Goal: Task Accomplishment & Management: Manage account settings

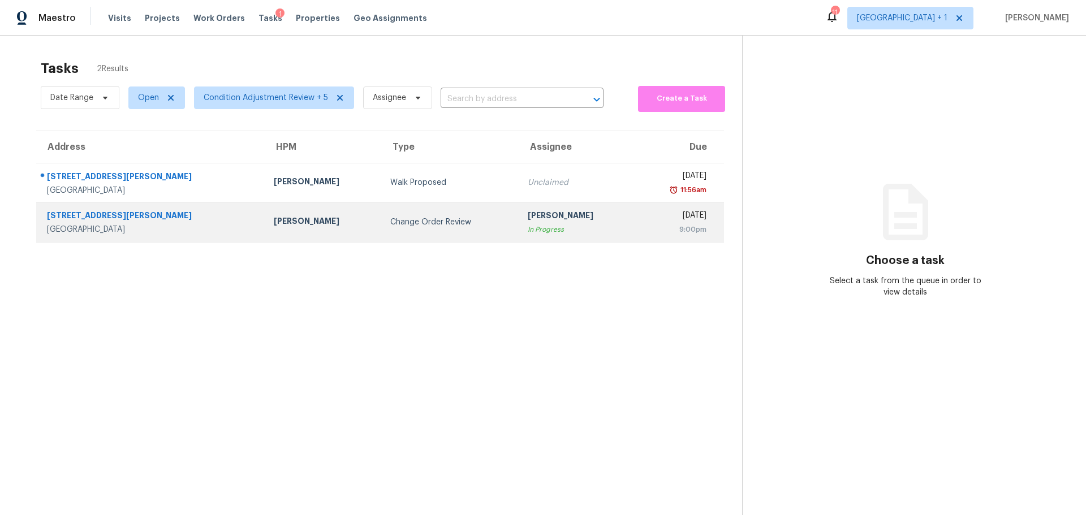
click at [381, 229] on td "Change Order Review" at bounding box center [449, 222] width 137 height 40
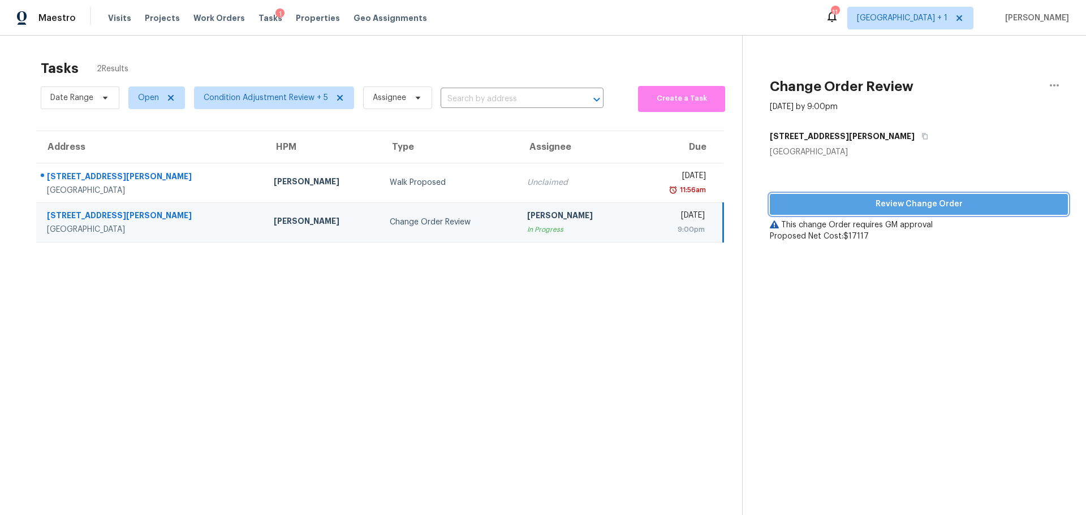
click at [931, 199] on span "Review Change Order" at bounding box center [919, 204] width 280 height 14
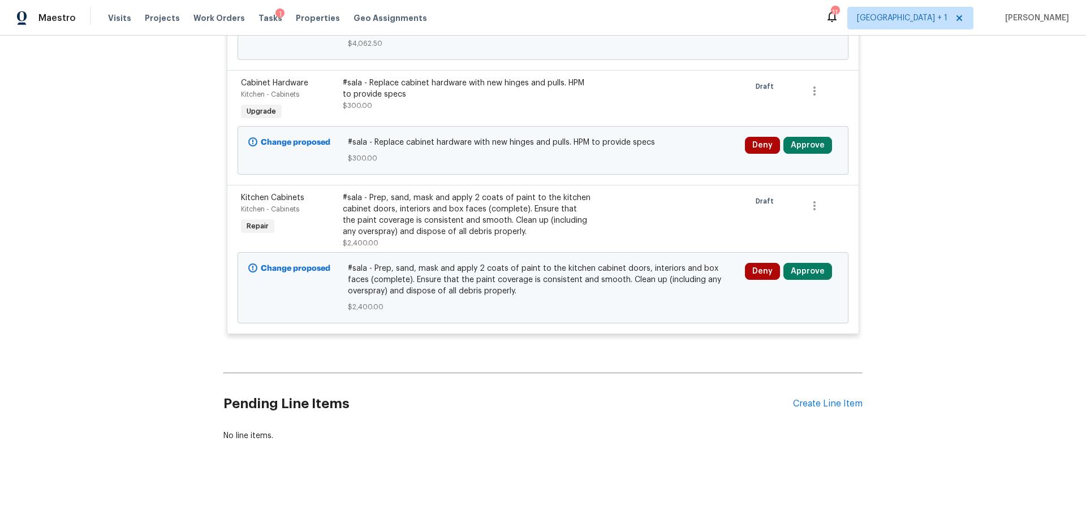
scroll to position [1983, 0]
click at [296, 16] on span "Properties" at bounding box center [318, 17] width 44 height 11
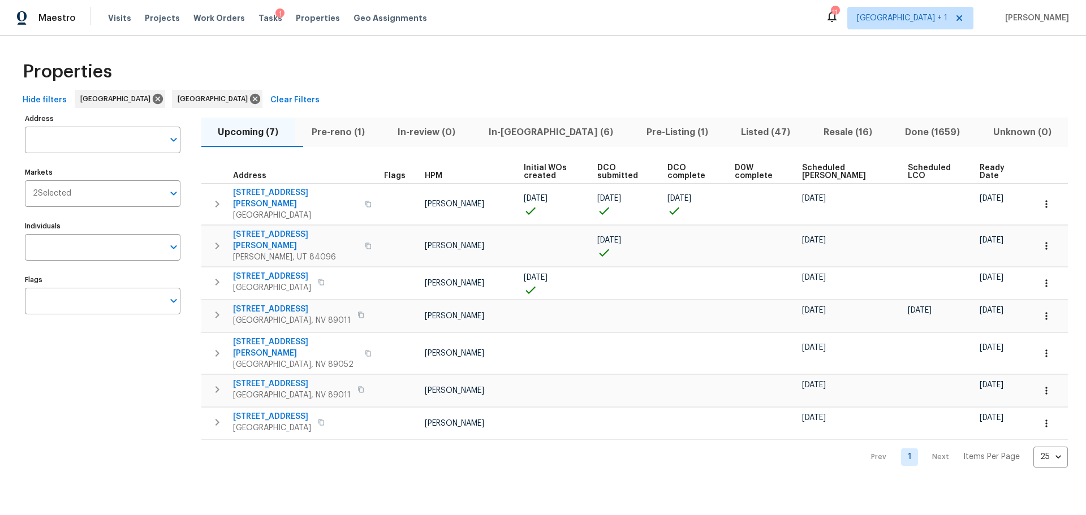
click at [539, 131] on span "In-reno (6)" at bounding box center [551, 132] width 144 height 16
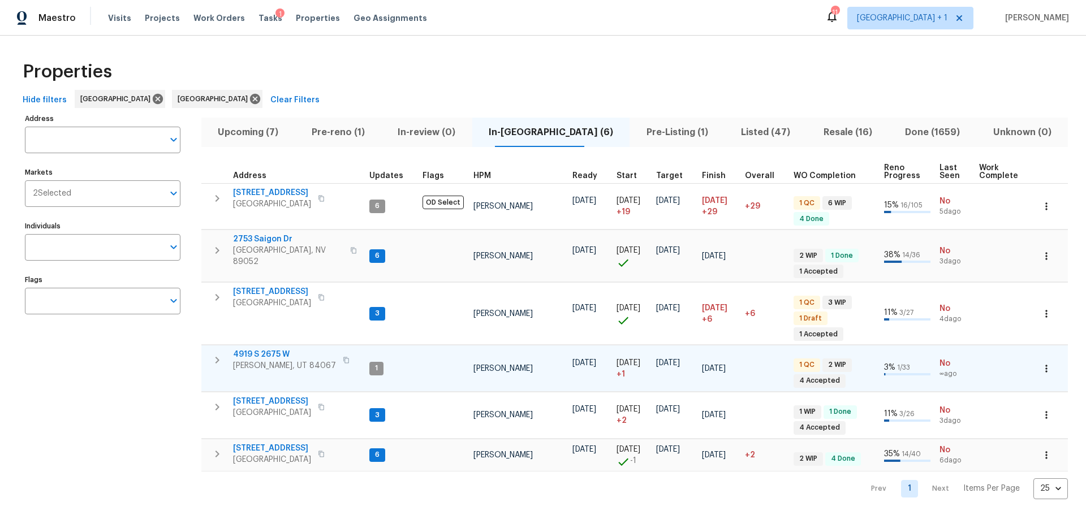
click at [271, 349] on span "4919 S 2675 W" at bounding box center [284, 354] width 103 height 11
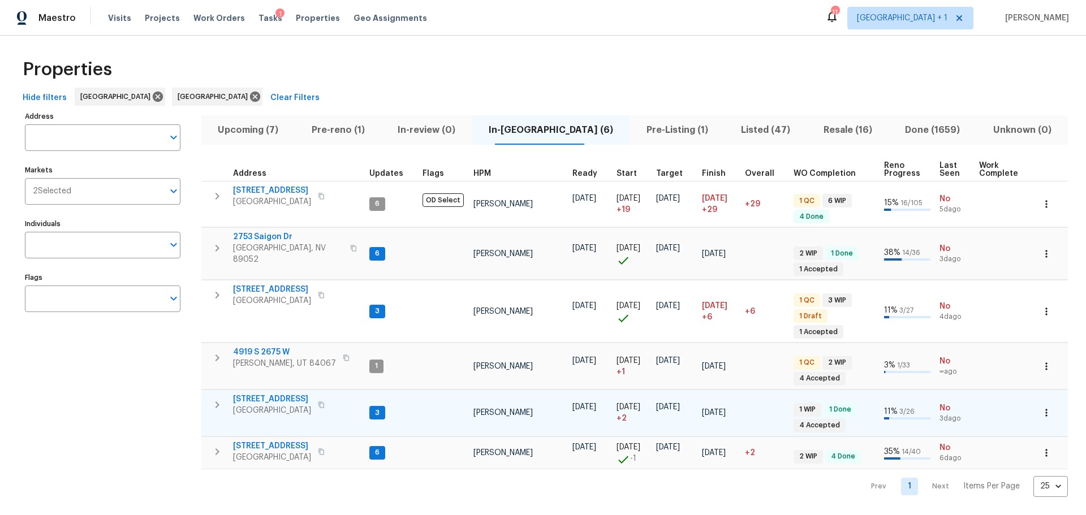
scroll to position [14, 0]
click at [289, 394] on span "1133 North Laytona Dr" at bounding box center [272, 399] width 78 height 11
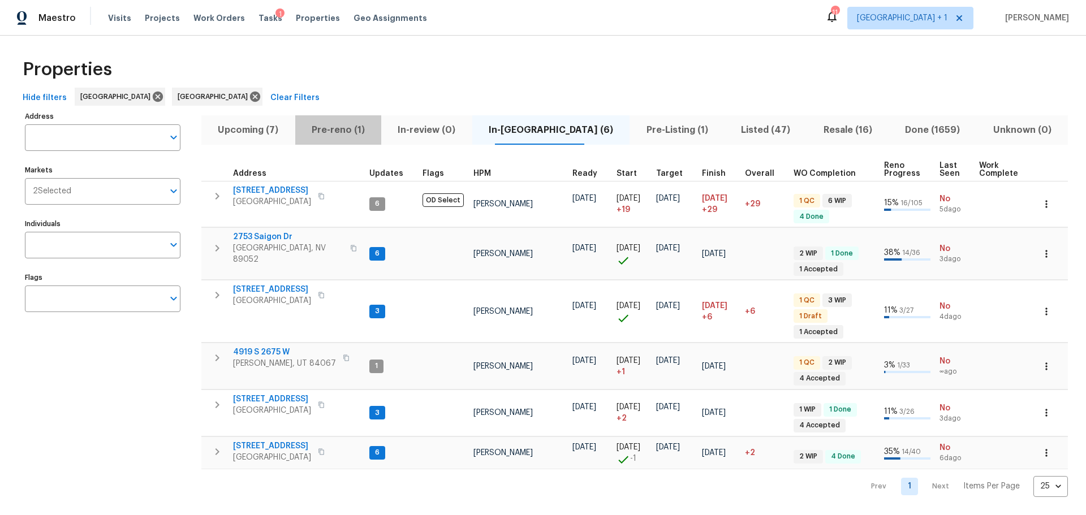
click at [368, 122] on span "Pre-reno (1)" at bounding box center [338, 130] width 73 height 16
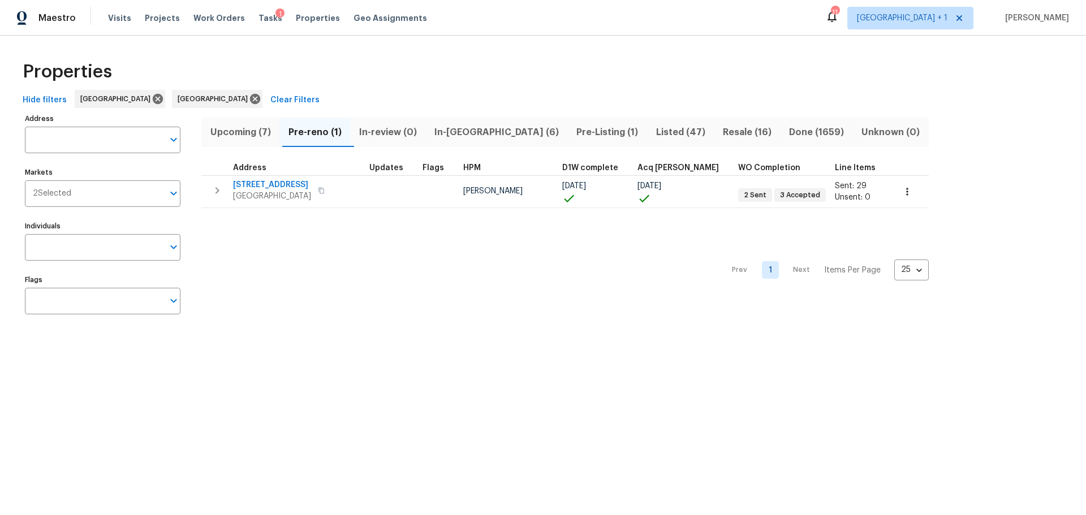
click at [231, 134] on span "Upcoming (7)" at bounding box center [240, 132] width 64 height 16
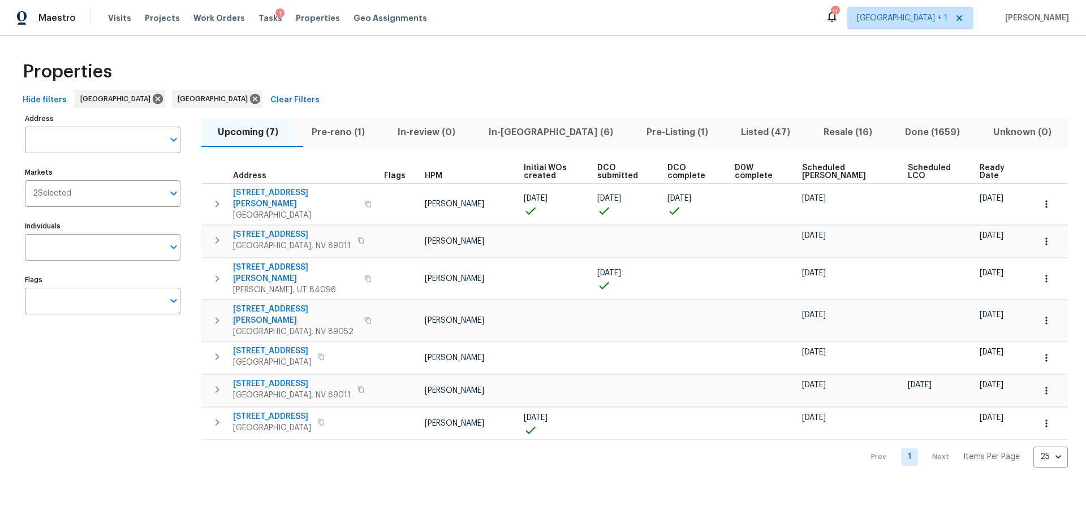
click at [980, 165] on span "Ready Date" at bounding box center [998, 172] width 36 height 16
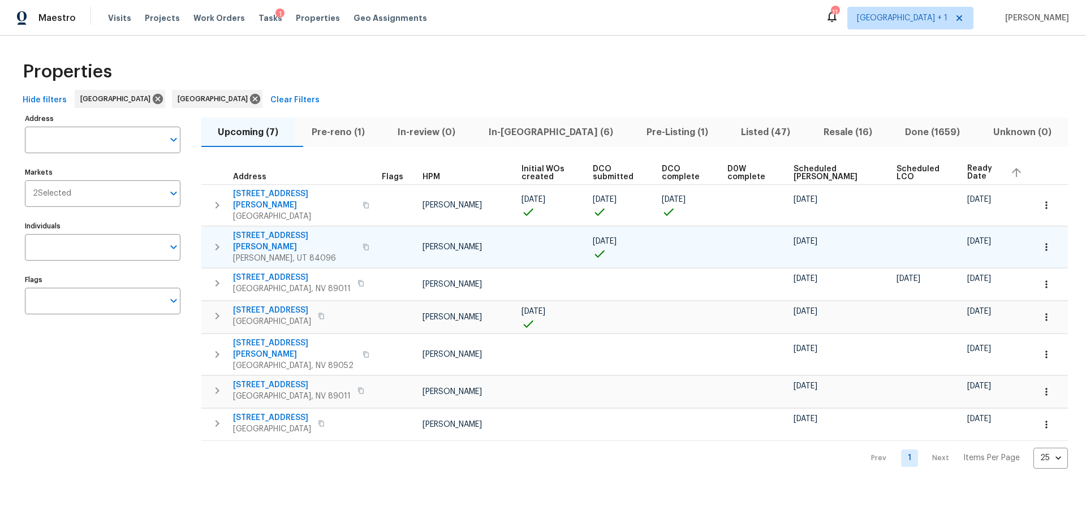
click at [303, 230] on span "14649 S Quiet Glen Dr" at bounding box center [294, 241] width 123 height 23
click at [152, 100] on icon at bounding box center [158, 99] width 12 height 12
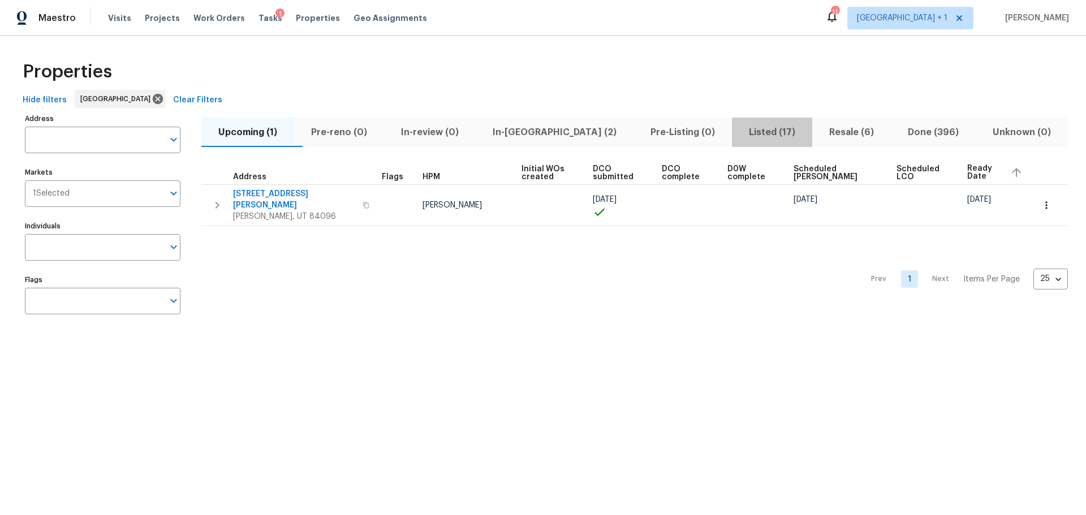
click at [739, 128] on span "Listed (17)" at bounding box center [772, 132] width 67 height 16
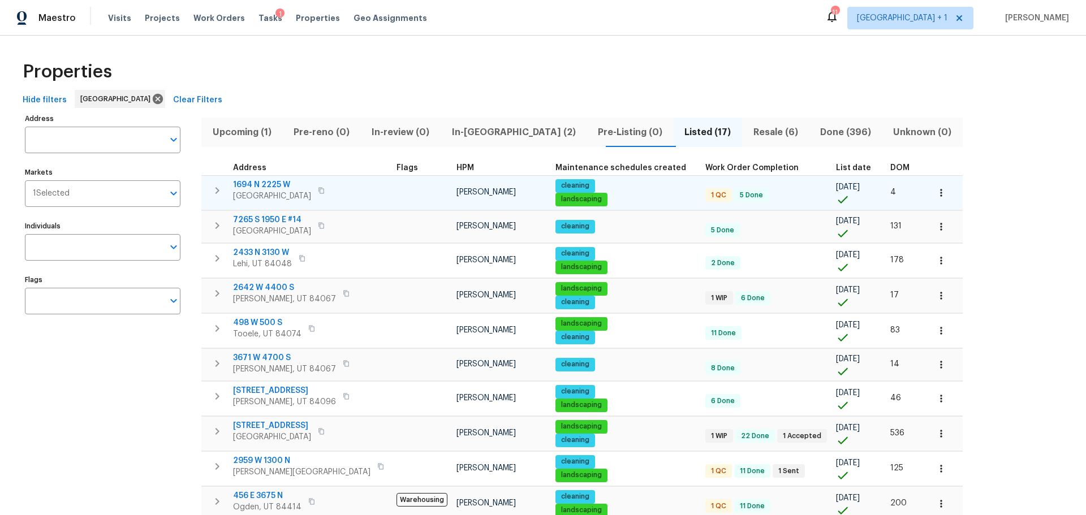
click at [266, 186] on span "1694 N 2225 W" at bounding box center [272, 184] width 78 height 11
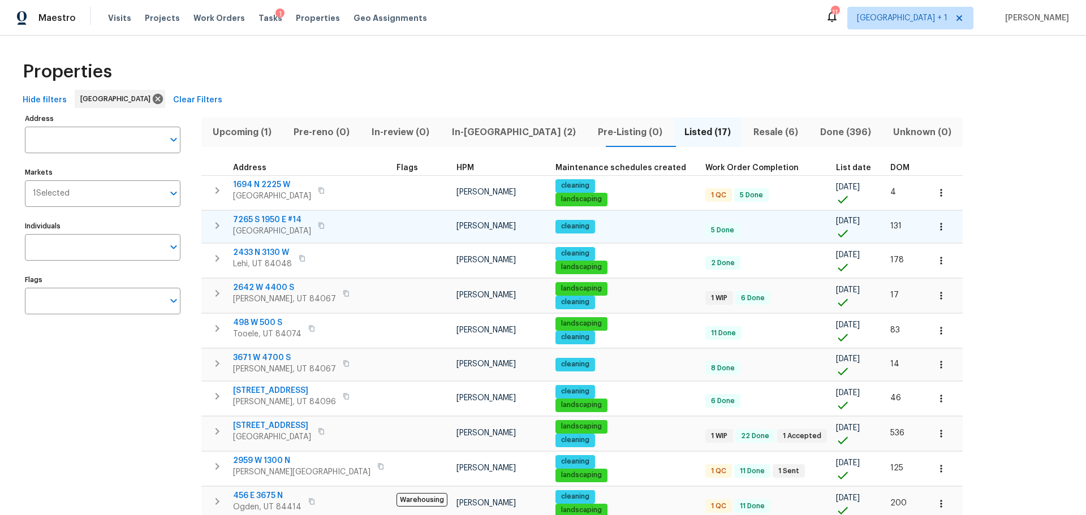
click at [274, 218] on span "7265 S 1950 E #14" at bounding box center [272, 219] width 78 height 11
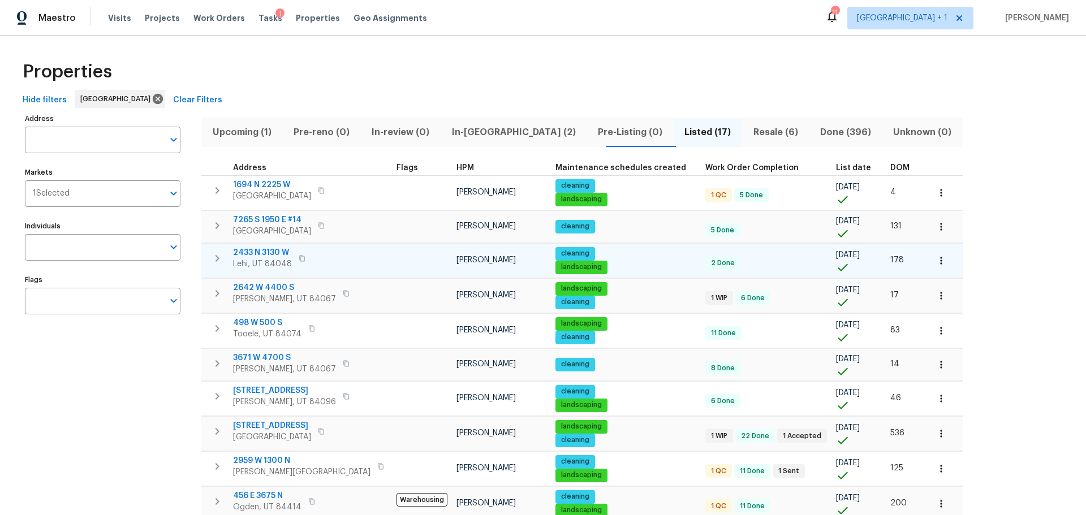
click at [263, 251] on span "2433 N 3130 W" at bounding box center [262, 252] width 59 height 11
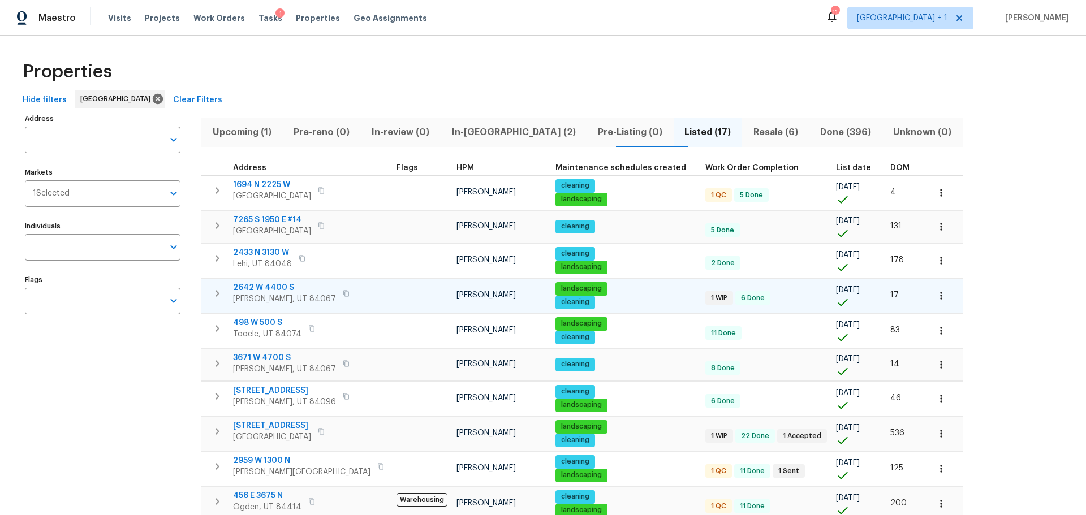
click at [271, 292] on span "2642 W 4400 S" at bounding box center [284, 287] width 103 height 11
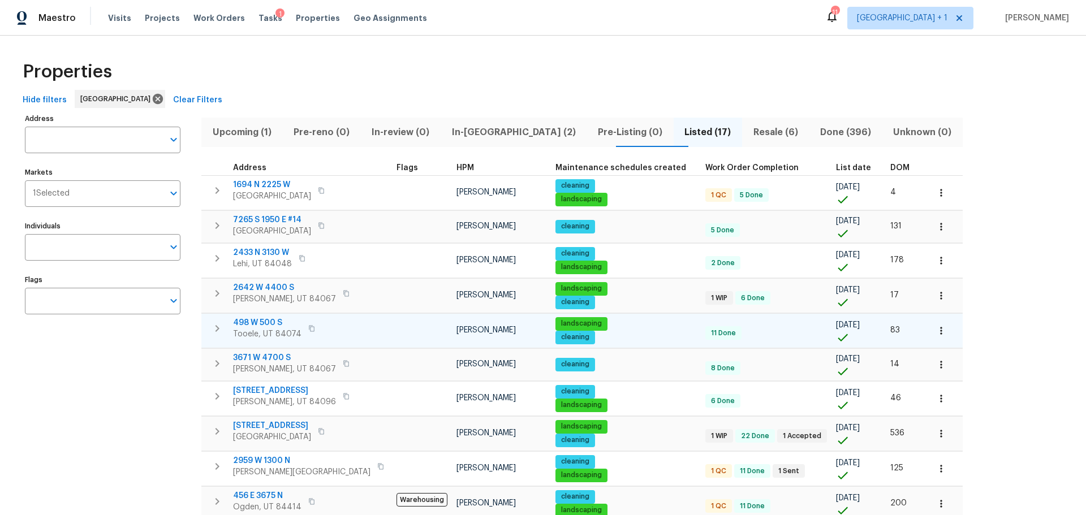
click at [258, 323] on span "498 W 500 S" at bounding box center [267, 322] width 68 height 11
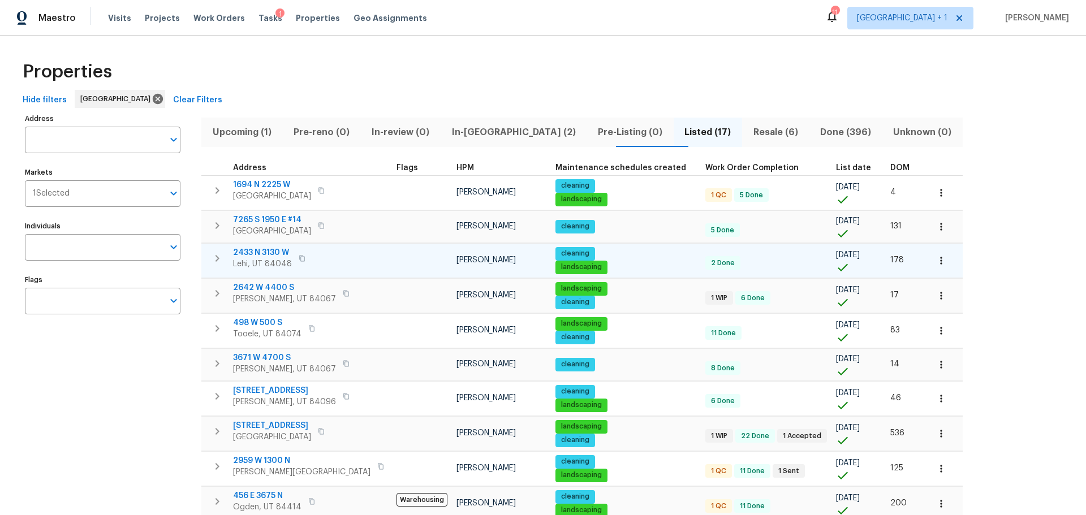
click at [300, 259] on icon "button" at bounding box center [302, 258] width 7 height 7
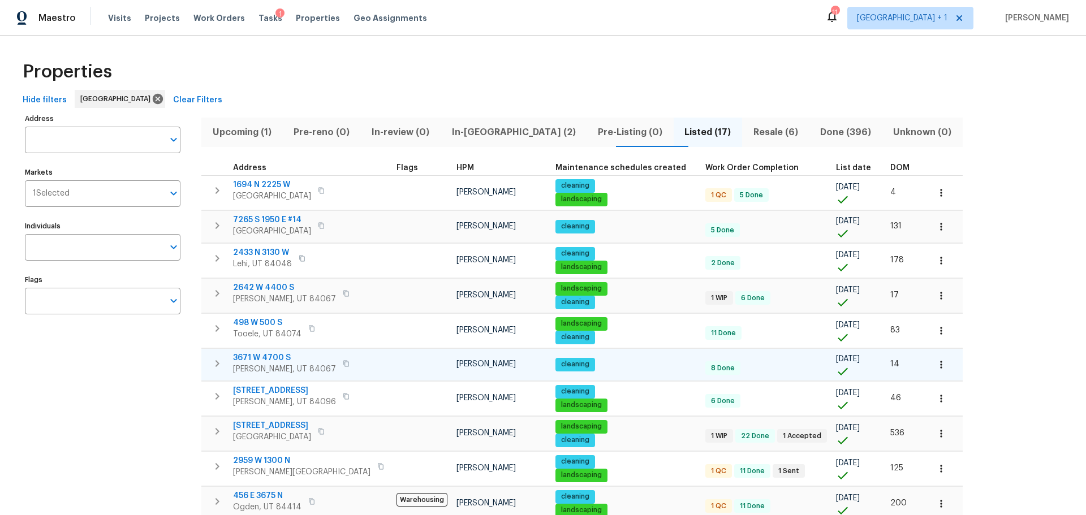
click at [271, 356] on span "3671 W 4700 S" at bounding box center [284, 357] width 103 height 11
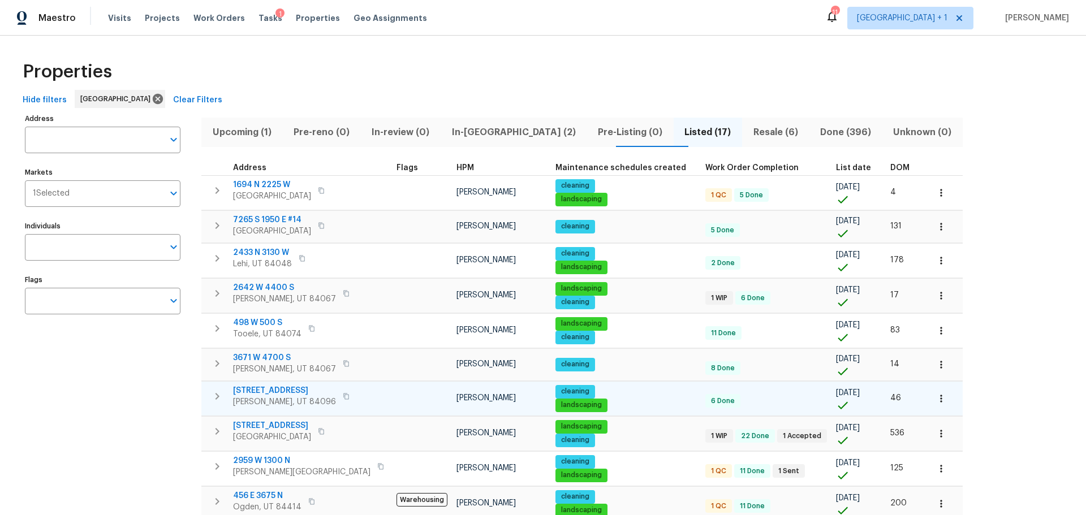
click at [277, 390] on span "5111 W Summerdale Dr" at bounding box center [284, 390] width 103 height 11
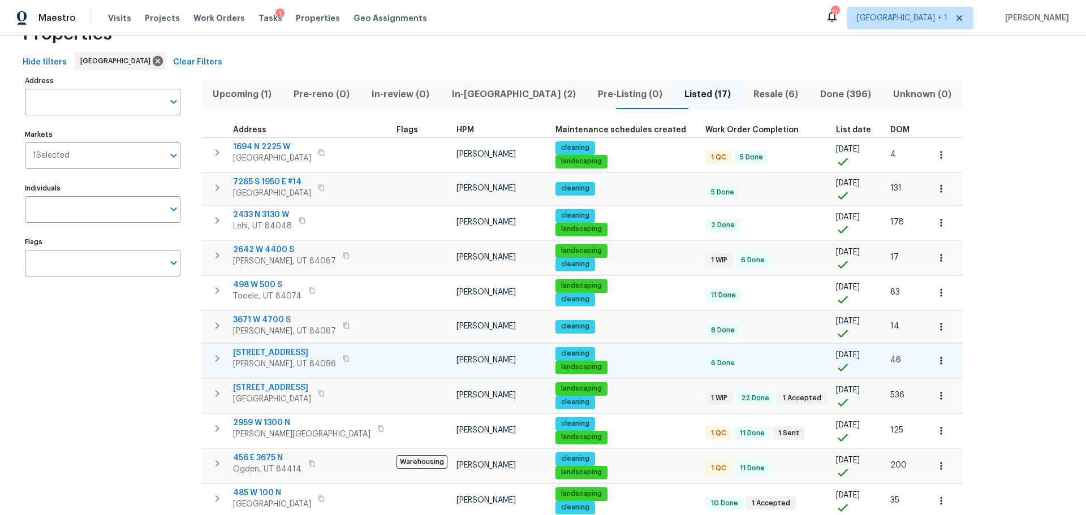
scroll to position [57, 0]
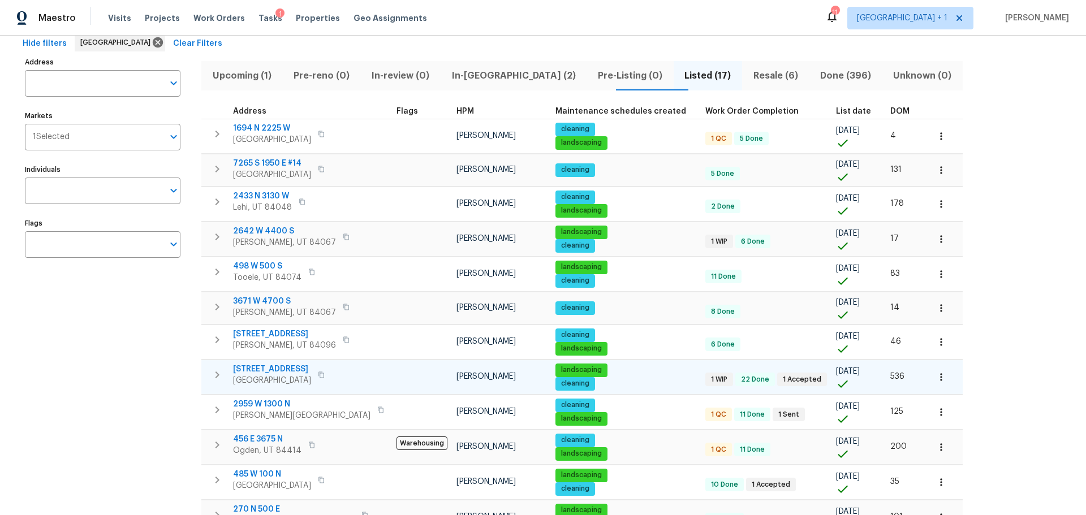
click at [281, 365] on span "53 W Lake View Terrace Rd" at bounding box center [272, 369] width 78 height 11
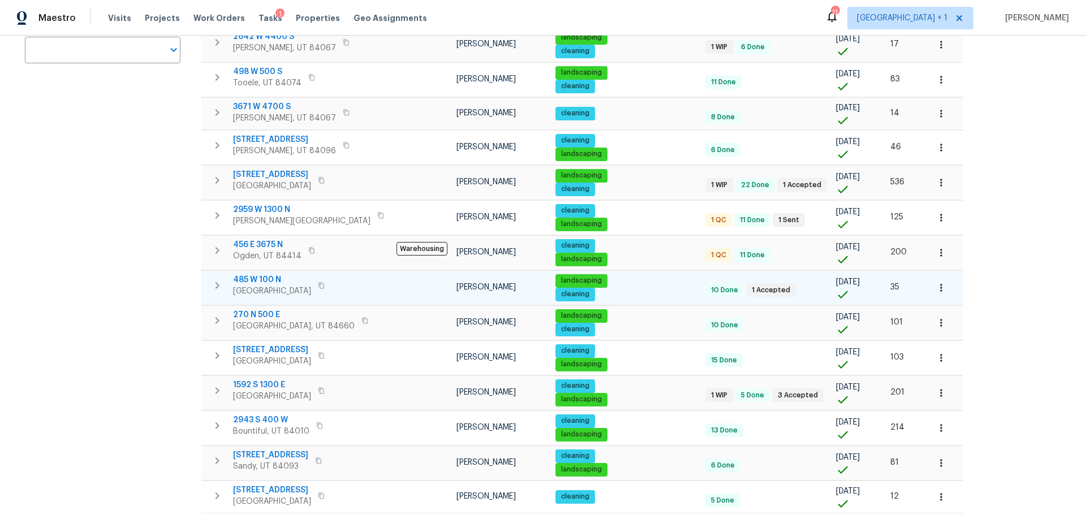
scroll to position [283, 0]
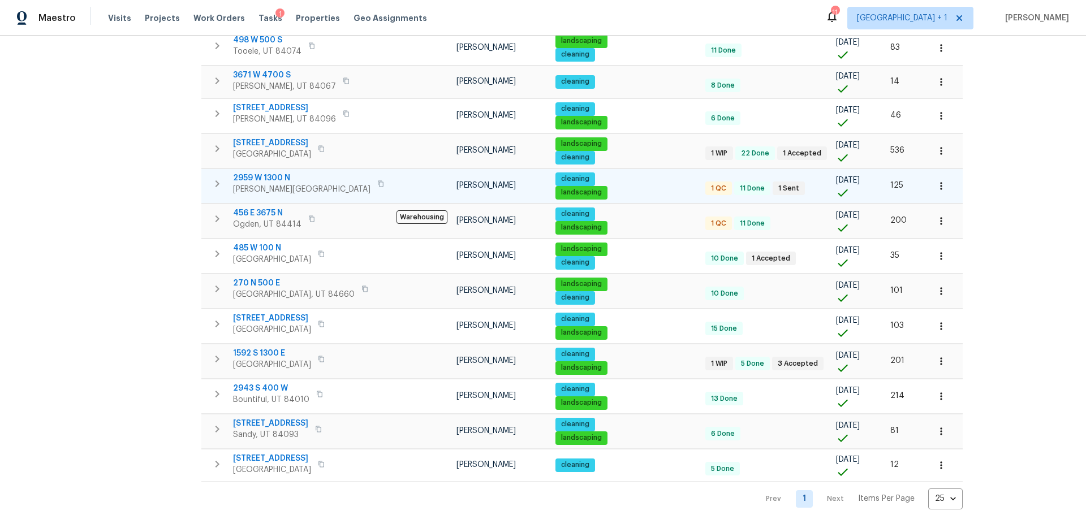
click at [257, 177] on span "2959 W 1300 N" at bounding box center [301, 177] width 137 height 11
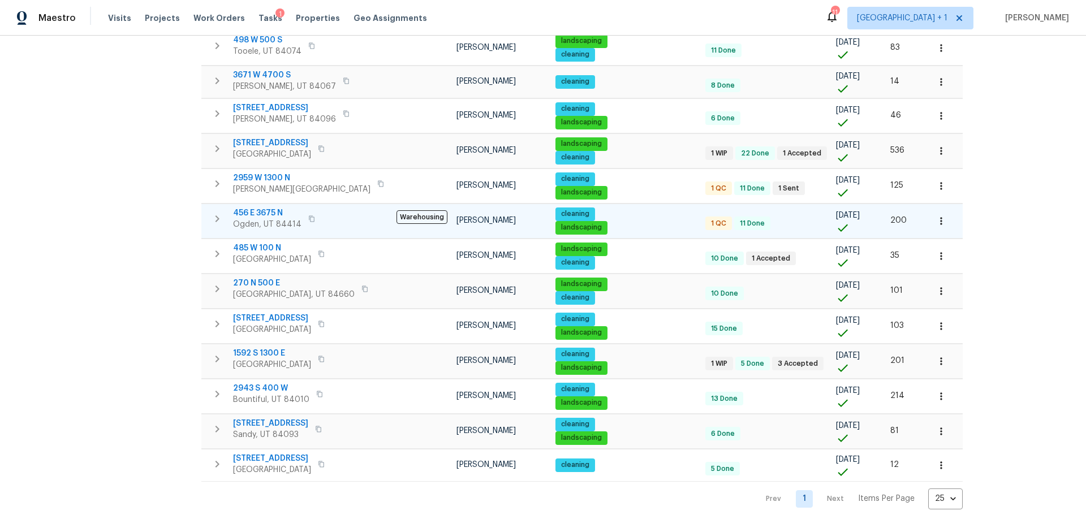
click at [256, 213] on span "456 E 3675 N" at bounding box center [267, 213] width 68 height 11
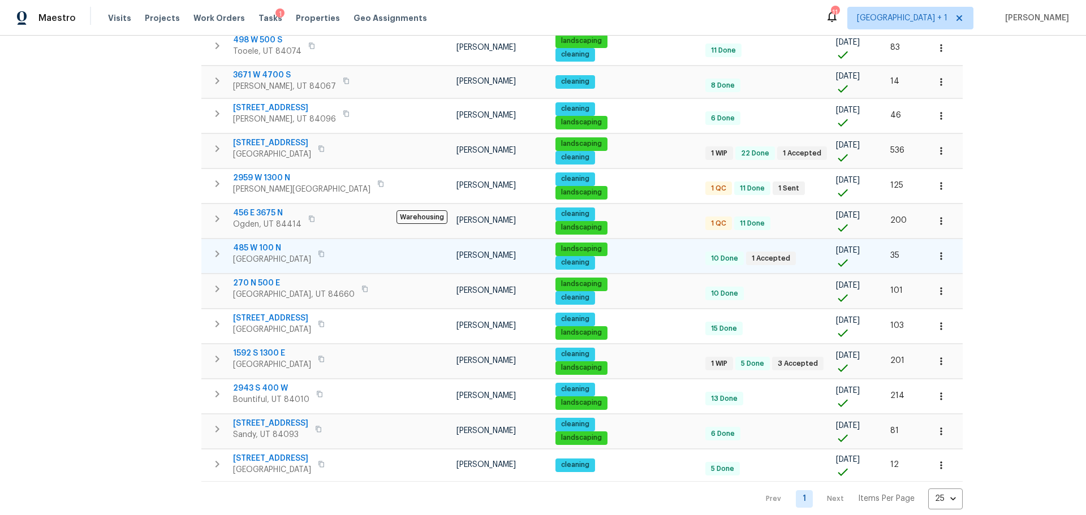
click at [271, 243] on span "485 W 100 N" at bounding box center [272, 248] width 78 height 11
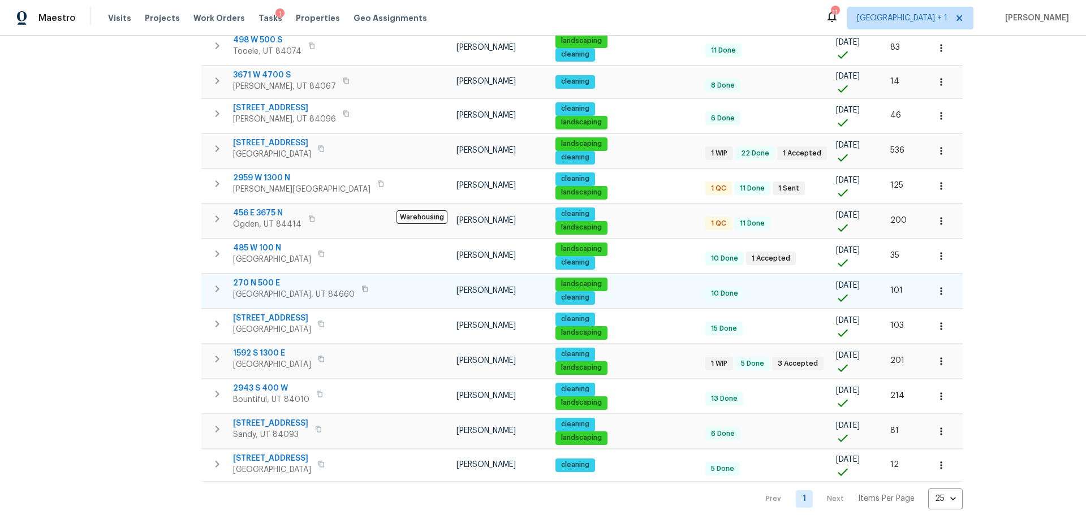
click at [261, 283] on span "270 N 500 E" at bounding box center [294, 283] width 122 height 11
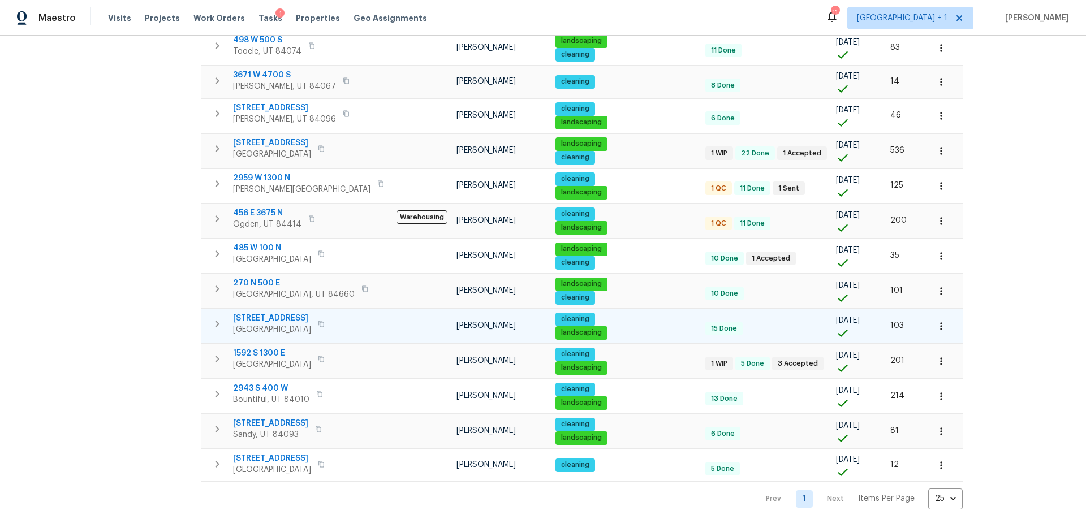
click at [279, 314] on span "2238 N Harvest Moon Dr" at bounding box center [272, 318] width 78 height 11
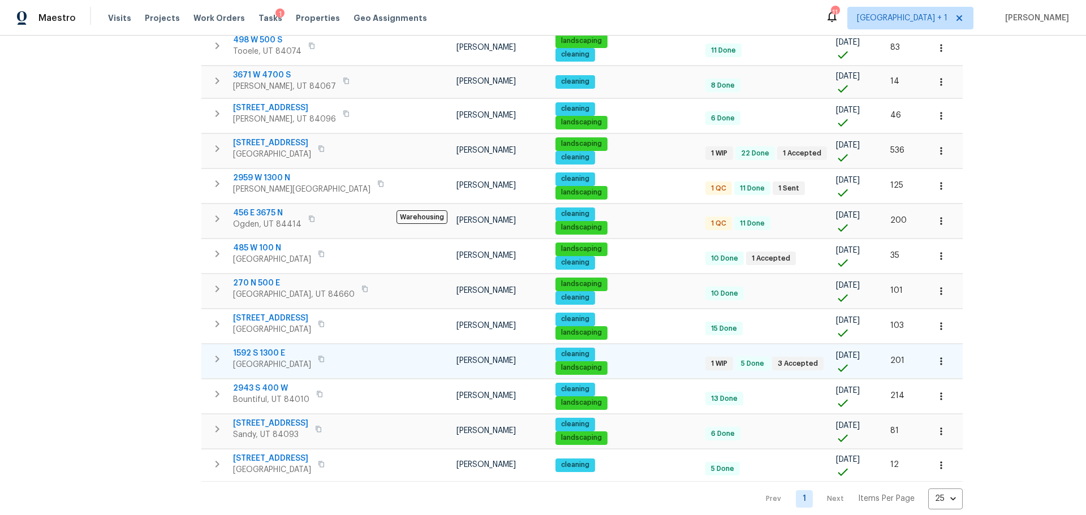
click at [277, 352] on span "1592 S 1300 E" at bounding box center [272, 353] width 78 height 11
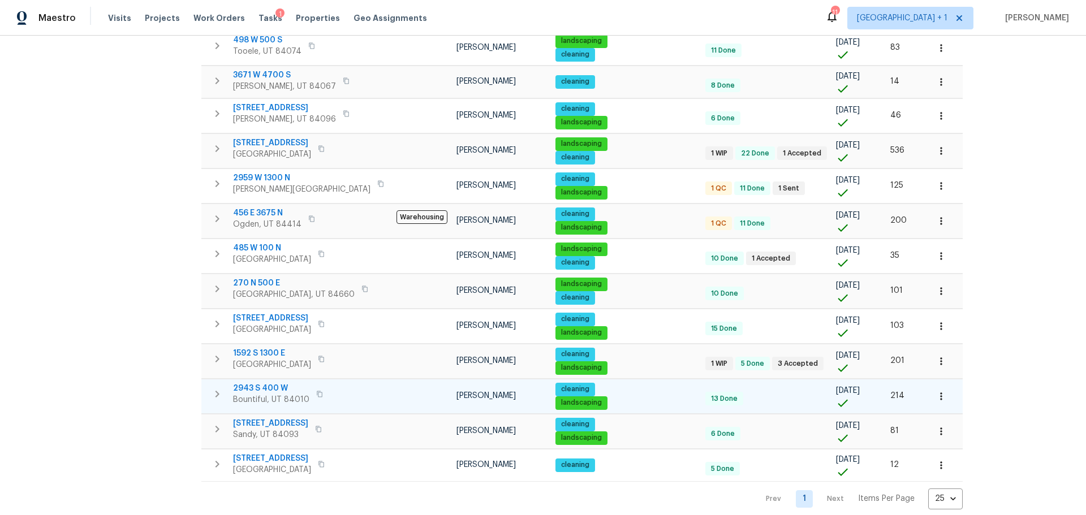
click at [256, 388] on span "2943 S 400 W" at bounding box center [271, 388] width 76 height 11
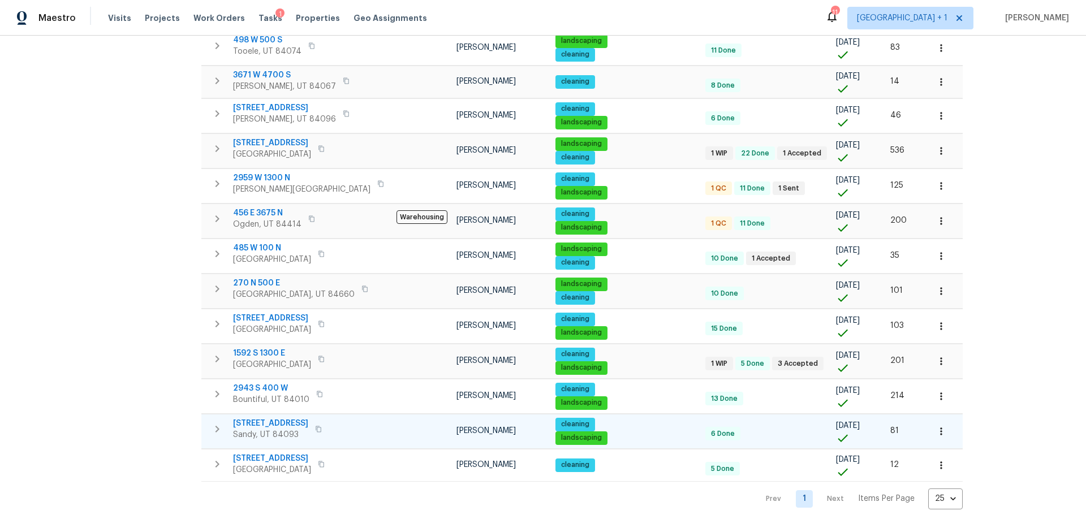
click at [263, 418] on span "1735 E Julho St" at bounding box center [270, 423] width 75 height 11
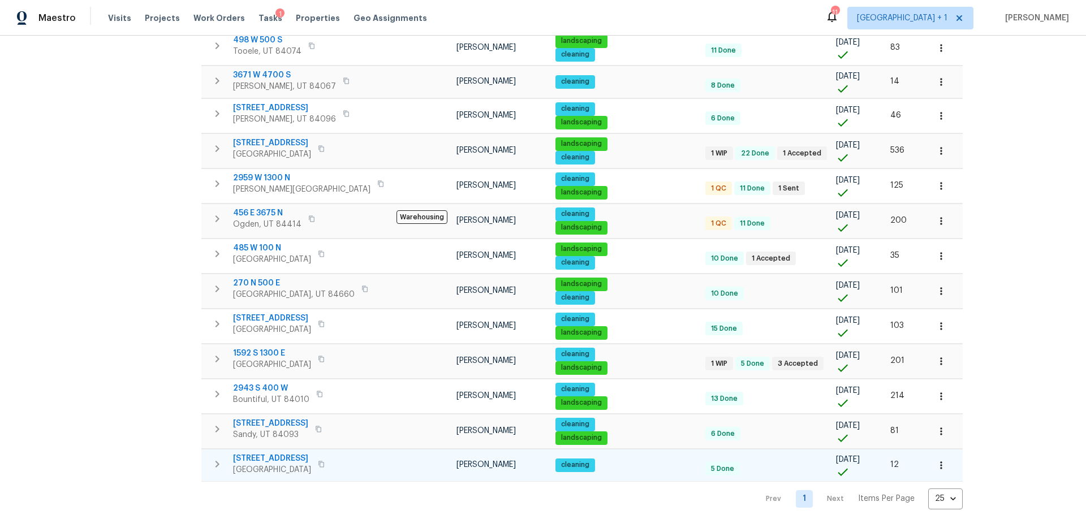
click at [272, 453] on span "502 S 1040 E Apt 226" at bounding box center [272, 458] width 78 height 11
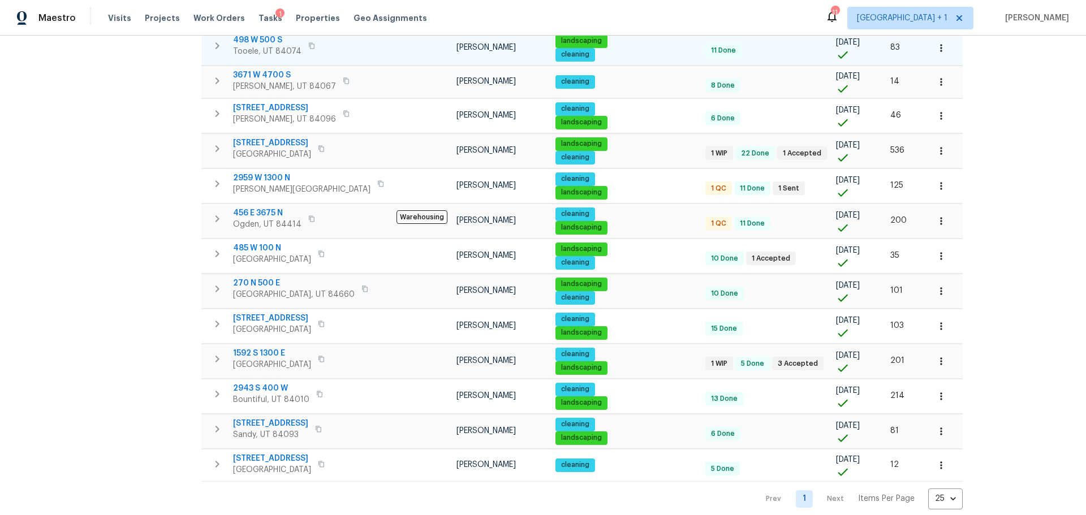
scroll to position [0, 0]
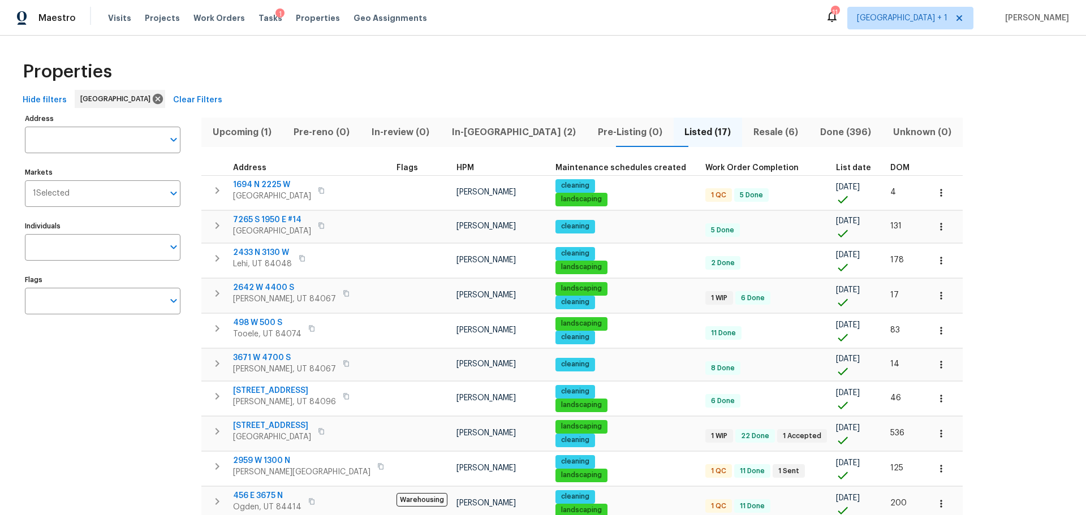
click at [749, 129] on span "Resale (6)" at bounding box center [775, 132] width 53 height 16
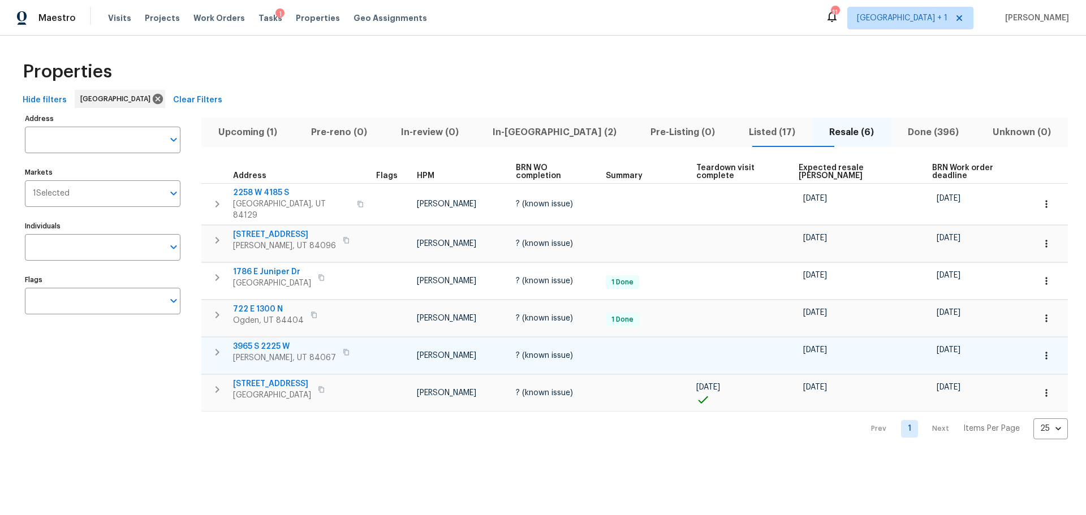
click at [266, 341] on span "3965 S 2225 W" at bounding box center [284, 346] width 103 height 11
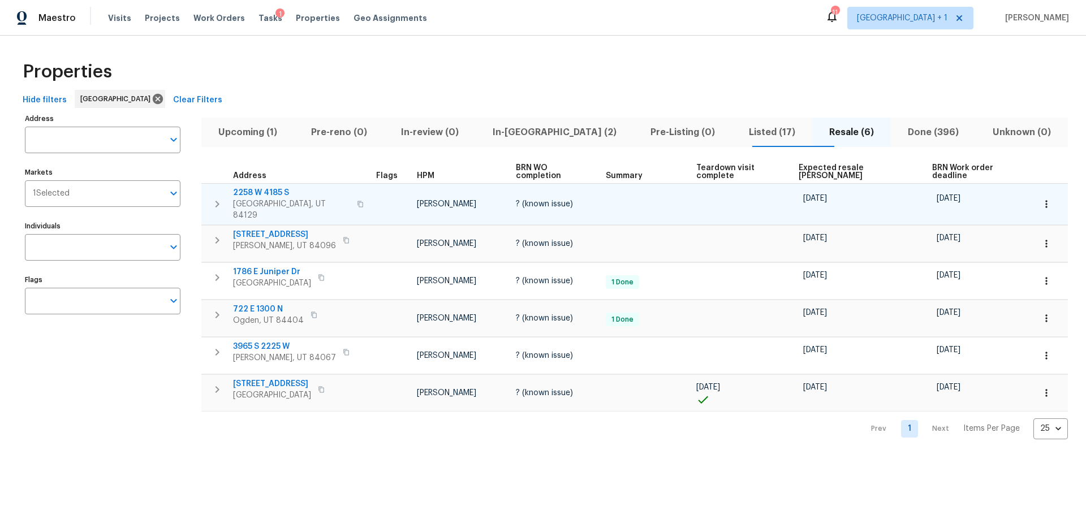
click at [270, 187] on span "2258 W 4185 S" at bounding box center [291, 192] width 117 height 11
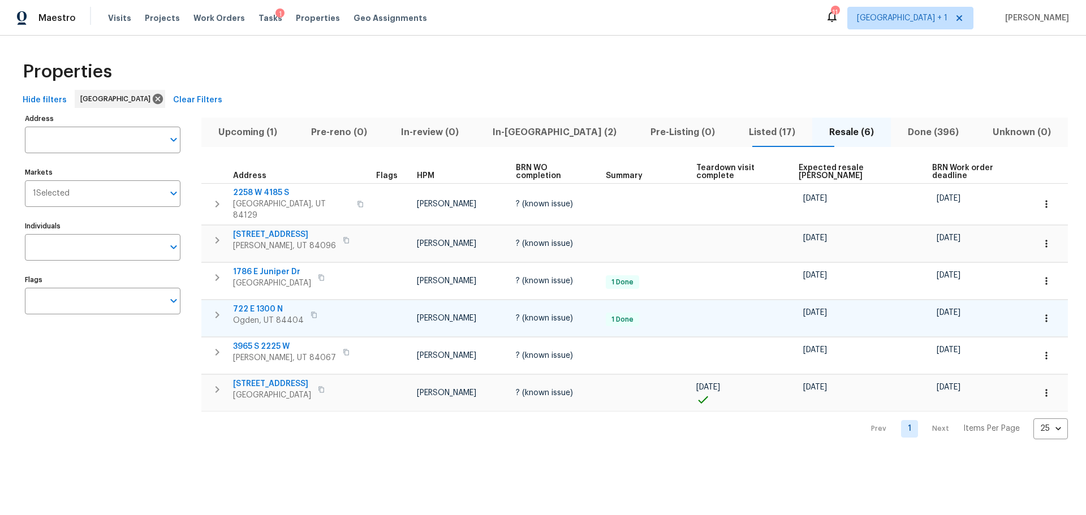
click at [256, 304] on span "722 E 1300 N" at bounding box center [268, 309] width 71 height 11
click at [739, 126] on span "Listed (17)" at bounding box center [772, 132] width 67 height 16
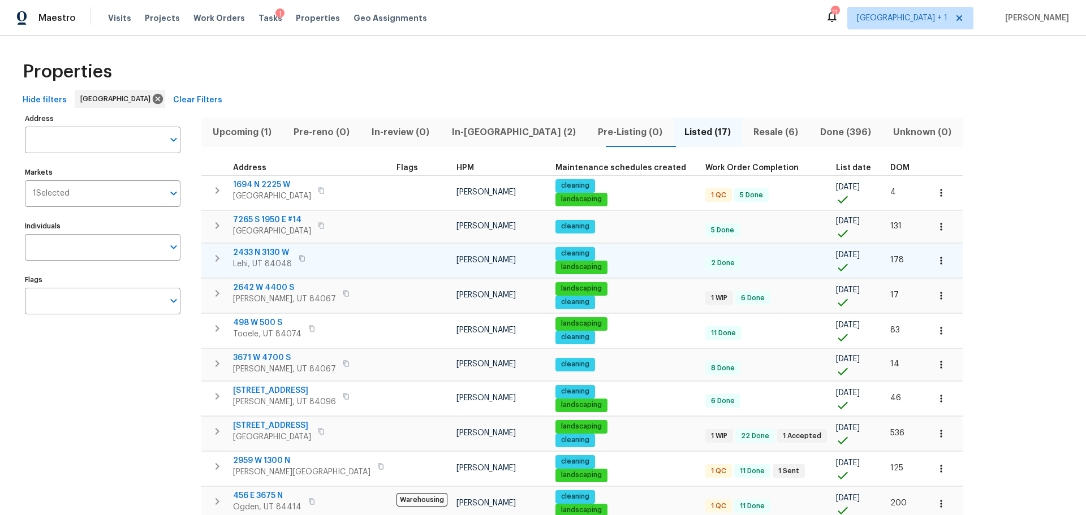
click at [282, 249] on span "2433 N 3130 W" at bounding box center [262, 252] width 59 height 11
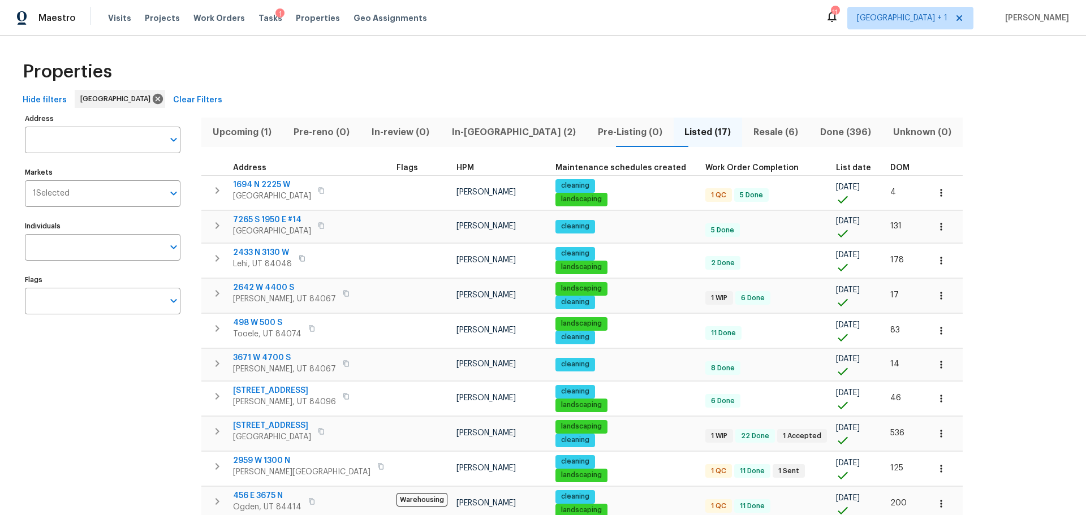
click at [258, 12] on div "Tasks 1" at bounding box center [270, 18] width 24 height 12
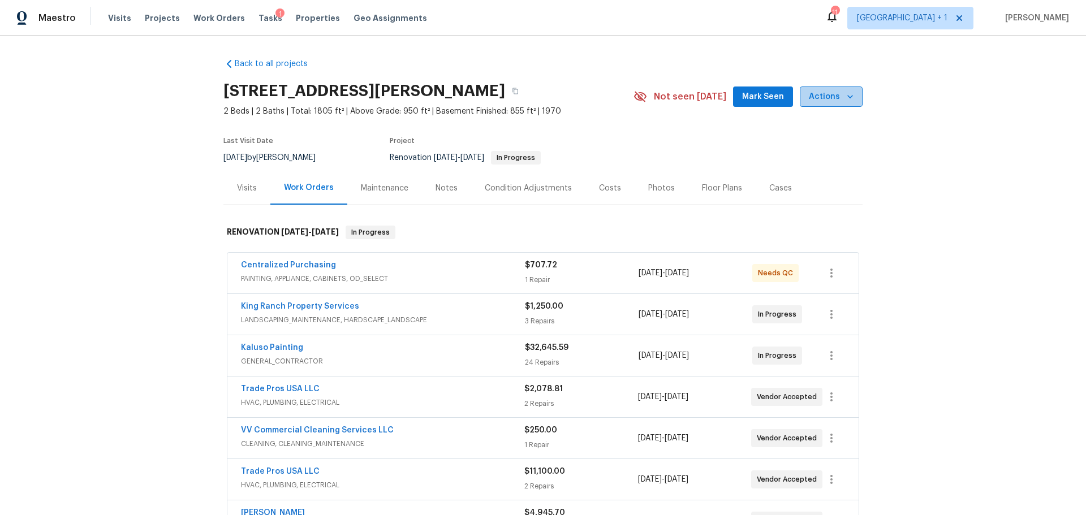
click at [832, 90] on span "Actions" at bounding box center [831, 97] width 45 height 14
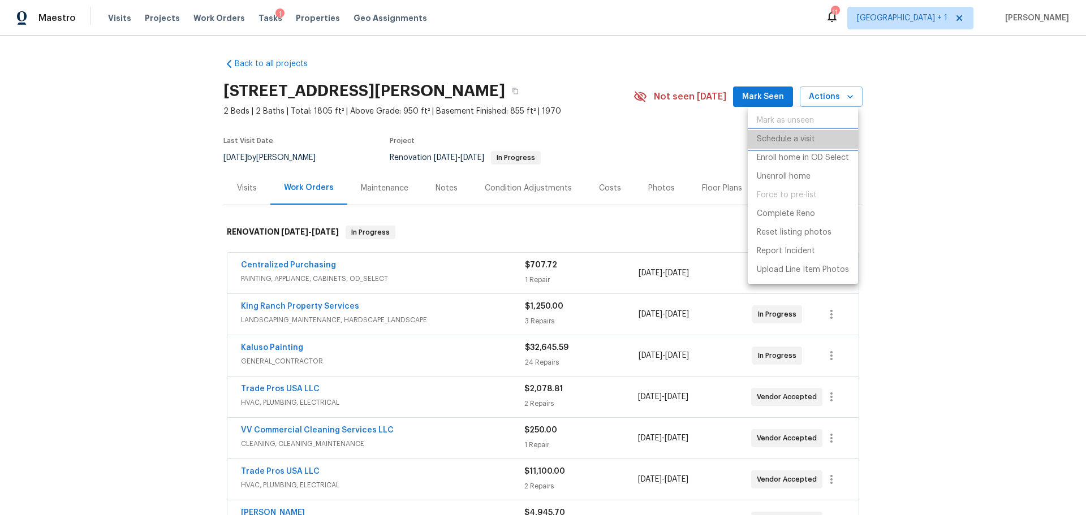
click at [815, 141] on li "Schedule a visit" at bounding box center [803, 139] width 110 height 19
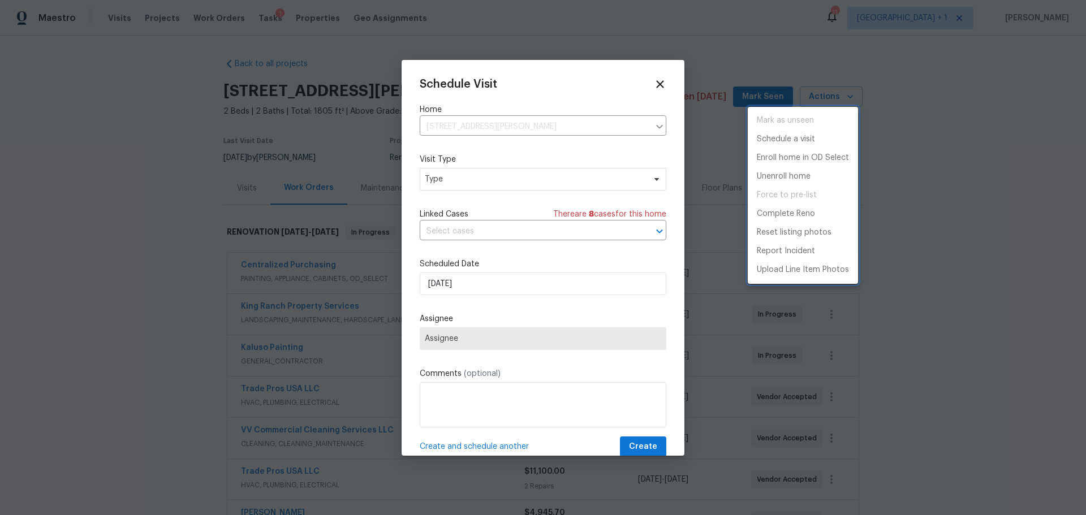
click at [515, 180] on div at bounding box center [543, 257] width 1086 height 515
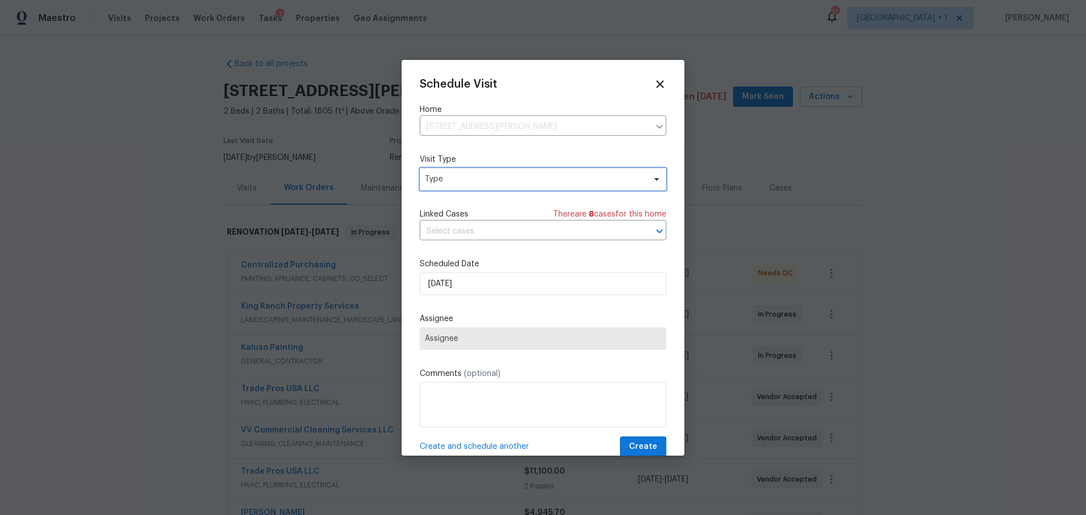
click at [515, 180] on span "Type" at bounding box center [535, 179] width 220 height 11
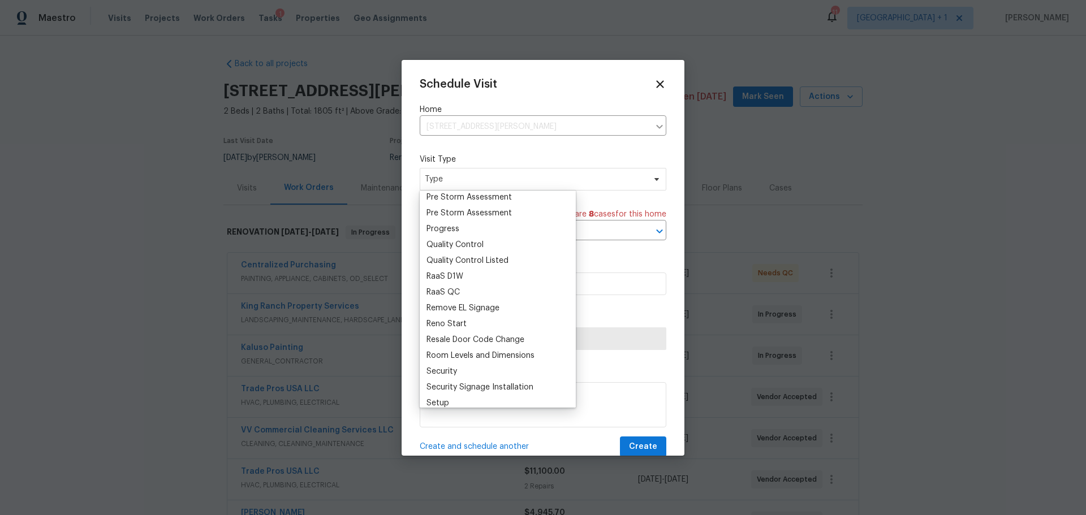
scroll to position [719, 0]
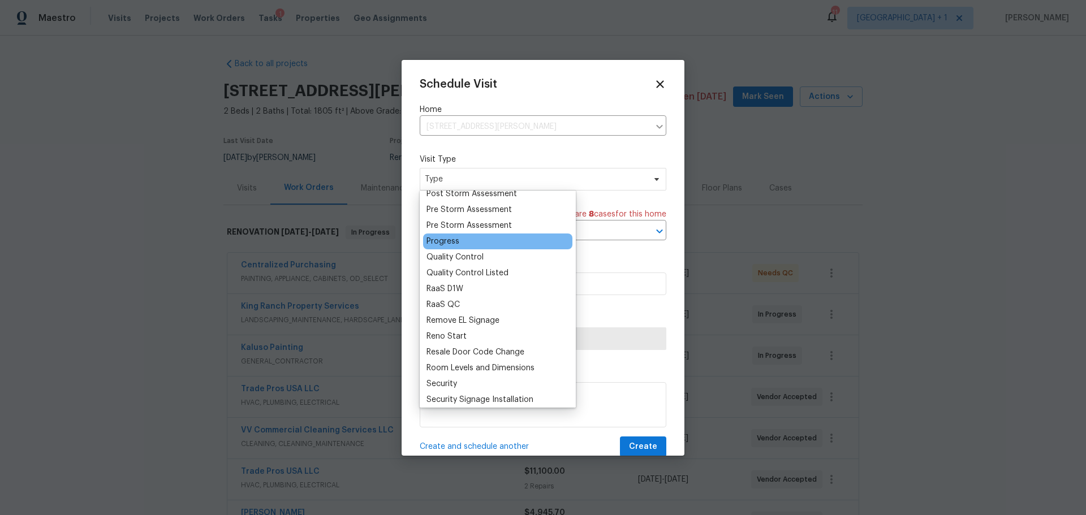
click at [472, 241] on div "Progress" at bounding box center [497, 242] width 149 height 16
click at [450, 243] on div "Progress" at bounding box center [442, 241] width 33 height 11
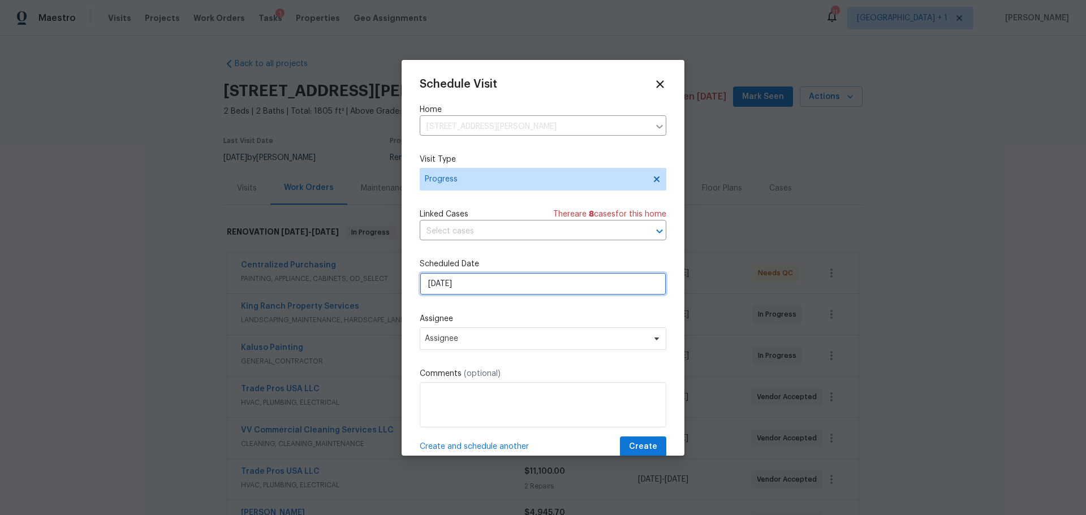
click at [454, 286] on input "[DATE]" at bounding box center [543, 284] width 247 height 23
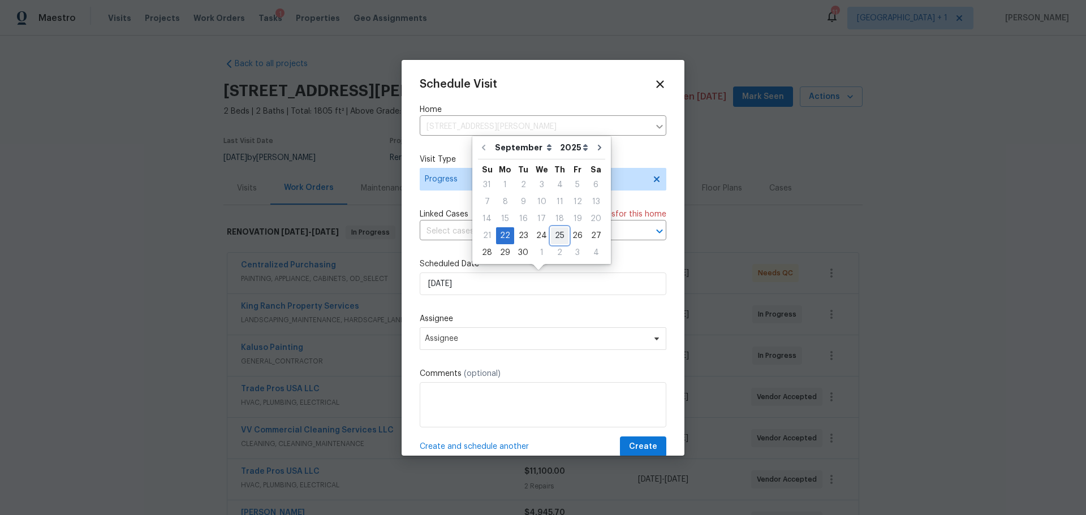
click at [556, 233] on div "25" at bounding box center [560, 236] width 18 height 16
type input "9/25/2025"
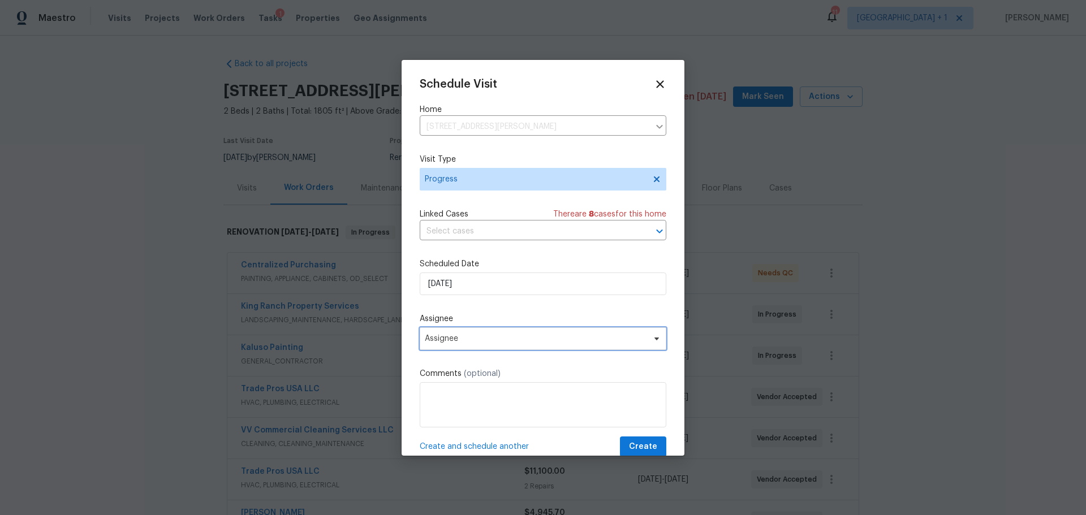
click at [472, 342] on span "Assignee" at bounding box center [536, 338] width 222 height 9
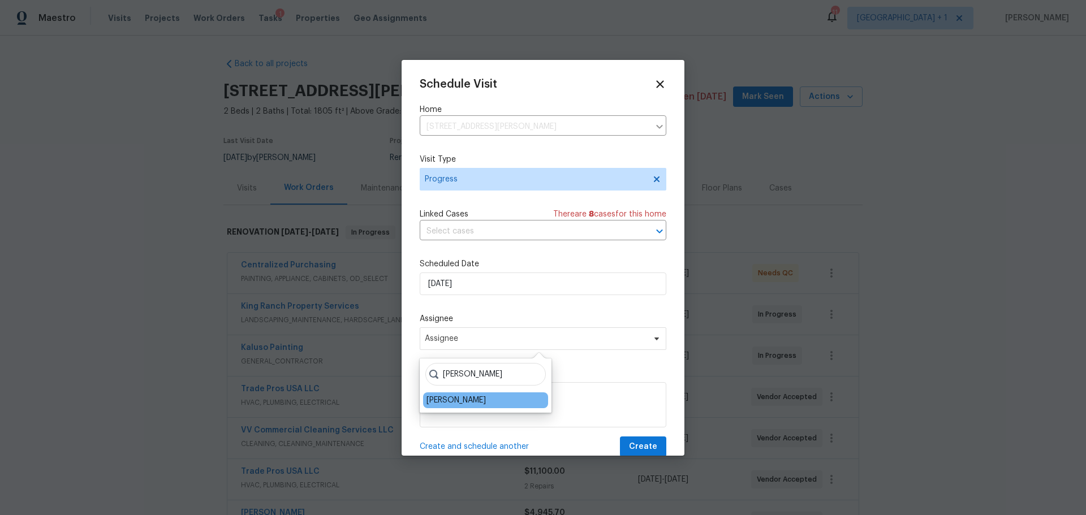
type input "jeremy"
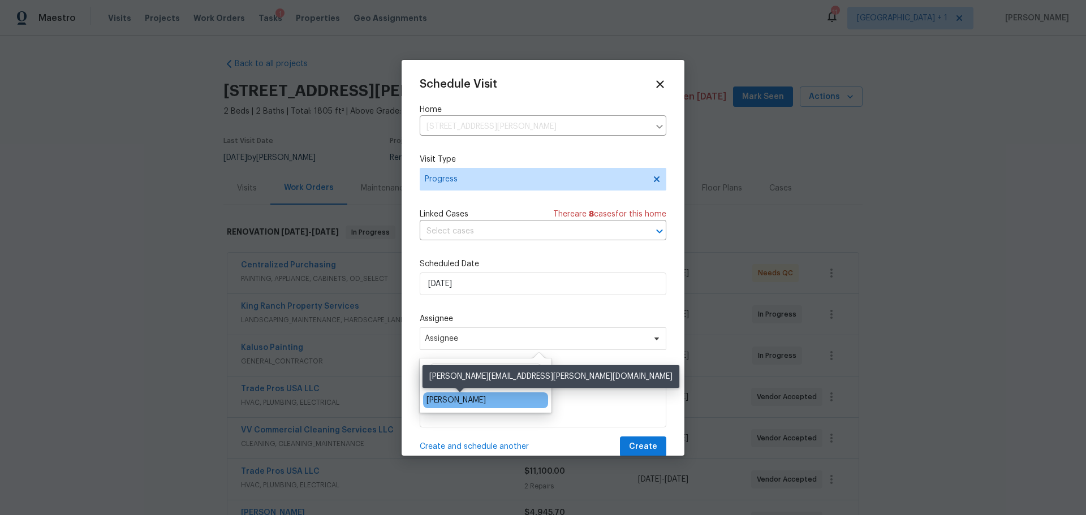
click at [459, 405] on div "[PERSON_NAME]" at bounding box center [455, 400] width 59 height 11
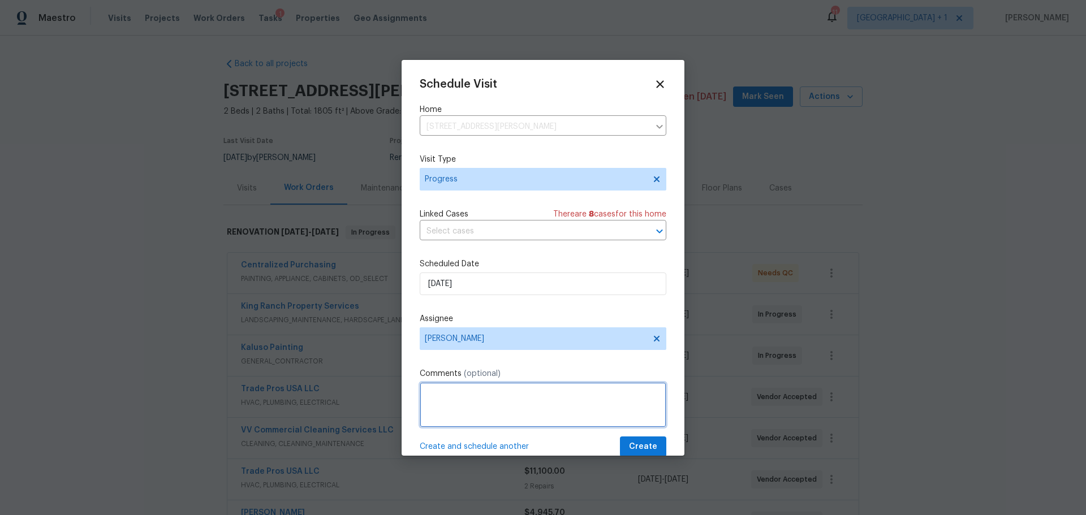
click at [459, 405] on textarea at bounding box center [543, 404] width 247 height 45
type textarea "ACM site visit"
click at [629, 445] on span "Create" at bounding box center [643, 447] width 28 height 14
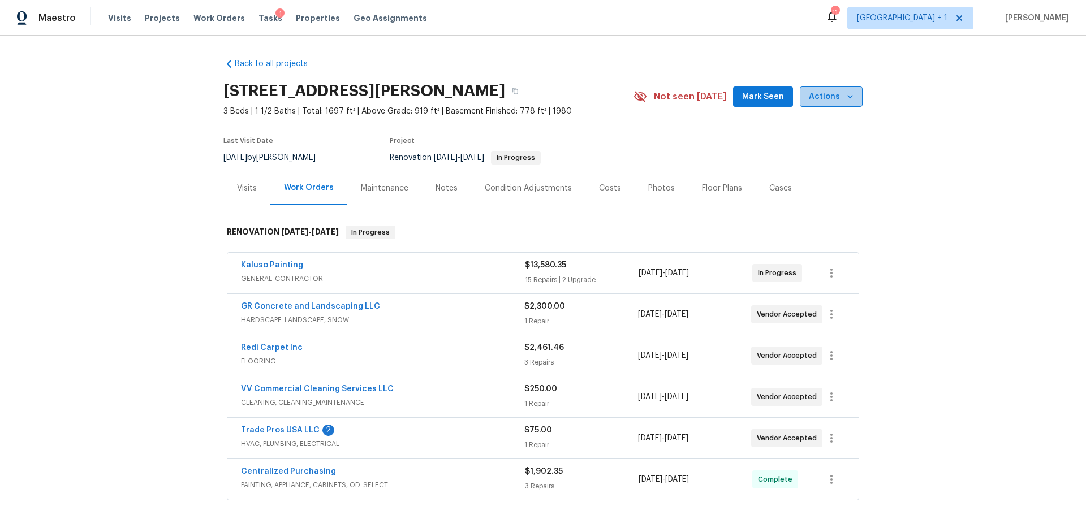
click at [838, 100] on span "Actions" at bounding box center [831, 97] width 45 height 14
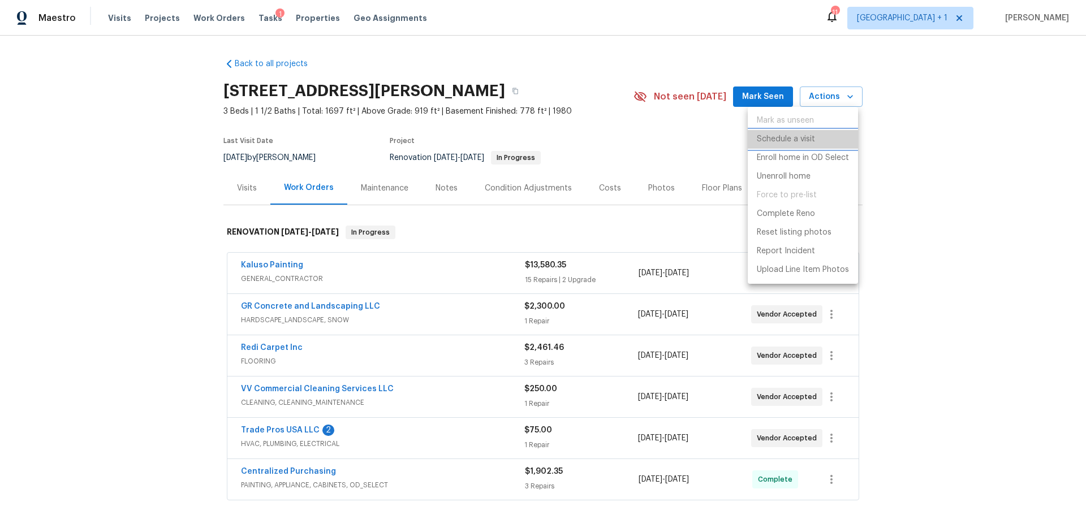
click at [815, 140] on li "Schedule a visit" at bounding box center [803, 139] width 110 height 19
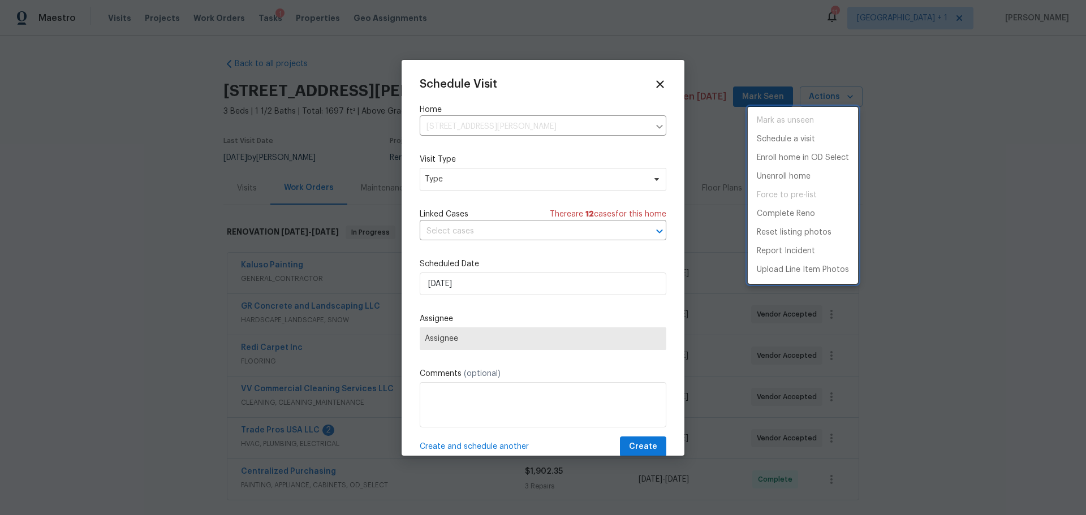
click at [482, 176] on div at bounding box center [543, 257] width 1086 height 515
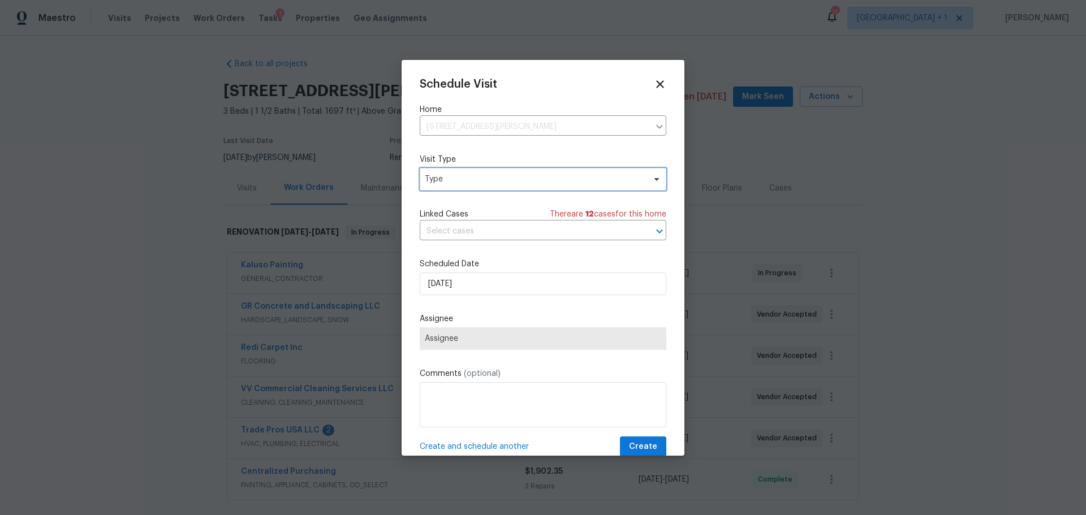
click at [482, 176] on span "Type" at bounding box center [535, 179] width 220 height 11
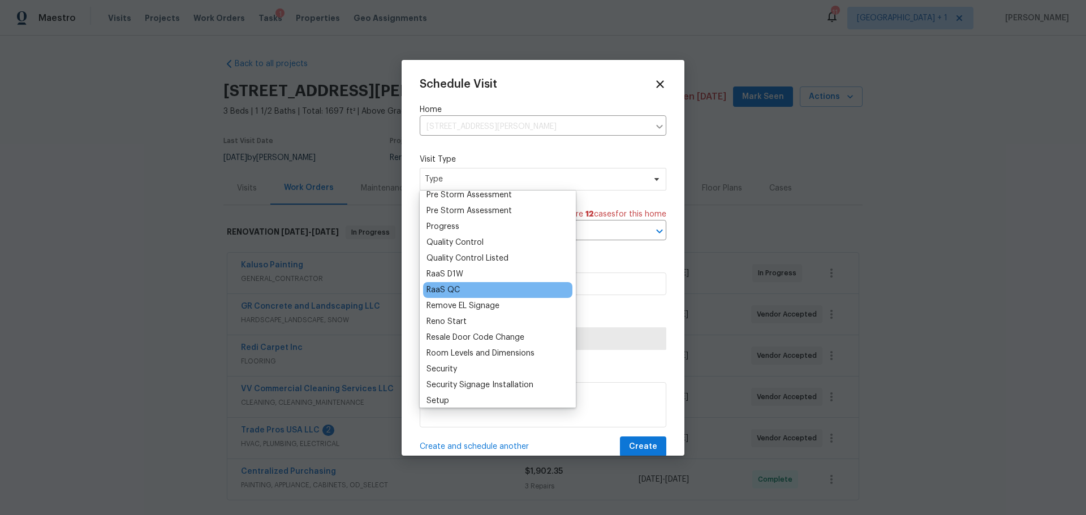
scroll to position [719, 0]
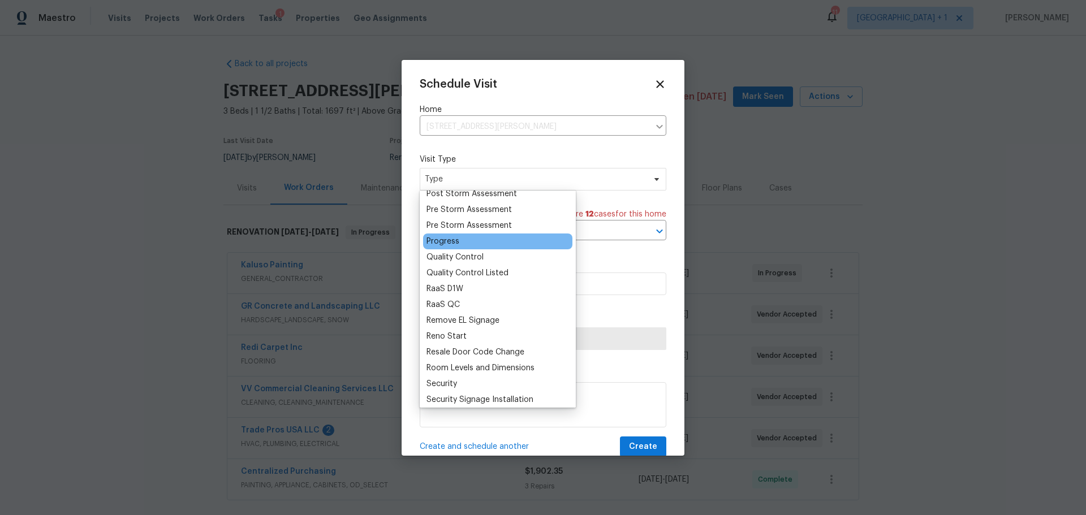
click at [481, 238] on div "Progress" at bounding box center [497, 242] width 149 height 16
click at [447, 238] on div "Progress" at bounding box center [442, 241] width 33 height 11
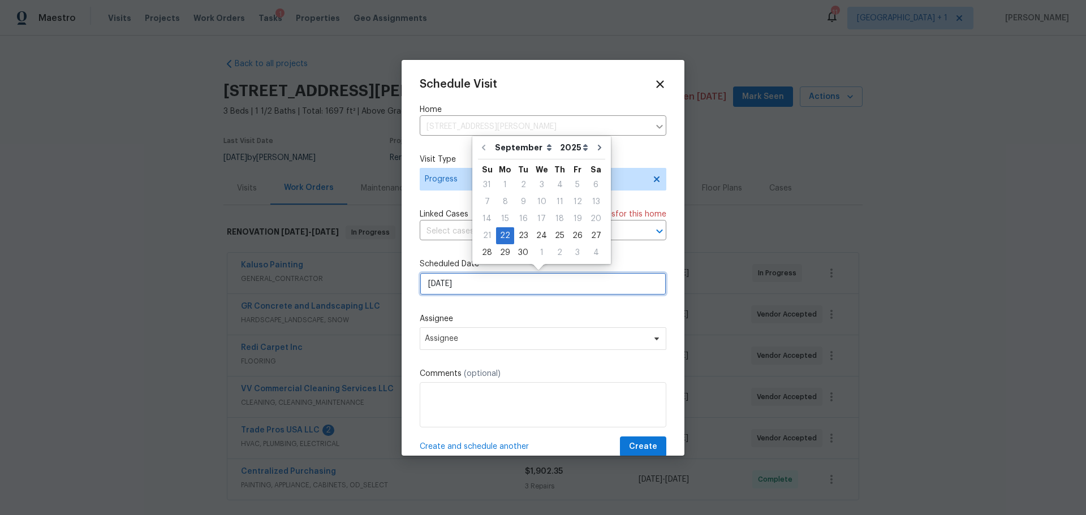
click at [481, 287] on input "[DATE]" at bounding box center [543, 284] width 247 height 23
click at [532, 234] on div "24" at bounding box center [541, 236] width 19 height 16
type input "9/24/2025"
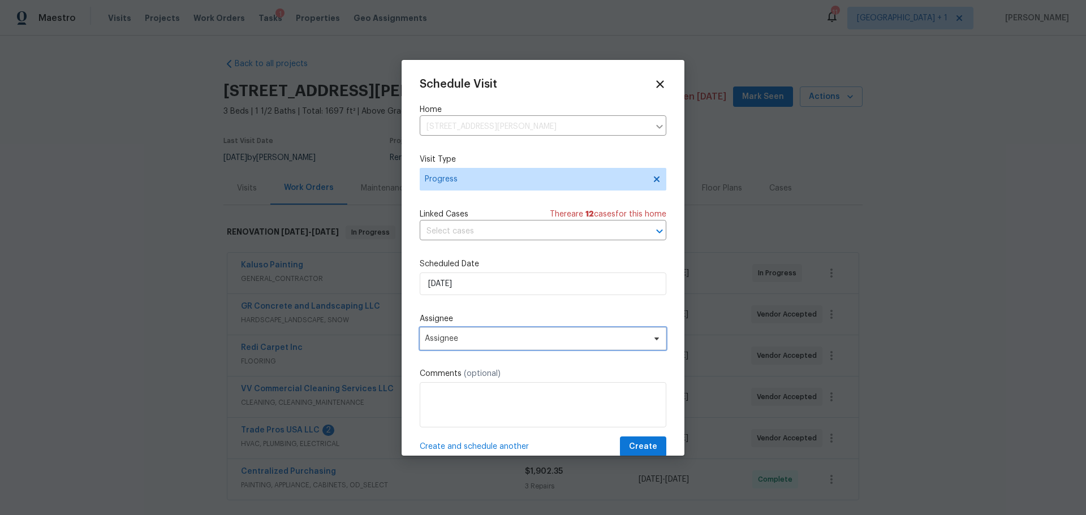
click at [478, 349] on span "Assignee" at bounding box center [543, 338] width 247 height 23
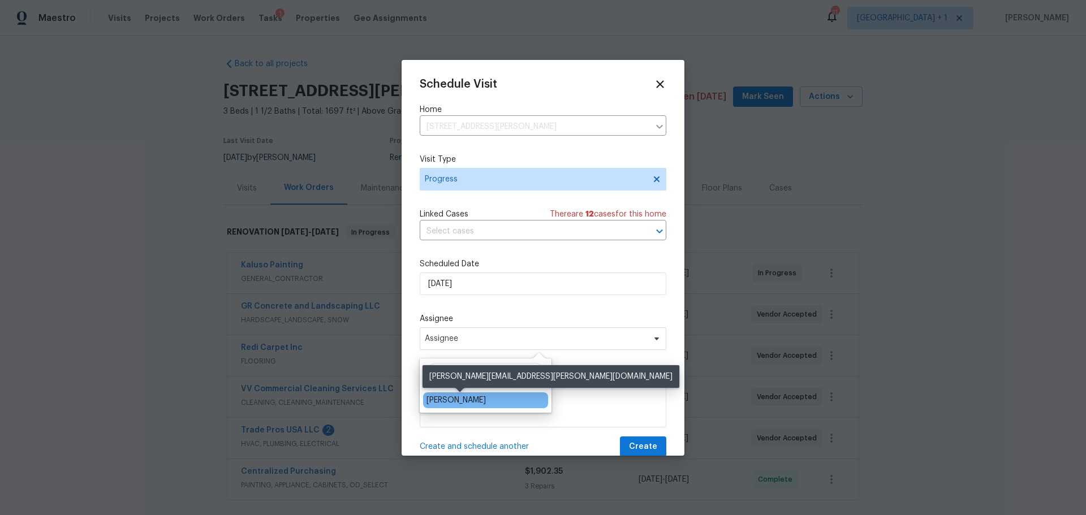
type input "Jeremy"
click at [479, 399] on div "[PERSON_NAME]" at bounding box center [455, 400] width 59 height 11
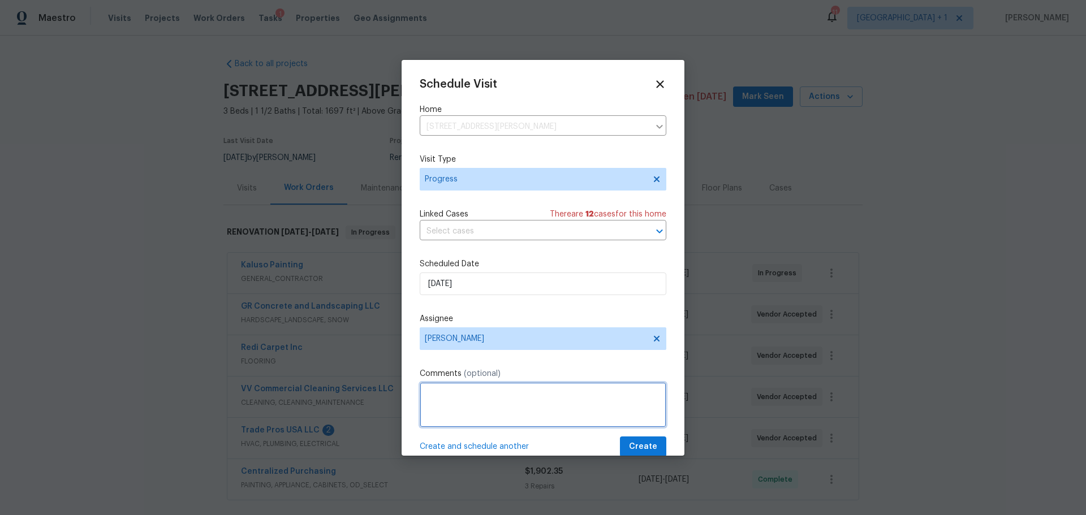
click at [478, 406] on textarea at bounding box center [543, 404] width 247 height 45
type textarea "ACM site visit"
click at [632, 441] on span "Create" at bounding box center [643, 447] width 28 height 14
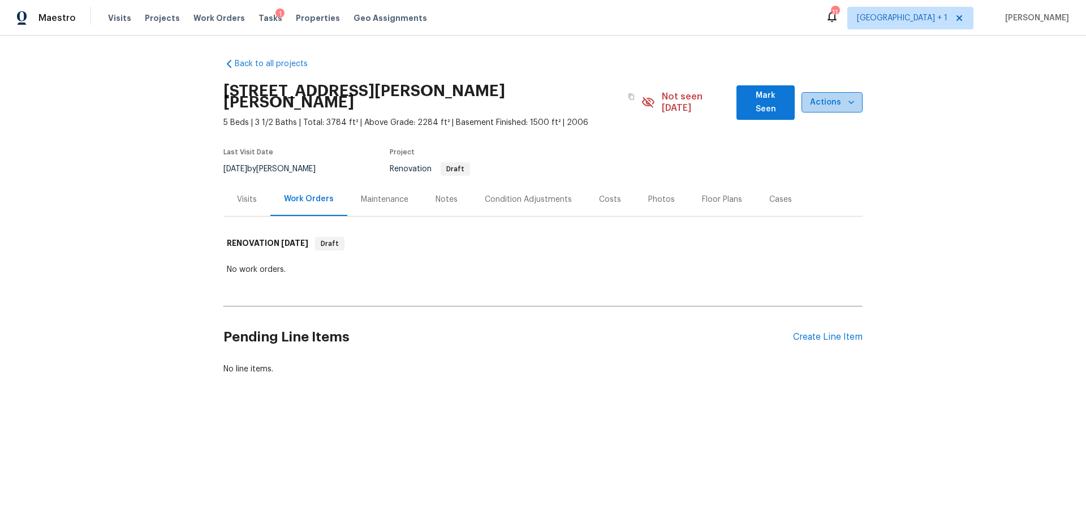
click at [845, 97] on icon "button" at bounding box center [850, 102] width 11 height 11
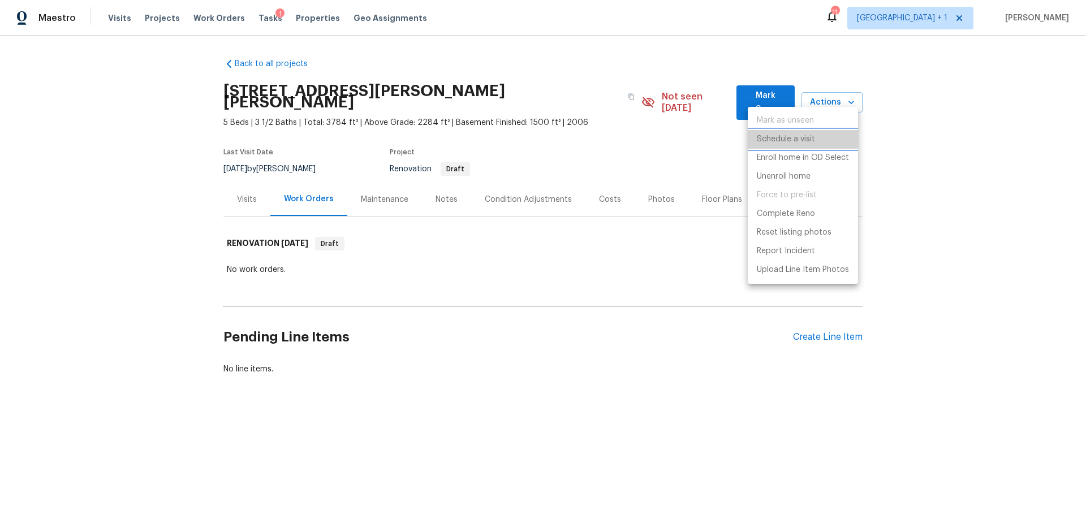
click at [815, 141] on li "Schedule a visit" at bounding box center [803, 139] width 110 height 19
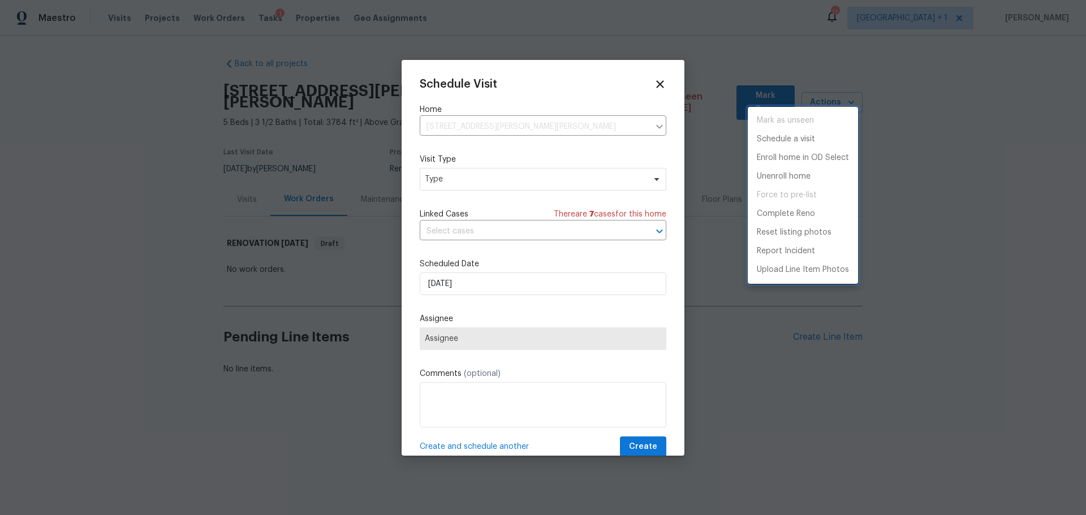
click at [521, 280] on div at bounding box center [543, 257] width 1086 height 515
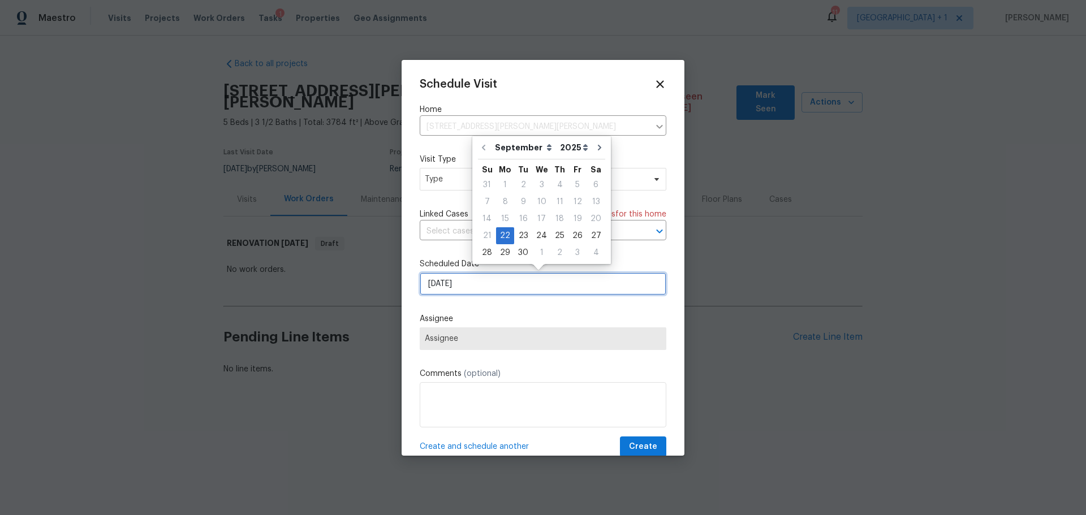
click at [517, 283] on input "[DATE]" at bounding box center [543, 284] width 247 height 23
click at [538, 238] on div "24" at bounding box center [541, 236] width 19 height 16
type input "9/24/2025"
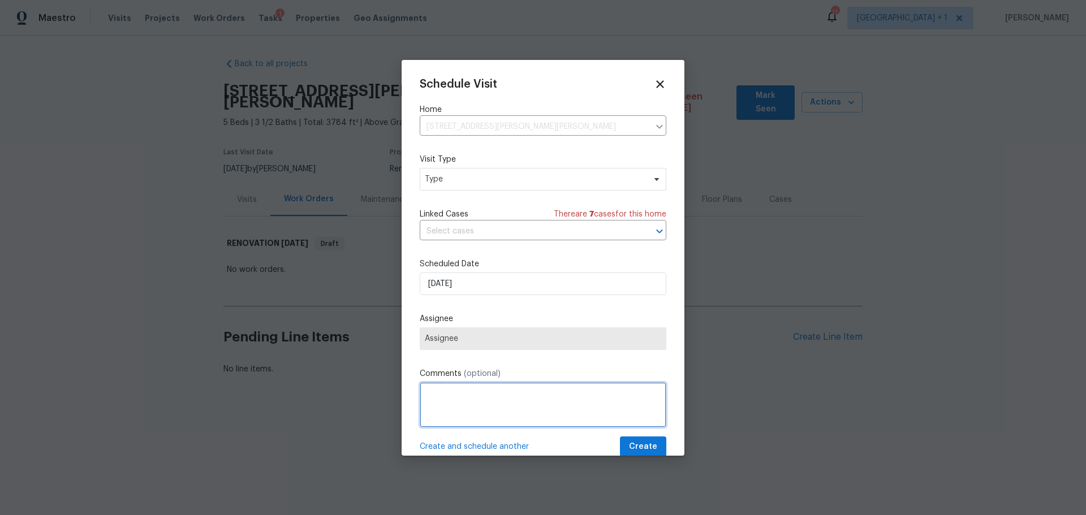
click at [494, 396] on textarea at bounding box center [543, 404] width 247 height 45
type textarea "Possible ACM site visit"
click at [493, 330] on span "Assignee" at bounding box center [543, 338] width 247 height 23
click at [493, 339] on span "Assignee" at bounding box center [543, 338] width 236 height 9
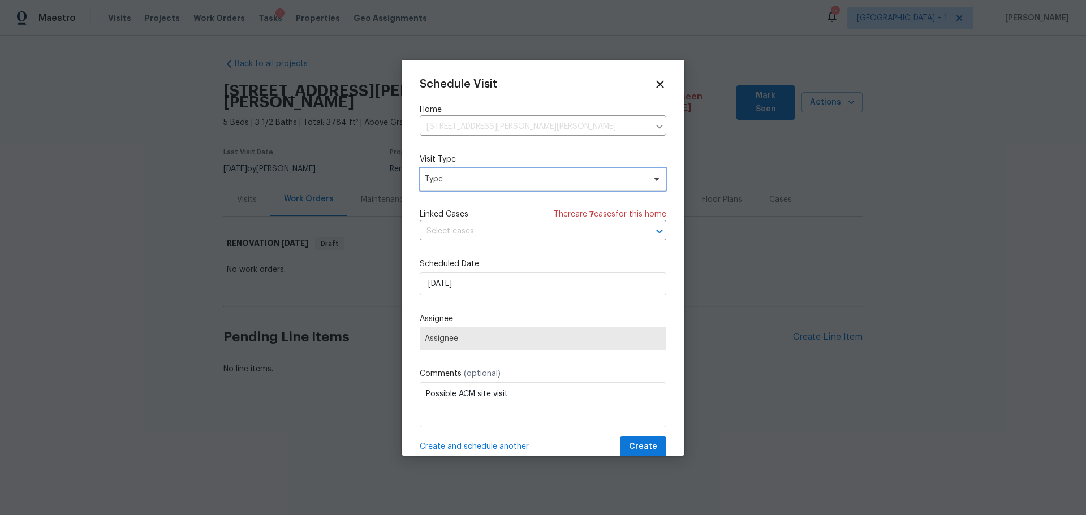
click at [494, 179] on span "Type" at bounding box center [535, 179] width 220 height 11
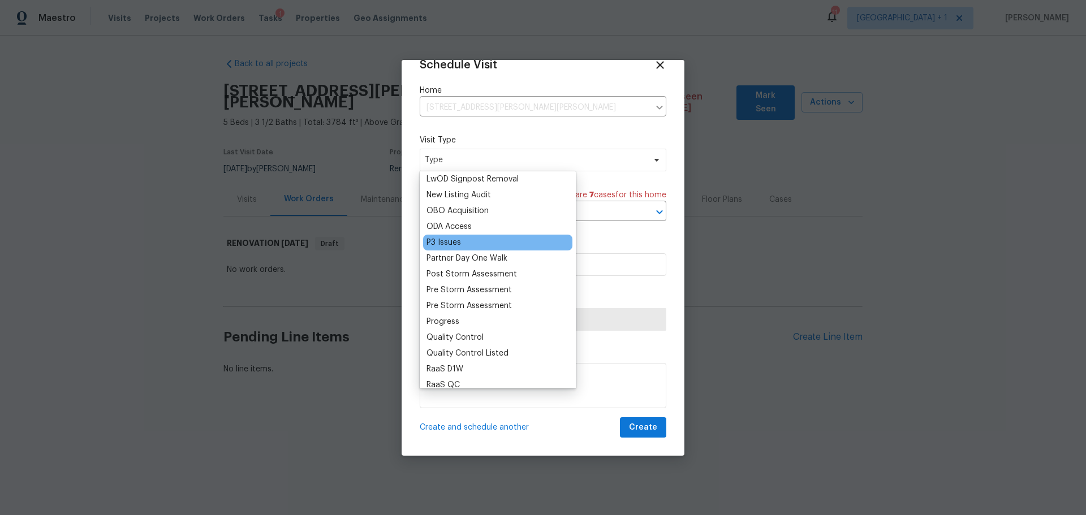
scroll to position [622, 0]
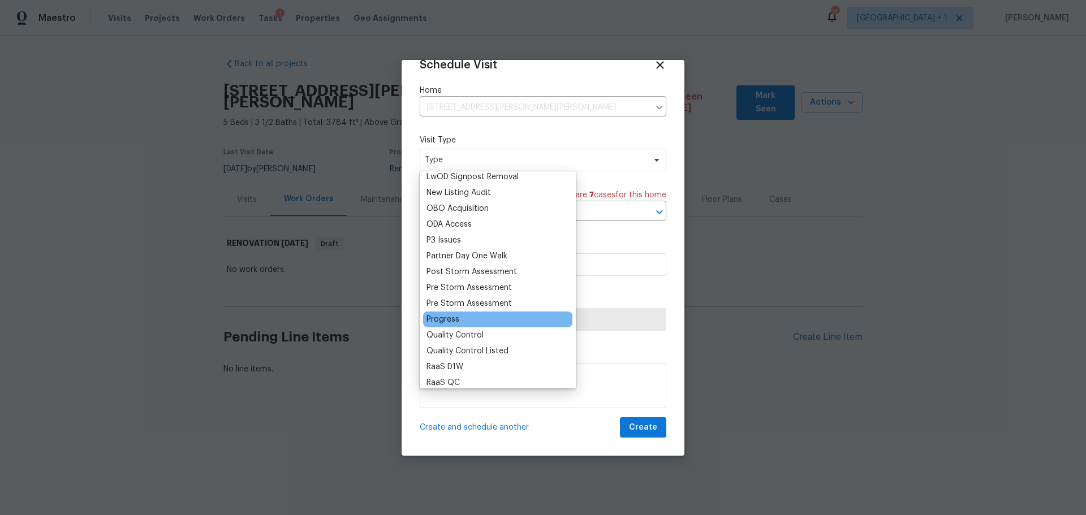
click at [468, 316] on div "Progress" at bounding box center [497, 320] width 149 height 16
click at [452, 320] on div "Progress" at bounding box center [442, 319] width 33 height 11
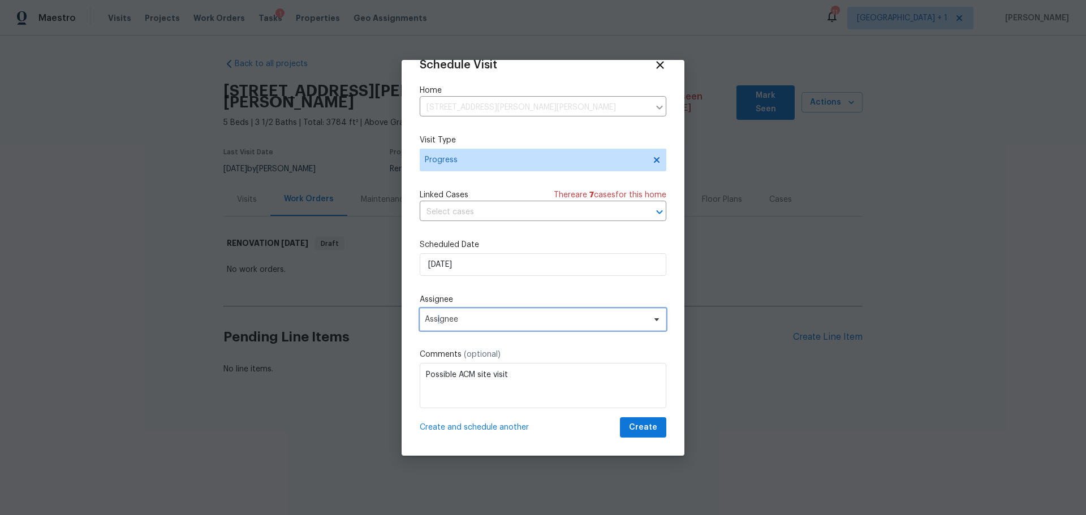
click at [439, 318] on span "Assignee" at bounding box center [536, 319] width 222 height 9
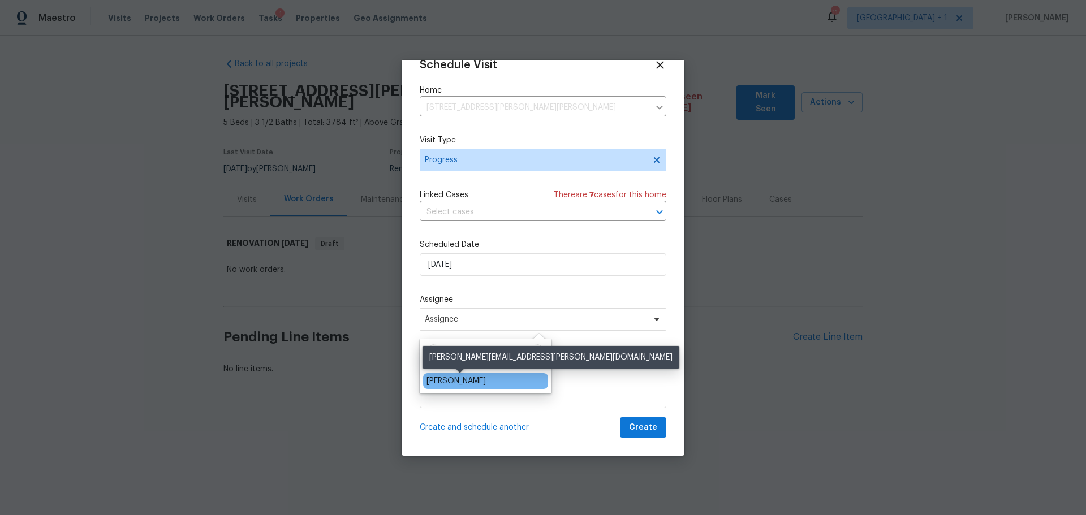
type input "jeremy"
click at [456, 382] on div "[PERSON_NAME]" at bounding box center [455, 381] width 59 height 11
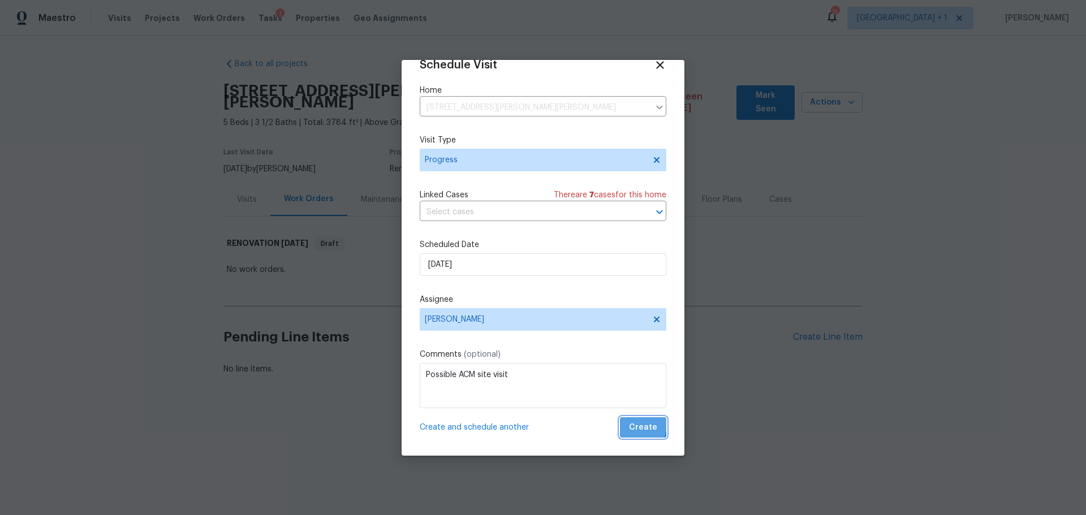
click at [629, 424] on span "Create" at bounding box center [643, 428] width 28 height 14
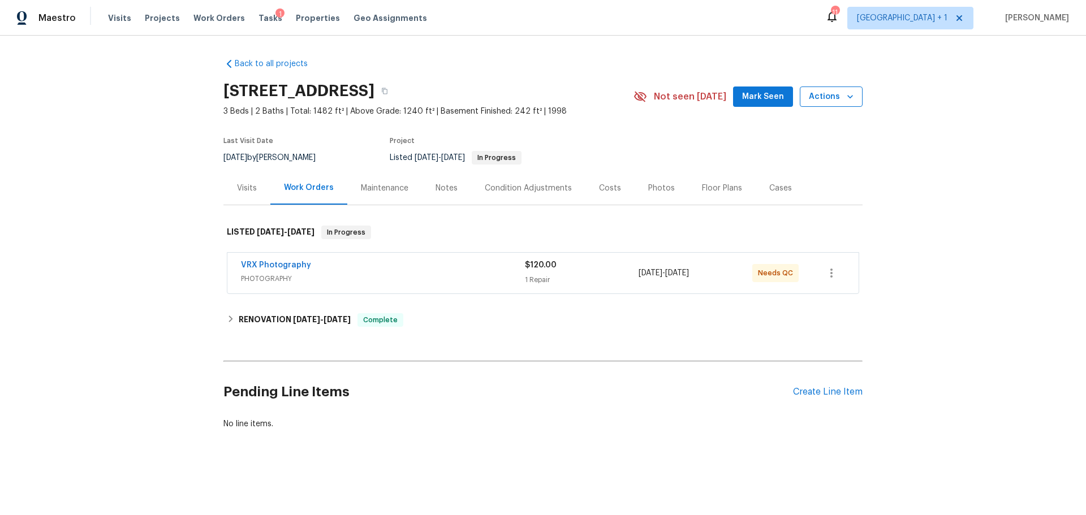
click at [836, 96] on span "Actions" at bounding box center [831, 97] width 45 height 14
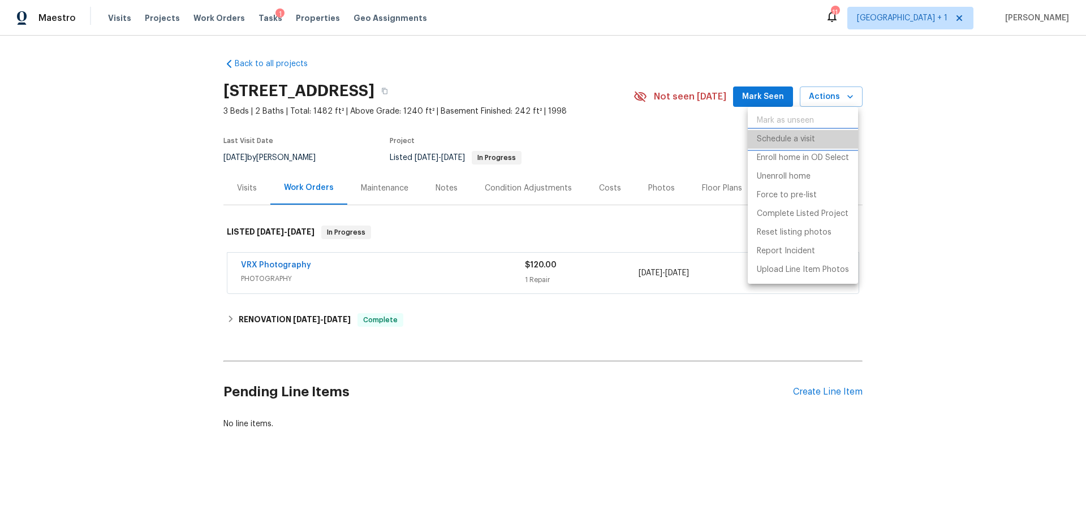
click at [818, 141] on li "Schedule a visit" at bounding box center [803, 139] width 110 height 19
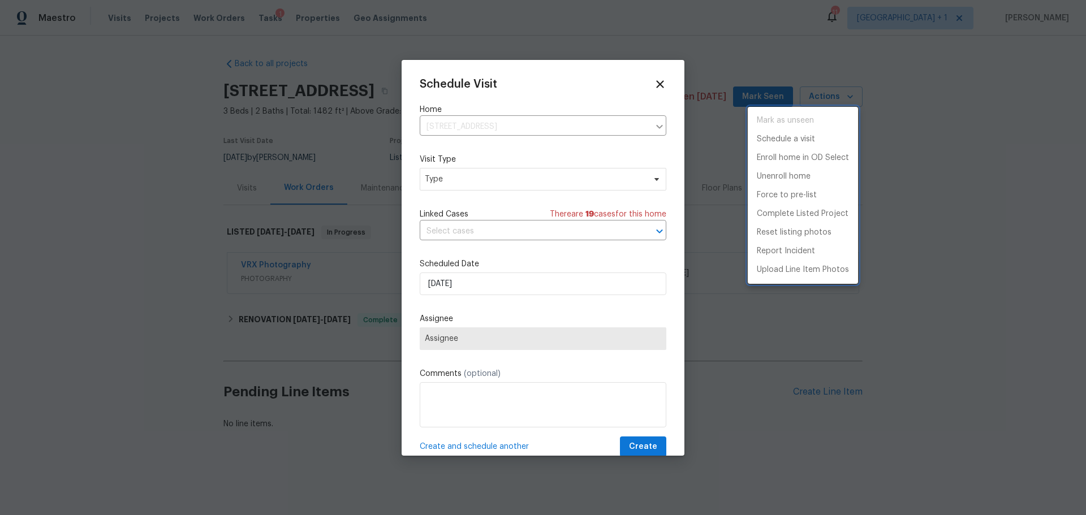
click at [464, 176] on div at bounding box center [543, 257] width 1086 height 515
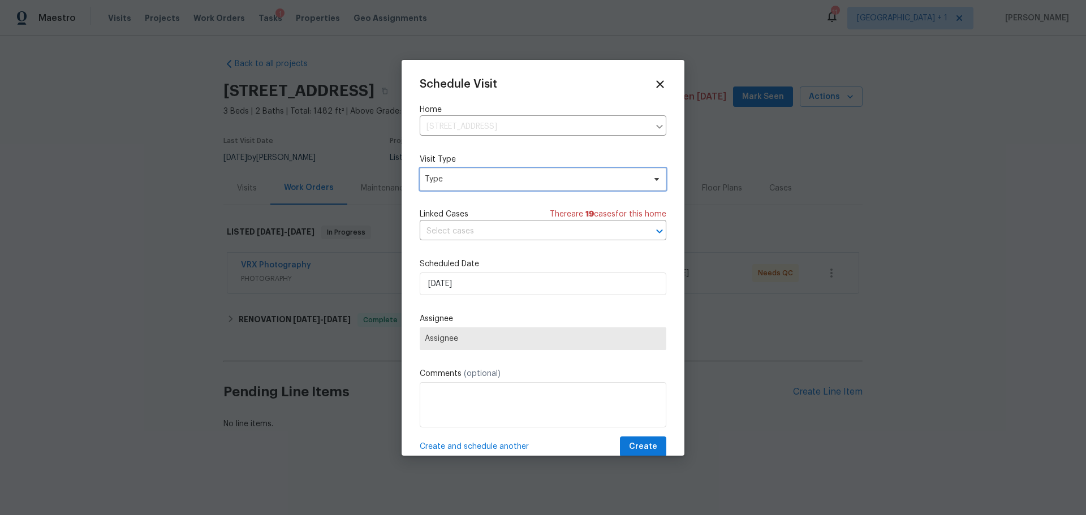
click at [464, 186] on span "Type" at bounding box center [543, 179] width 247 height 23
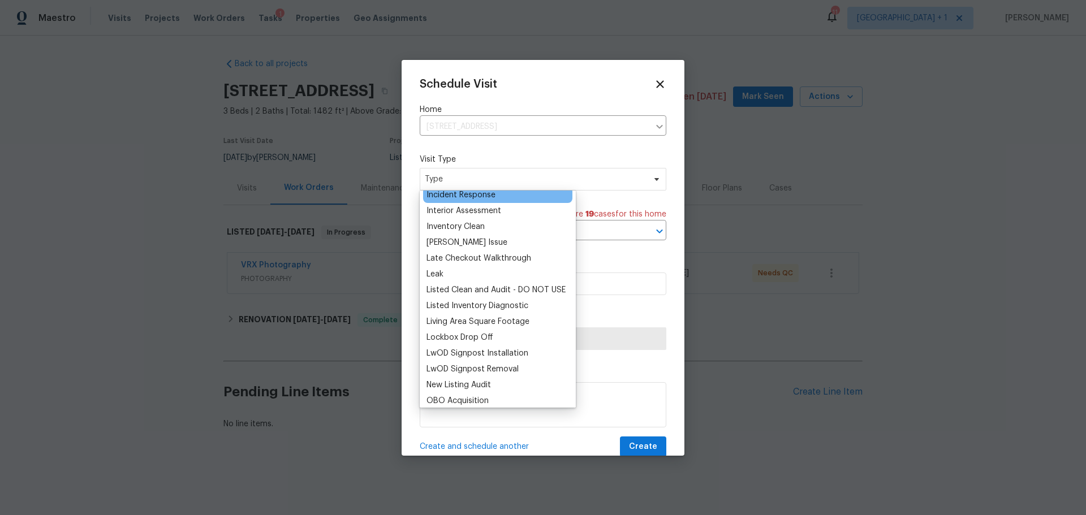
scroll to position [452, 0]
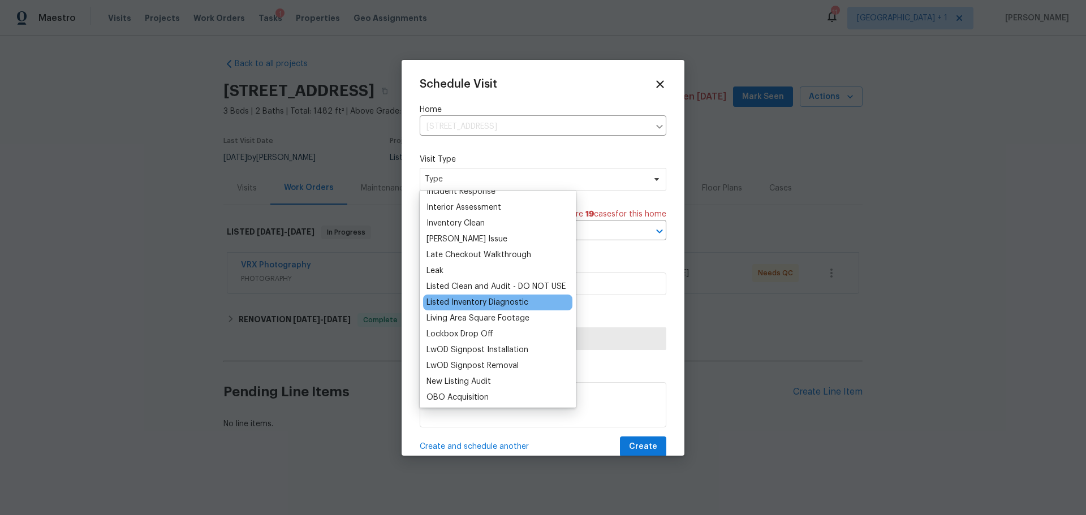
click at [508, 308] on div "Listed Inventory Diagnostic" at bounding box center [497, 303] width 149 height 16
click at [506, 302] on div "Listed Inventory Diagnostic" at bounding box center [477, 302] width 102 height 11
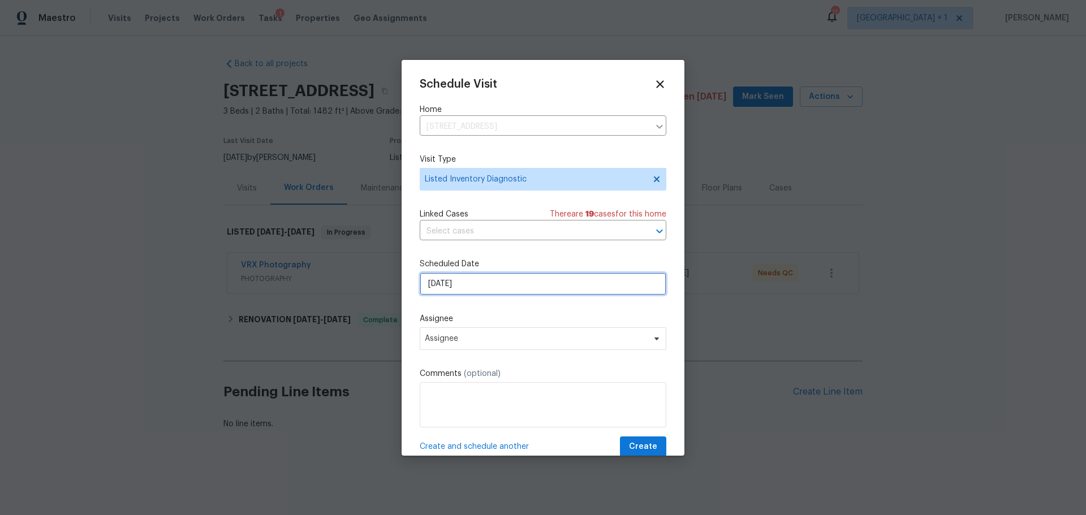
click at [472, 292] on input "[DATE]" at bounding box center [543, 284] width 247 height 23
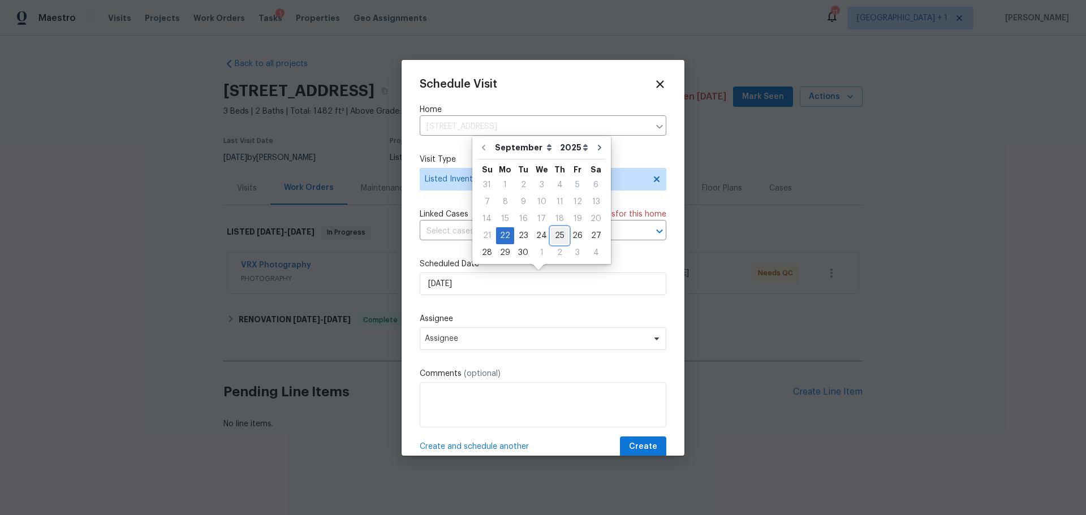
click at [557, 234] on div "25" at bounding box center [560, 236] width 18 height 16
type input "9/25/2025"
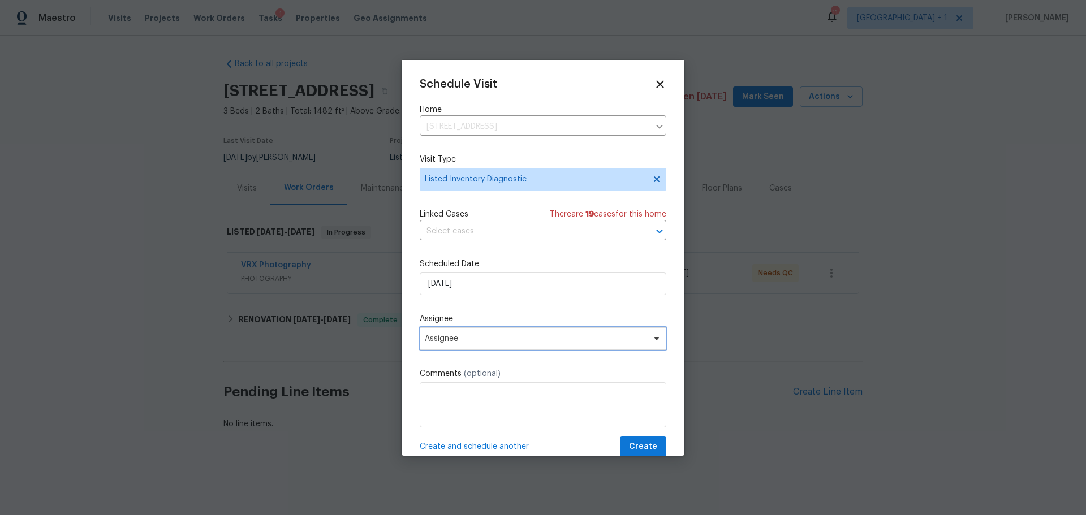
click at [480, 343] on span "Assignee" at bounding box center [536, 338] width 222 height 9
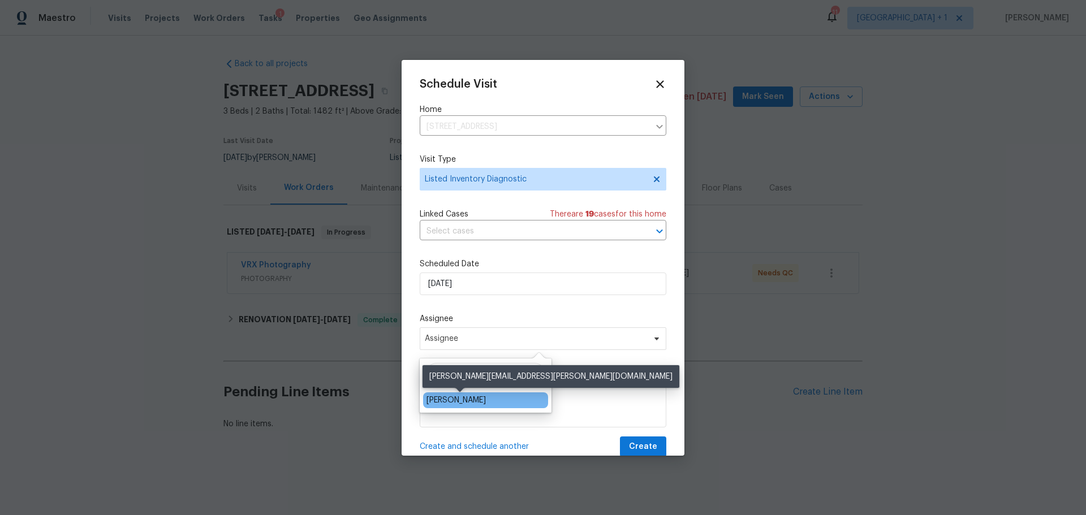
type input "[PERSON_NAME]"
click at [462, 399] on div "[PERSON_NAME]" at bounding box center [455, 400] width 59 height 11
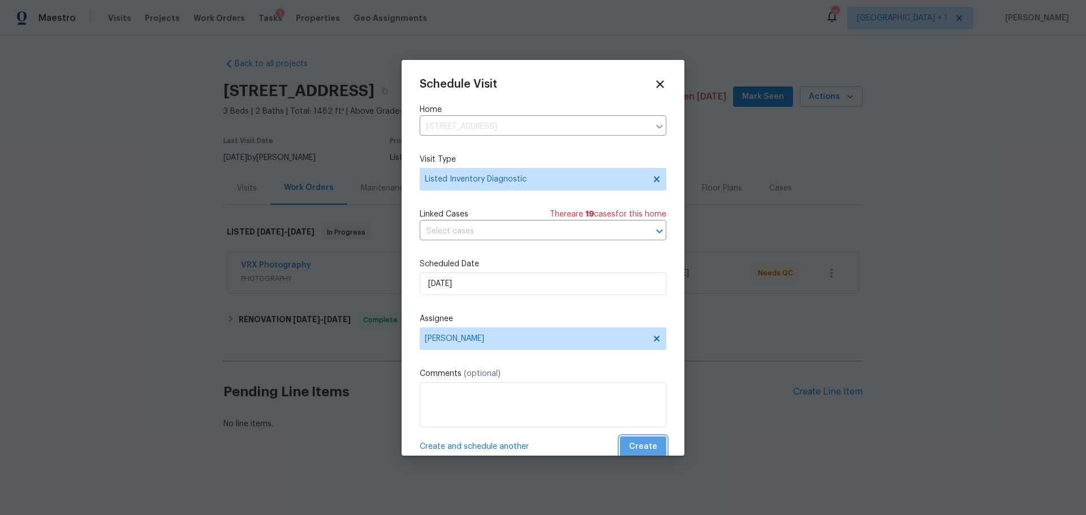
click at [642, 446] on span "Create" at bounding box center [643, 447] width 28 height 14
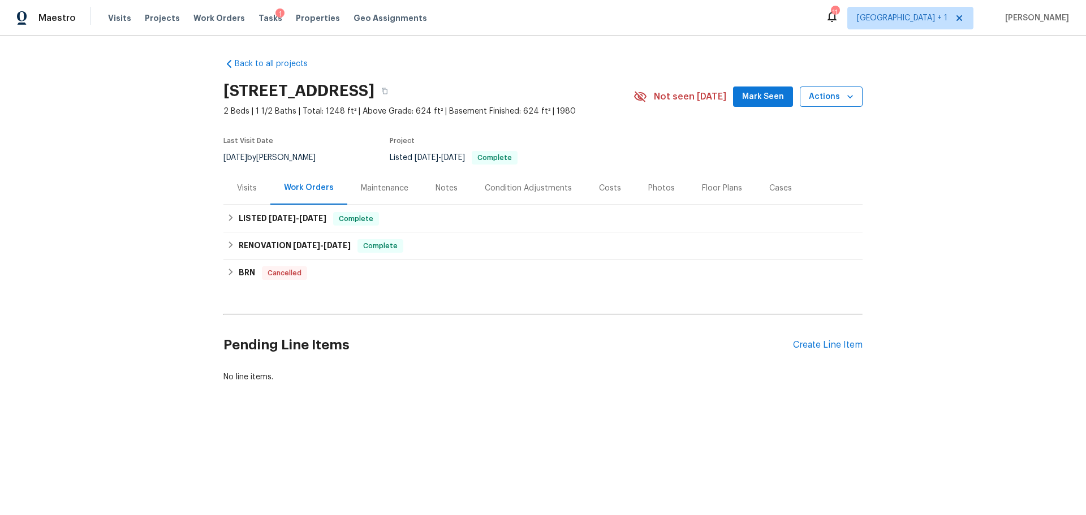
click at [836, 98] on span "Actions" at bounding box center [831, 97] width 45 height 14
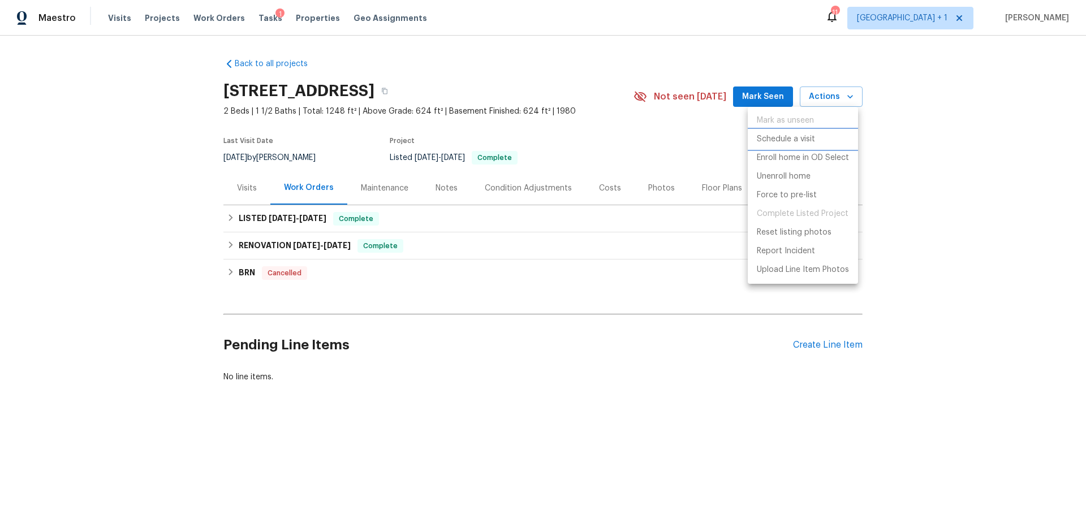
click at [825, 140] on li "Schedule a visit" at bounding box center [803, 139] width 110 height 19
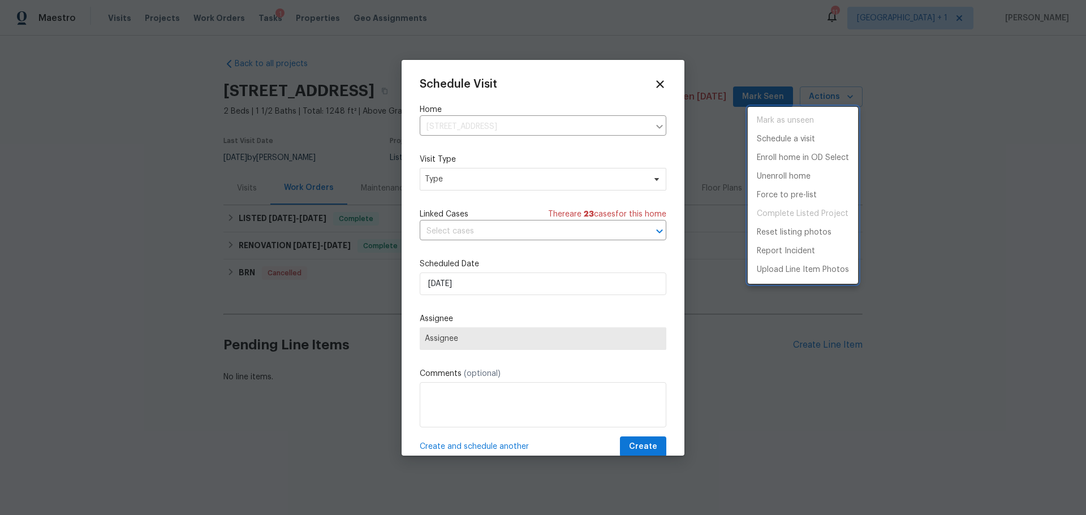
click at [506, 179] on div at bounding box center [543, 257] width 1086 height 515
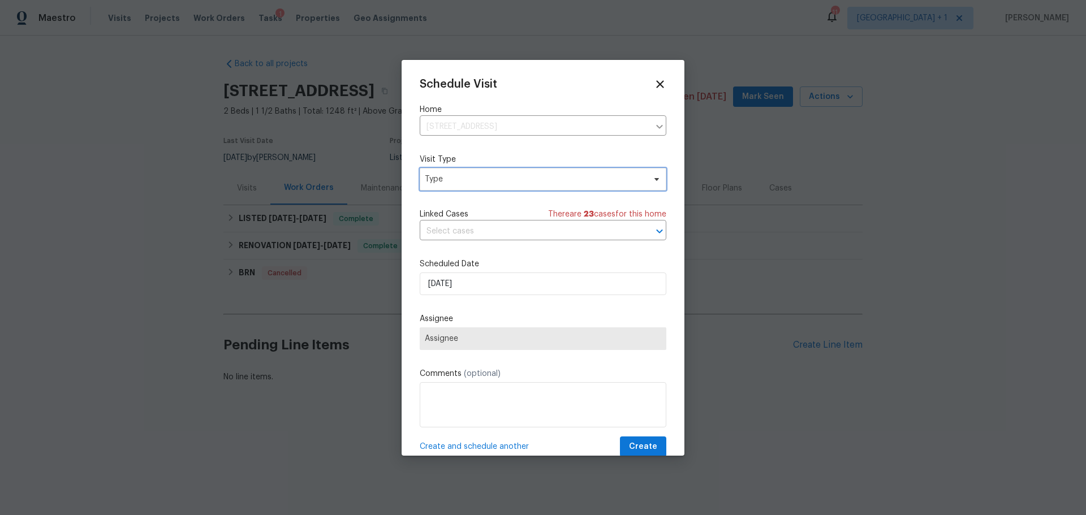
click at [506, 179] on span "Type" at bounding box center [535, 179] width 220 height 11
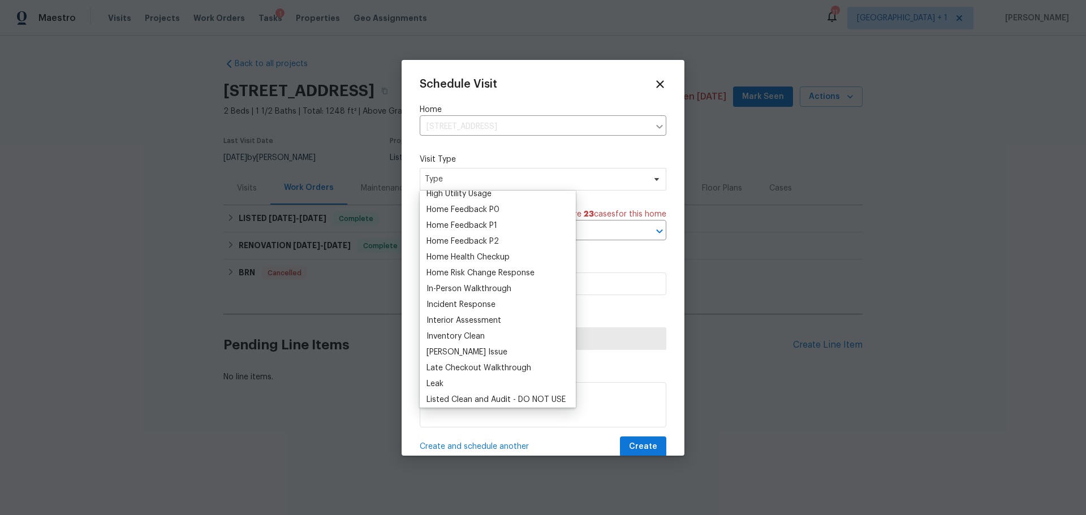
scroll to position [396, 0]
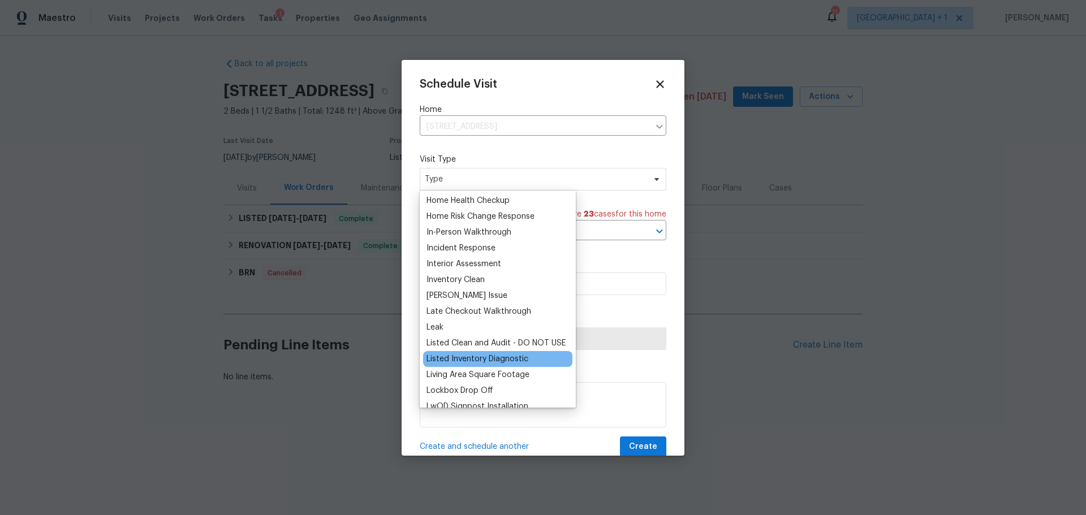
click at [481, 362] on div "Listed Inventory Diagnostic" at bounding box center [477, 358] width 102 height 11
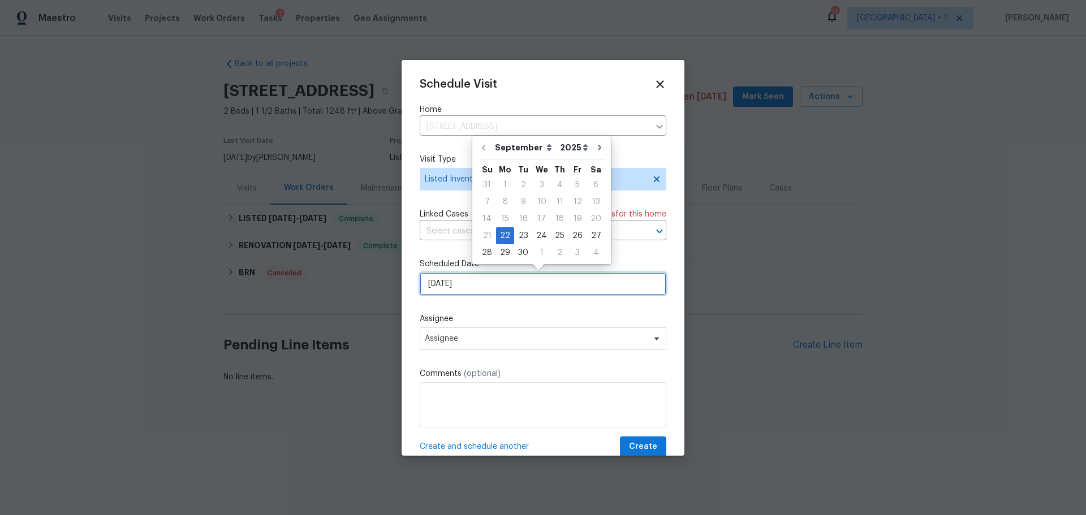
click at [479, 287] on input "[DATE]" at bounding box center [543, 284] width 247 height 23
click at [533, 231] on div "24" at bounding box center [541, 236] width 19 height 16
type input "[DATE]"
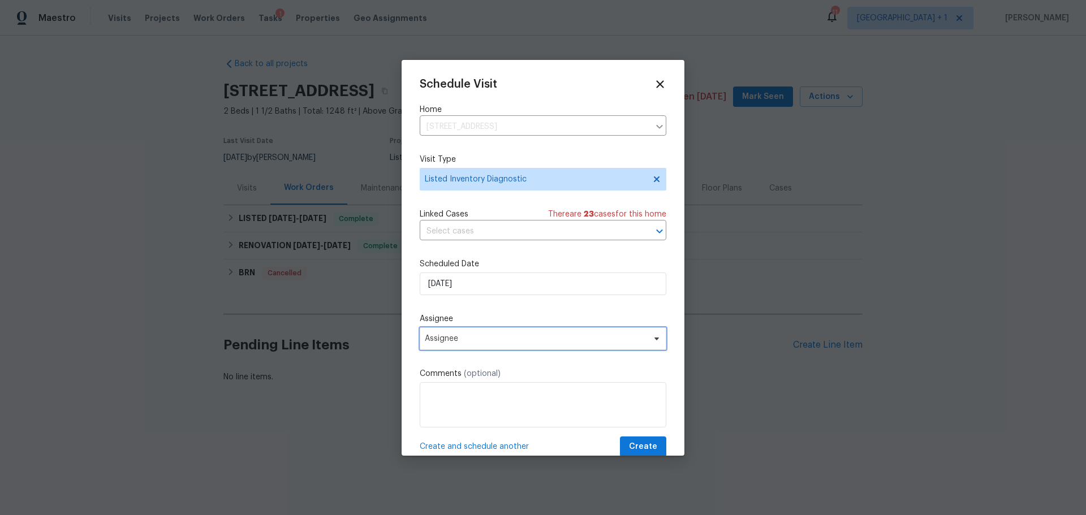
click at [491, 342] on span "Assignee" at bounding box center [536, 338] width 222 height 9
type input "[PERSON_NAME]"
click at [469, 409] on div "[PERSON_NAME]" at bounding box center [486, 386] width 132 height 54
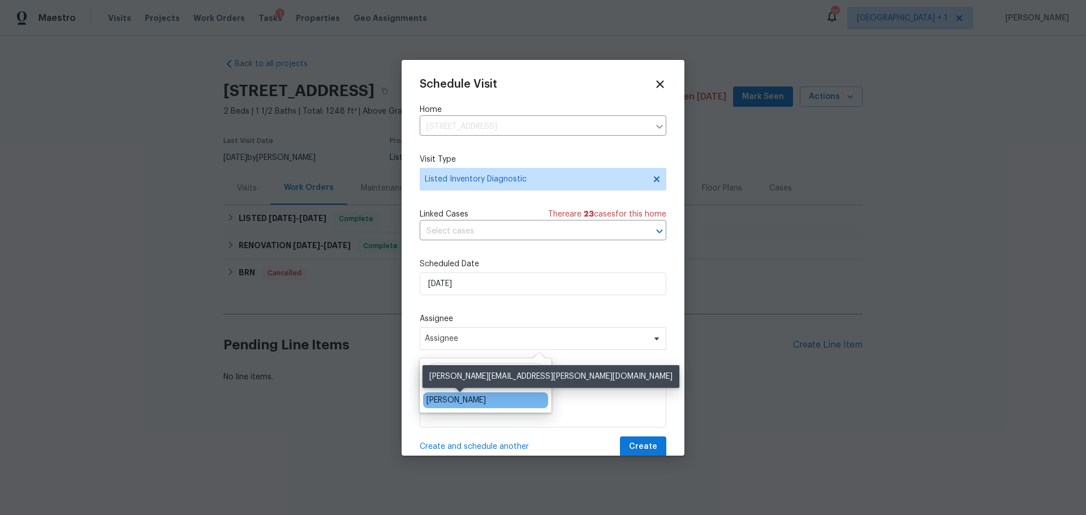
click at [476, 399] on div "[PERSON_NAME]" at bounding box center [455, 400] width 59 height 11
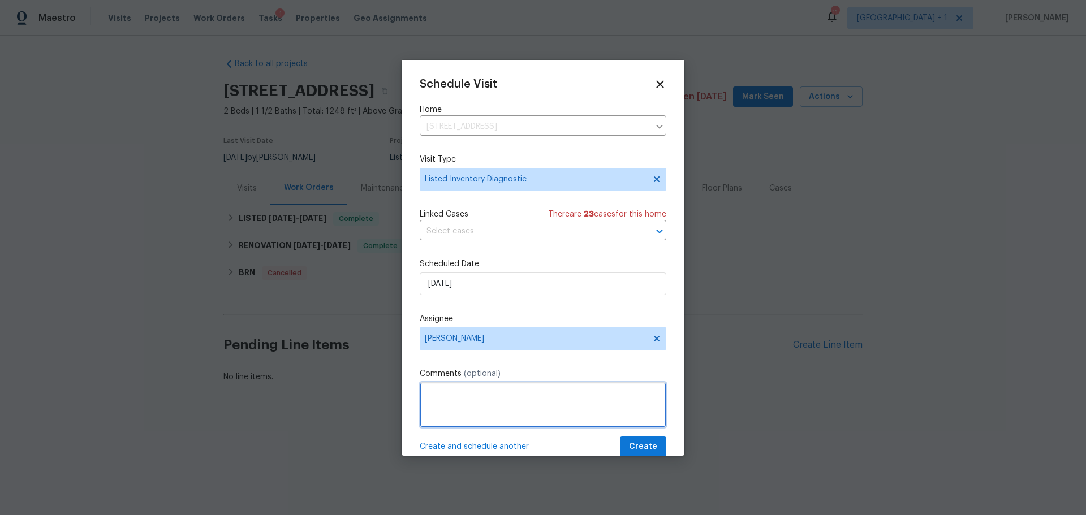
click at [469, 404] on textarea at bounding box center [543, 404] width 247 height 45
type textarea "ACM in town"
click at [635, 445] on span "Create" at bounding box center [643, 447] width 28 height 14
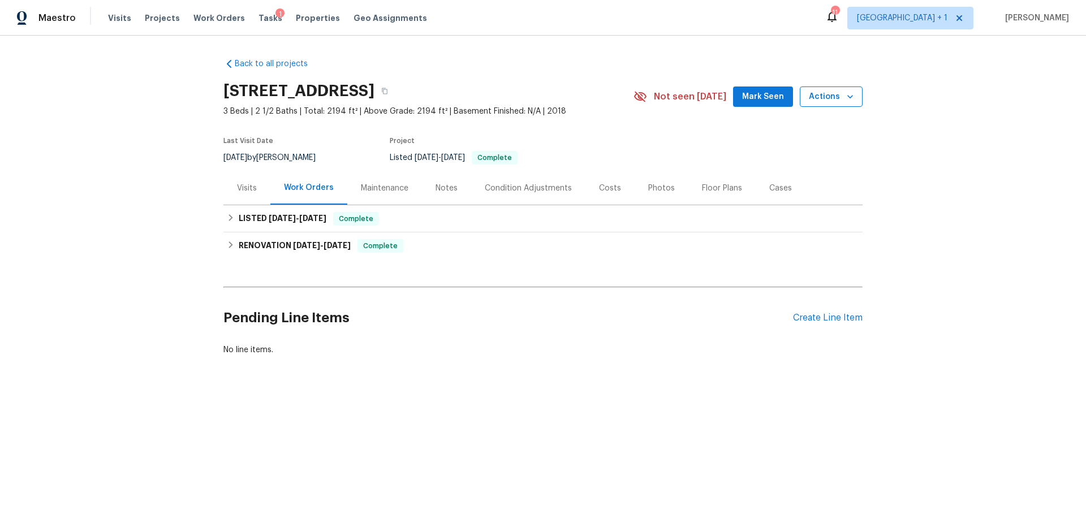
click at [819, 97] on span "Actions" at bounding box center [831, 97] width 45 height 14
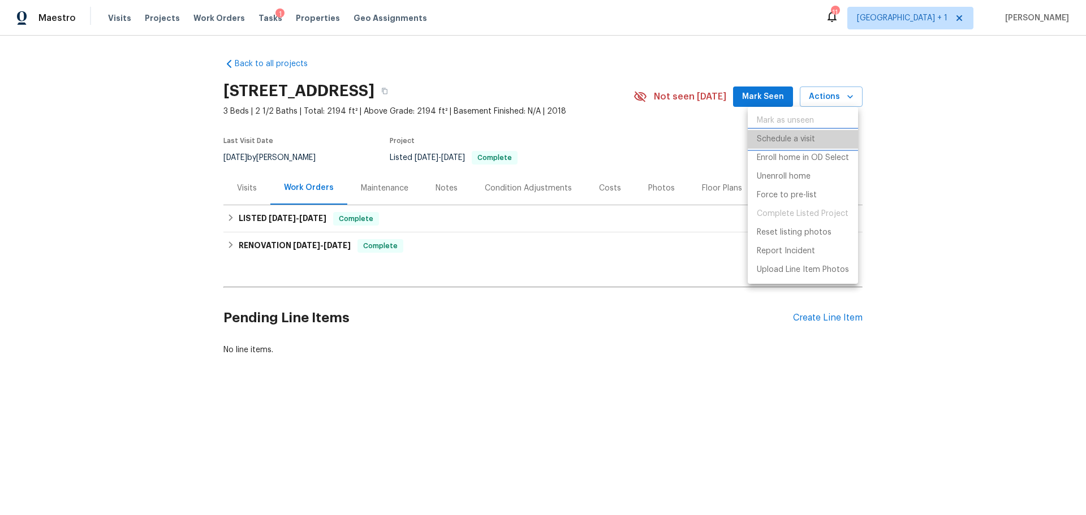
click at [805, 144] on p "Schedule a visit" at bounding box center [786, 139] width 58 height 12
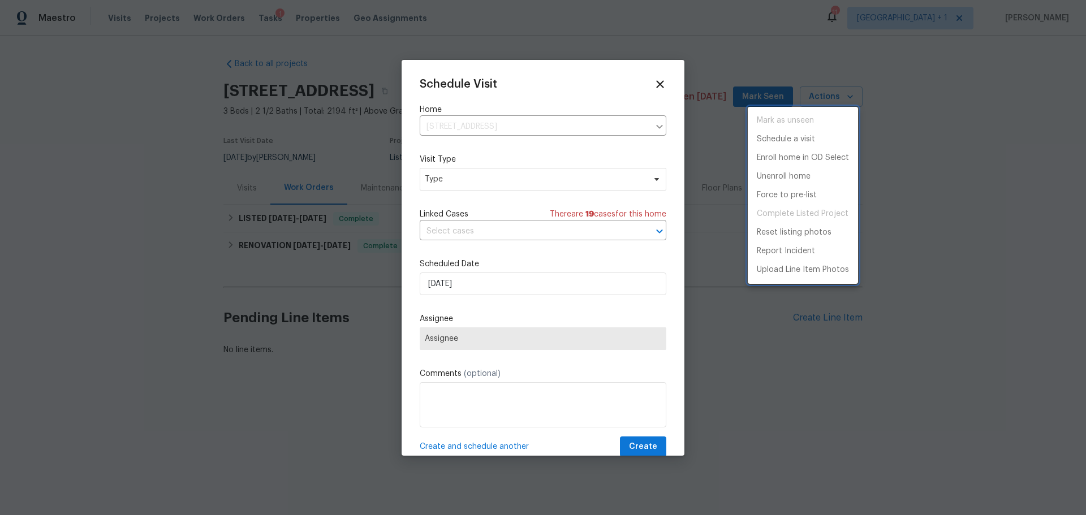
click at [488, 177] on div at bounding box center [543, 257] width 1086 height 515
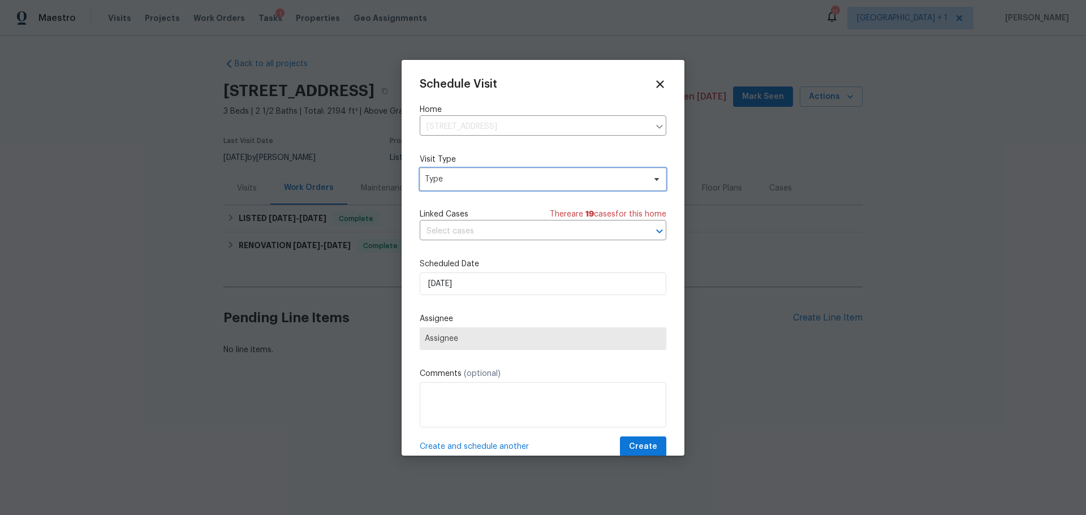
click at [488, 177] on span "Type" at bounding box center [535, 179] width 220 height 11
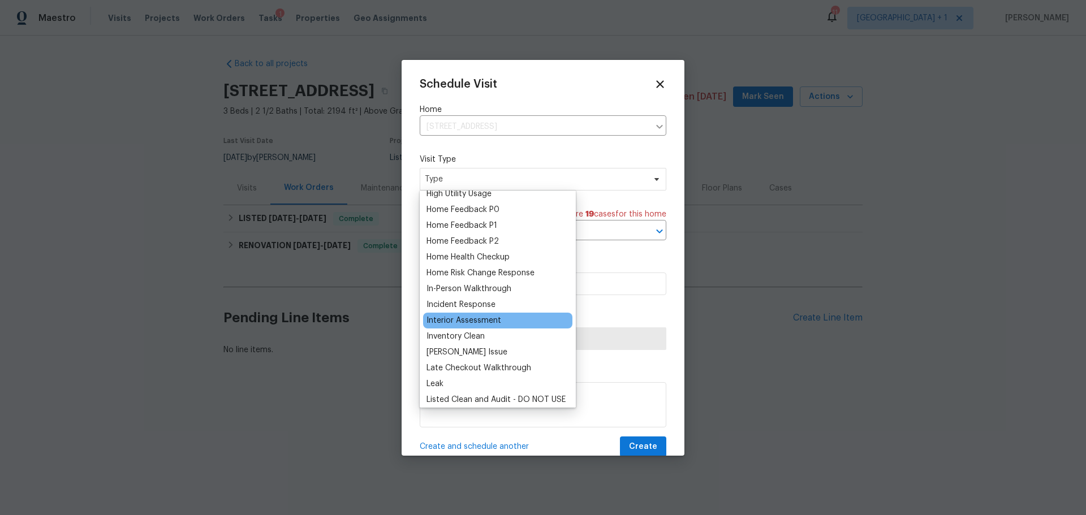
scroll to position [396, 0]
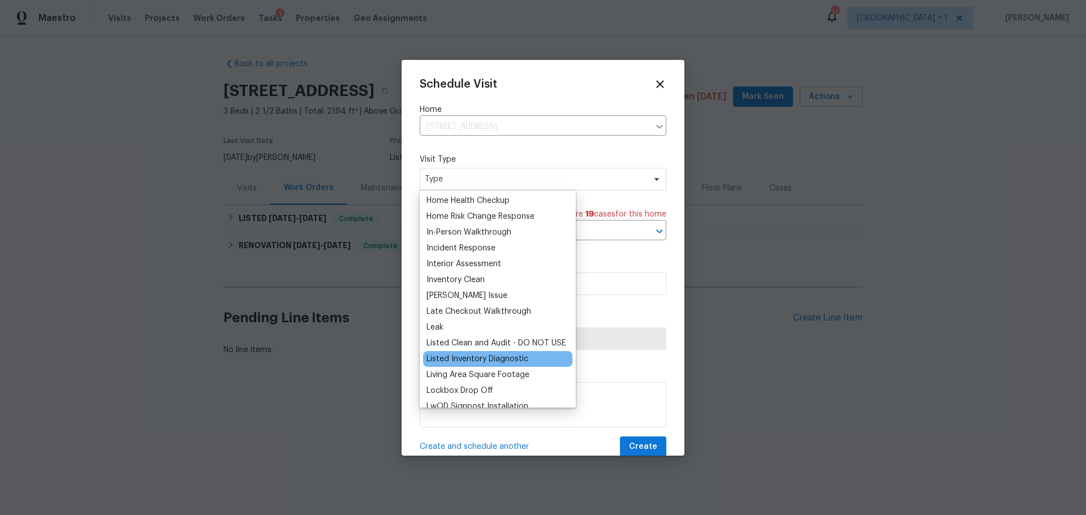
click at [493, 361] on div "Listed Inventory Diagnostic" at bounding box center [477, 358] width 102 height 11
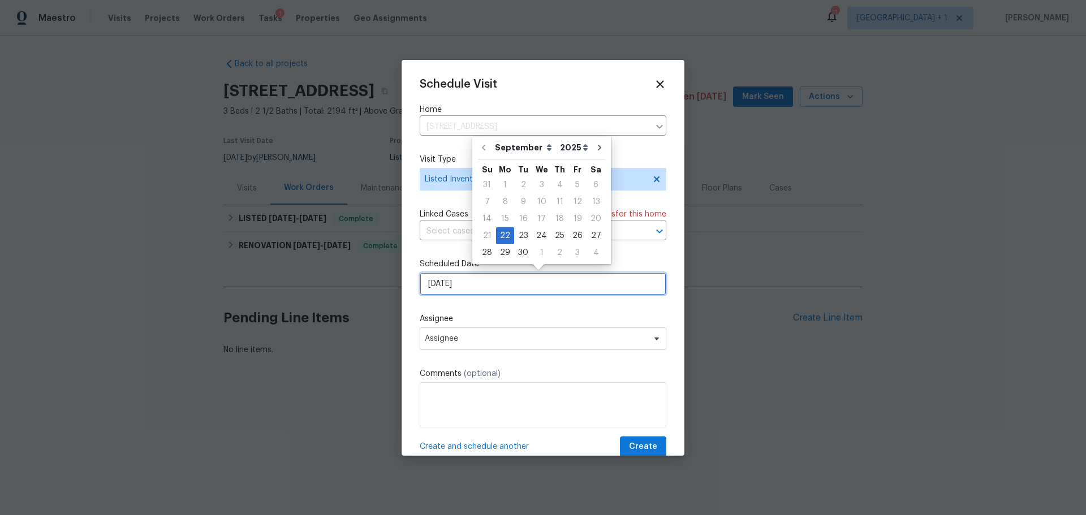
click at [488, 278] on input "[DATE]" at bounding box center [543, 284] width 247 height 23
click at [540, 238] on div "24" at bounding box center [541, 236] width 19 height 16
type input "9/24/2025"
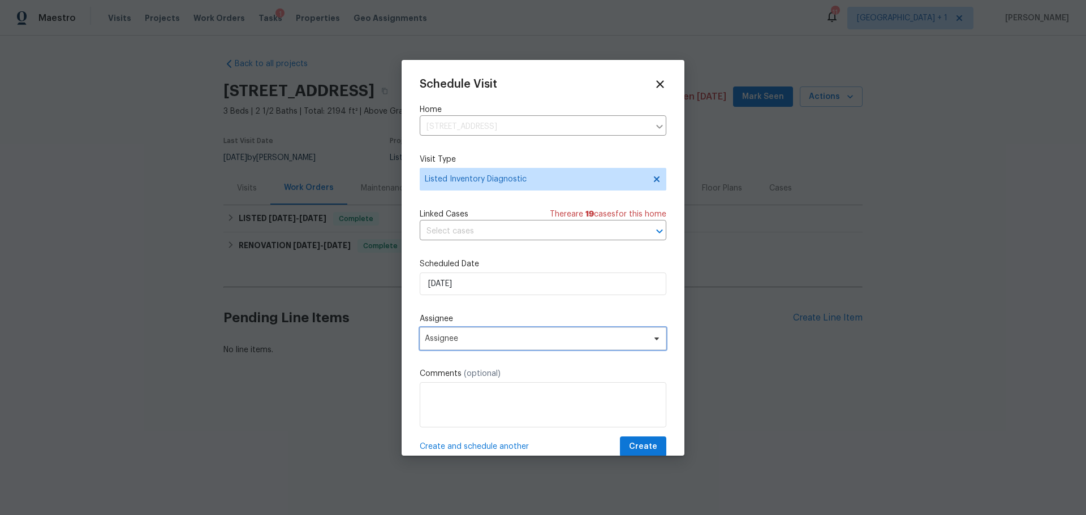
click at [495, 347] on span "Assignee" at bounding box center [543, 338] width 247 height 23
type input "Jerem"
click at [467, 336] on span "No one found" at bounding box center [536, 338] width 222 height 9
click at [475, 335] on span "No one found" at bounding box center [536, 338] width 222 height 9
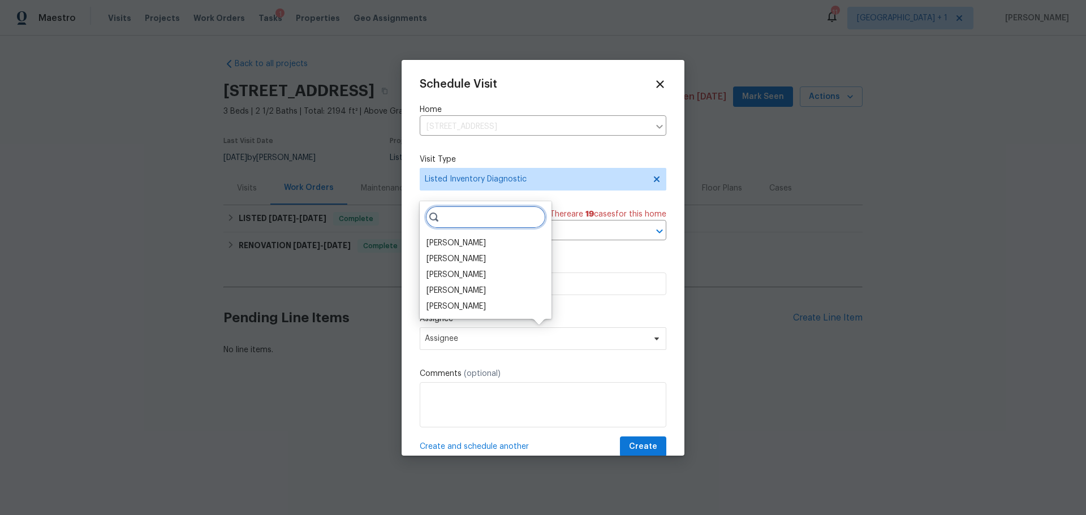
click at [468, 216] on input "search" at bounding box center [485, 217] width 120 height 23
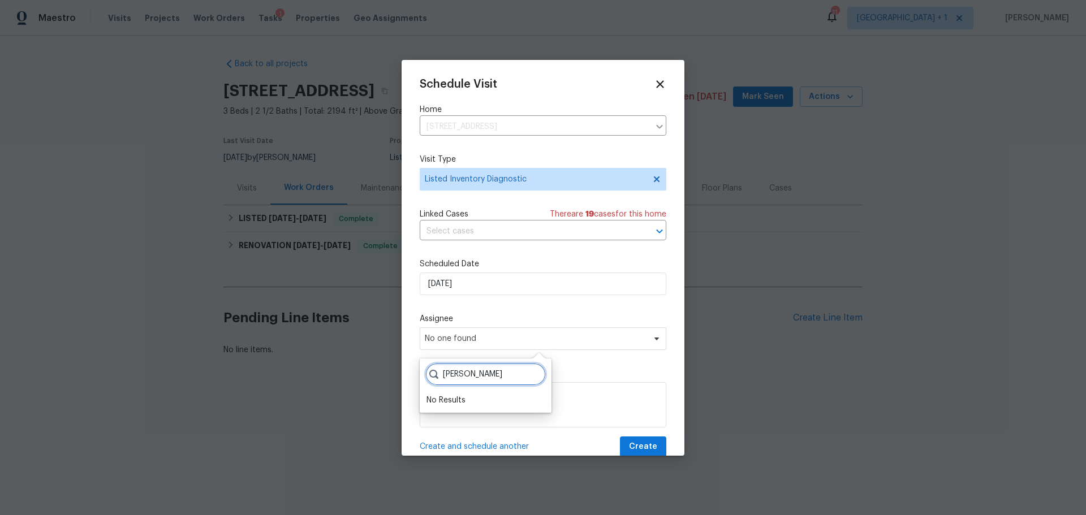
type input "[PERSON_NAME]"
click at [585, 261] on label "Scheduled Date" at bounding box center [543, 263] width 247 height 11
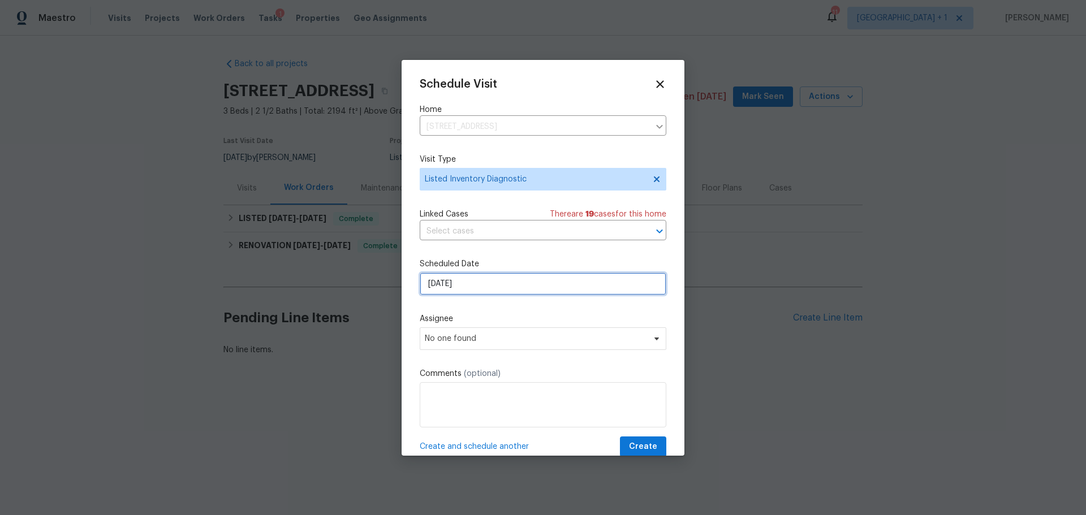
click at [477, 282] on input "9/24/2025" at bounding box center [543, 284] width 247 height 23
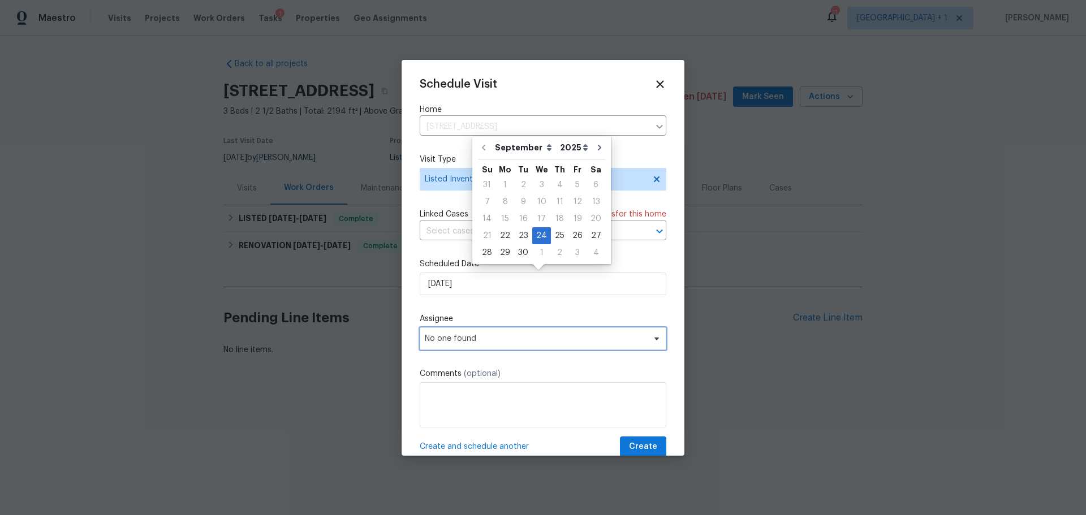
click at [447, 336] on span "No one found" at bounding box center [536, 338] width 222 height 9
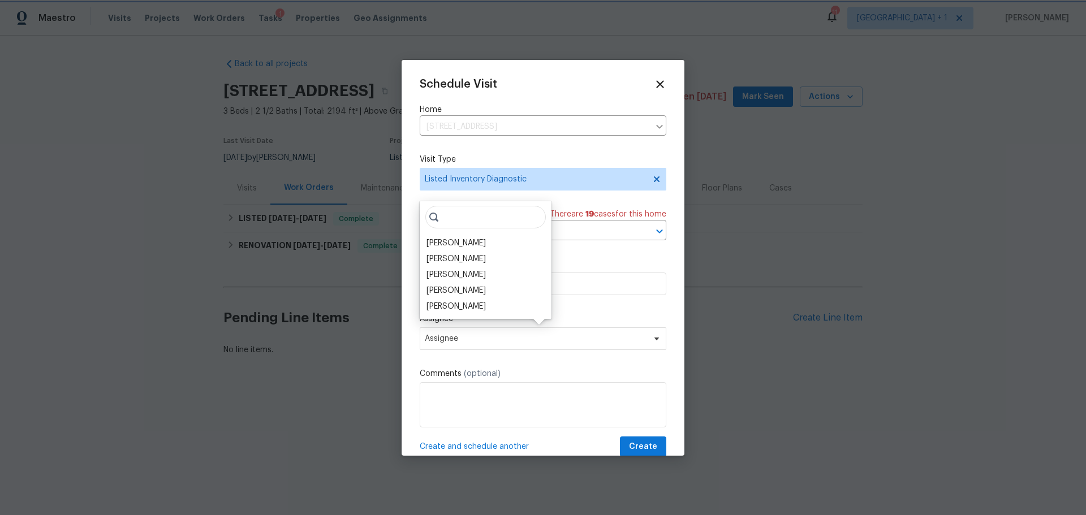
click at [620, 318] on label "Assignee" at bounding box center [543, 318] width 247 height 11
click at [594, 154] on label "Visit Type" at bounding box center [543, 159] width 247 height 11
click at [467, 340] on span "Assignee" at bounding box center [536, 338] width 222 height 9
click at [469, 224] on input "search" at bounding box center [485, 217] width 120 height 23
click at [656, 83] on icon at bounding box center [660, 84] width 8 height 8
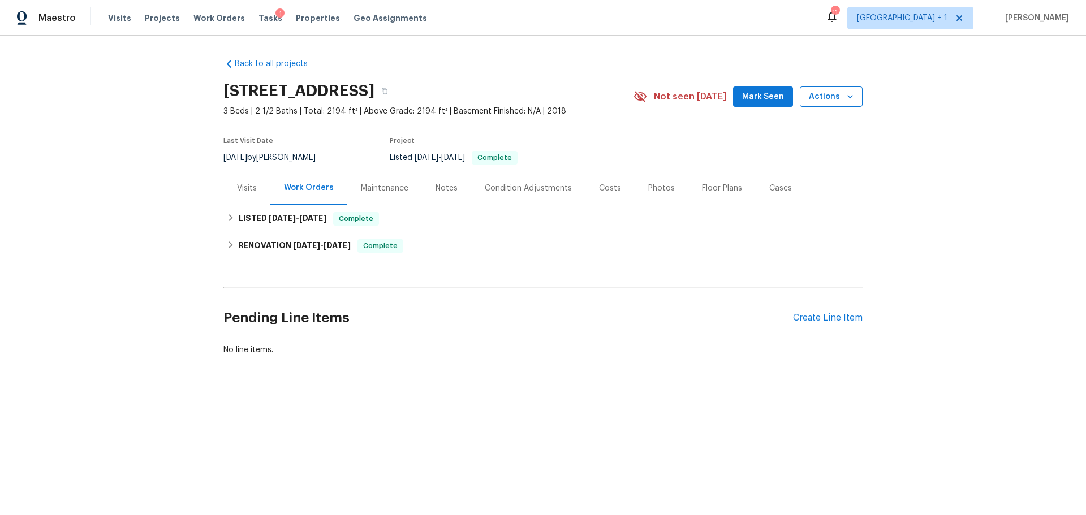
click at [818, 97] on span "Actions" at bounding box center [831, 97] width 45 height 14
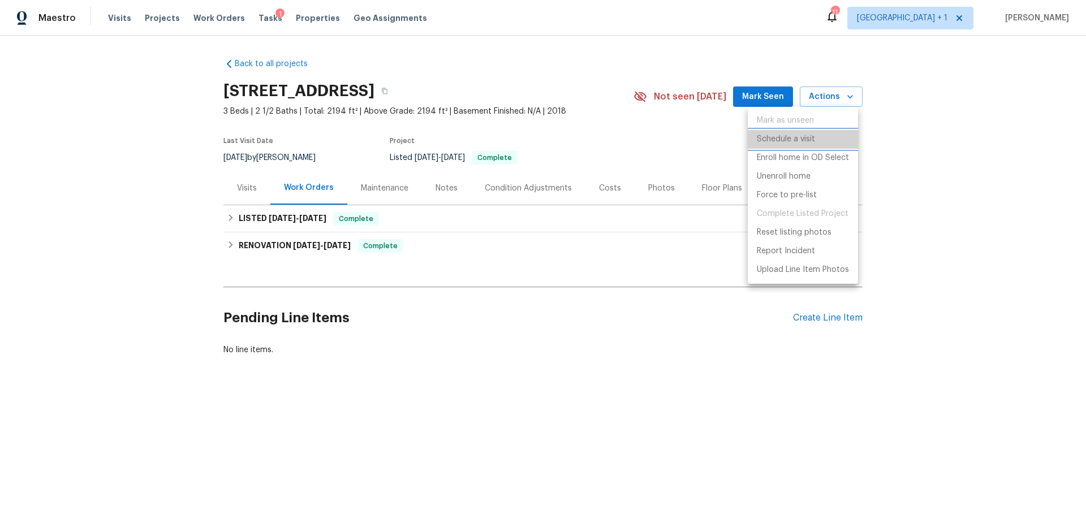
click at [805, 140] on p "Schedule a visit" at bounding box center [786, 139] width 58 height 12
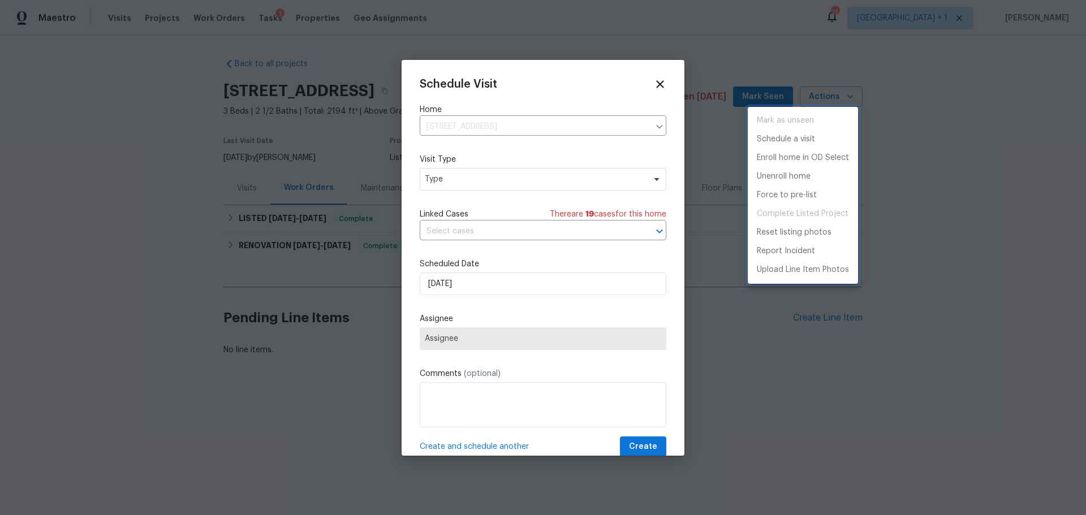
click at [461, 177] on div at bounding box center [543, 257] width 1086 height 515
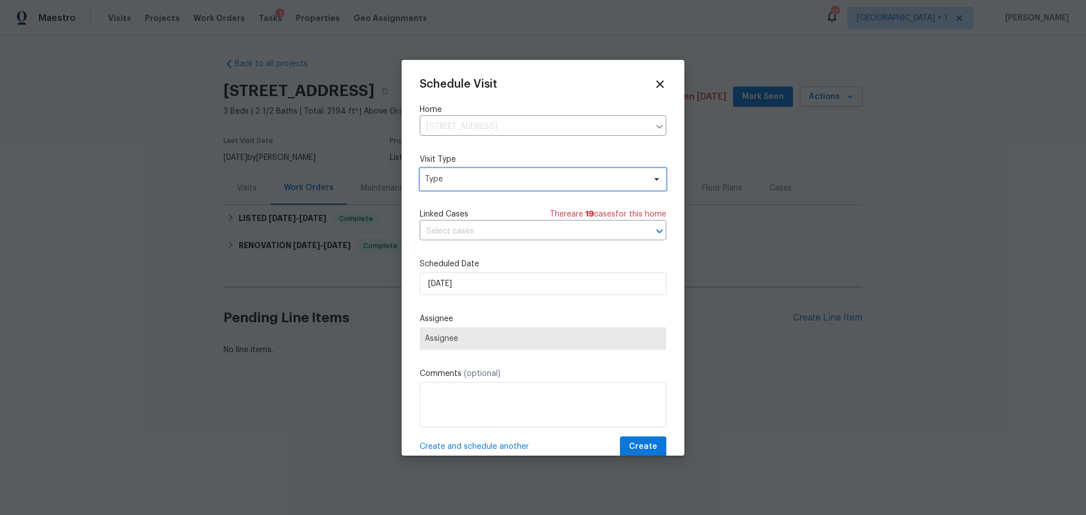
click at [461, 177] on span "Type" at bounding box center [535, 179] width 220 height 11
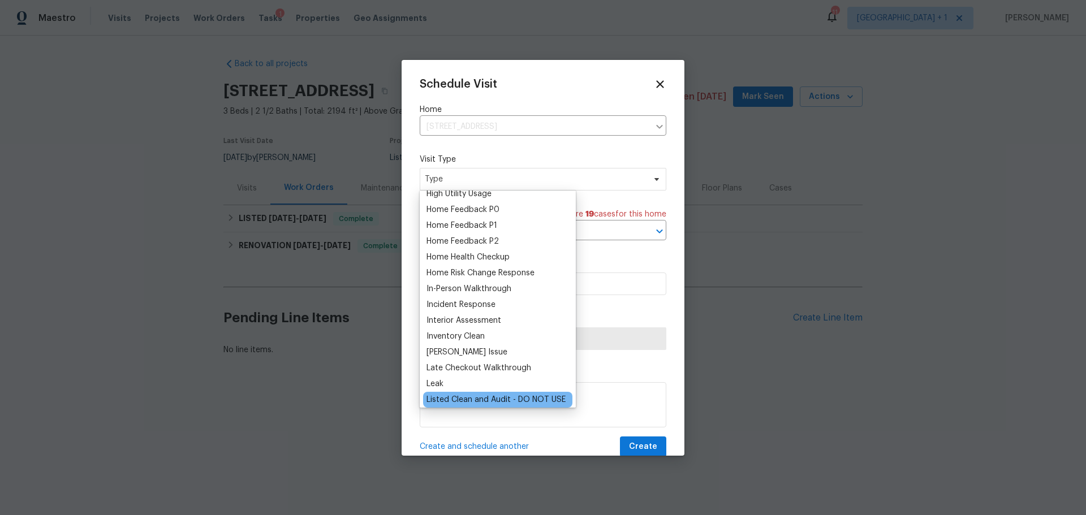
scroll to position [396, 0]
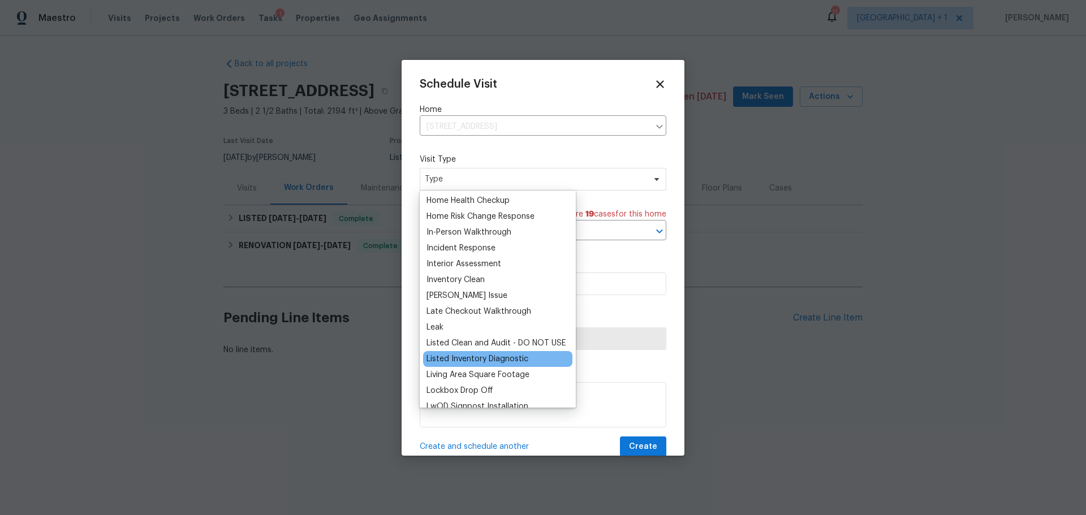
click at [480, 357] on div "Listed Inventory Diagnostic" at bounding box center [477, 358] width 102 height 11
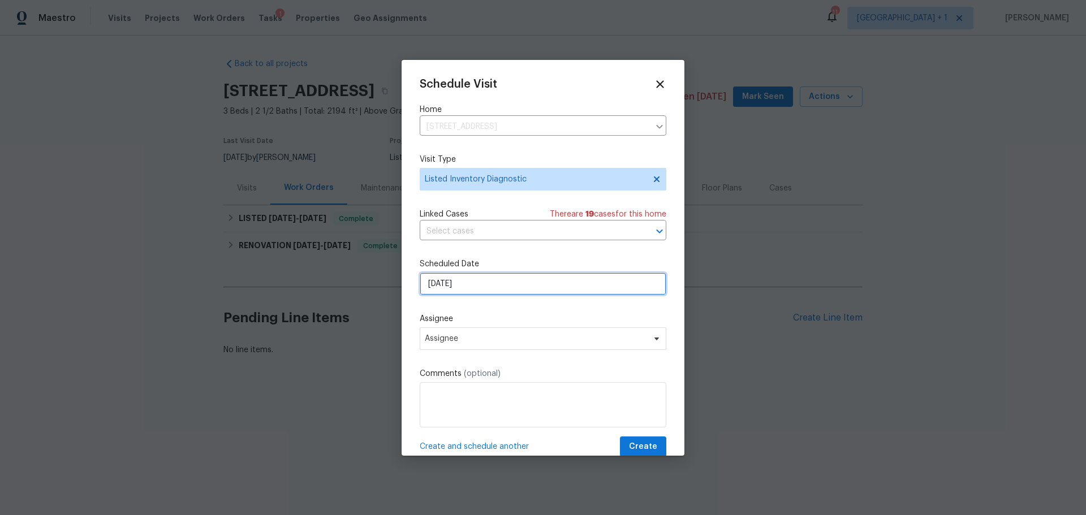
click at [456, 283] on input "[DATE]" at bounding box center [543, 284] width 247 height 23
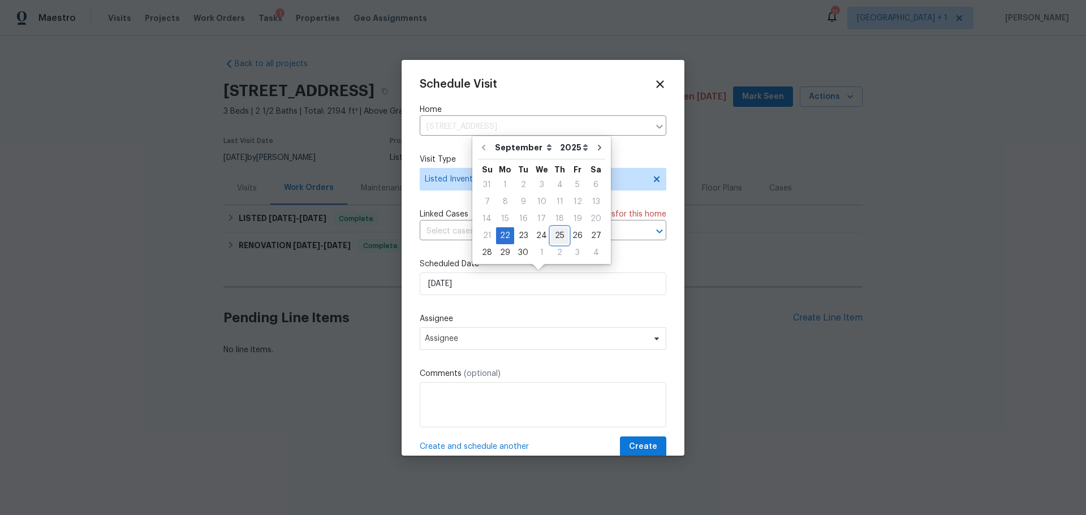
click at [557, 239] on div "25" at bounding box center [560, 236] width 18 height 16
type input "[DATE]"
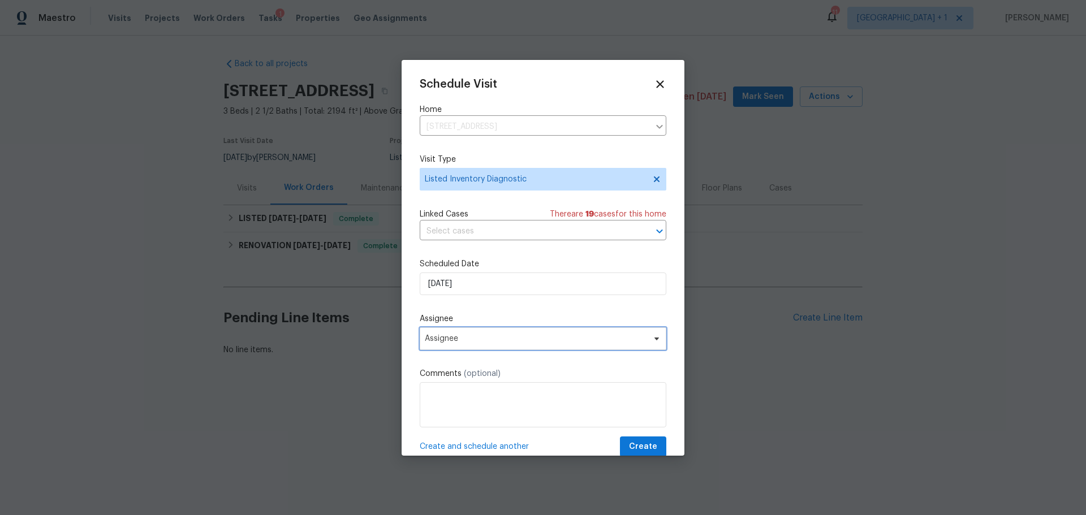
click at [489, 338] on span "Assignee" at bounding box center [536, 338] width 222 height 9
click at [564, 316] on label "Assignee" at bounding box center [543, 318] width 247 height 11
click at [656, 85] on icon at bounding box center [660, 84] width 8 height 8
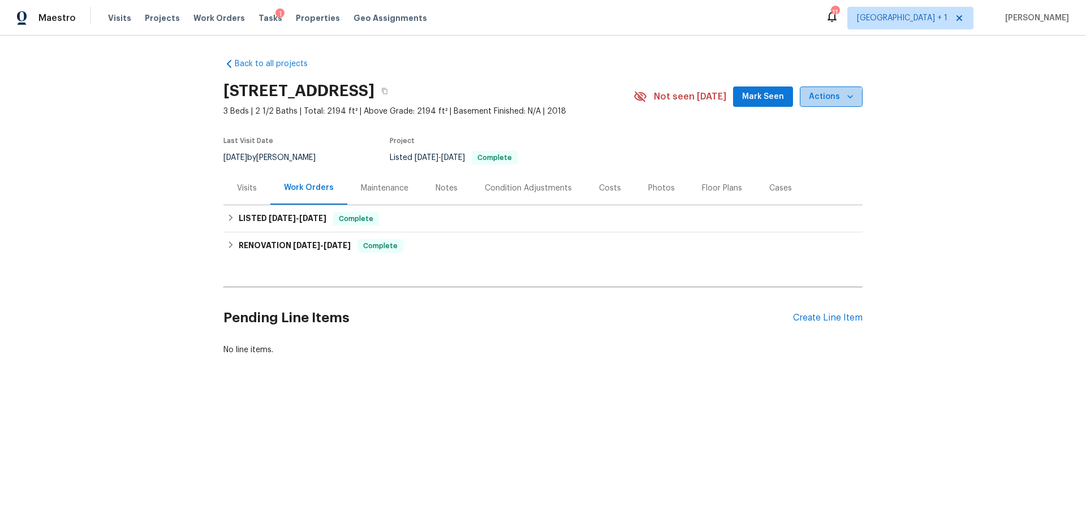
click at [827, 100] on span "Actions" at bounding box center [831, 97] width 45 height 14
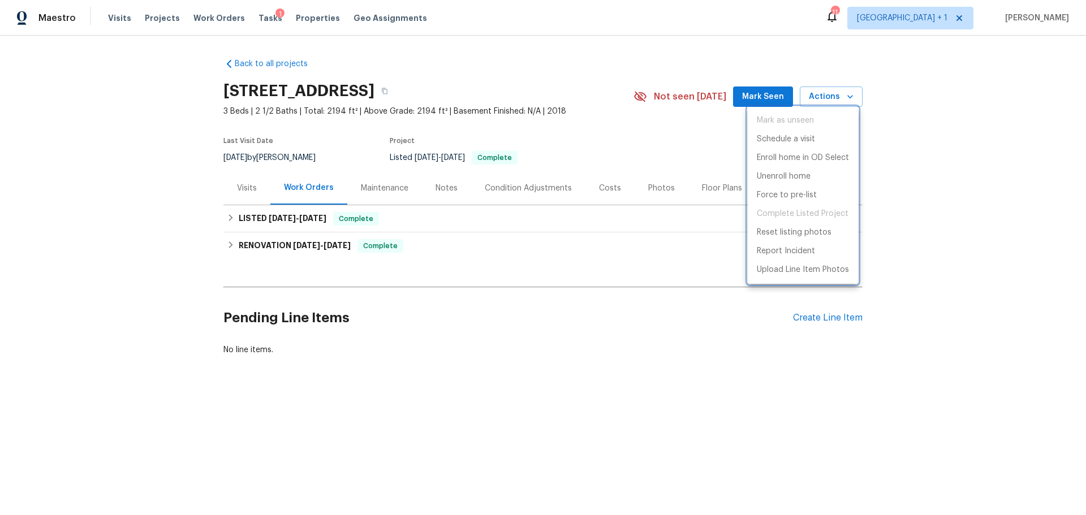
click at [666, 312] on div at bounding box center [543, 257] width 1086 height 515
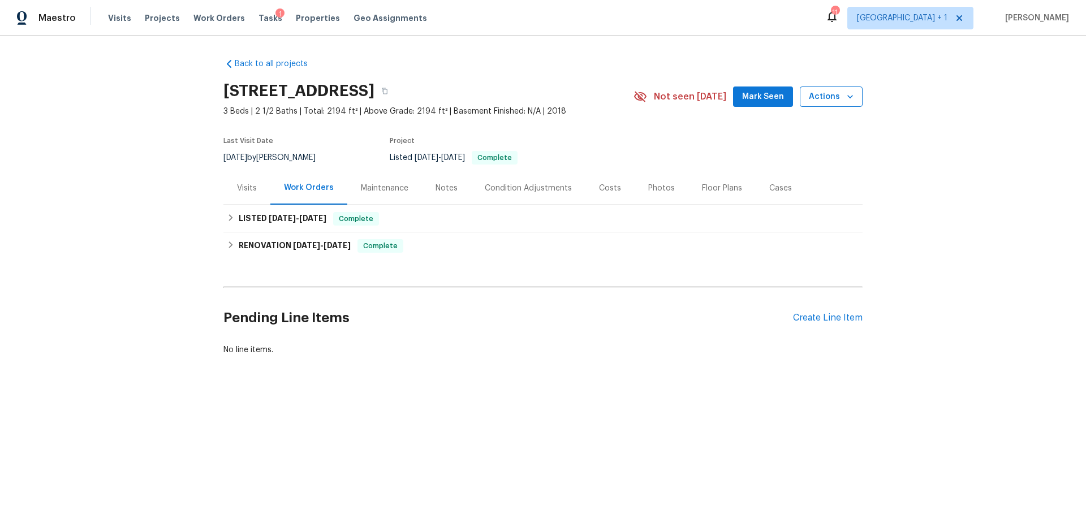
click at [839, 95] on span "Actions" at bounding box center [831, 97] width 45 height 14
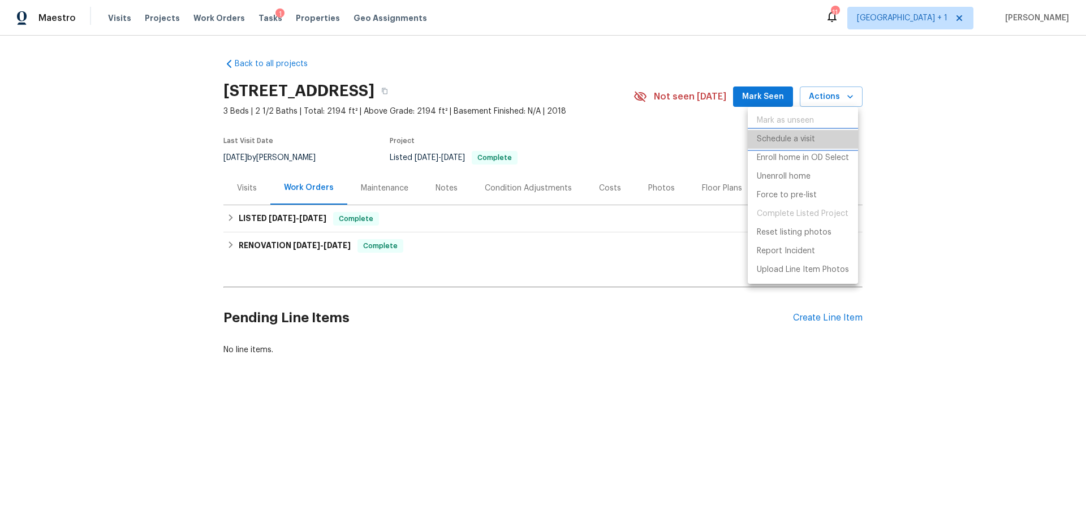
click at [817, 145] on li "Schedule a visit" at bounding box center [803, 139] width 110 height 19
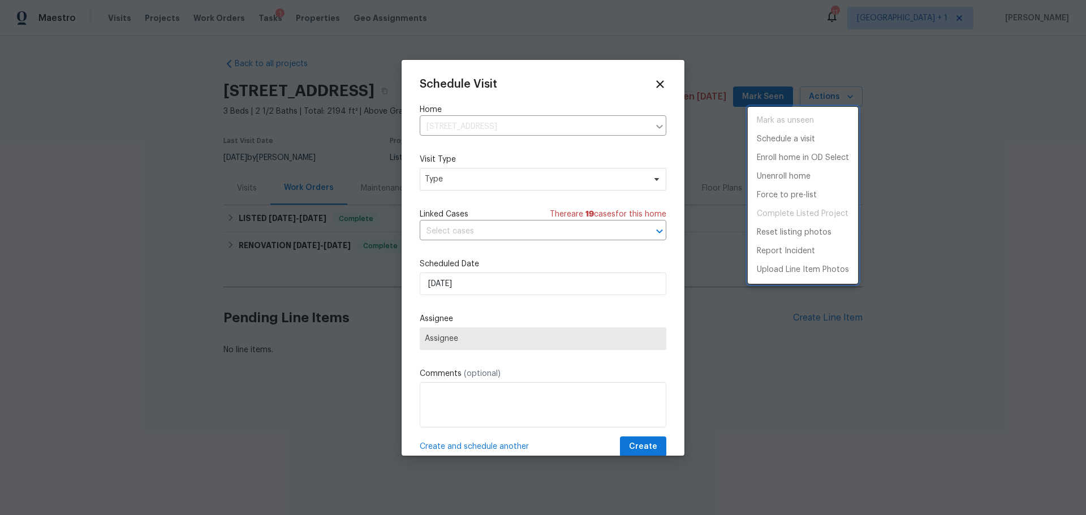
click at [513, 179] on div at bounding box center [543, 257] width 1086 height 515
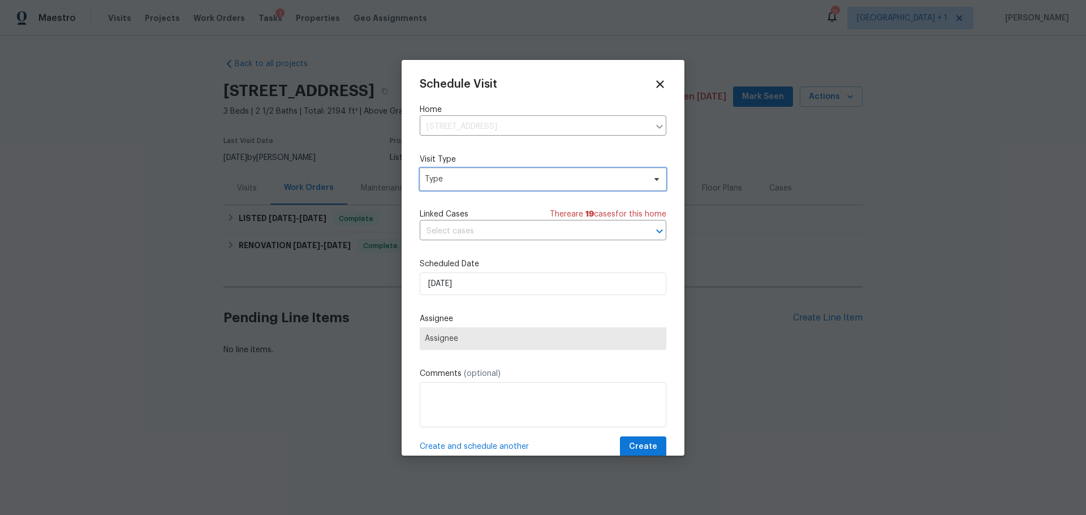
click at [511, 179] on span "Type" at bounding box center [535, 179] width 220 height 11
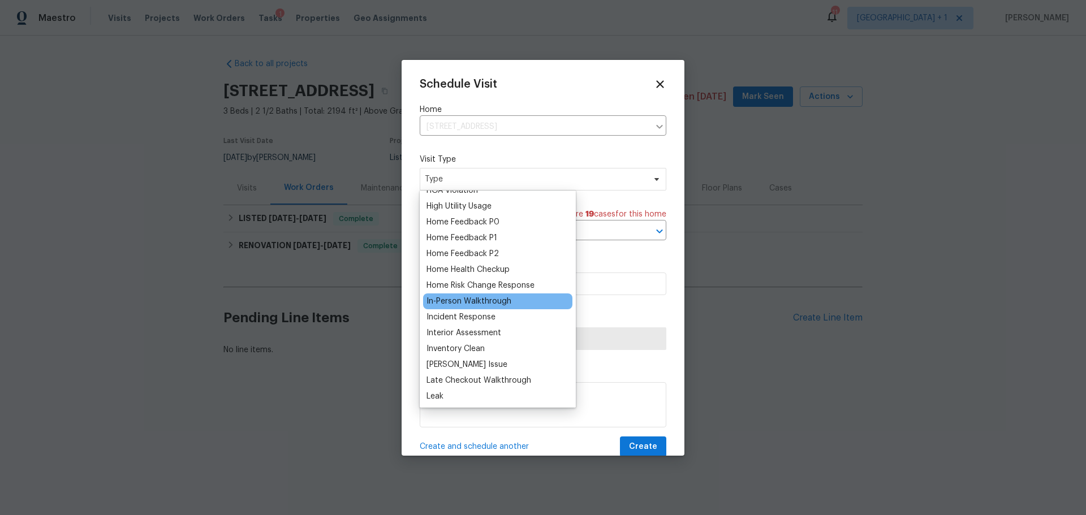
scroll to position [339, 0]
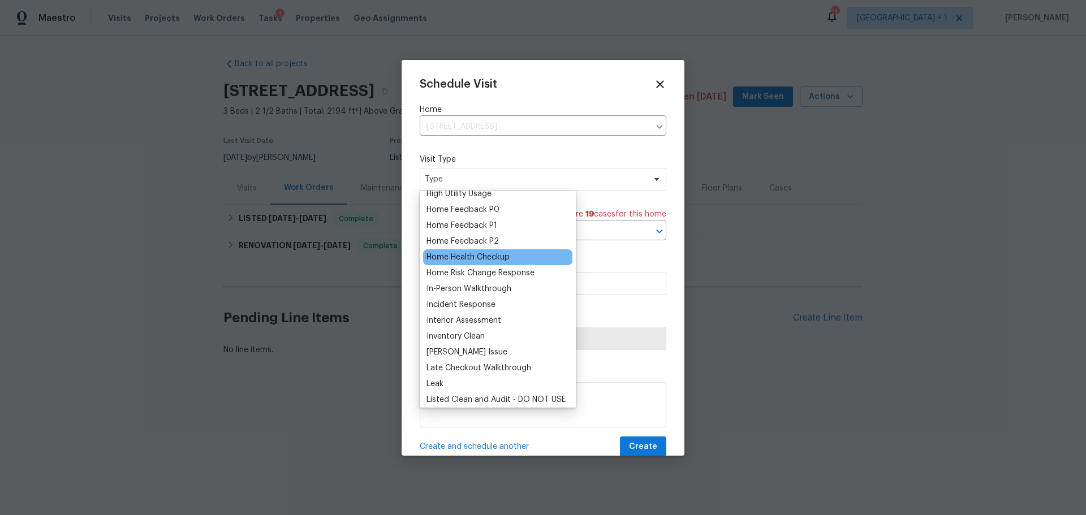
click at [478, 262] on div "Home Health Checkup" at bounding box center [467, 257] width 83 height 11
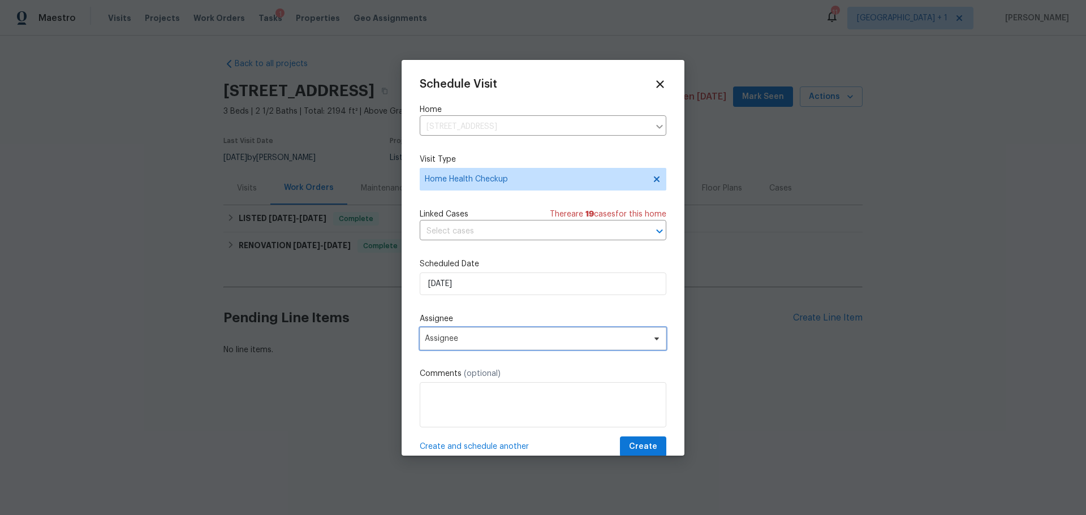
click at [470, 342] on span "Assignee" at bounding box center [536, 338] width 222 height 9
click at [603, 313] on label "Assignee" at bounding box center [543, 318] width 247 height 11
click at [646, 77] on div "Schedule Visit Home [STREET_ADDRESS] ​ Visit Type Home Health Checkup Linked Ca…" at bounding box center [543, 258] width 283 height 396
drag, startPoint x: 650, startPoint y: 84, endPoint x: 640, endPoint y: 64, distance: 22.8
click at [656, 84] on icon at bounding box center [659, 83] width 7 height 7
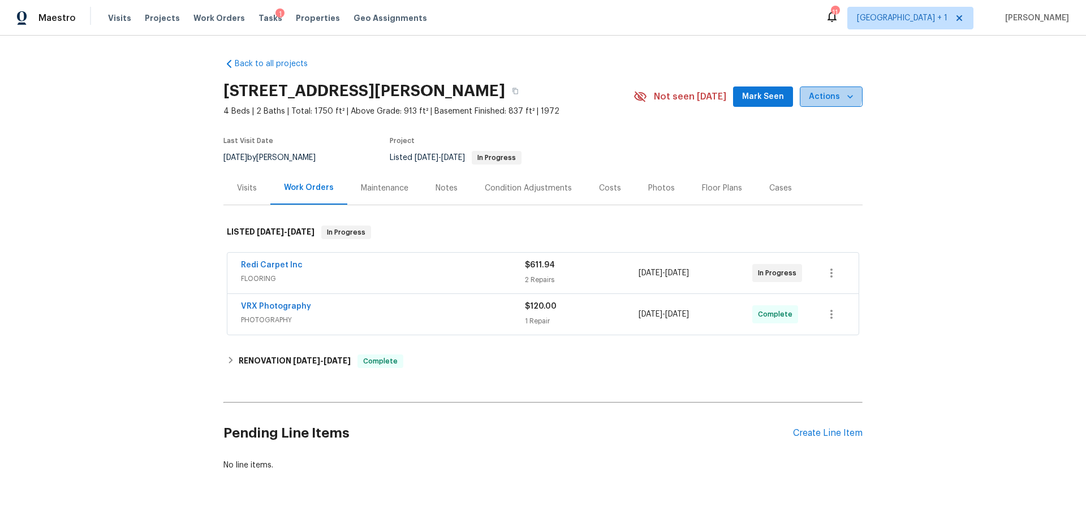
click at [823, 94] on span "Actions" at bounding box center [831, 97] width 45 height 14
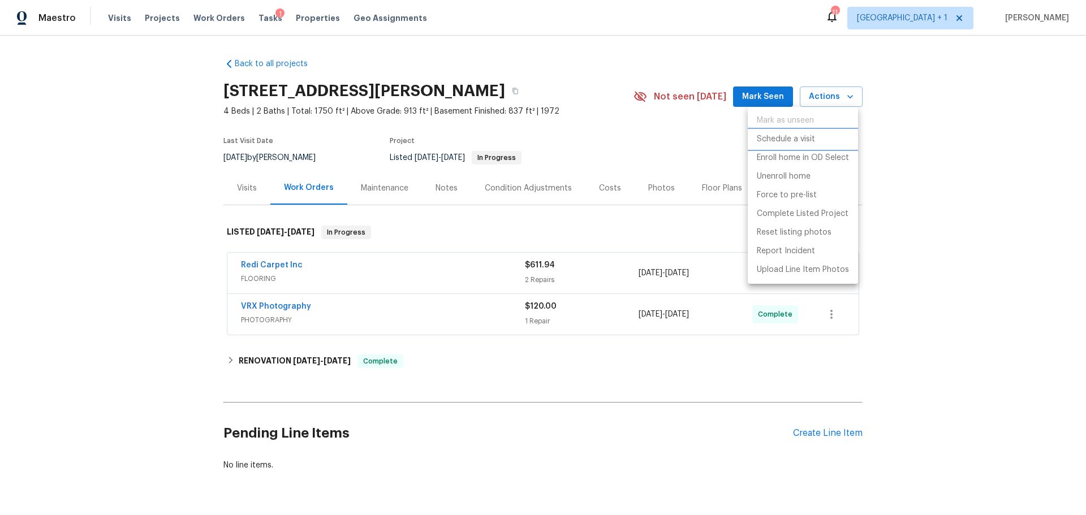
click at [816, 137] on li "Schedule a visit" at bounding box center [803, 139] width 110 height 19
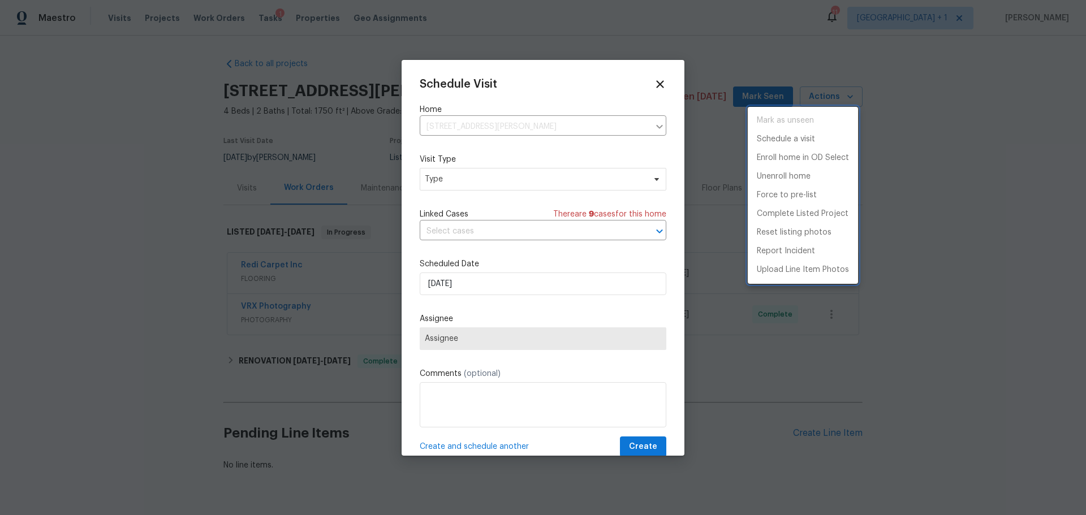
click at [459, 182] on div at bounding box center [543, 257] width 1086 height 515
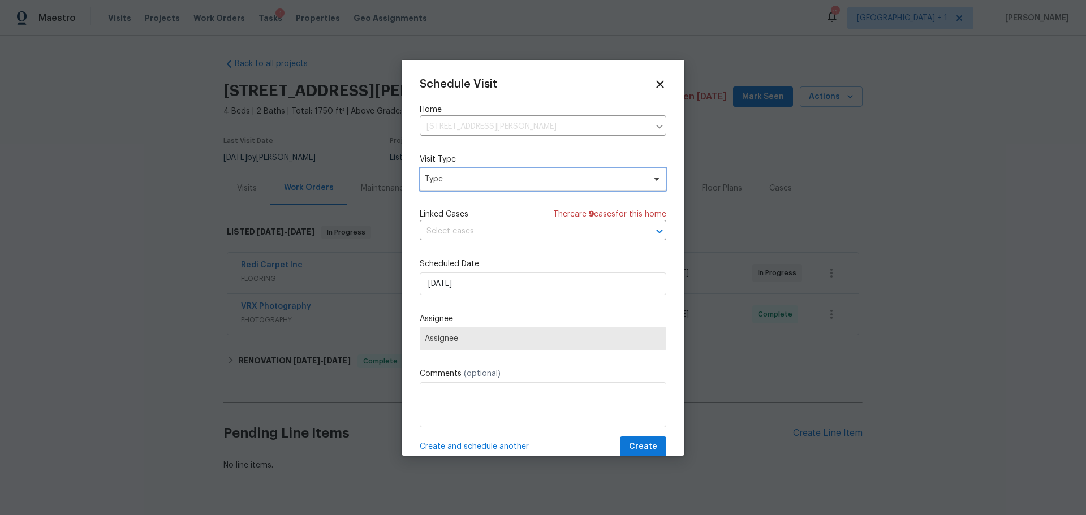
click at [463, 182] on span "Type" at bounding box center [535, 179] width 220 height 11
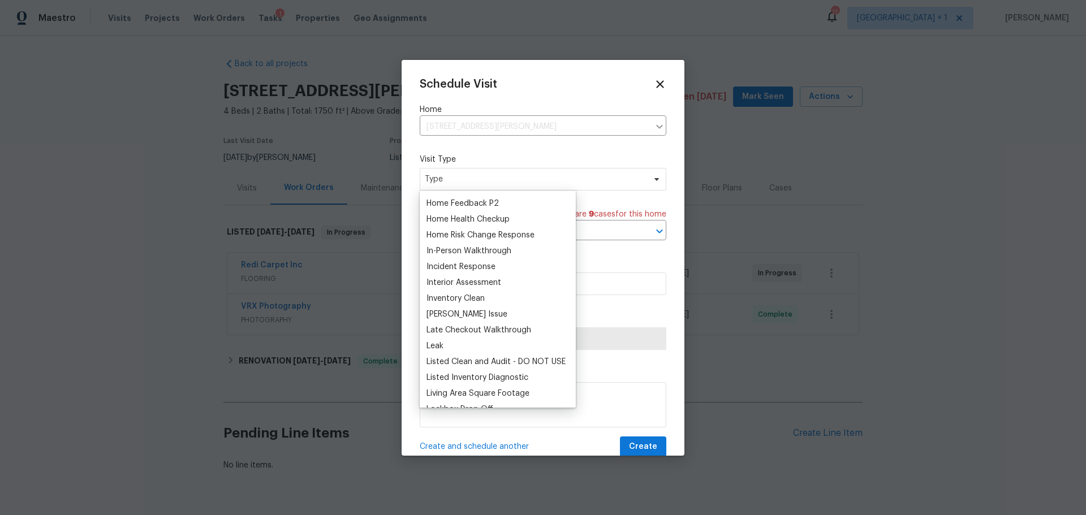
scroll to position [396, 0]
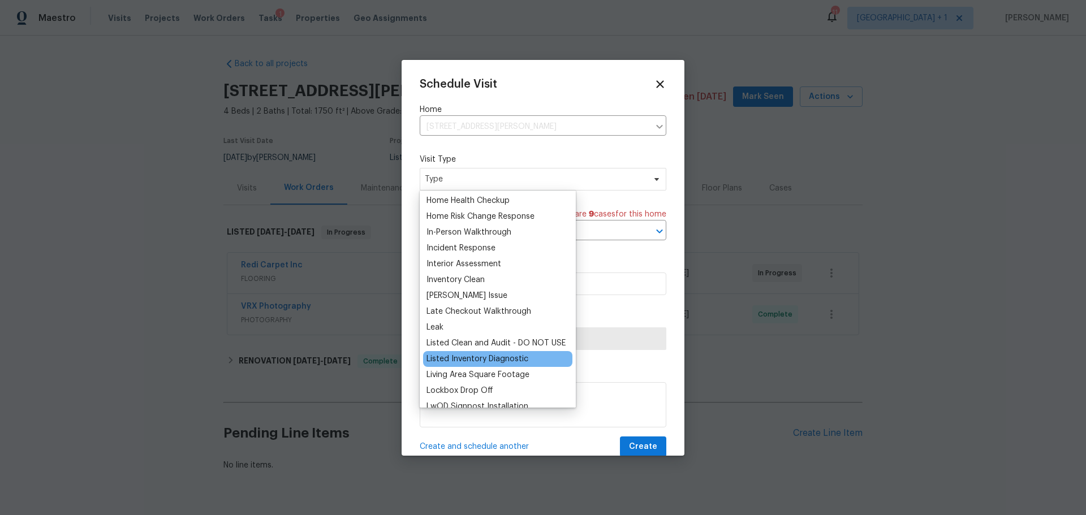
click at [494, 355] on div "Listed Inventory Diagnostic" at bounding box center [477, 358] width 102 height 11
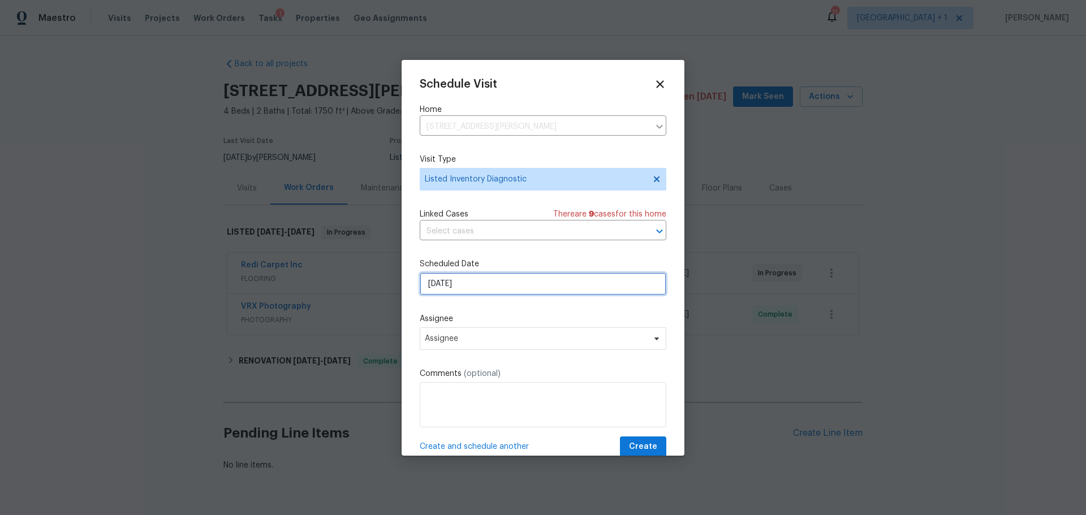
click at [480, 283] on input "[DATE]" at bounding box center [543, 284] width 247 height 23
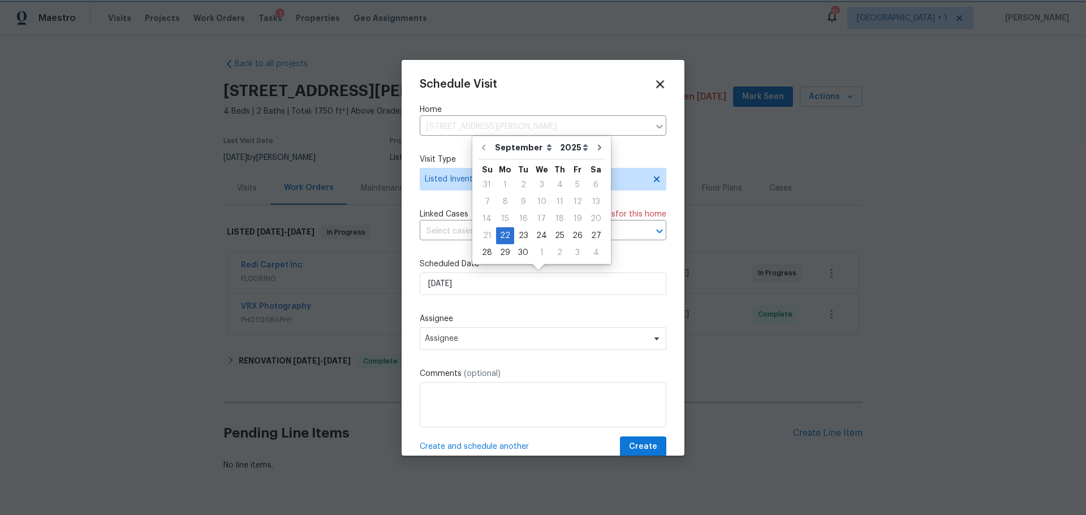
click at [656, 85] on icon at bounding box center [660, 84] width 8 height 8
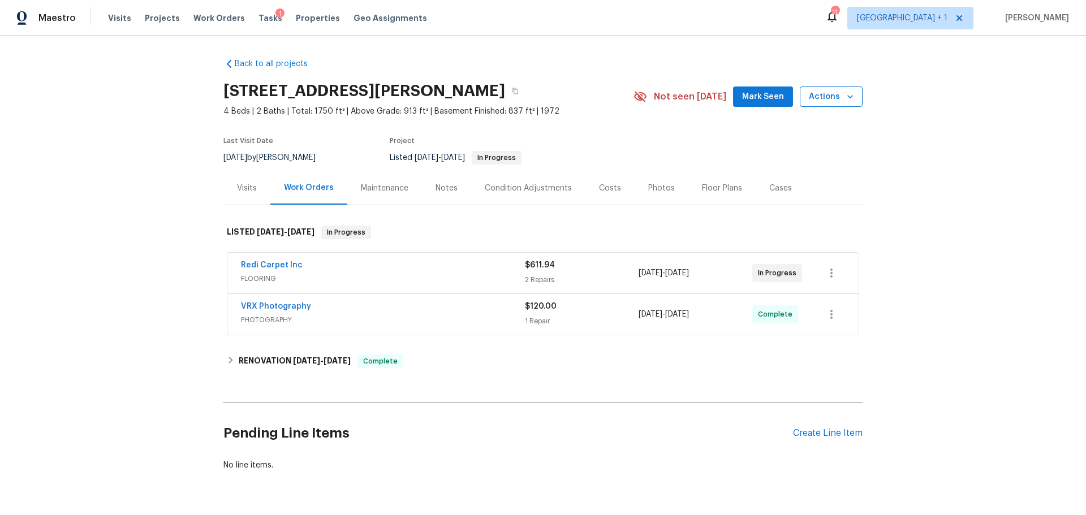
click at [827, 98] on span "Actions" at bounding box center [831, 97] width 45 height 14
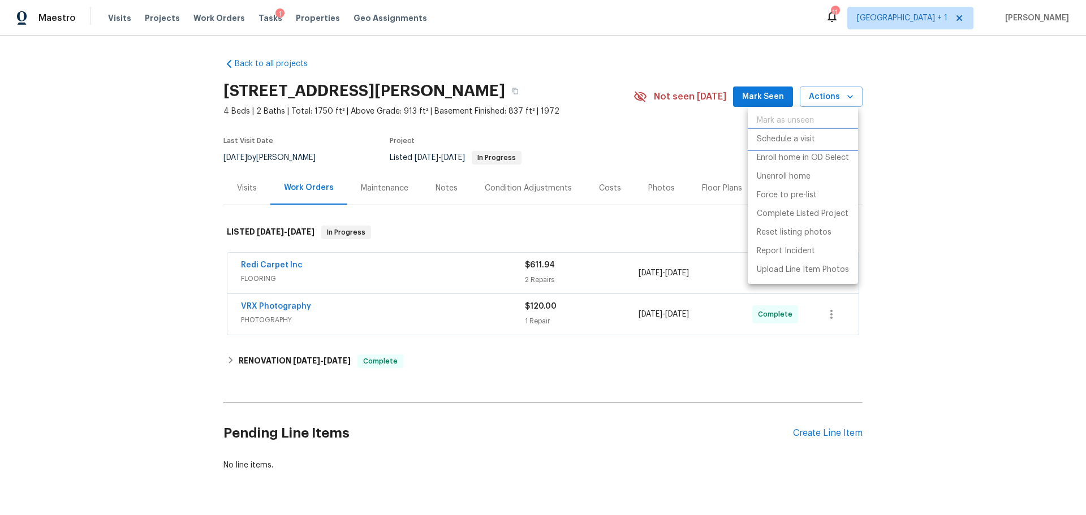
click at [790, 140] on p "Schedule a visit" at bounding box center [786, 139] width 58 height 12
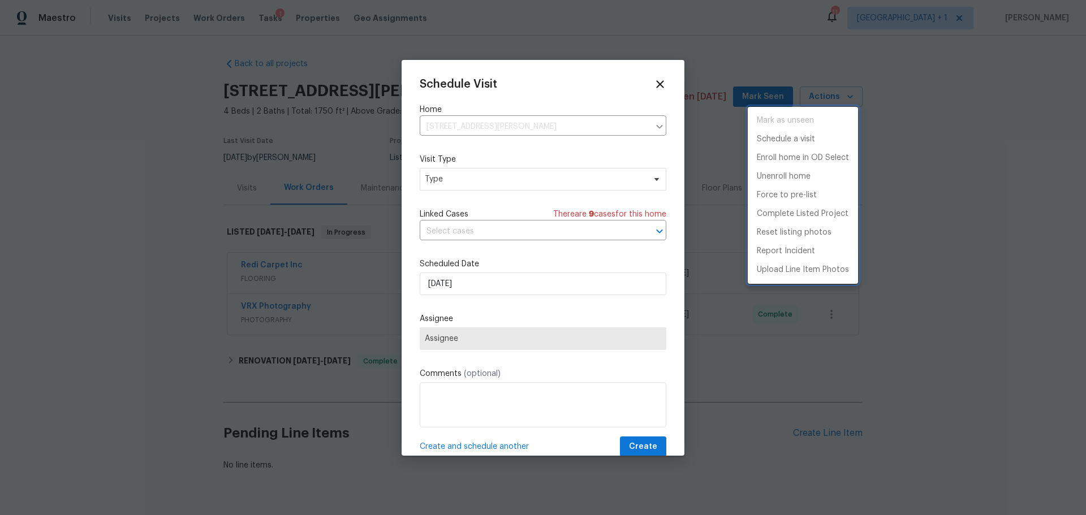
click at [481, 275] on div at bounding box center [543, 257] width 1086 height 515
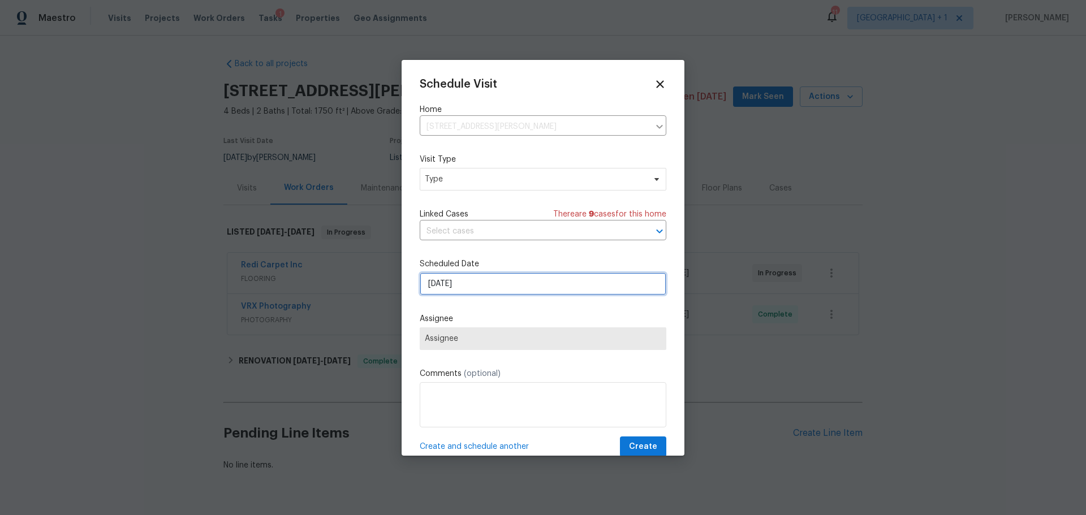
click at [487, 286] on input "[DATE]" at bounding box center [543, 284] width 247 height 23
click at [661, 80] on div "Schedule Visit Home [STREET_ADDRESS][PERSON_NAME] ​ Visit Type Type Linked Case…" at bounding box center [543, 258] width 283 height 396
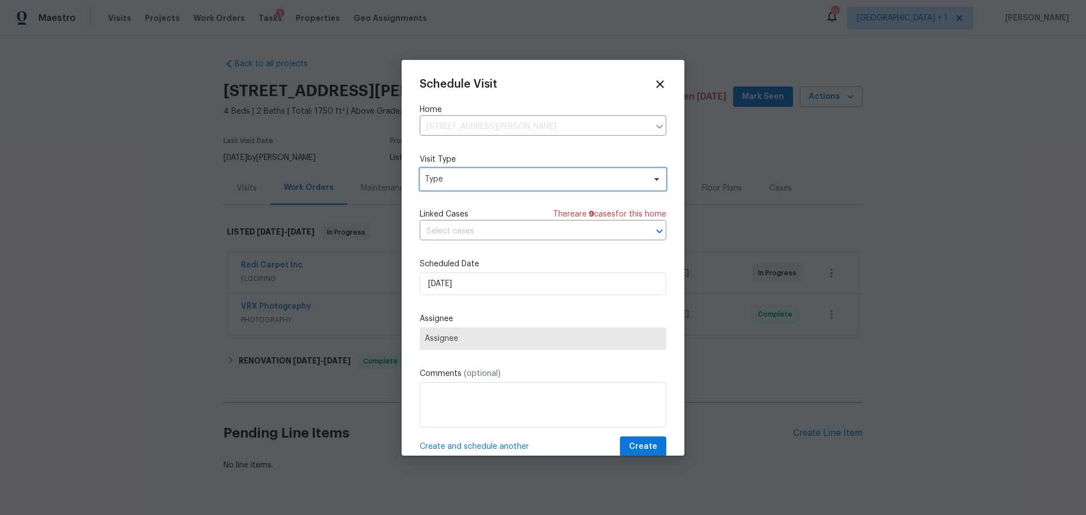
click at [507, 181] on span "Type" at bounding box center [535, 179] width 220 height 11
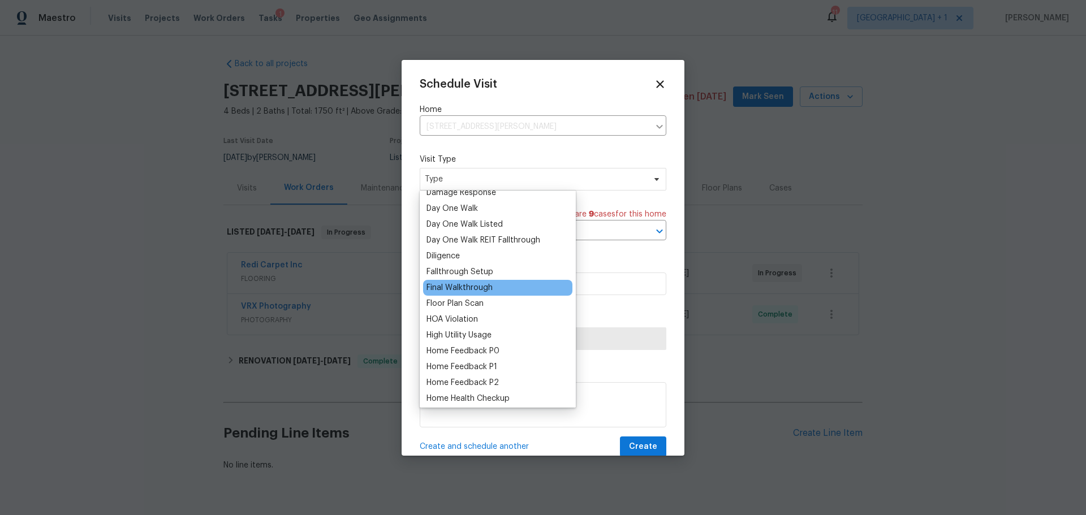
scroll to position [226, 0]
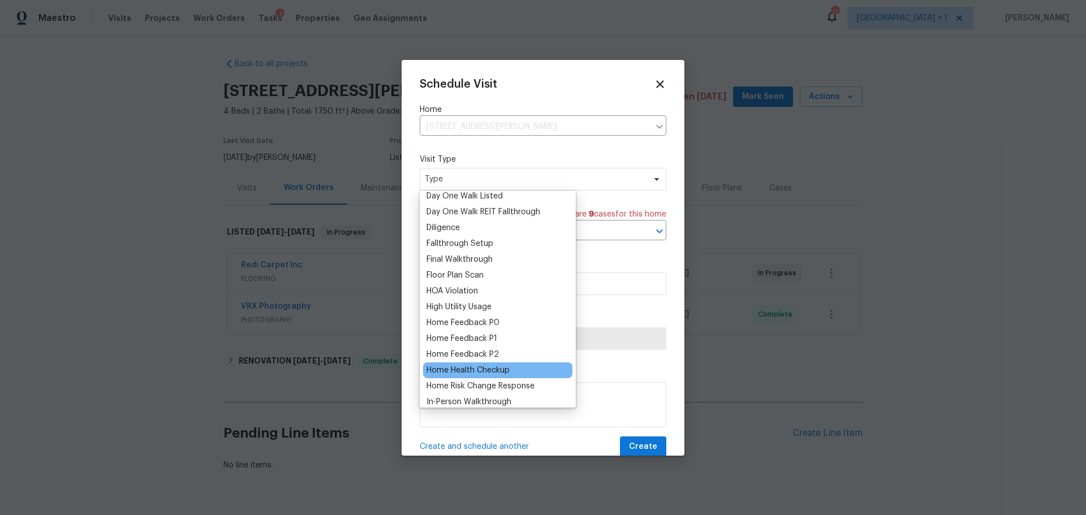
click at [506, 365] on div "Home Health Checkup" at bounding box center [467, 370] width 83 height 11
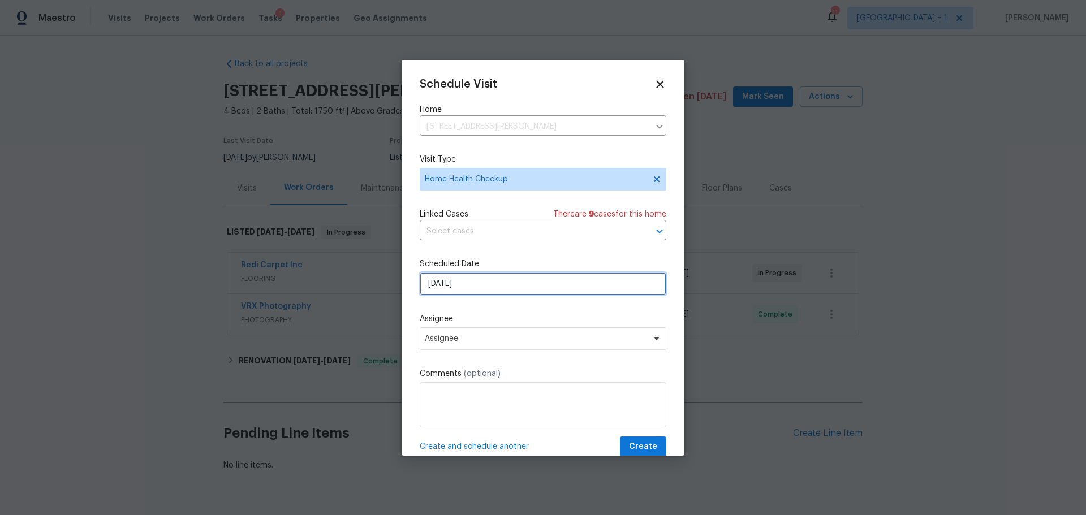
click at [523, 284] on input "[DATE]" at bounding box center [543, 284] width 247 height 23
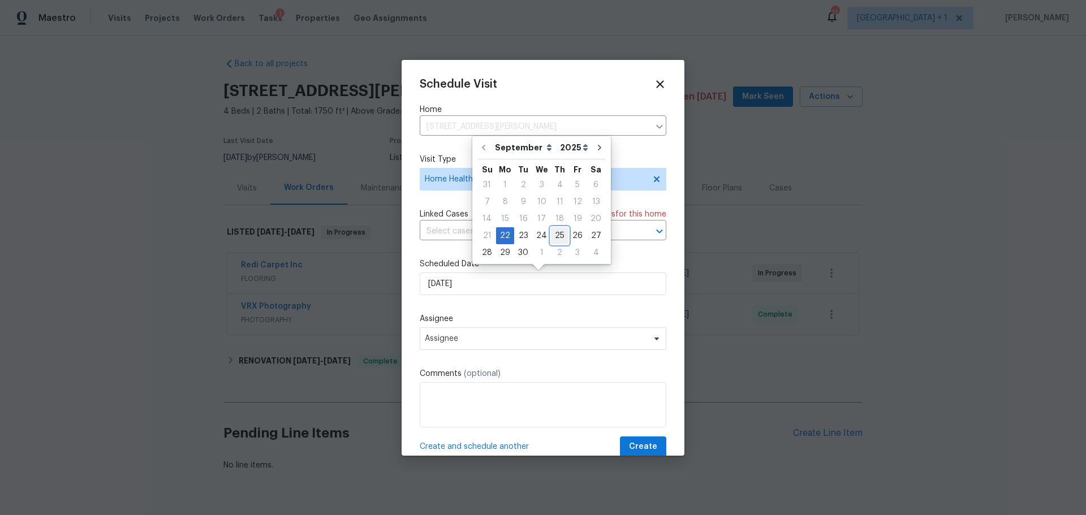
click at [555, 232] on div "25" at bounding box center [560, 236] width 18 height 16
type input "[DATE]"
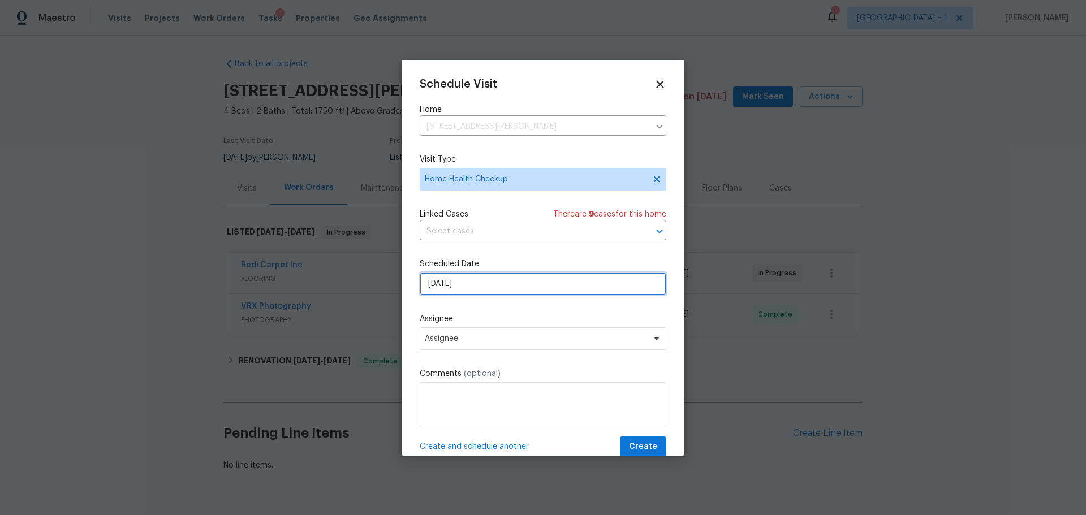
click at [469, 286] on input "9/25/2025" at bounding box center [543, 284] width 247 height 23
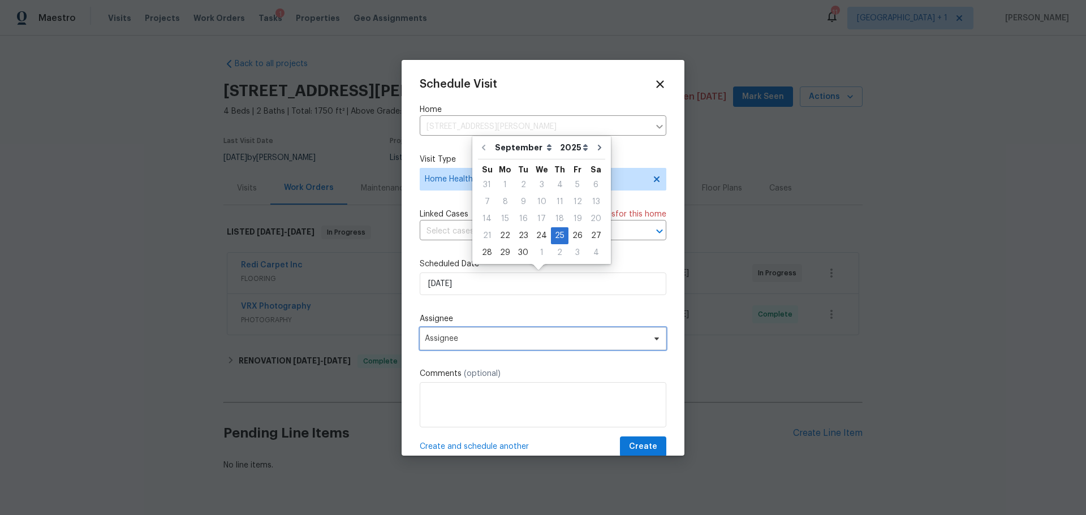
click at [466, 334] on span "Assignee" at bounding box center [536, 338] width 222 height 9
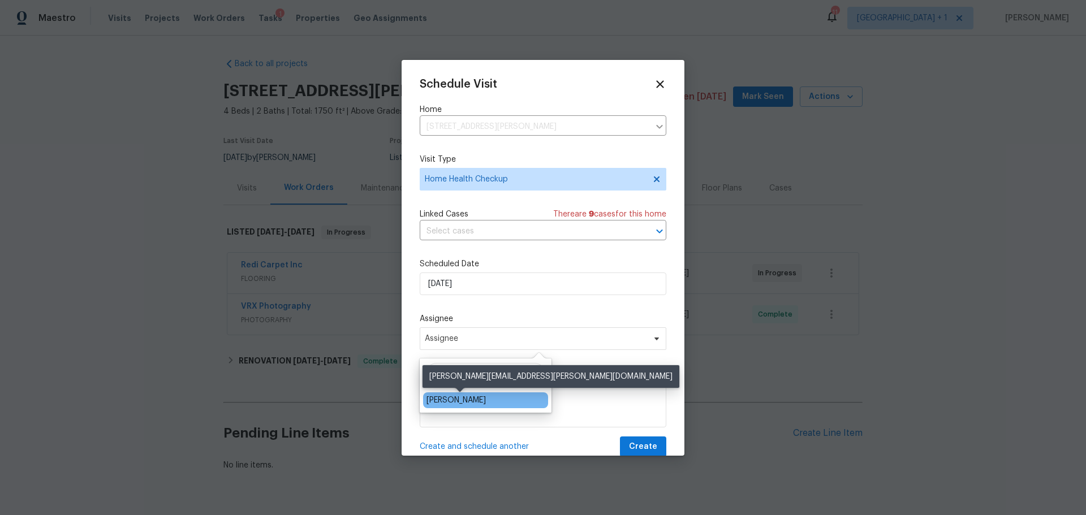
type input "jeremy"
click at [477, 405] on div "[PERSON_NAME]" at bounding box center [455, 400] width 59 height 11
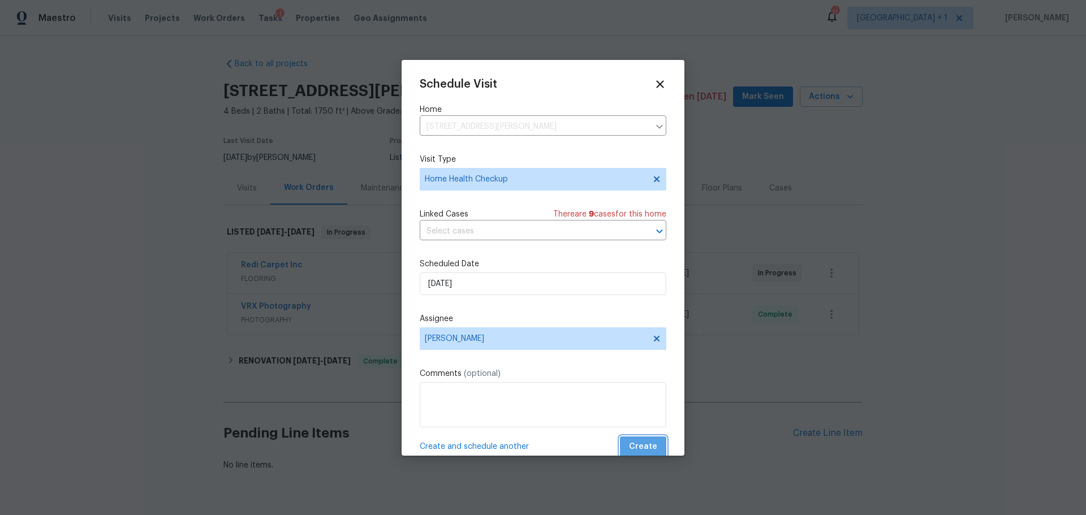
click at [639, 441] on span "Create" at bounding box center [643, 447] width 28 height 14
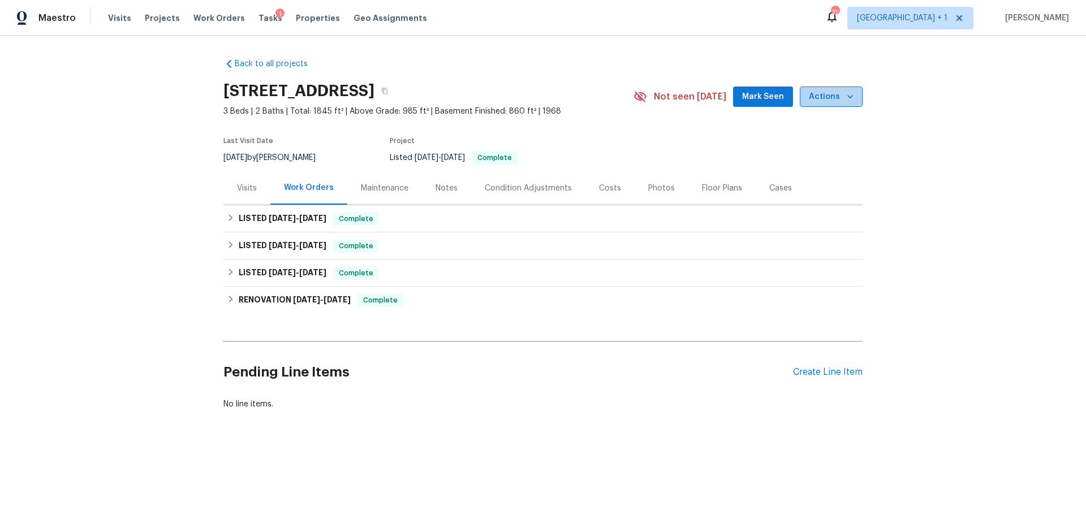
click at [830, 100] on span "Actions" at bounding box center [831, 97] width 45 height 14
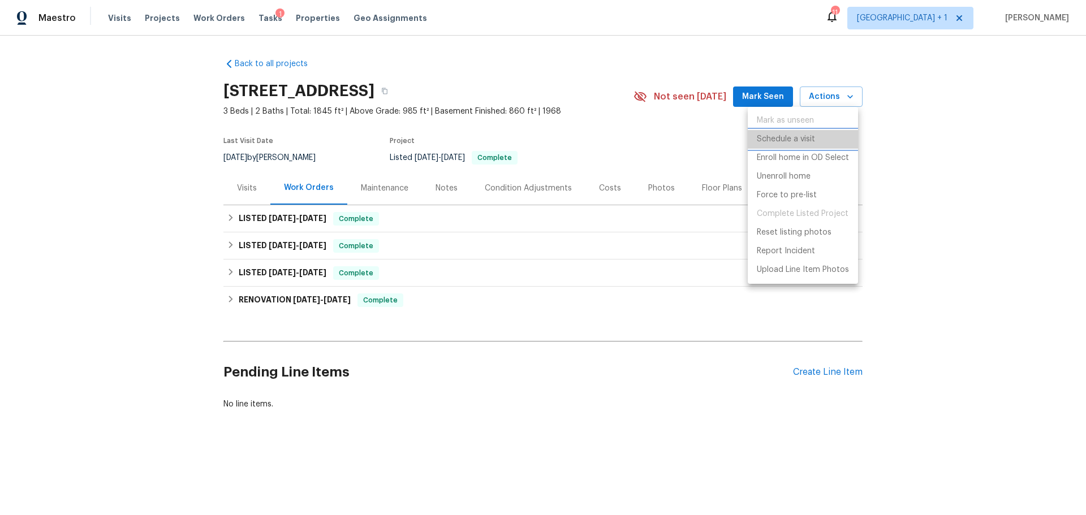
click at [806, 140] on p "Schedule a visit" at bounding box center [786, 139] width 58 height 12
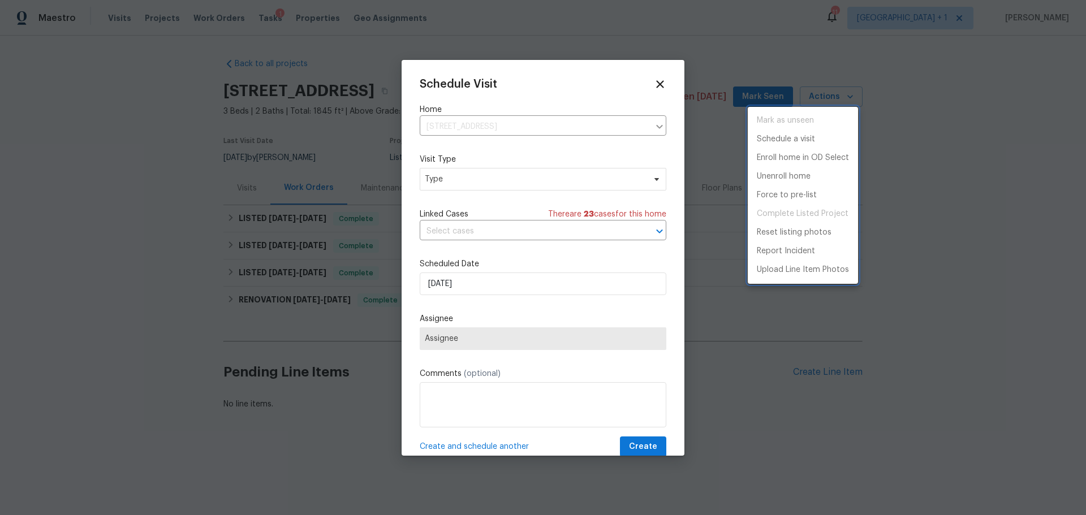
click at [457, 183] on div at bounding box center [543, 257] width 1086 height 515
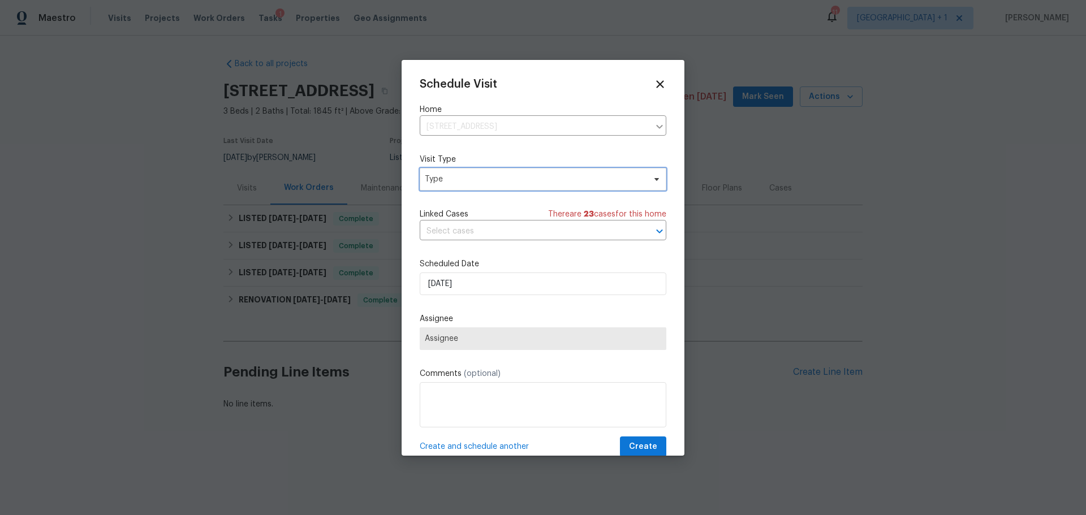
click at [455, 182] on span "Type" at bounding box center [535, 179] width 220 height 11
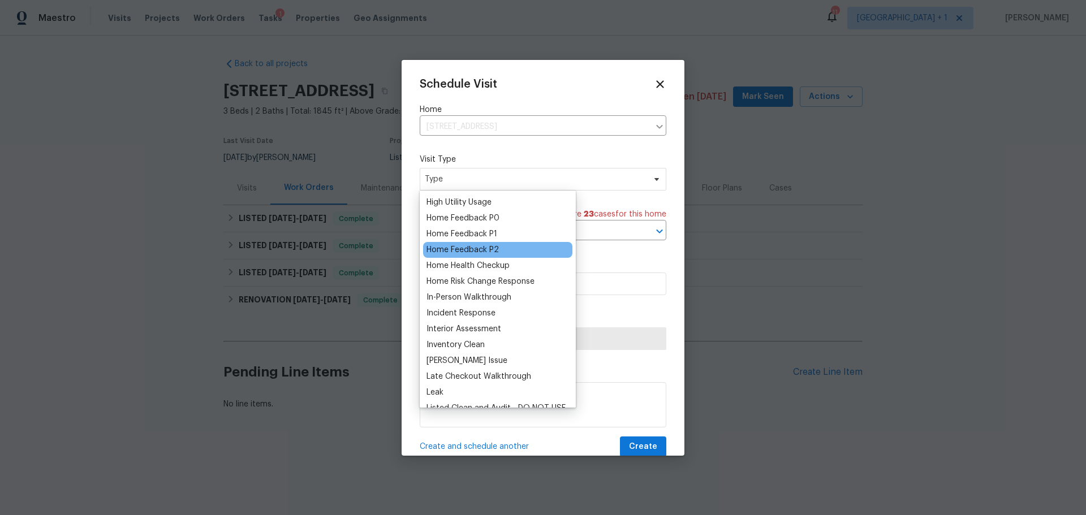
scroll to position [396, 0]
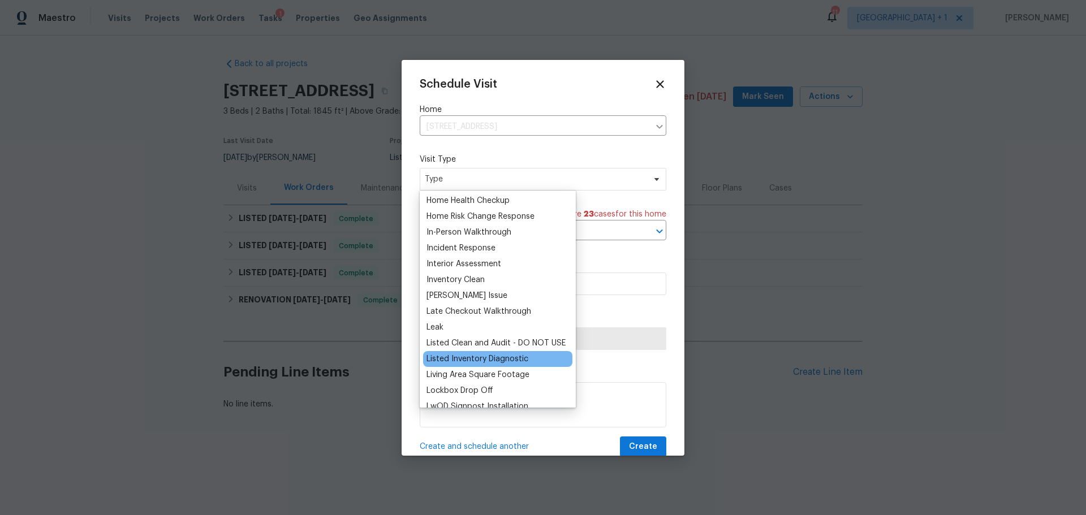
click at [484, 357] on div "Listed Inventory Diagnostic" at bounding box center [477, 358] width 102 height 11
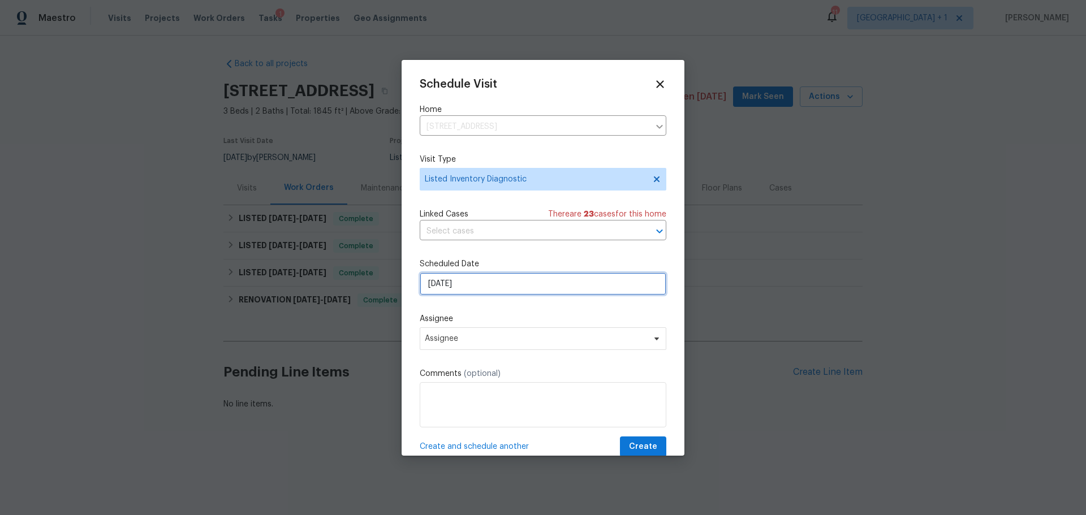
click at [473, 282] on input "[DATE]" at bounding box center [543, 284] width 247 height 23
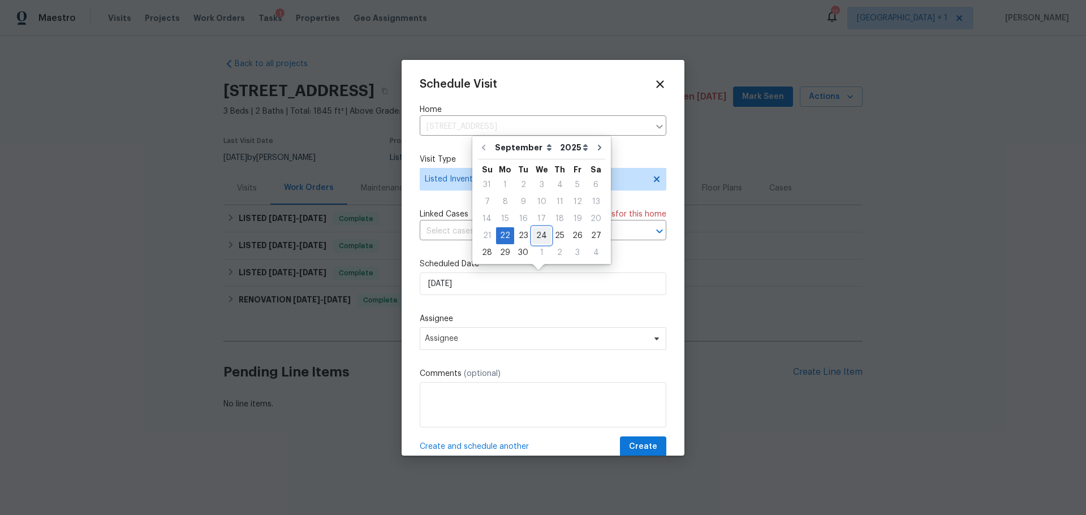
click at [546, 235] on div "24" at bounding box center [541, 236] width 19 height 16
type input "[DATE]"
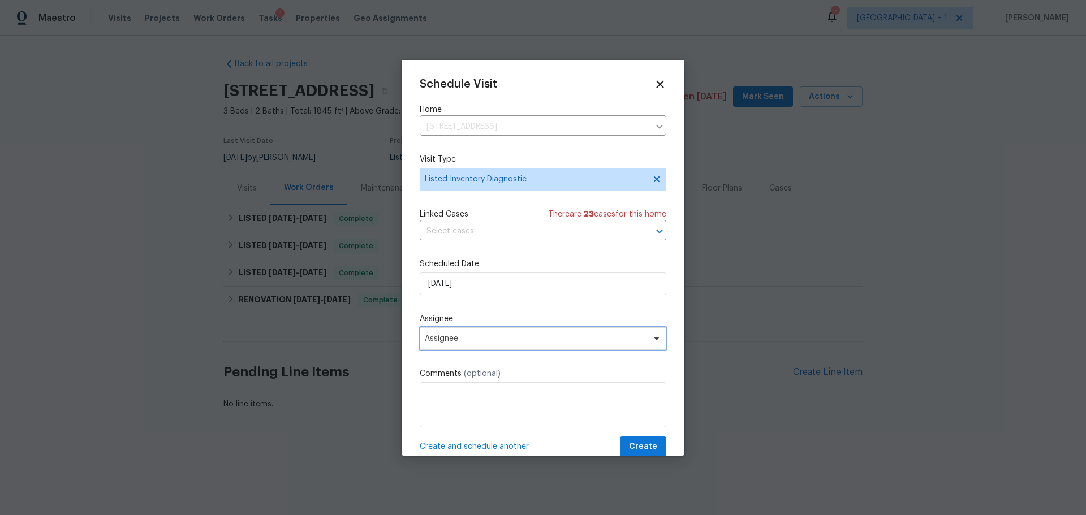
click at [484, 341] on span "Assignee" at bounding box center [536, 338] width 222 height 9
click at [483, 377] on input "[PERSON_NAME]" at bounding box center [485, 374] width 120 height 23
type input "[PERSON_NAME]"
click at [483, 377] on input "[PERSON_NAME]" at bounding box center [485, 374] width 120 height 23
drag, startPoint x: 483, startPoint y: 377, endPoint x: 433, endPoint y: 375, distance: 50.4
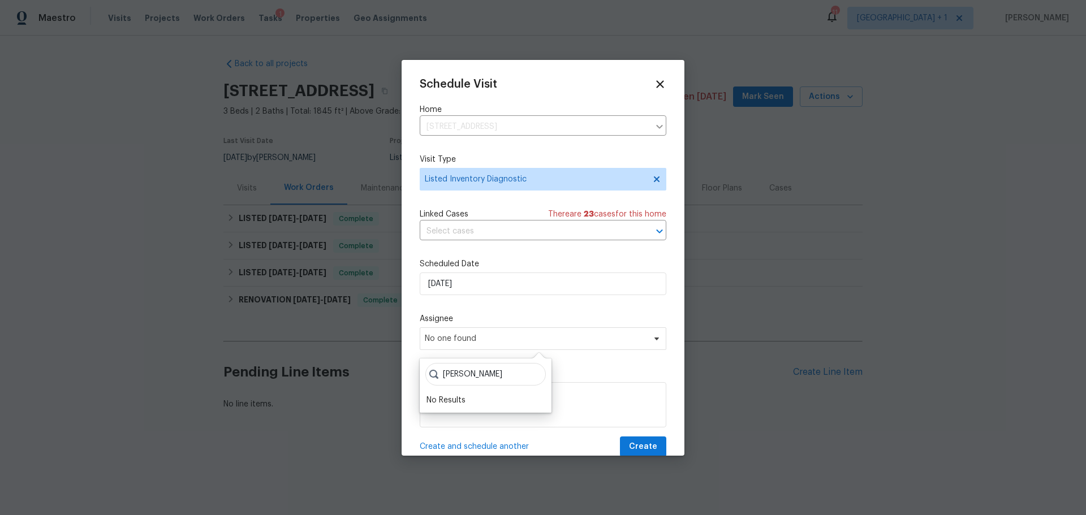
click at [433, 375] on div "[PERSON_NAME]" at bounding box center [485, 374] width 120 height 23
type input "j"
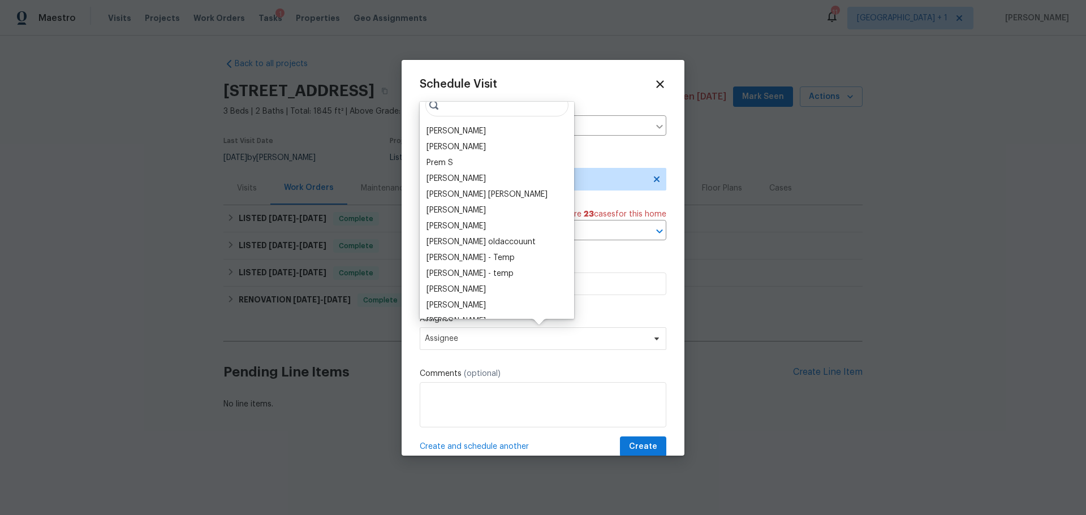
scroll to position [0, 0]
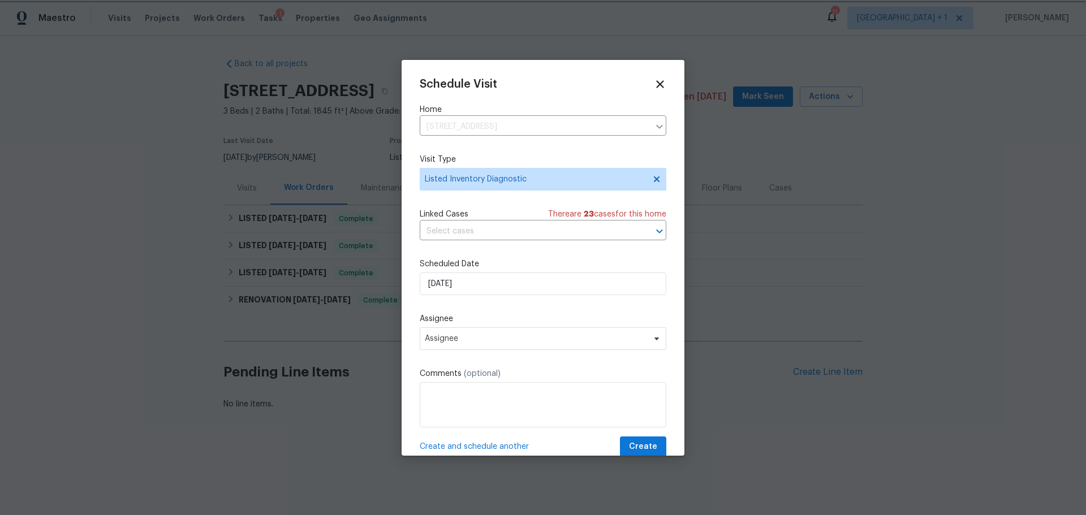
click at [581, 78] on div "Schedule Visit" at bounding box center [543, 84] width 247 height 12
click at [653, 81] on icon at bounding box center [659, 83] width 13 height 13
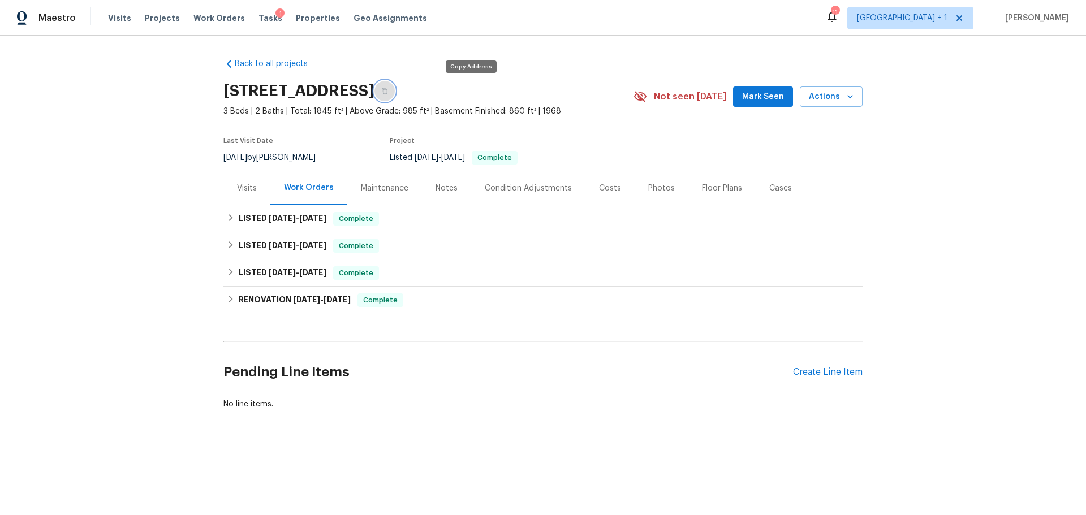
click at [388, 92] on icon "button" at bounding box center [384, 91] width 7 height 7
click at [835, 105] on button "Actions" at bounding box center [831, 97] width 63 height 21
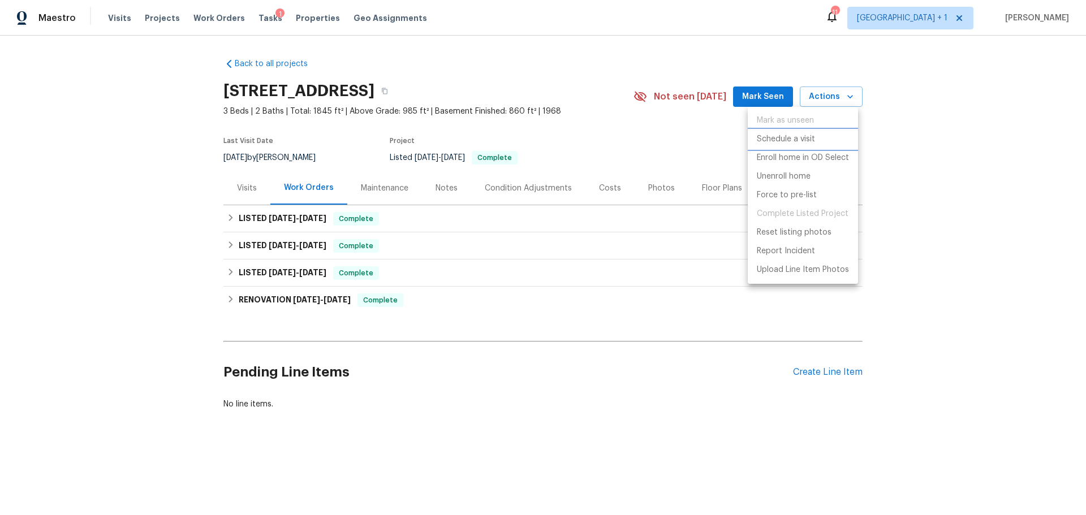
click at [815, 133] on li "Schedule a visit" at bounding box center [803, 139] width 110 height 19
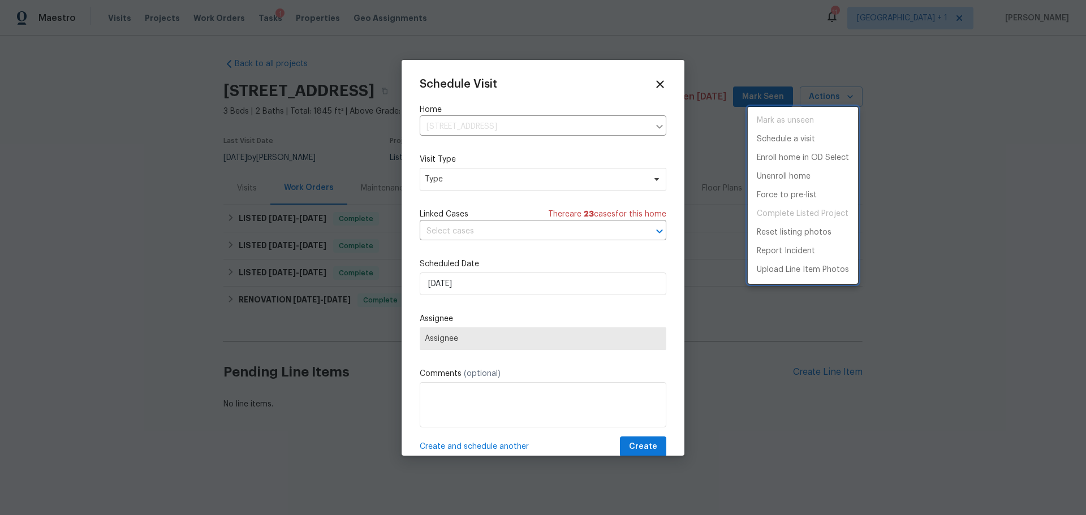
click at [508, 171] on div at bounding box center [543, 257] width 1086 height 515
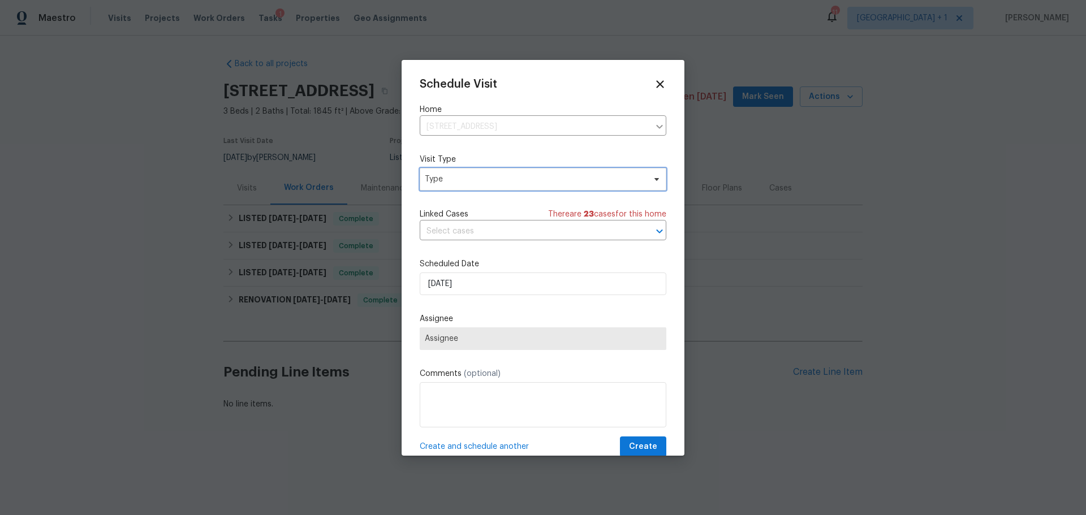
click at [501, 176] on span "Type" at bounding box center [535, 179] width 220 height 11
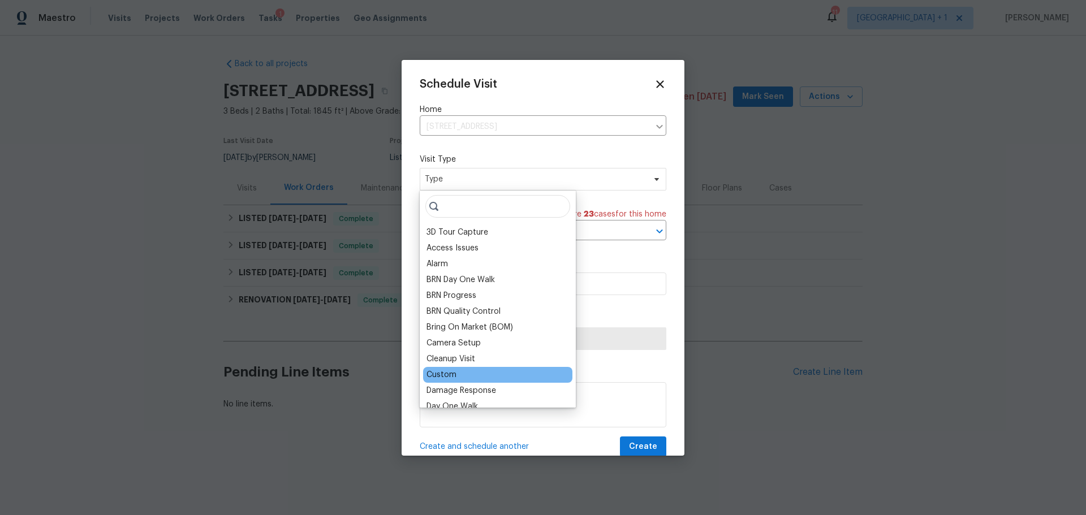
click at [478, 369] on div "Custom" at bounding box center [497, 375] width 149 height 16
drag, startPoint x: 480, startPoint y: 365, endPoint x: 477, endPoint y: 378, distance: 13.2
click at [477, 378] on div "3D Tour Capture Access Issues Alarm BRN Day One Walk BRN Progress BRN Quality C…" at bounding box center [498, 299] width 156 height 217
click at [477, 378] on div "Custom" at bounding box center [497, 375] width 149 height 16
click at [445, 376] on div "Custom" at bounding box center [441, 374] width 30 height 11
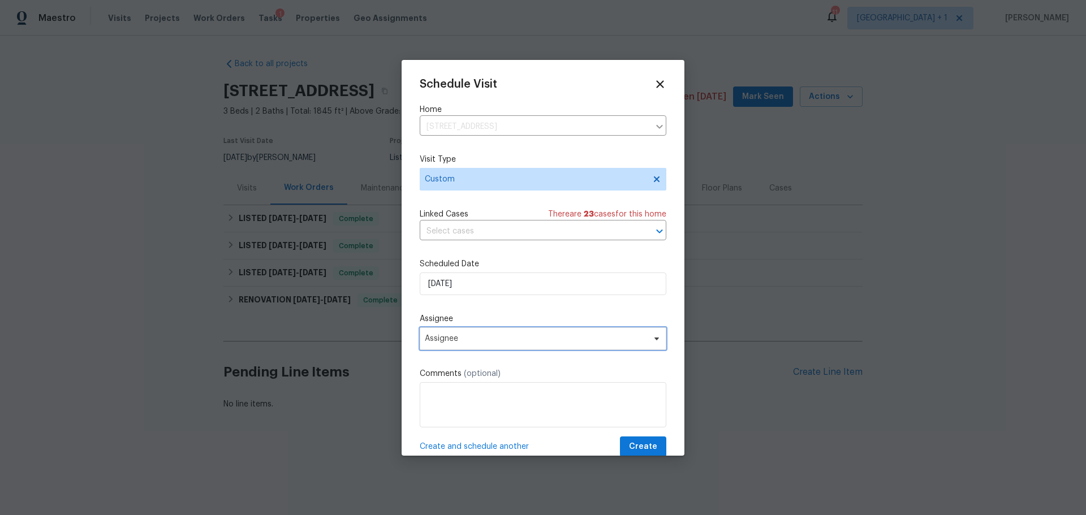
click at [454, 332] on span "Assignee" at bounding box center [543, 338] width 247 height 23
type input "j"
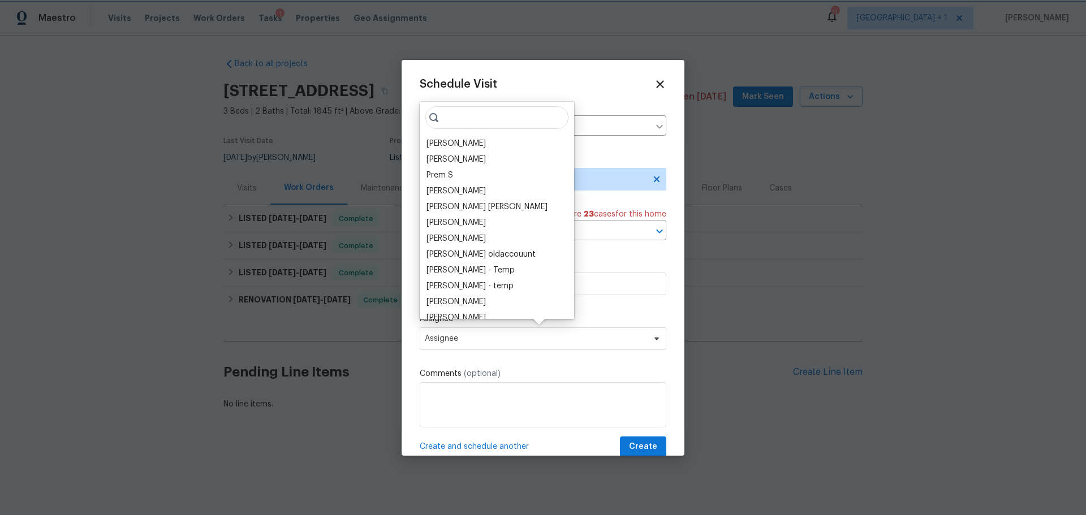
click at [646, 90] on div "Schedule Visit Home 498 W 500 S, Tooele, UT 84074 ​ Visit Type Custom Linked Ca…" at bounding box center [543, 267] width 247 height 379
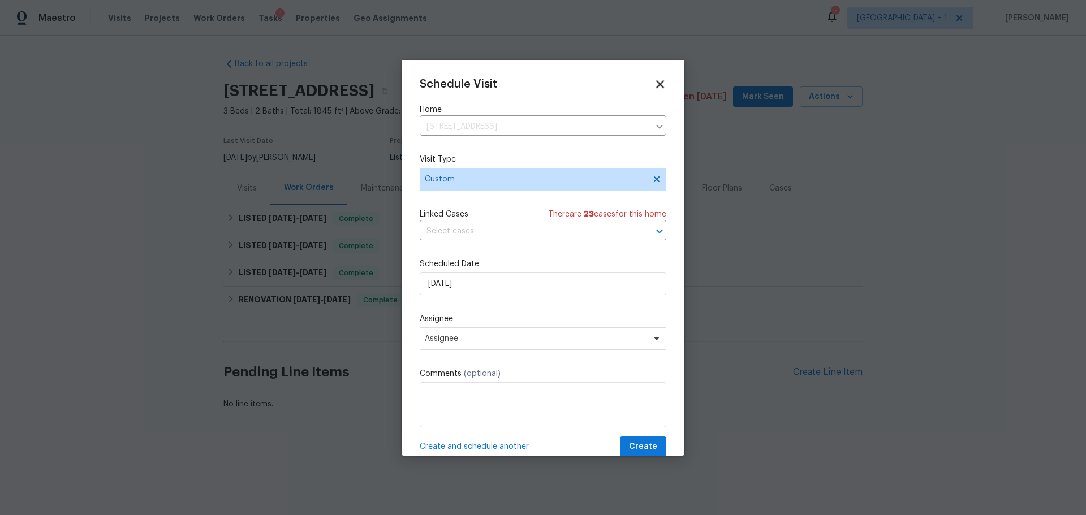
click at [653, 85] on icon at bounding box center [659, 83] width 13 height 13
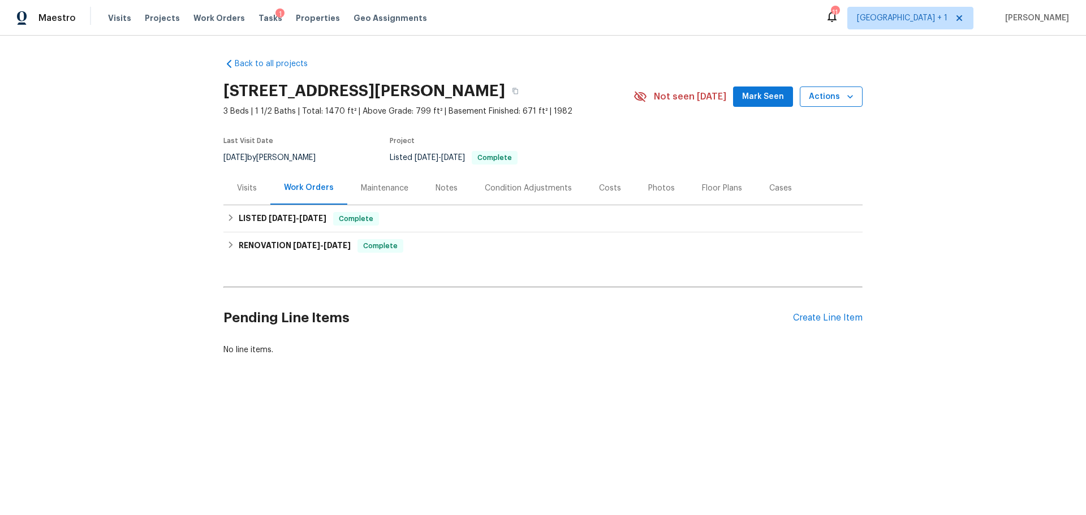
click at [835, 96] on span "Actions" at bounding box center [831, 97] width 45 height 14
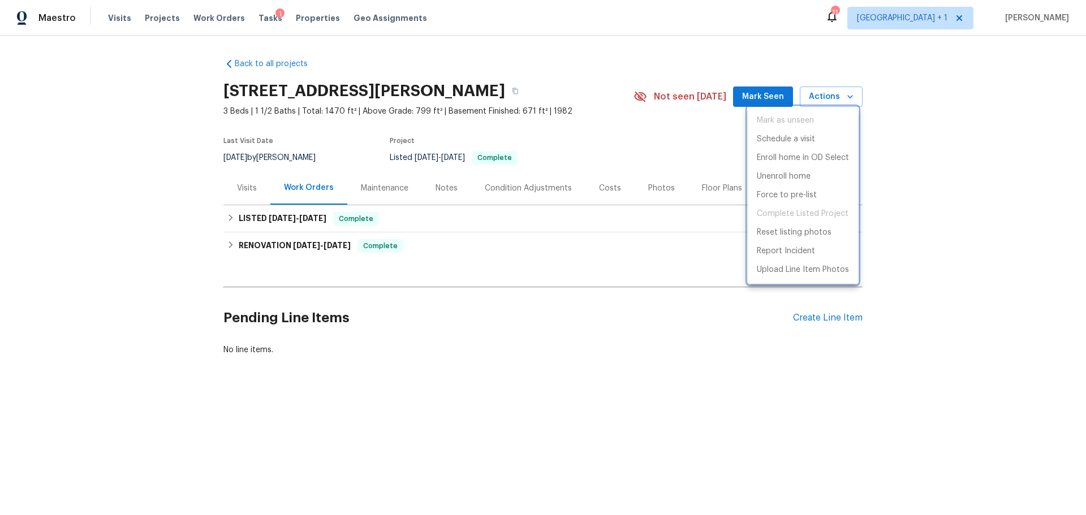
click at [950, 107] on div at bounding box center [543, 257] width 1086 height 515
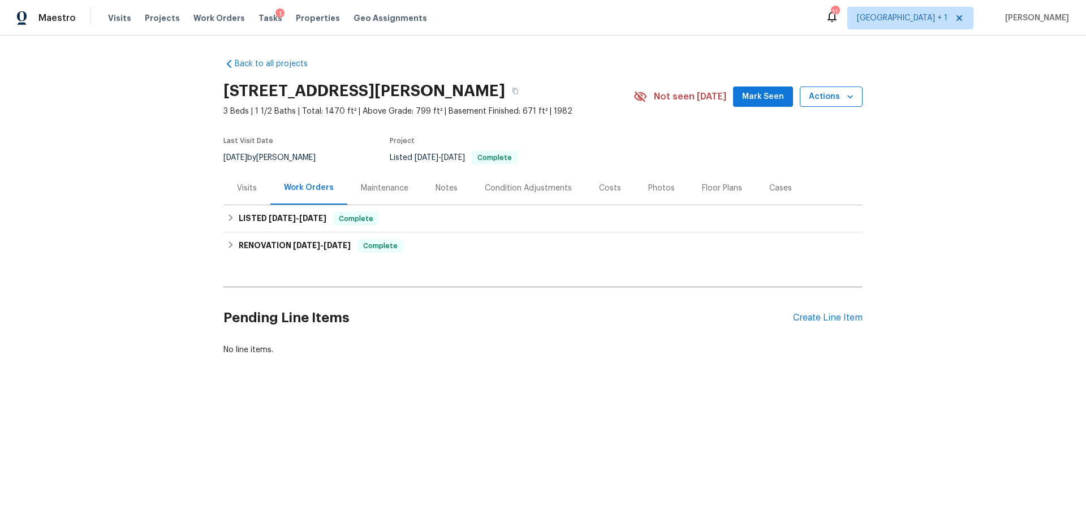
click at [832, 98] on span "Actions" at bounding box center [831, 97] width 45 height 14
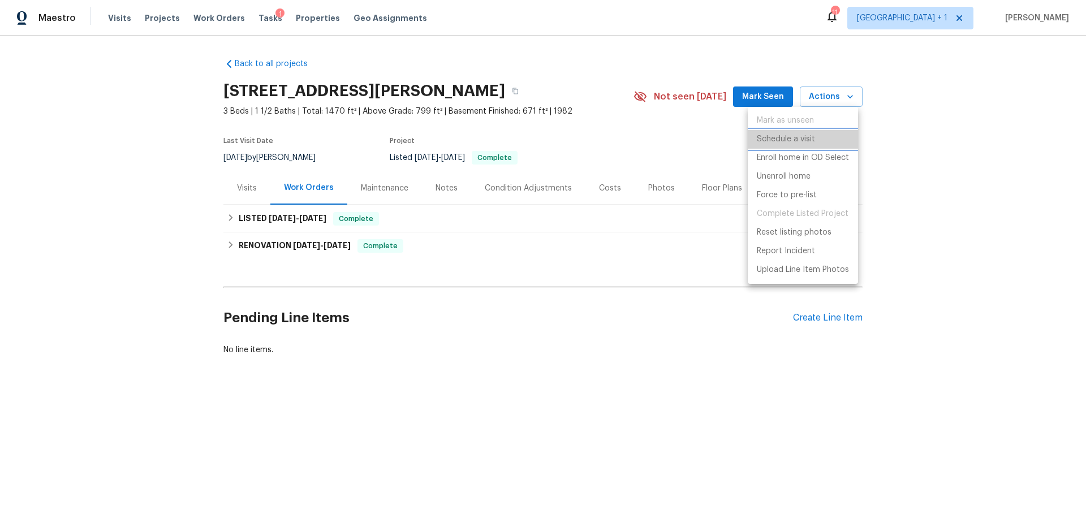
click at [791, 143] on p "Schedule a visit" at bounding box center [786, 139] width 58 height 12
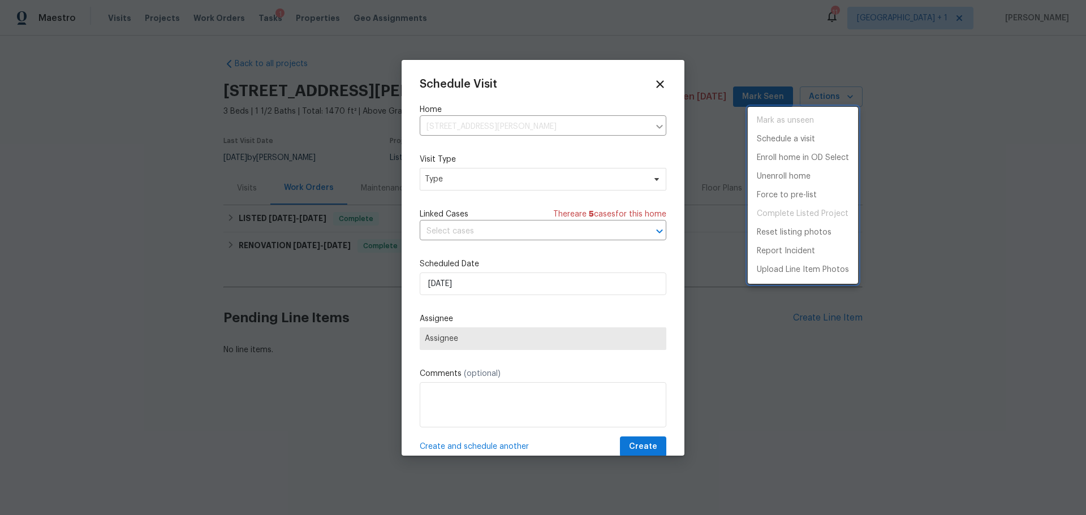
click at [471, 179] on div at bounding box center [543, 257] width 1086 height 515
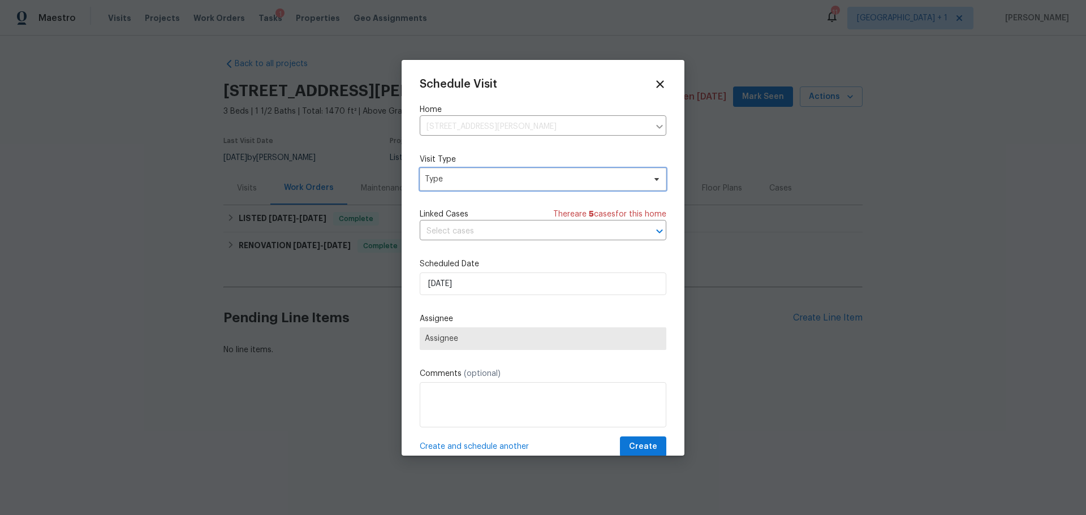
click at [471, 179] on span "Type" at bounding box center [535, 179] width 220 height 11
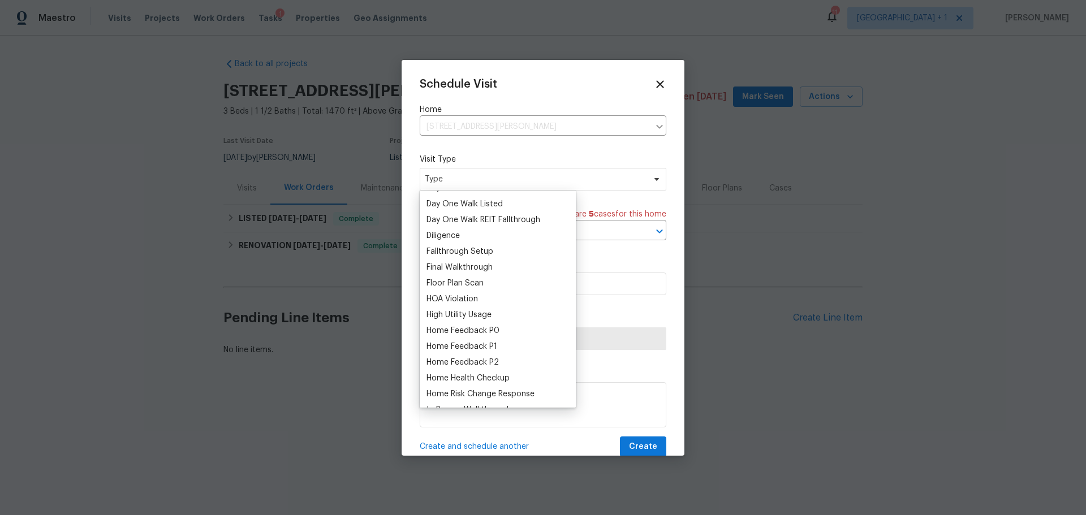
scroll to position [226, 0]
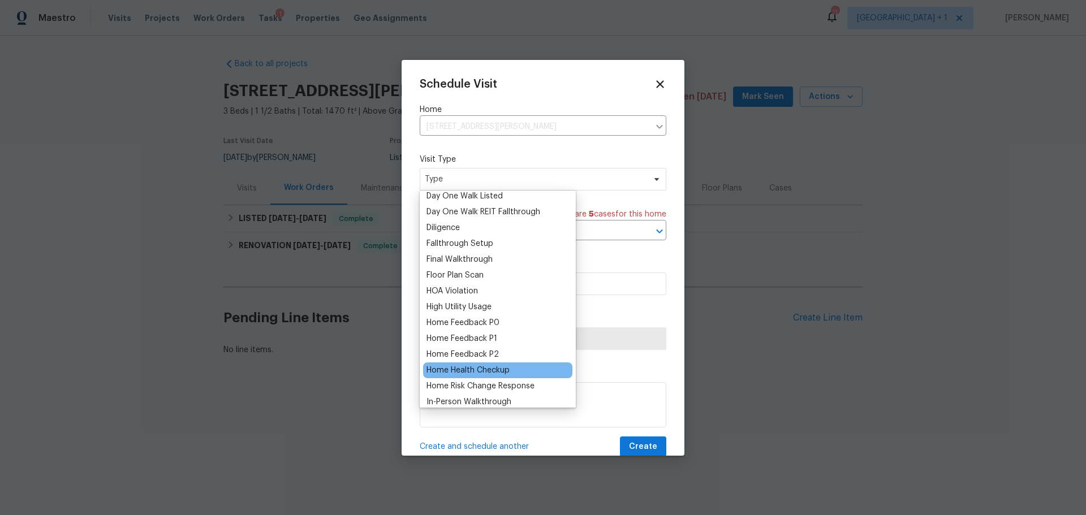
click at [493, 366] on div "Home Health Checkup" at bounding box center [467, 370] width 83 height 11
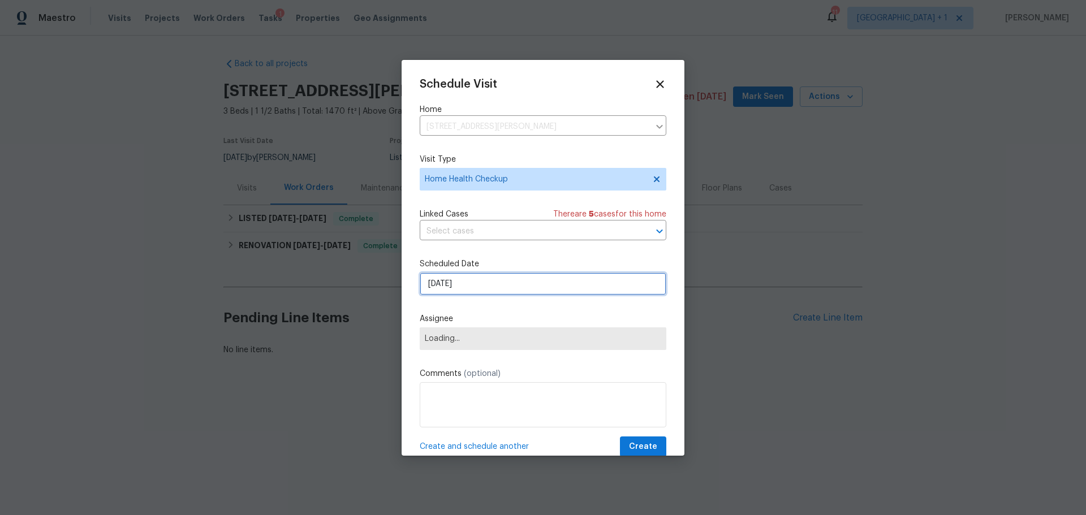
click at [490, 289] on input "[DATE]" at bounding box center [543, 284] width 247 height 23
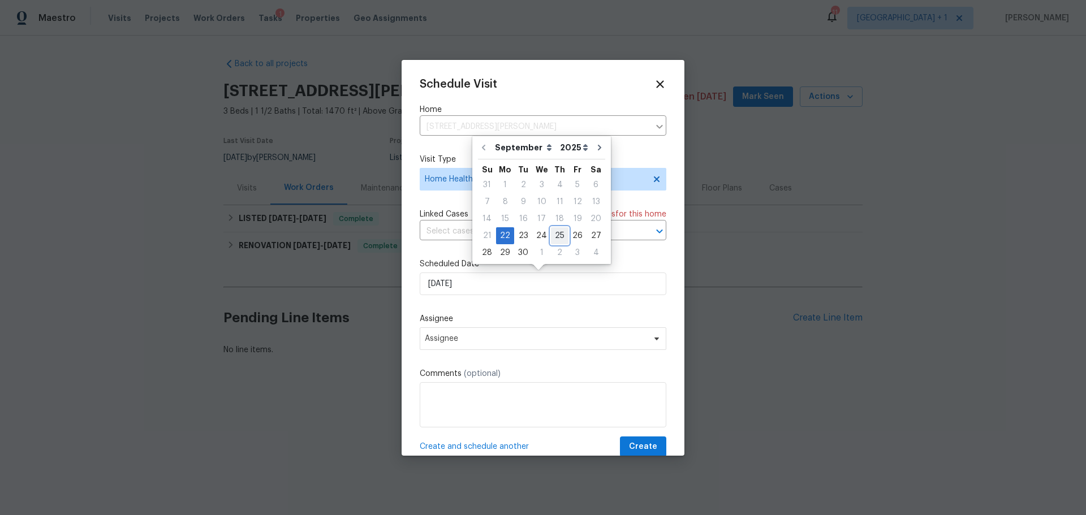
click at [555, 236] on div "25" at bounding box center [560, 236] width 18 height 16
type input "[DATE]"
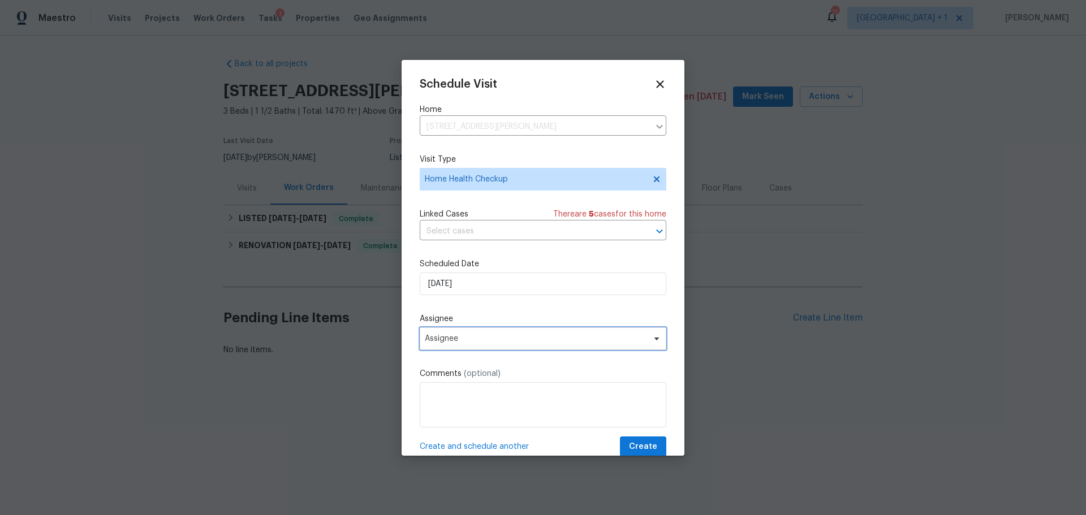
click at [450, 338] on span "Assignee" at bounding box center [536, 338] width 222 height 9
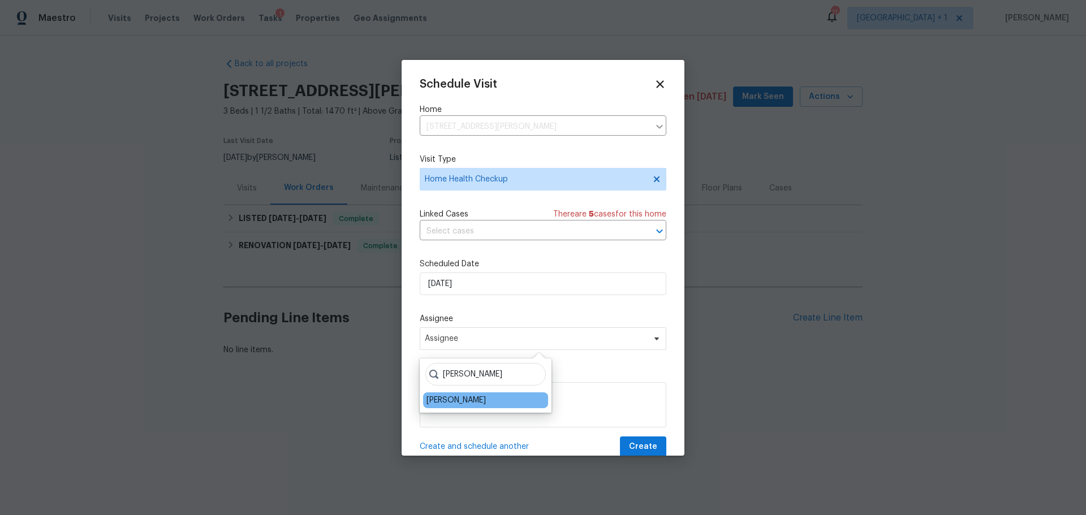
type input "[PERSON_NAME]"
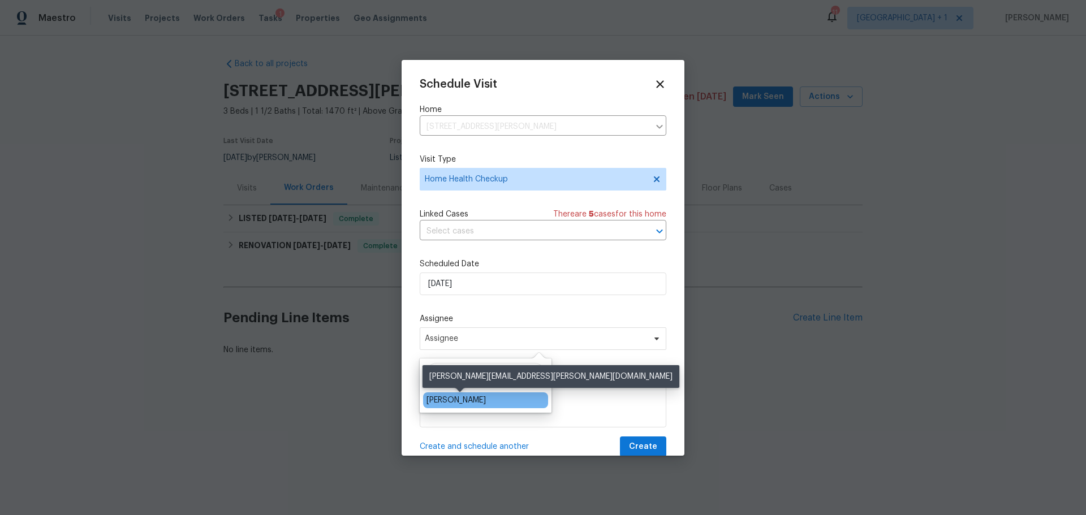
click at [478, 403] on div "[PERSON_NAME]" at bounding box center [455, 400] width 59 height 11
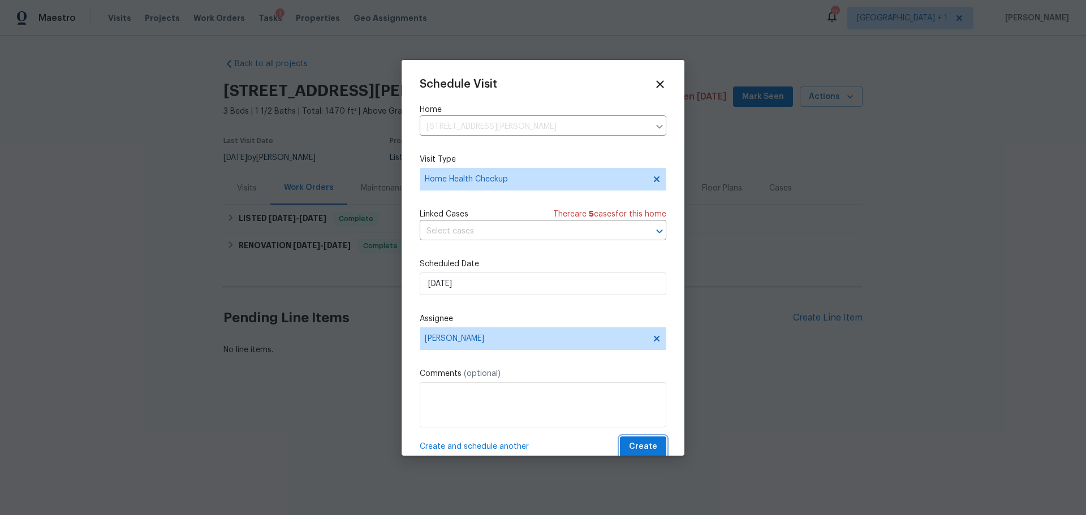
click at [629, 446] on span "Create" at bounding box center [643, 447] width 28 height 14
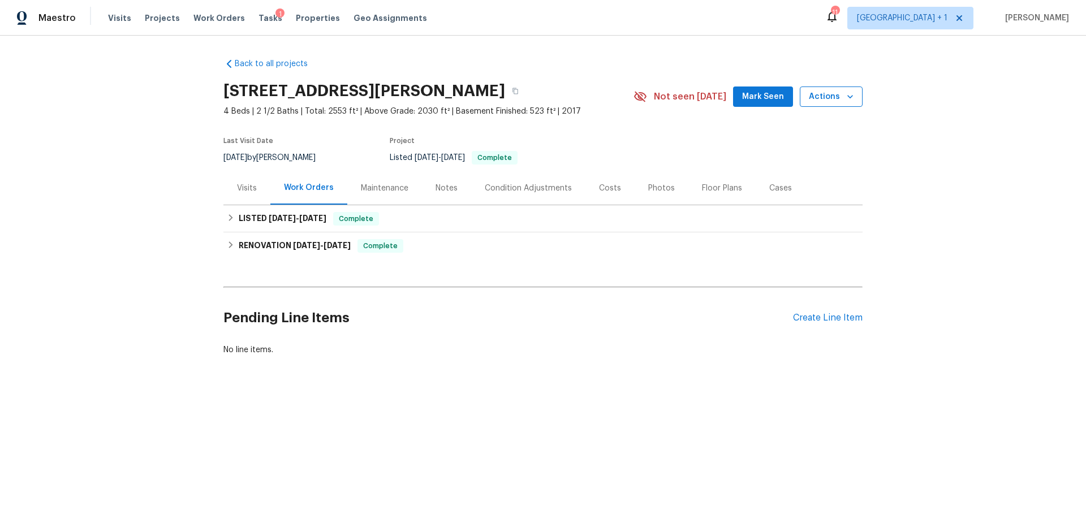
click at [830, 94] on span "Actions" at bounding box center [831, 97] width 45 height 14
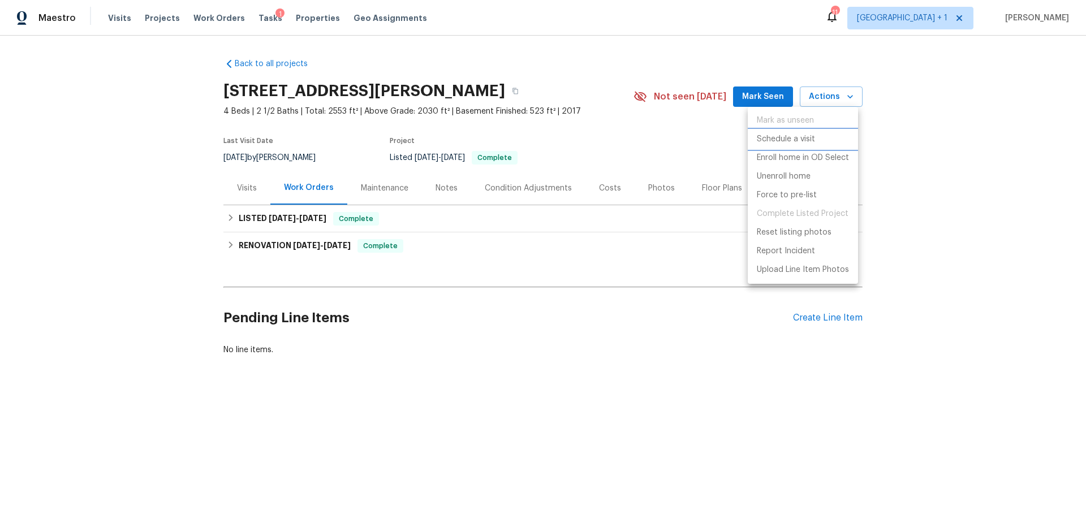
click at [791, 139] on p "Schedule a visit" at bounding box center [786, 139] width 58 height 12
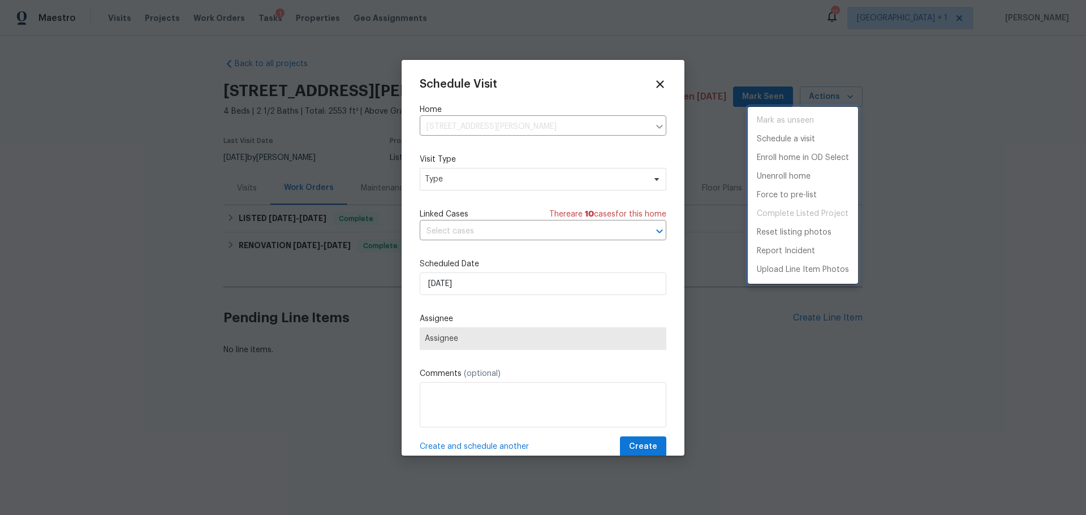
click at [510, 282] on div at bounding box center [543, 257] width 1086 height 515
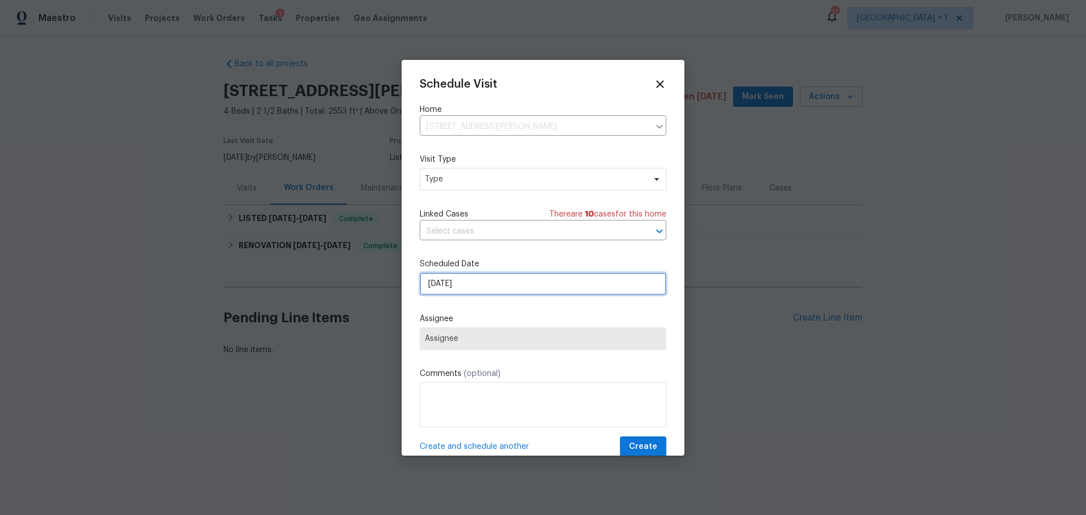
click at [510, 282] on input "[DATE]" at bounding box center [543, 284] width 247 height 23
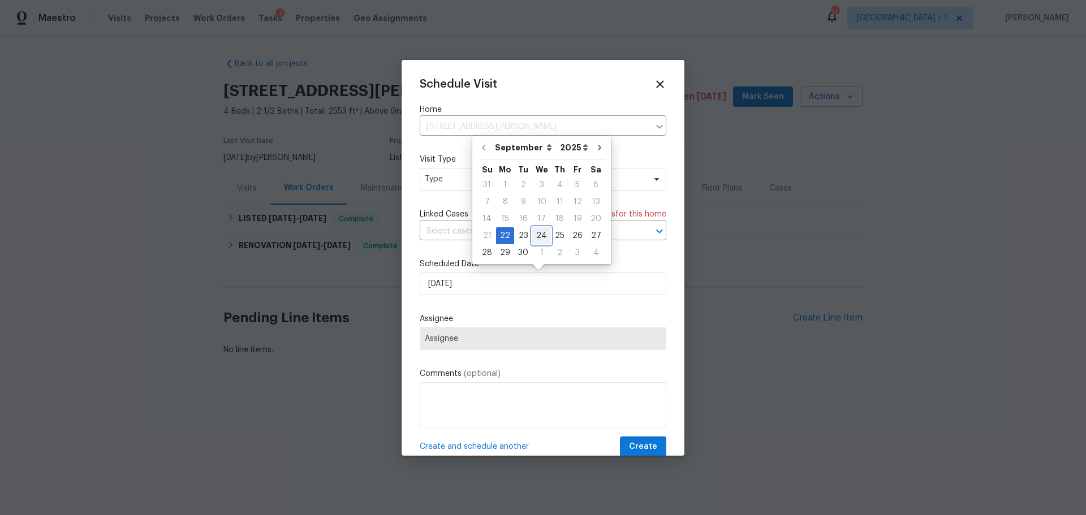
click at [541, 237] on div "24" at bounding box center [541, 236] width 19 height 16
type input "[DATE]"
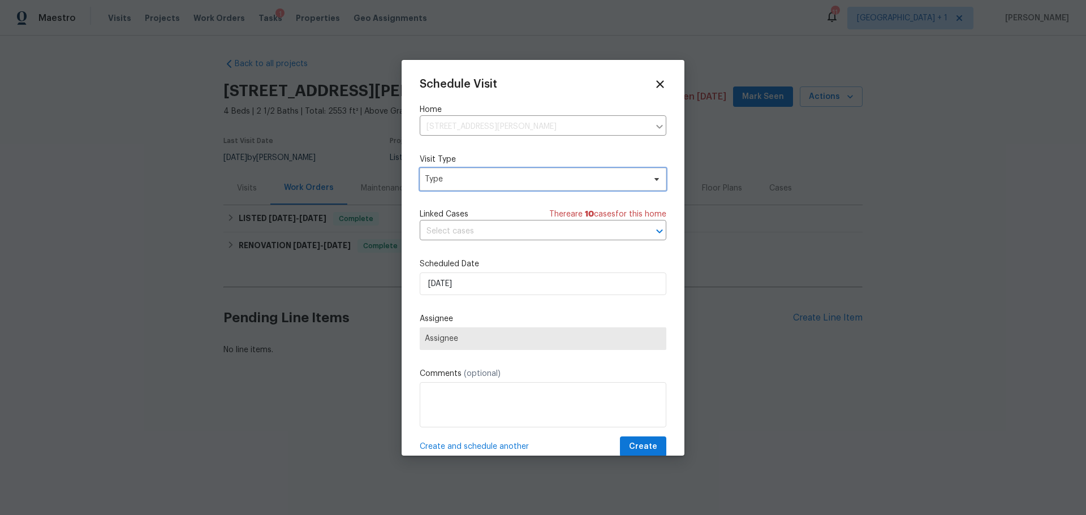
click at [474, 184] on span "Type" at bounding box center [535, 179] width 220 height 11
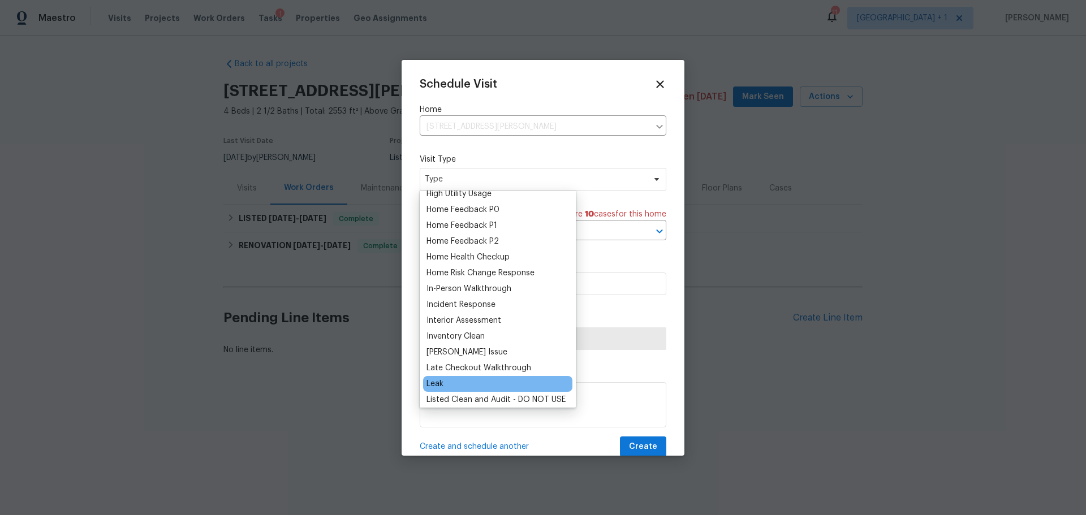
scroll to position [396, 0]
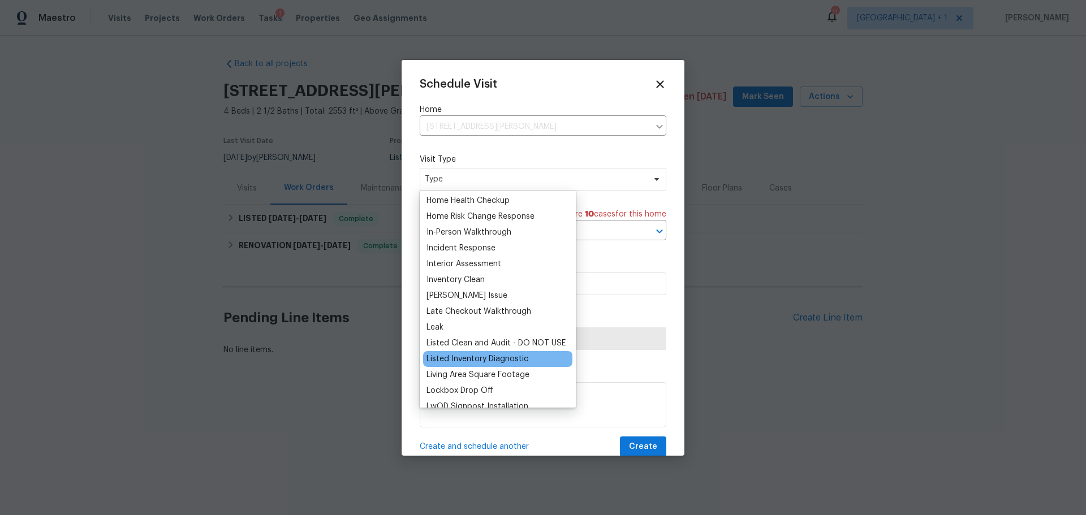
click at [477, 357] on div "Listed Inventory Diagnostic" at bounding box center [477, 358] width 102 height 11
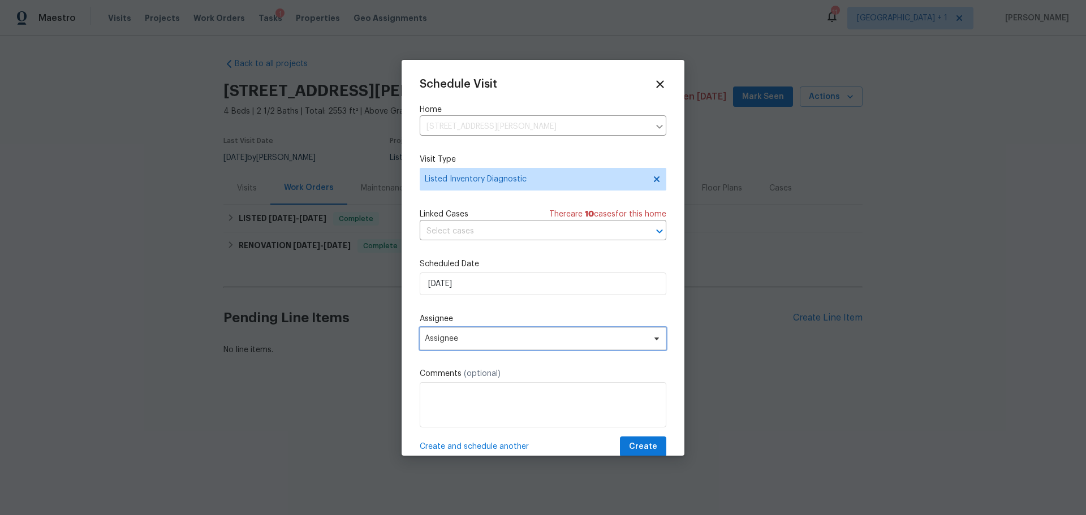
click at [482, 340] on span "Assignee" at bounding box center [536, 338] width 222 height 9
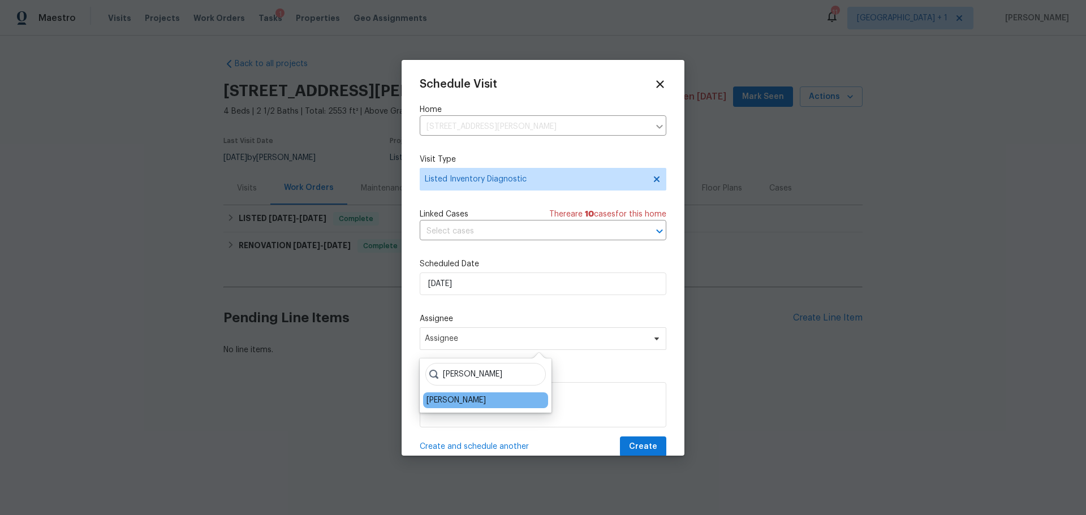
type input "[PERSON_NAME]"
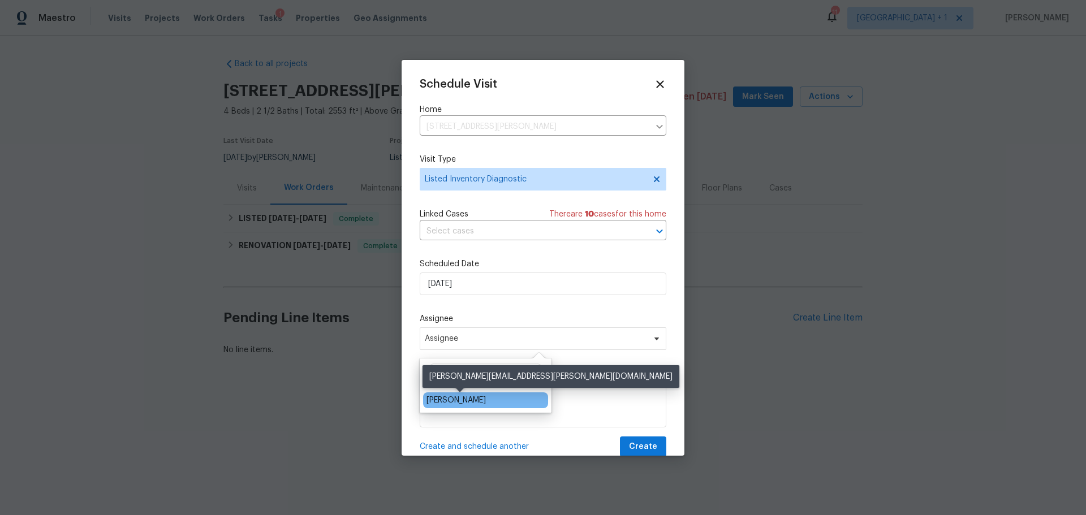
click at [474, 399] on div "[PERSON_NAME]" at bounding box center [455, 400] width 59 height 11
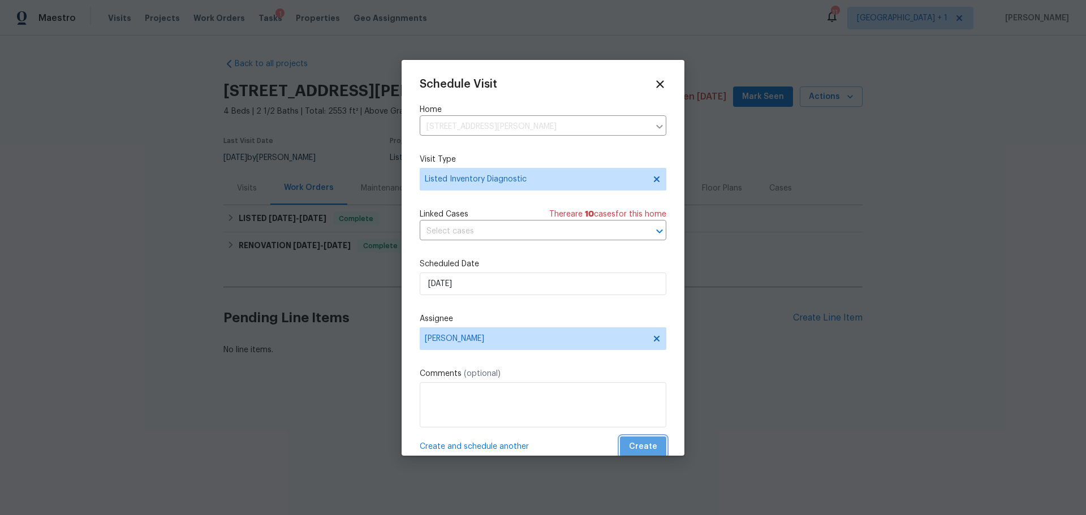
click at [636, 445] on span "Create" at bounding box center [643, 447] width 28 height 14
click at [636, 445] on div "Create and schedule another Create" at bounding box center [543, 447] width 247 height 21
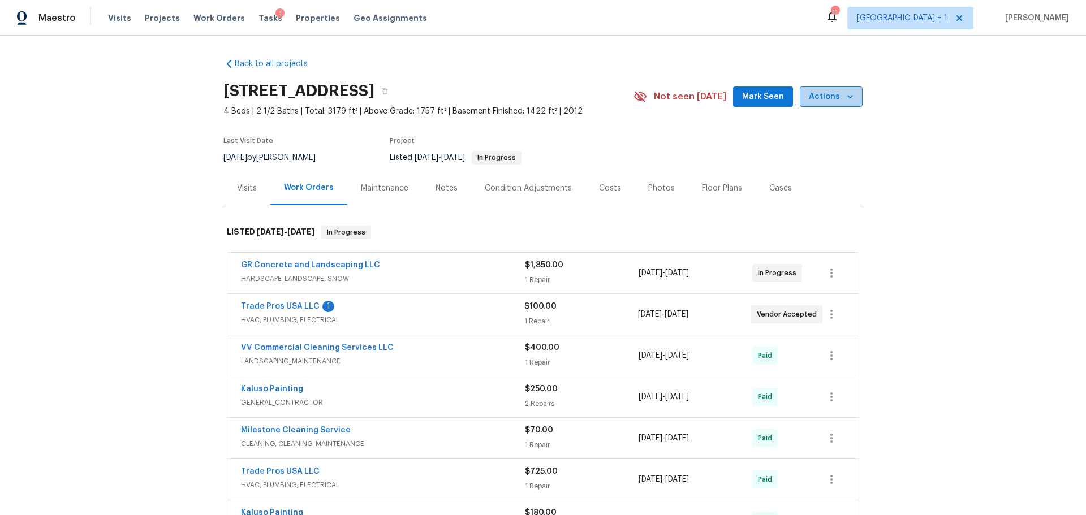
click at [849, 102] on icon "button" at bounding box center [849, 96] width 11 height 11
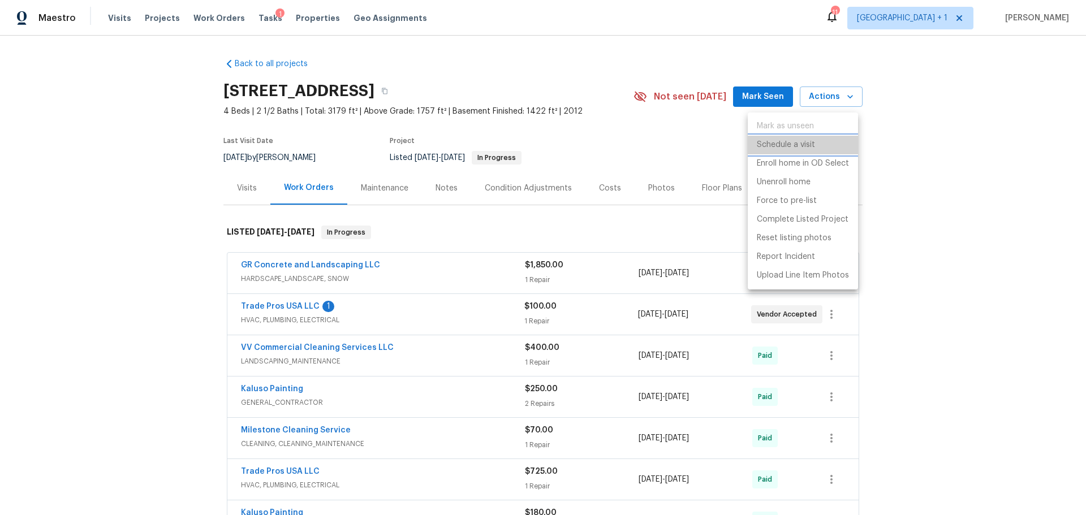
click at [779, 146] on p "Schedule a visit" at bounding box center [786, 145] width 58 height 12
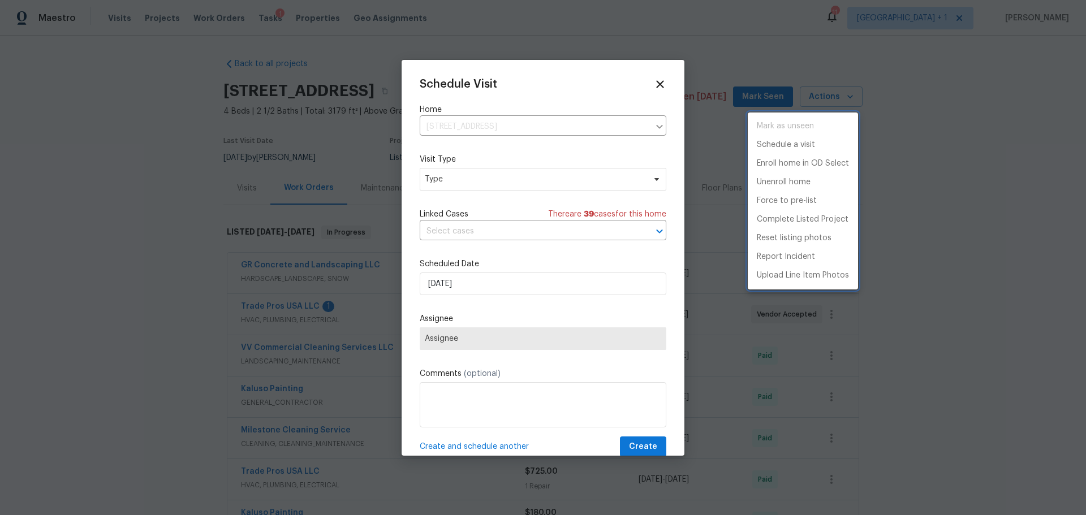
click at [506, 177] on div at bounding box center [543, 257] width 1086 height 515
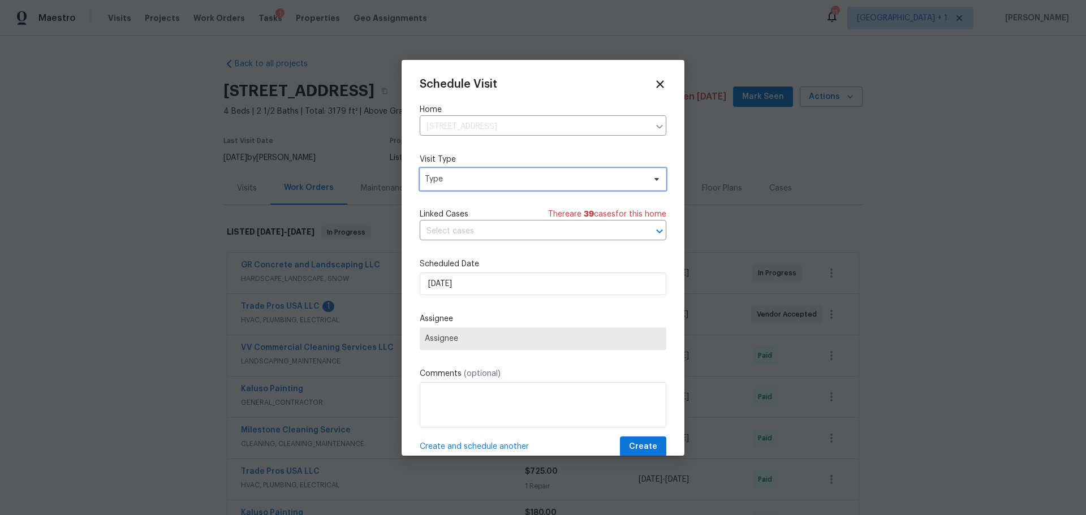
click at [506, 177] on span "Type" at bounding box center [535, 179] width 220 height 11
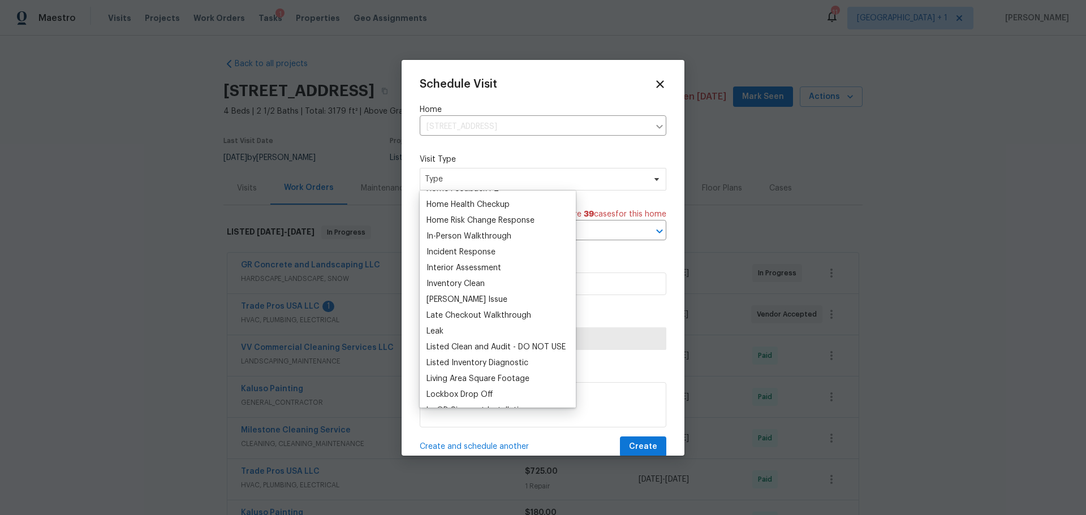
scroll to position [396, 0]
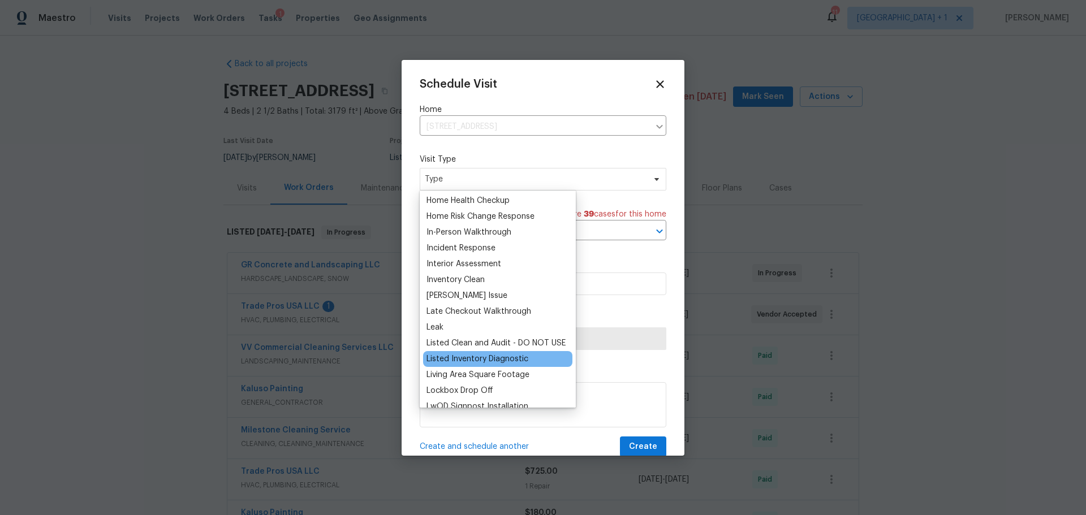
click at [465, 362] on div "Listed Inventory Diagnostic" at bounding box center [477, 358] width 102 height 11
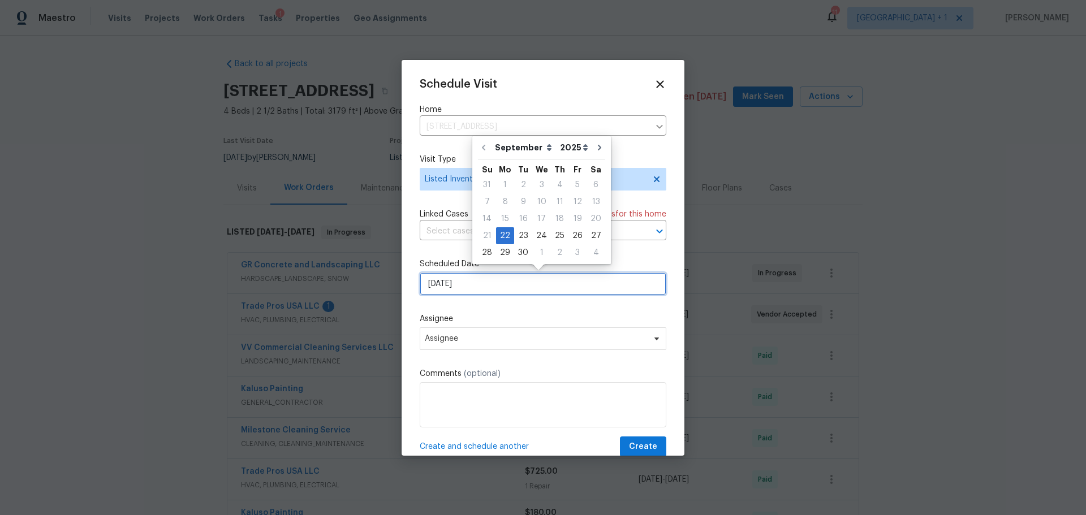
click at [467, 288] on input "[DATE]" at bounding box center [543, 284] width 247 height 23
click at [559, 230] on div "25" at bounding box center [560, 236] width 18 height 16
type input "[DATE]"
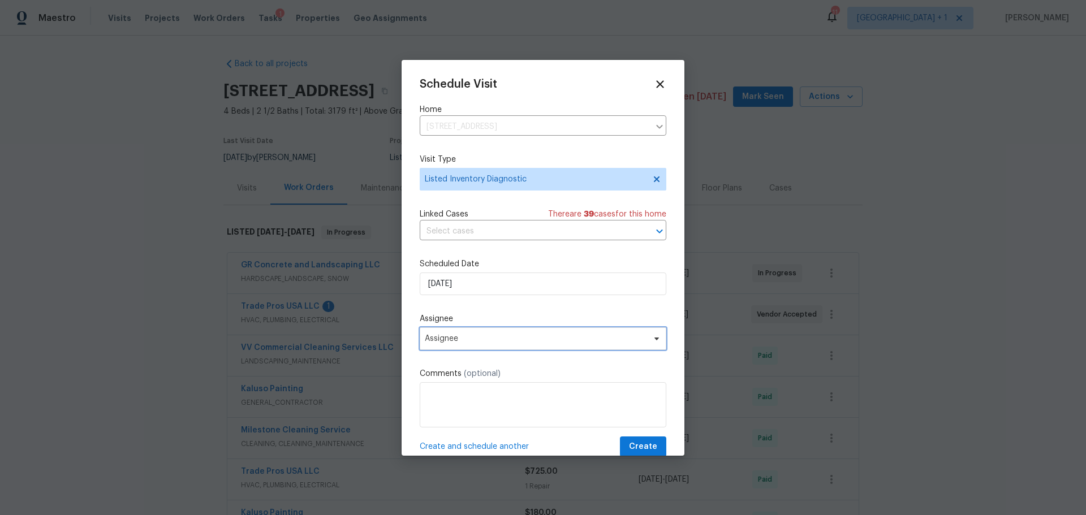
click at [472, 344] on span "Assignee" at bounding box center [543, 338] width 247 height 23
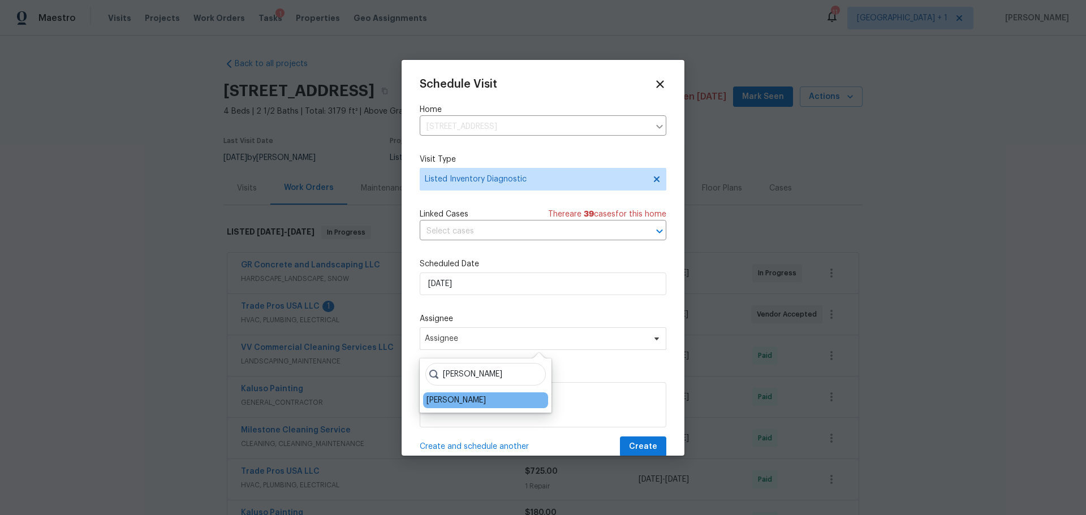
type input "[PERSON_NAME]"
click at [461, 396] on div "[PERSON_NAME]" at bounding box center [455, 400] width 59 height 11
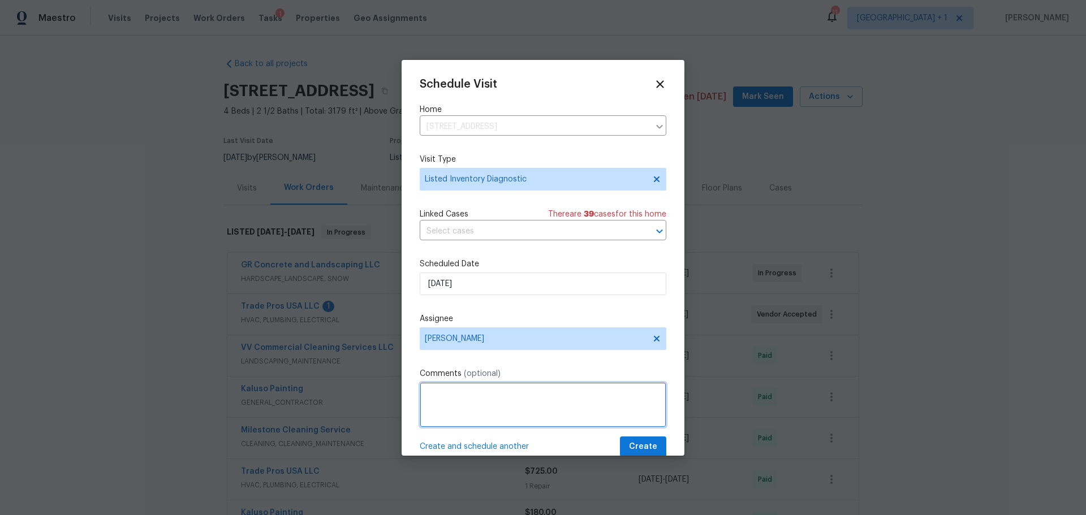
click at [476, 403] on textarea at bounding box center [543, 404] width 247 height 45
type textarea "HOA and YARD nightmare house."
click at [629, 447] on span "Create" at bounding box center [643, 447] width 28 height 14
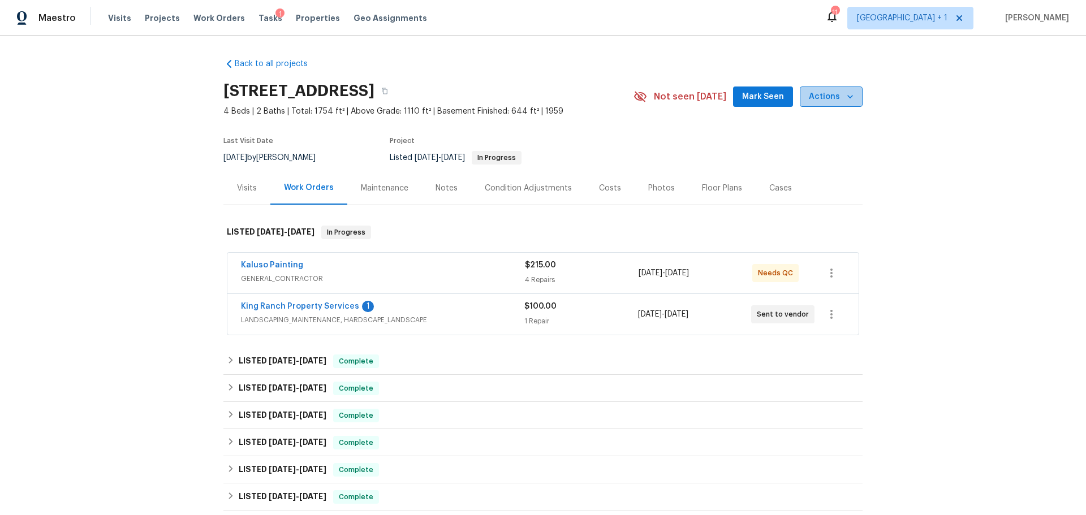
click at [839, 101] on span "Actions" at bounding box center [831, 97] width 45 height 14
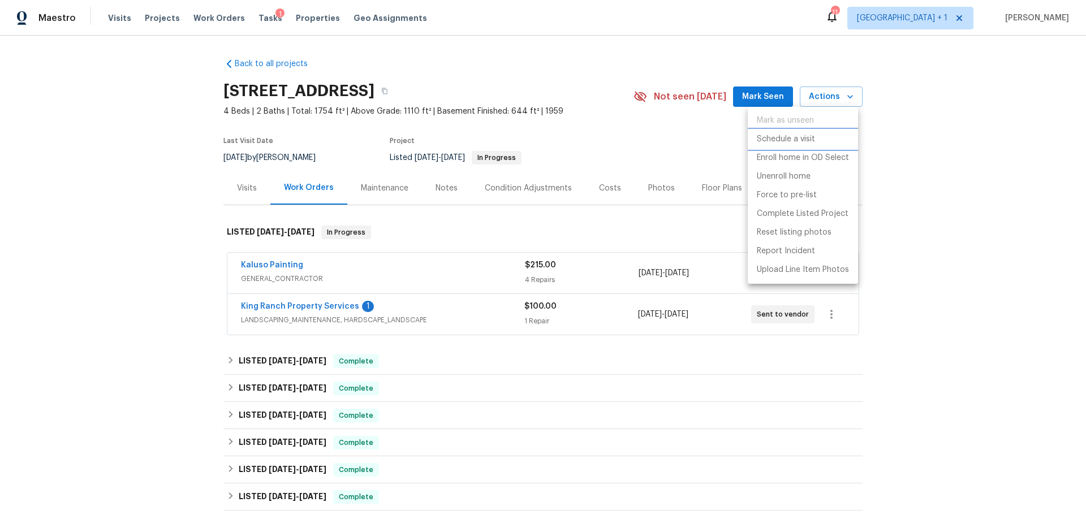
click at [799, 138] on p "Schedule a visit" at bounding box center [786, 139] width 58 height 12
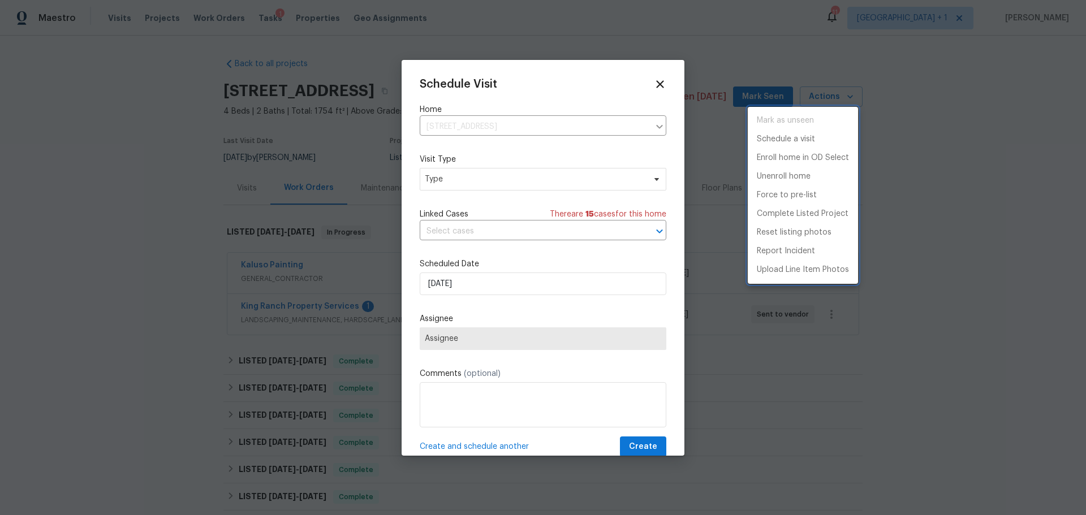
click at [485, 178] on div at bounding box center [543, 257] width 1086 height 515
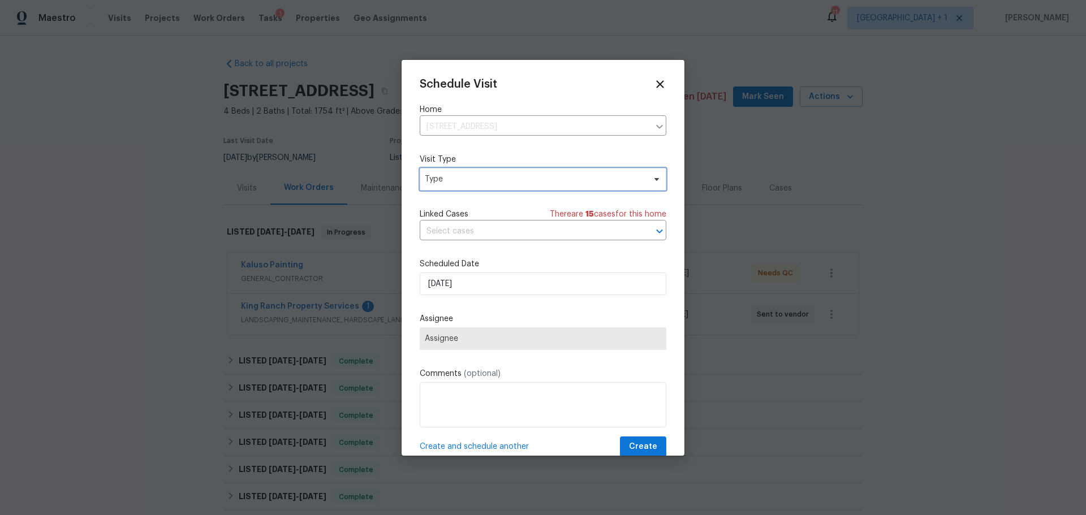
click at [485, 178] on span "Type" at bounding box center [535, 179] width 220 height 11
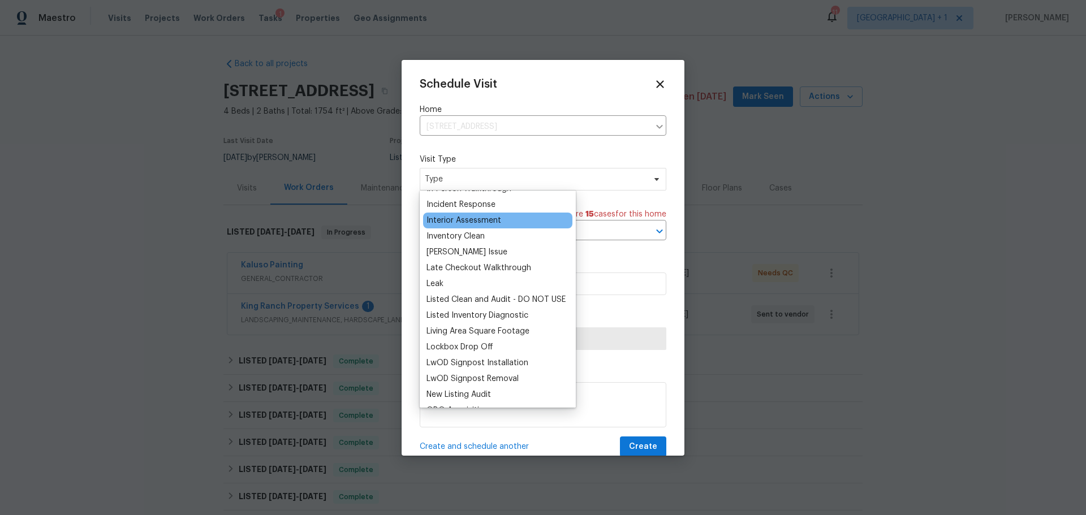
scroll to position [452, 0]
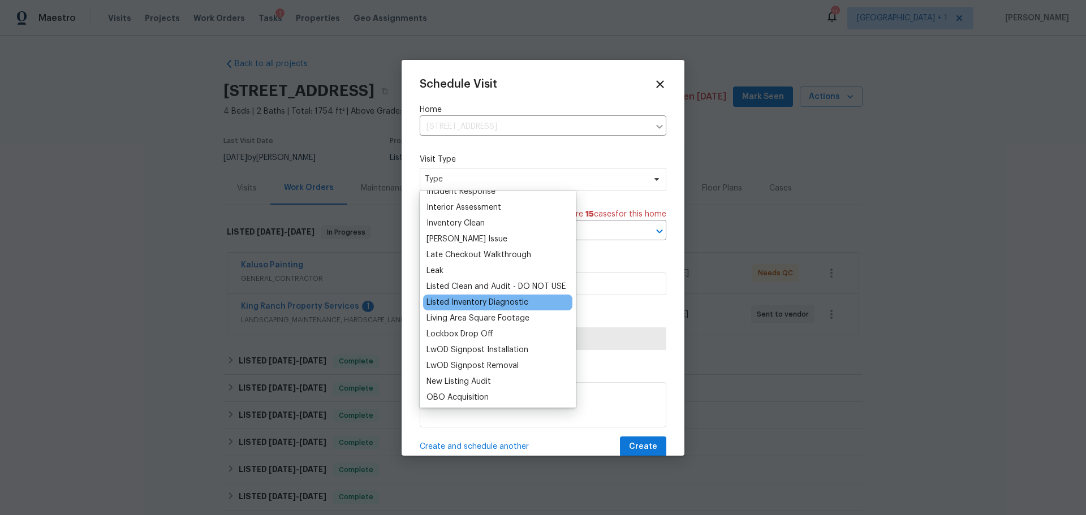
click at [515, 306] on div "Listed Inventory Diagnostic" at bounding box center [477, 302] width 102 height 11
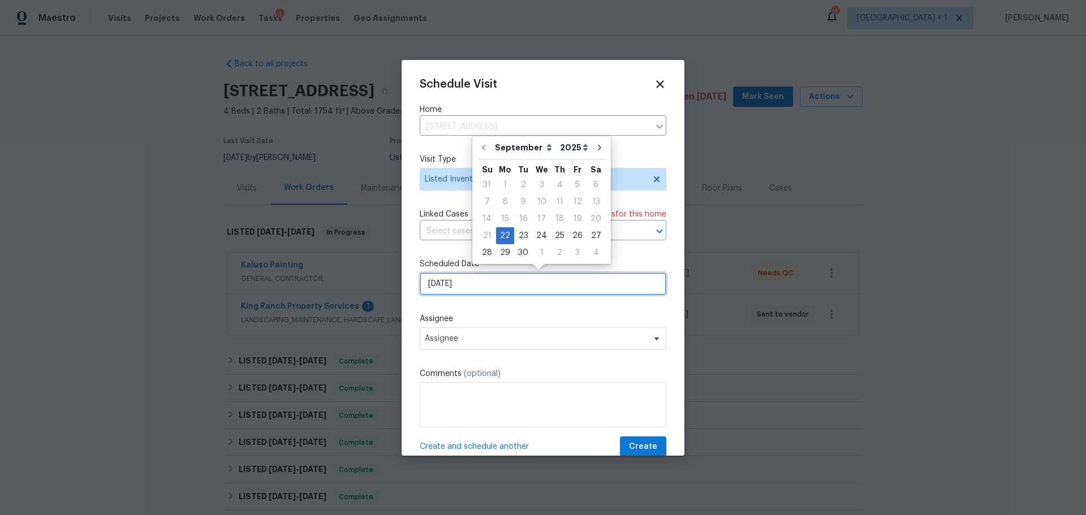
click at [485, 293] on input "[DATE]" at bounding box center [543, 284] width 247 height 23
click at [551, 235] on div "25" at bounding box center [560, 236] width 18 height 16
type input "[DATE]"
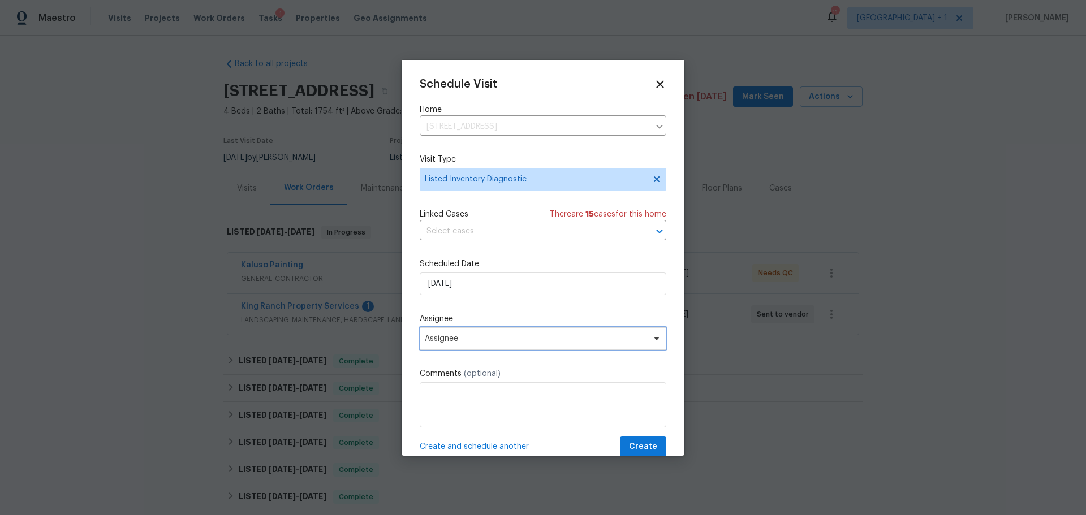
click at [467, 337] on span "Assignee" at bounding box center [536, 338] width 222 height 9
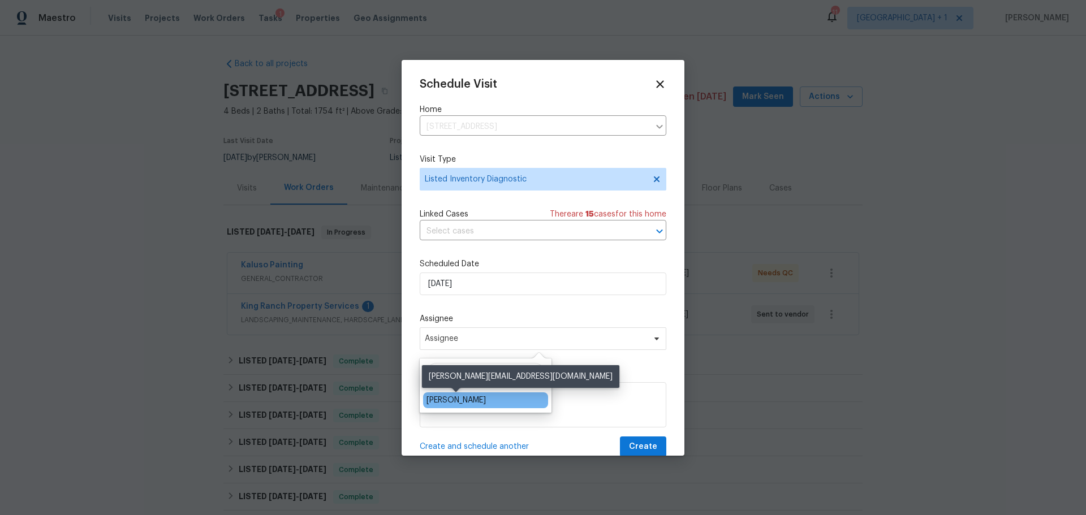
type input "[PERSON_NAME]"
click at [467, 403] on div "[PERSON_NAME]" at bounding box center [455, 400] width 59 height 11
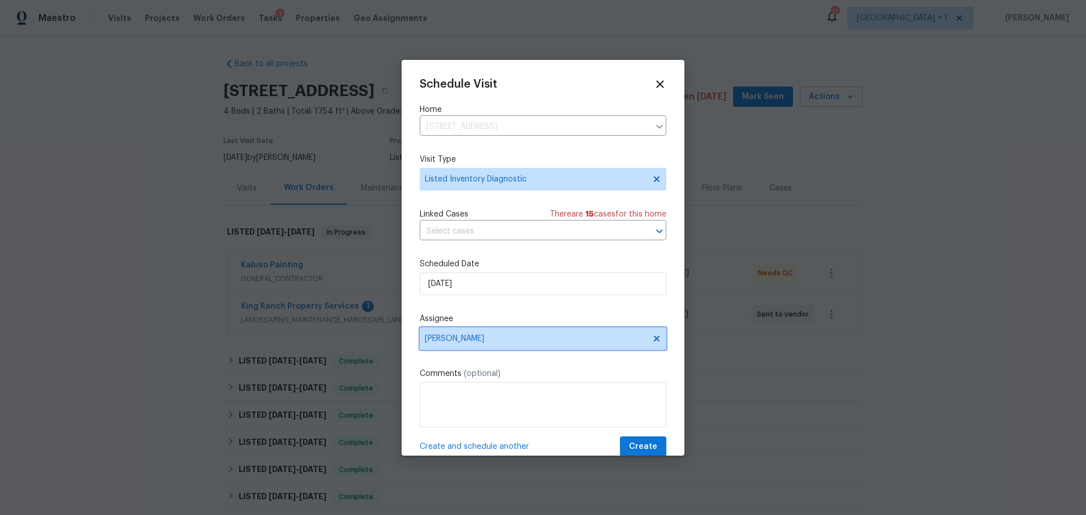
click at [508, 340] on span "[PERSON_NAME]" at bounding box center [536, 338] width 222 height 9
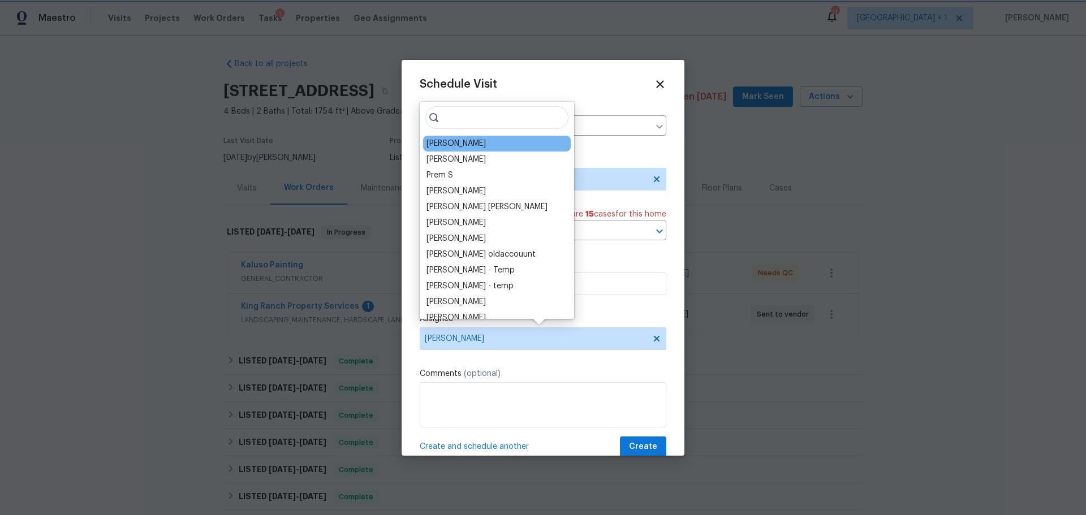
click at [508, 340] on span "[PERSON_NAME]" at bounding box center [536, 338] width 222 height 9
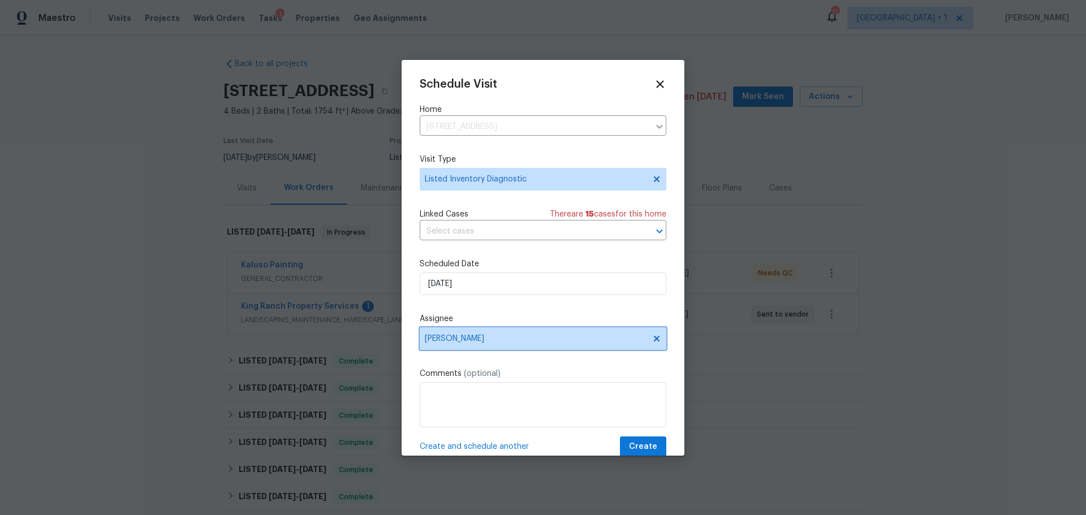
click at [654, 338] on icon at bounding box center [657, 338] width 6 height 6
click at [559, 337] on span "Assignee" at bounding box center [536, 338] width 222 height 9
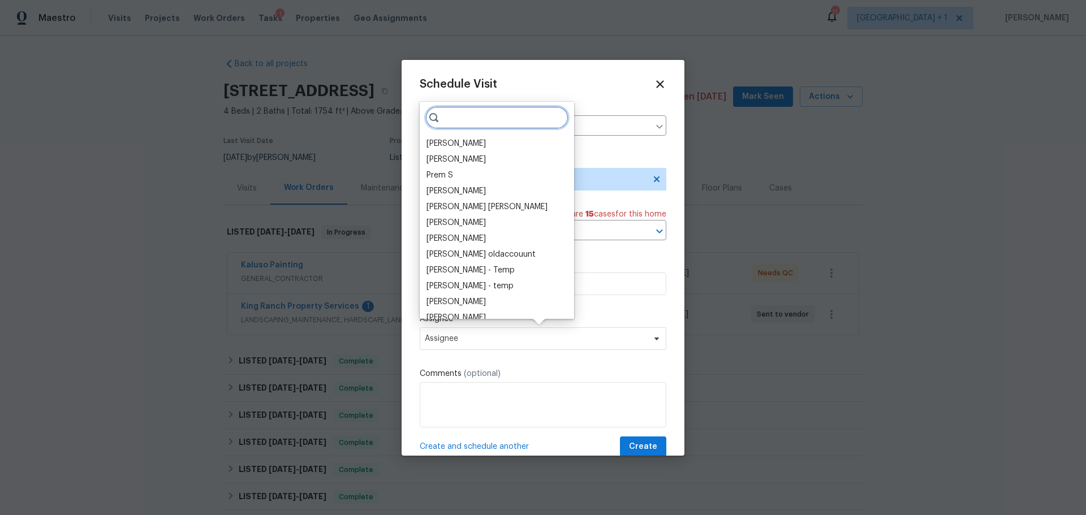
click at [460, 116] on input "search" at bounding box center [496, 117] width 143 height 23
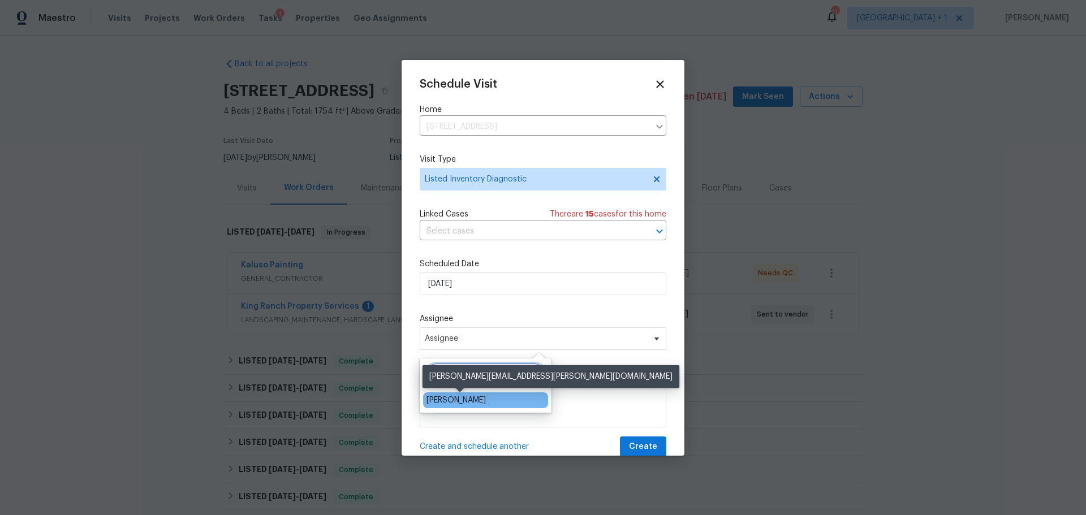
type input "[PERSON_NAME]"
click at [481, 400] on div "[PERSON_NAME]" at bounding box center [455, 400] width 59 height 11
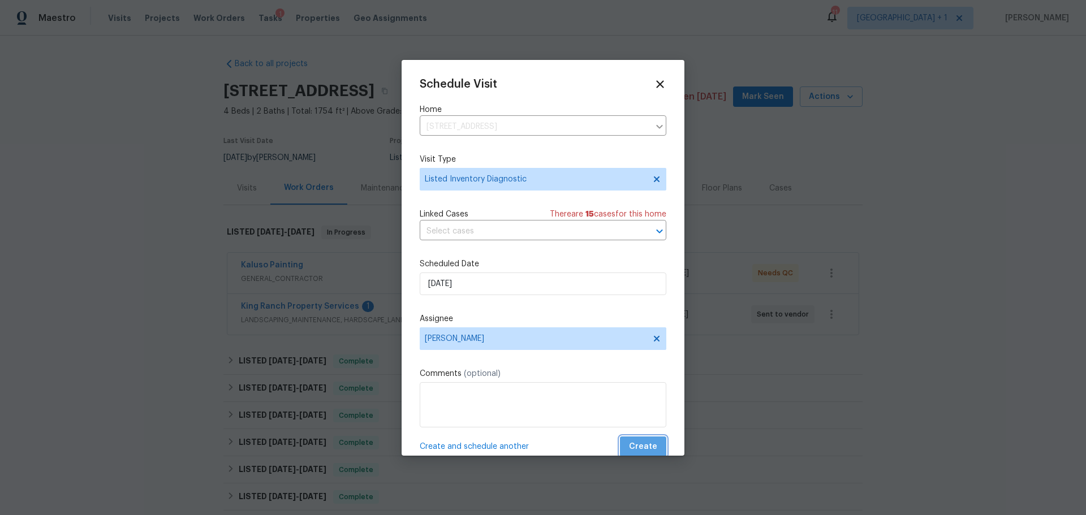
click at [640, 441] on span "Create" at bounding box center [643, 447] width 28 height 14
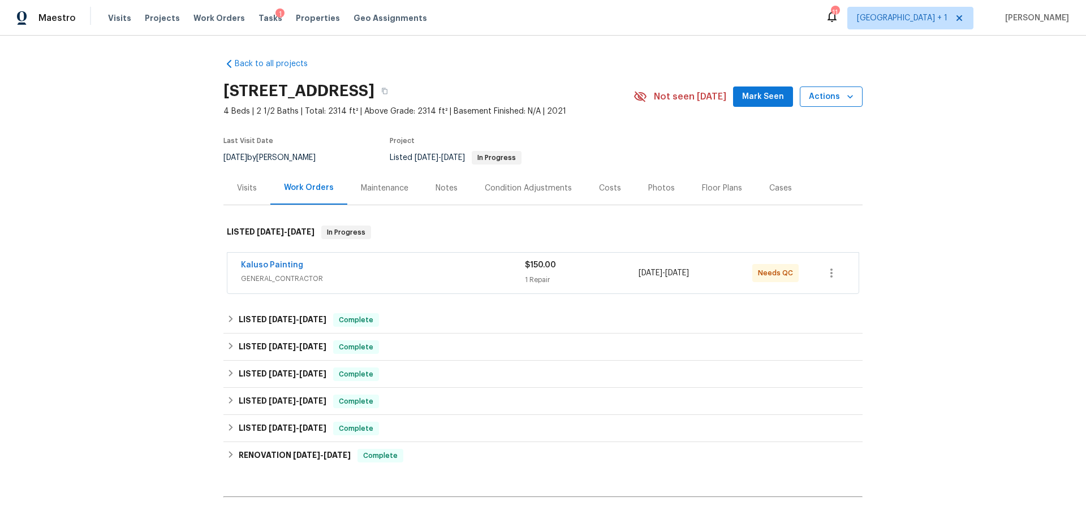
click at [826, 96] on span "Actions" at bounding box center [831, 97] width 45 height 14
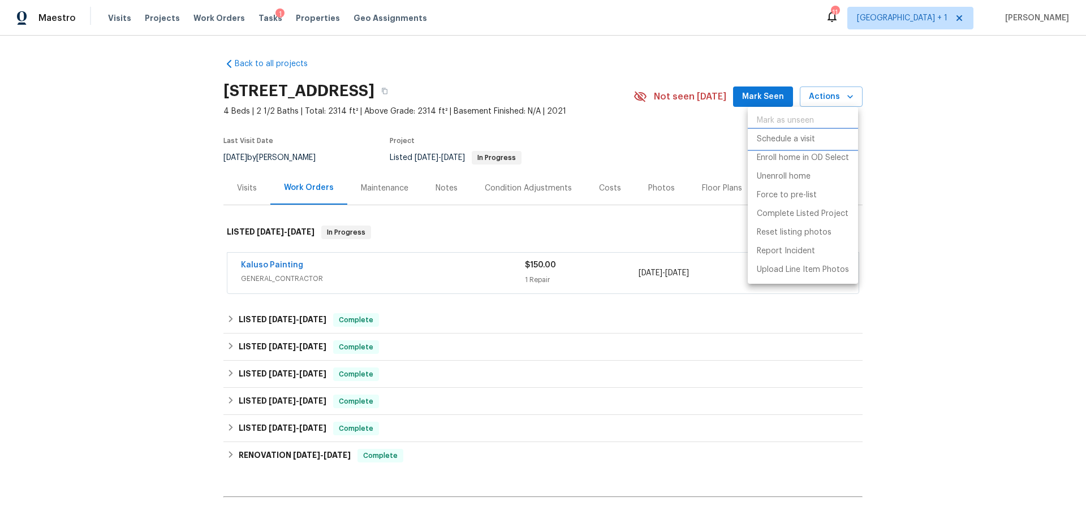
click at [777, 134] on p "Schedule a visit" at bounding box center [786, 139] width 58 height 12
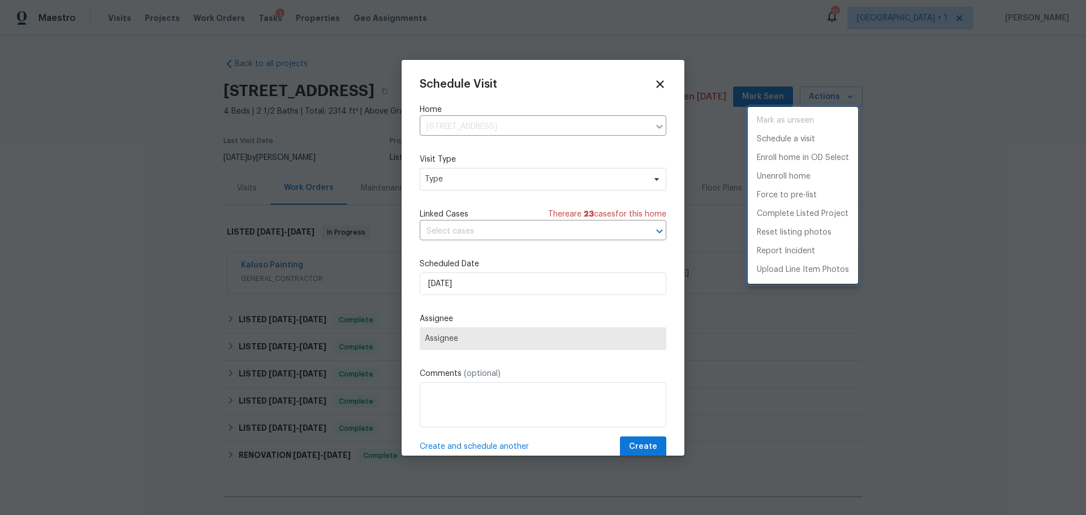
click at [458, 288] on div at bounding box center [543, 257] width 1086 height 515
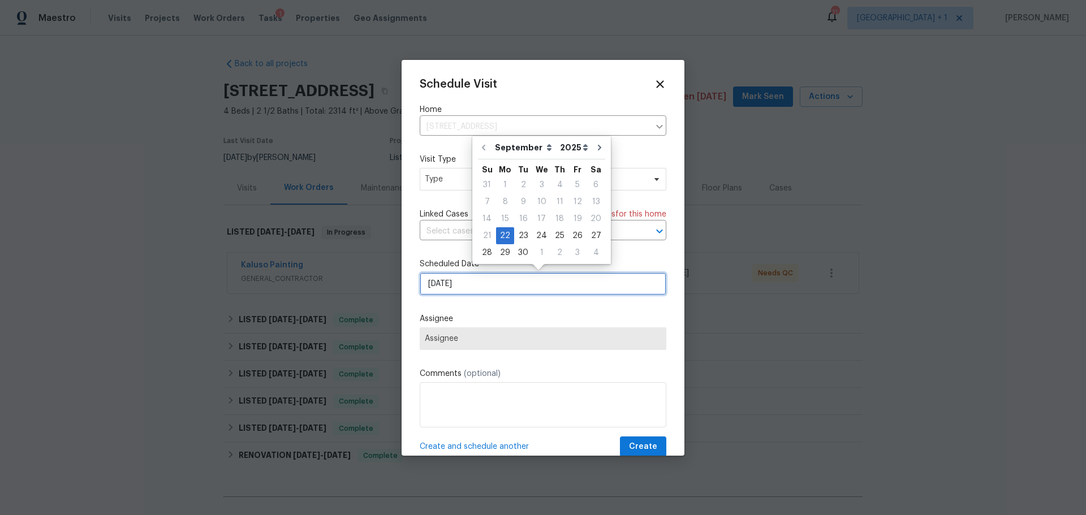
click at [458, 288] on input "[DATE]" at bounding box center [543, 284] width 247 height 23
click at [556, 239] on div "25" at bounding box center [560, 236] width 18 height 16
type input "[DATE]"
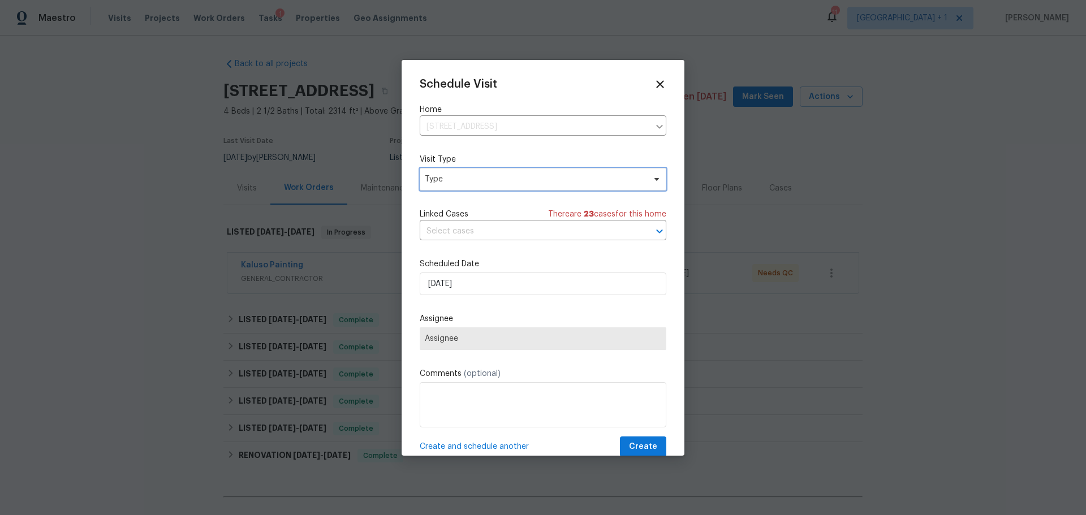
click at [526, 182] on span "Type" at bounding box center [535, 179] width 220 height 11
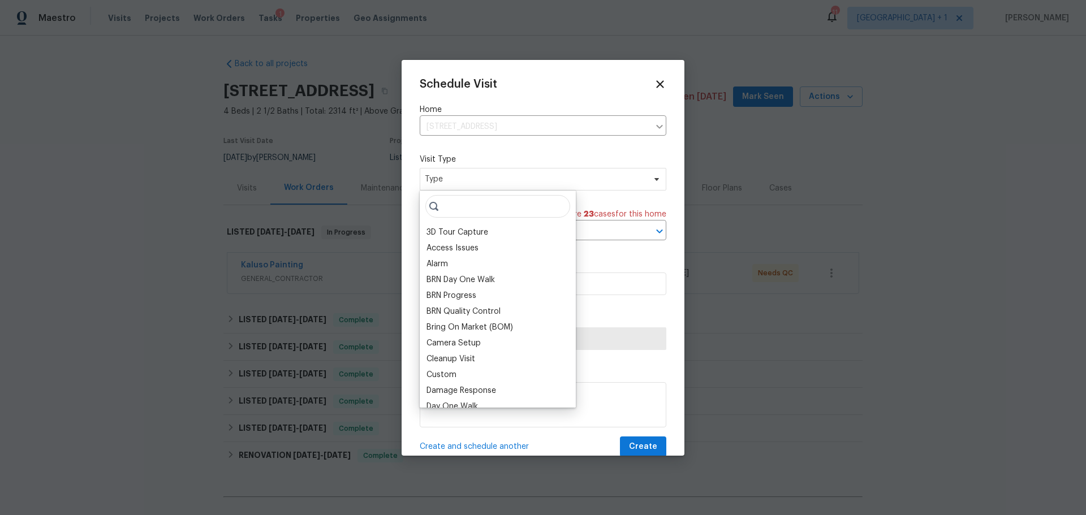
type input "n"
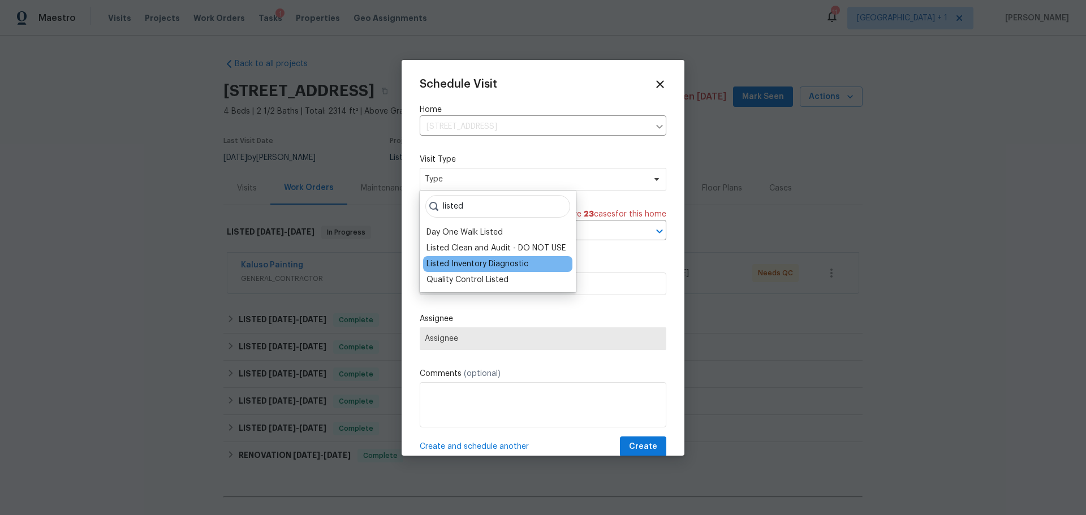
type input "listed"
click at [512, 266] on div "Listed Inventory Diagnostic" at bounding box center [477, 263] width 102 height 11
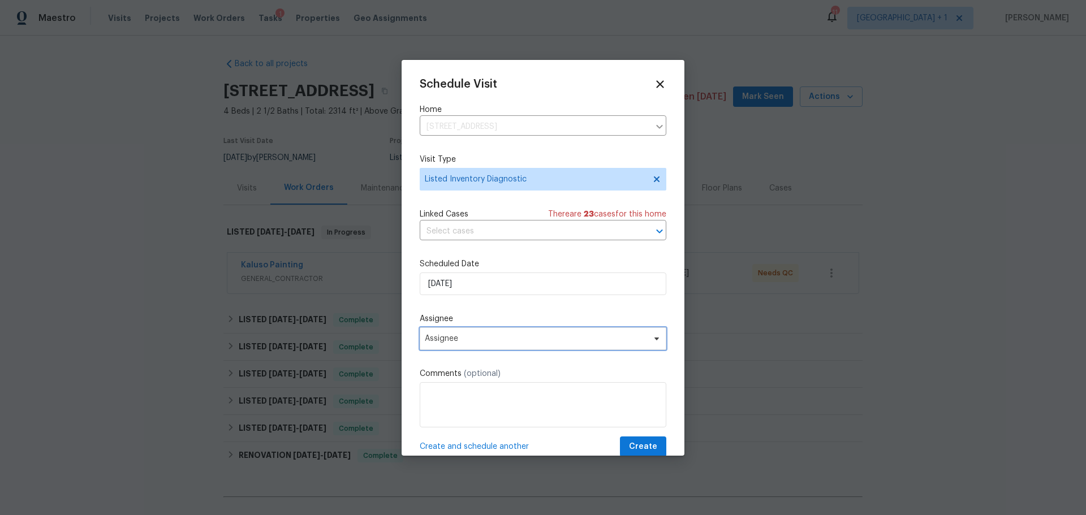
click at [469, 338] on span "Assignee" at bounding box center [536, 338] width 222 height 9
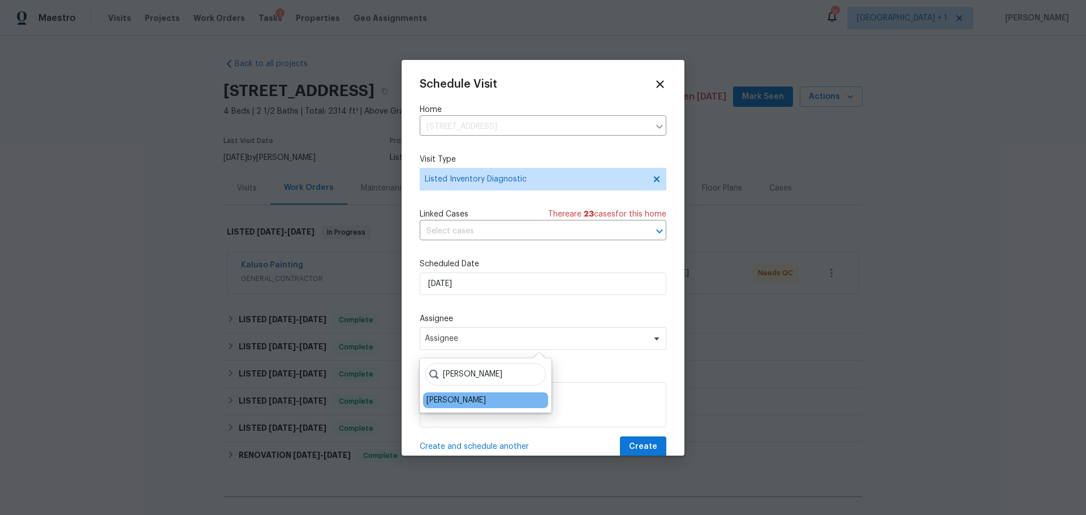
type input "jeremy"
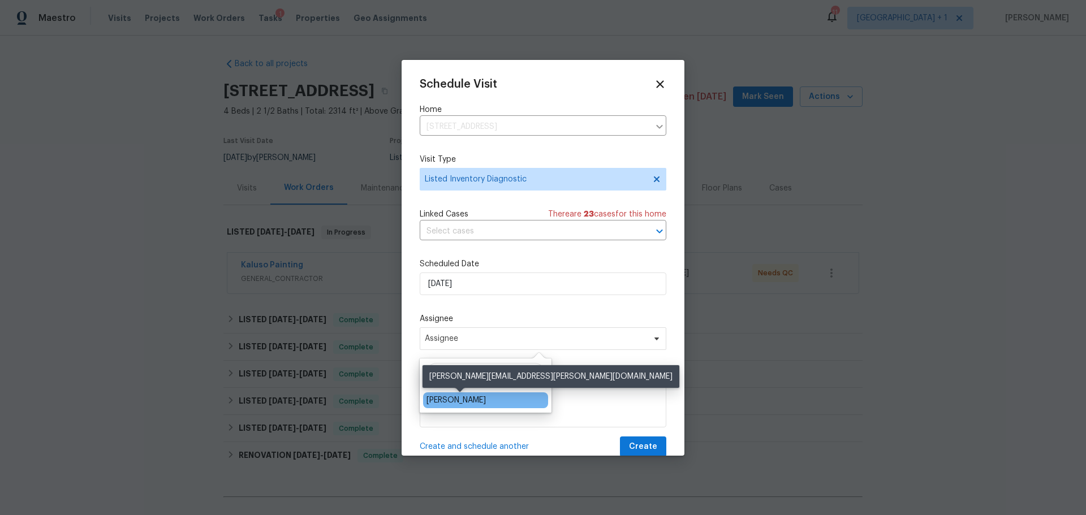
click at [466, 398] on div "[PERSON_NAME]" at bounding box center [455, 400] width 59 height 11
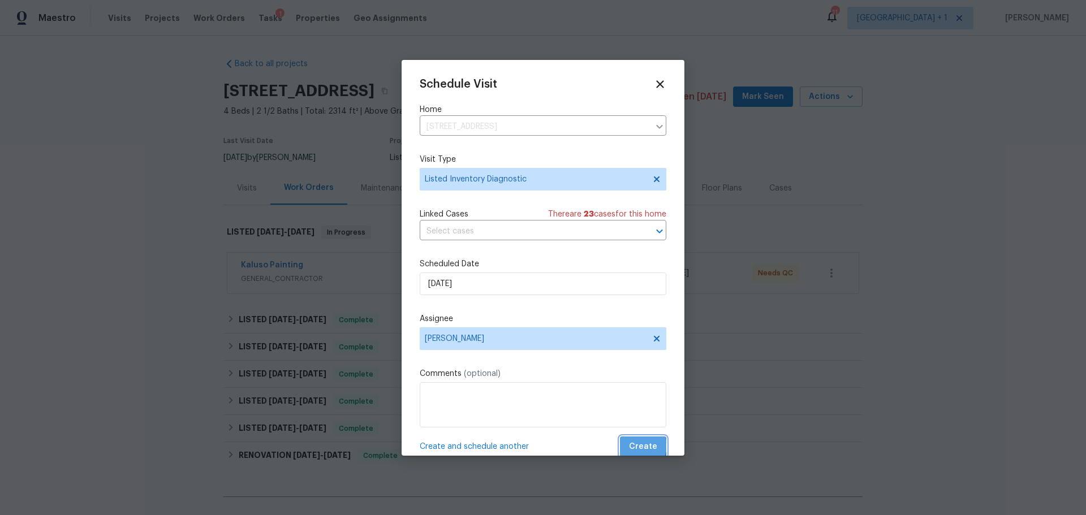
click at [636, 446] on span "Create" at bounding box center [643, 447] width 28 height 14
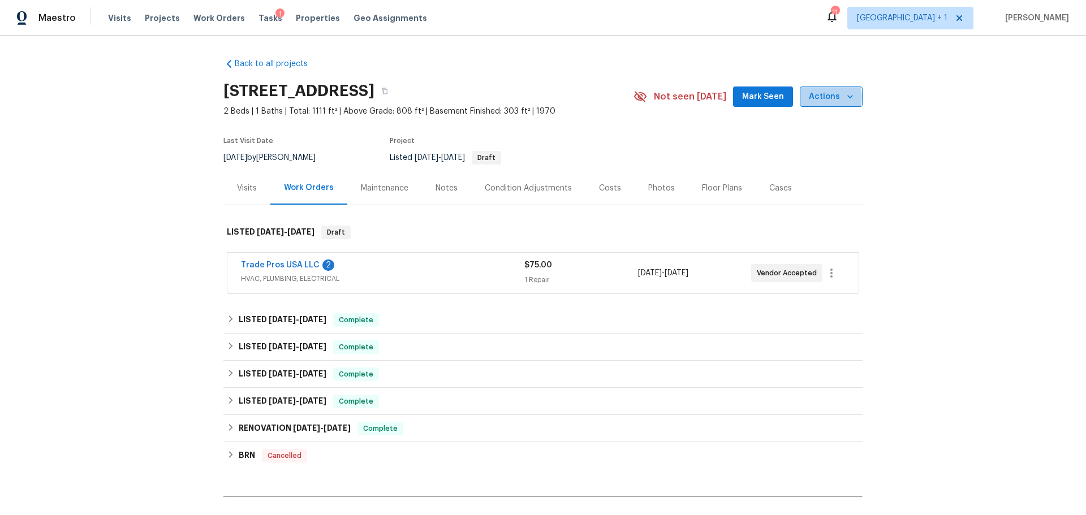
click at [823, 97] on span "Actions" at bounding box center [831, 97] width 45 height 14
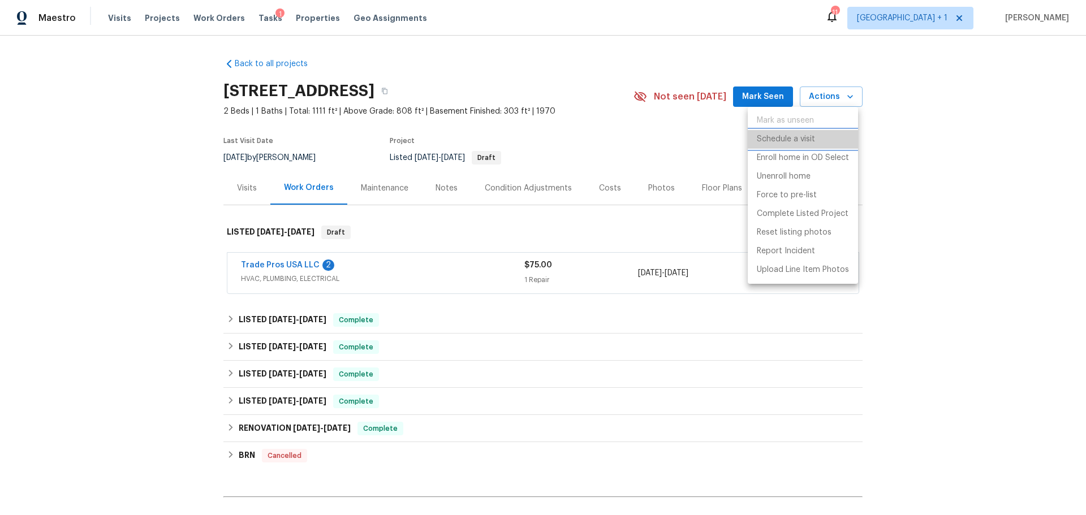
click at [827, 144] on li "Schedule a visit" at bounding box center [803, 139] width 110 height 19
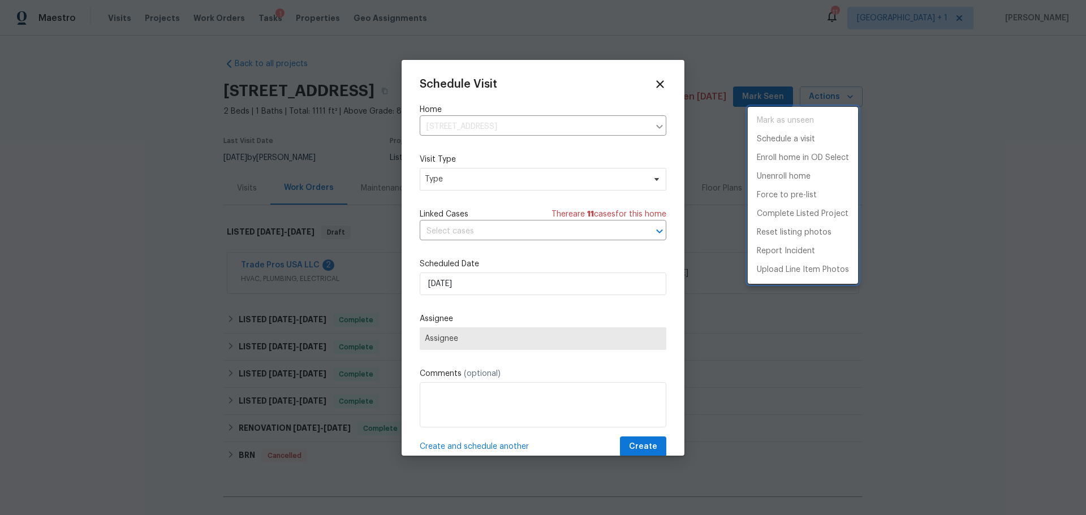
click at [542, 176] on div at bounding box center [543, 257] width 1086 height 515
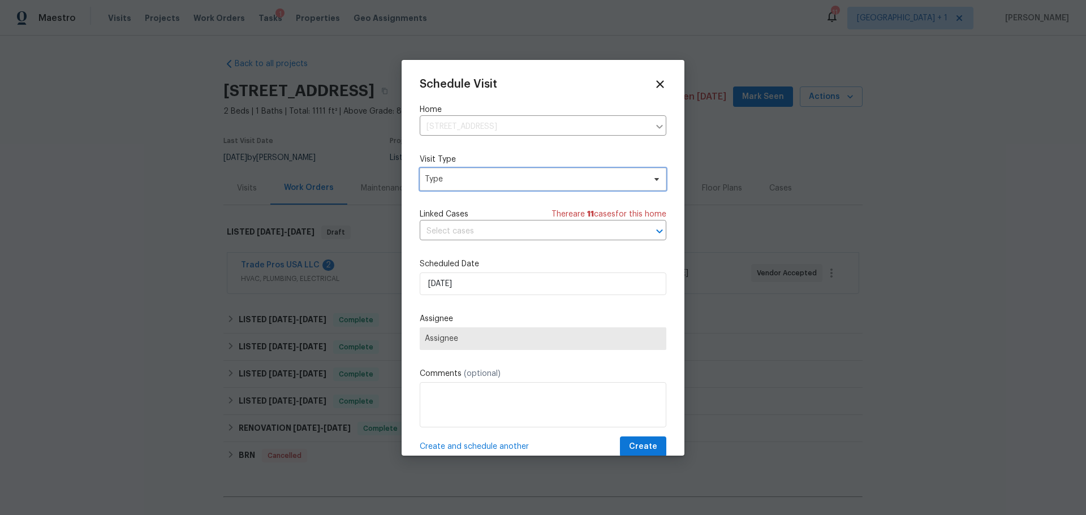
click at [536, 179] on span "Type" at bounding box center [535, 179] width 220 height 11
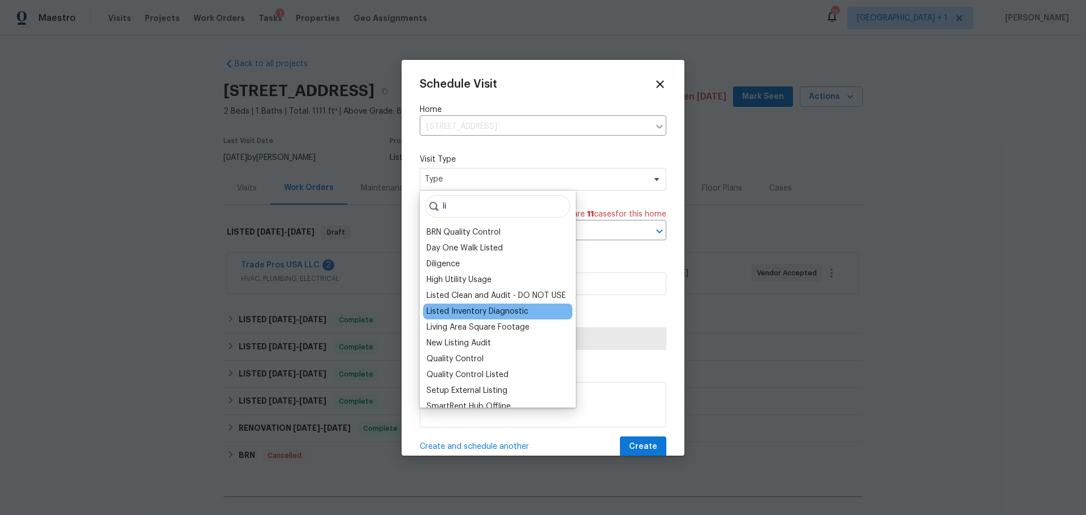
type input "li"
click at [506, 316] on div "Listed Inventory Diagnostic" at bounding box center [477, 311] width 102 height 11
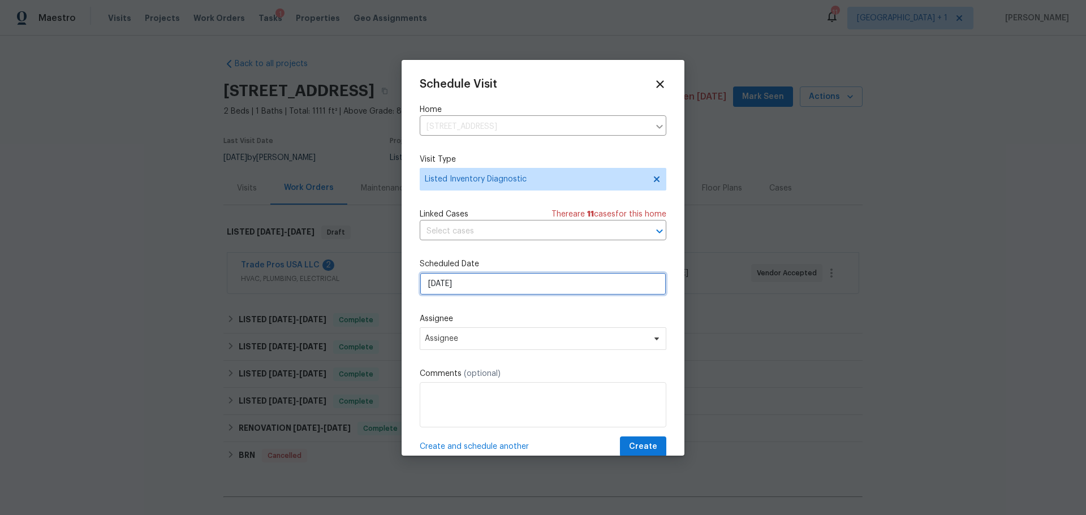
click at [489, 281] on input "[DATE]" at bounding box center [543, 284] width 247 height 23
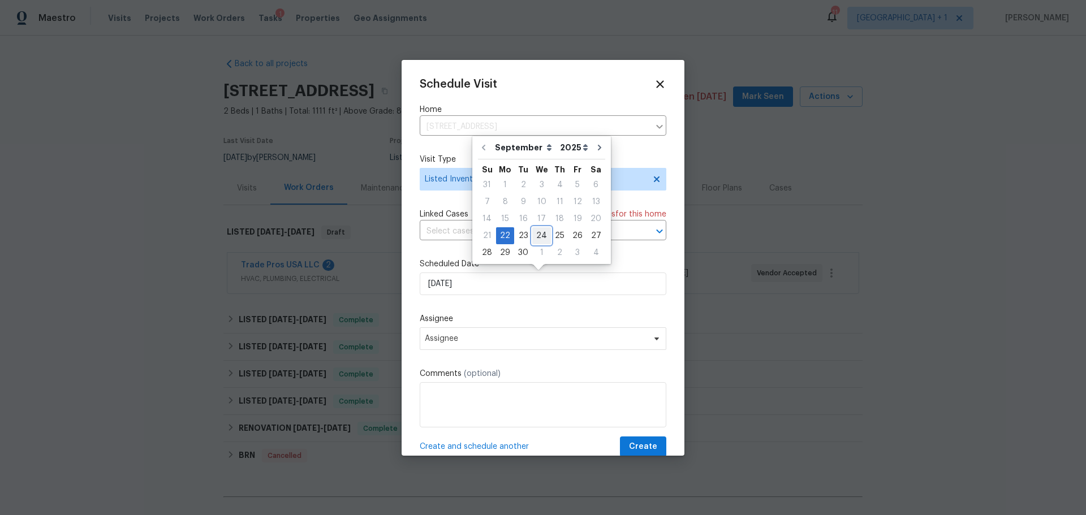
click at [535, 231] on div "24" at bounding box center [541, 236] width 19 height 16
type input "9/24/2025"
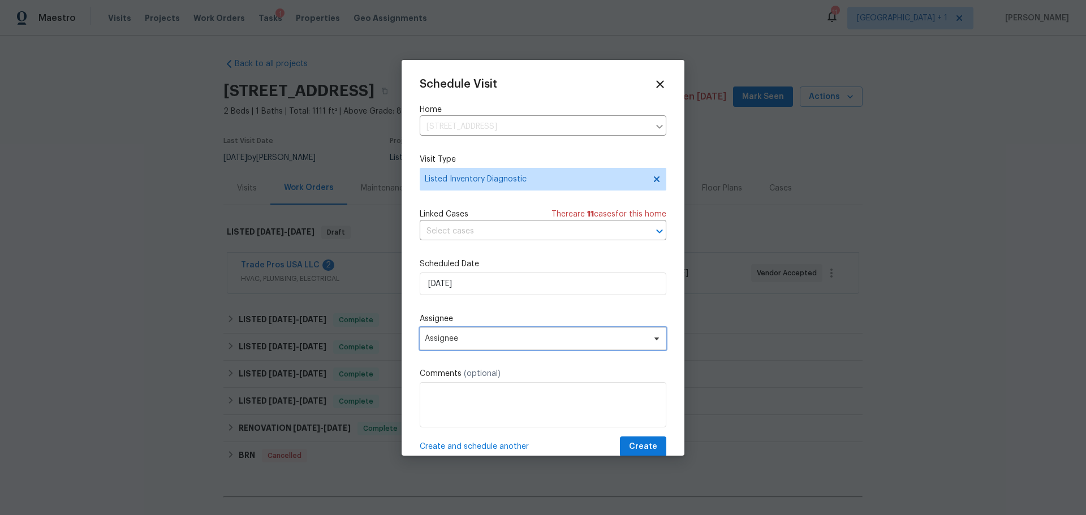
click at [497, 340] on span "Assignee" at bounding box center [536, 338] width 222 height 9
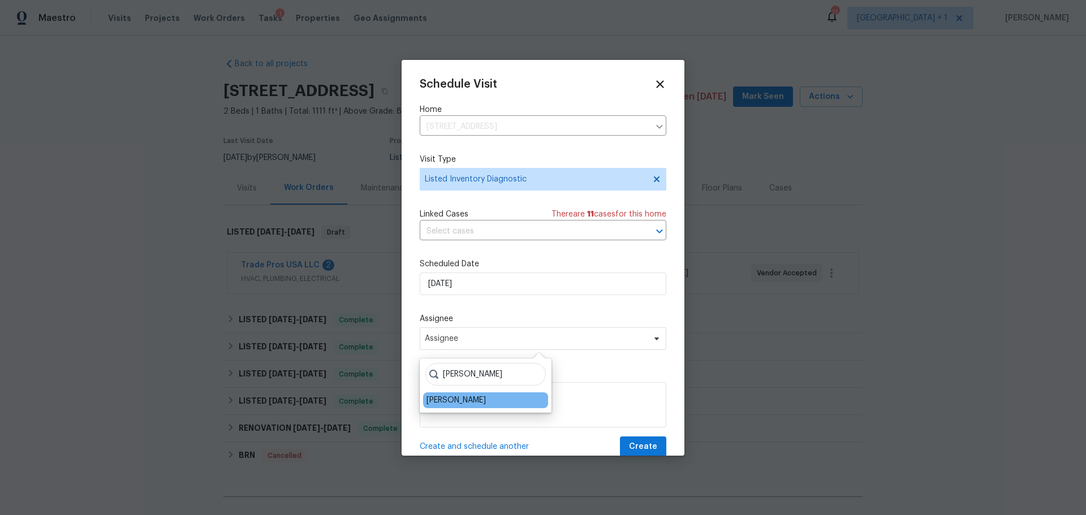
type input "Jeremy"
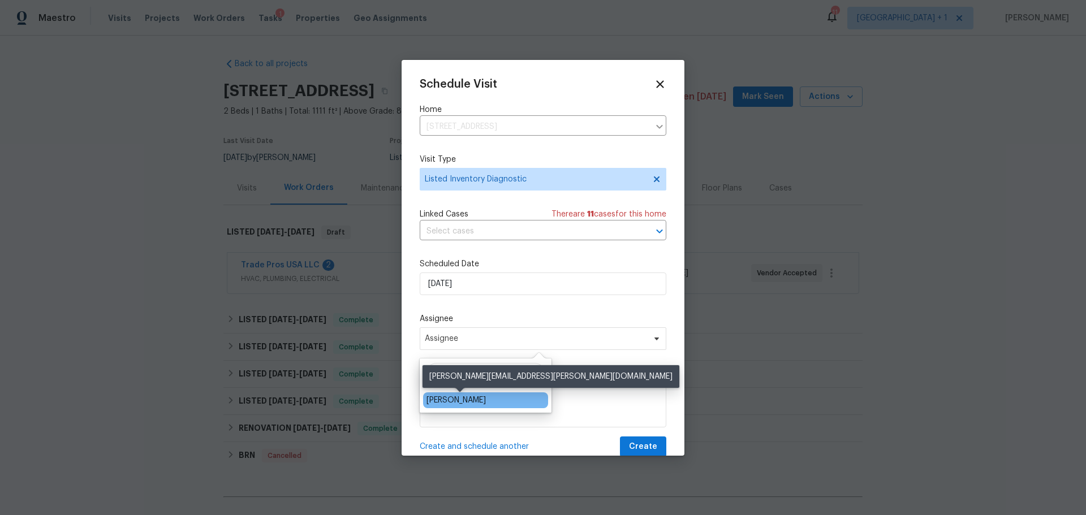
click at [452, 404] on div "[PERSON_NAME]" at bounding box center [455, 400] width 59 height 11
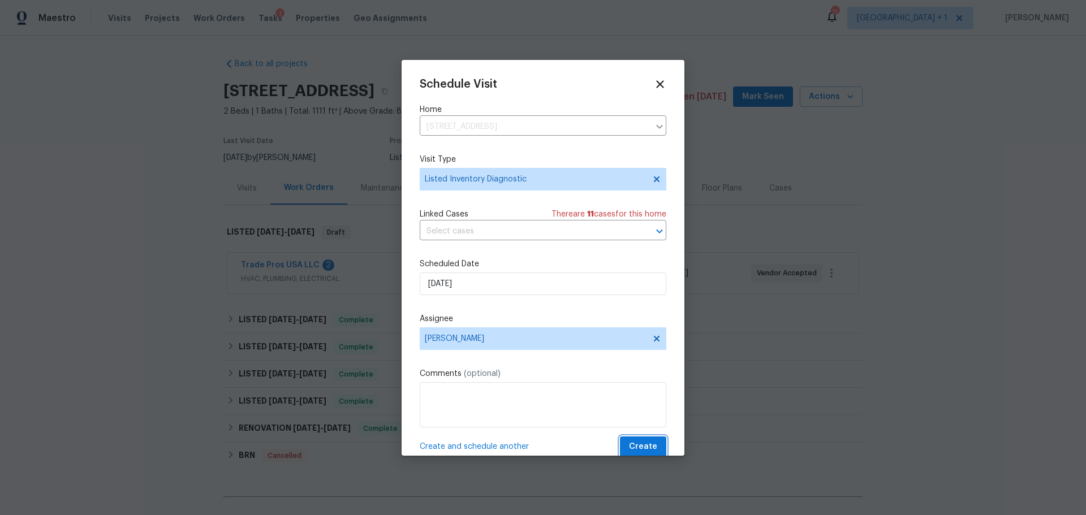
click at [635, 445] on span "Create" at bounding box center [643, 447] width 28 height 14
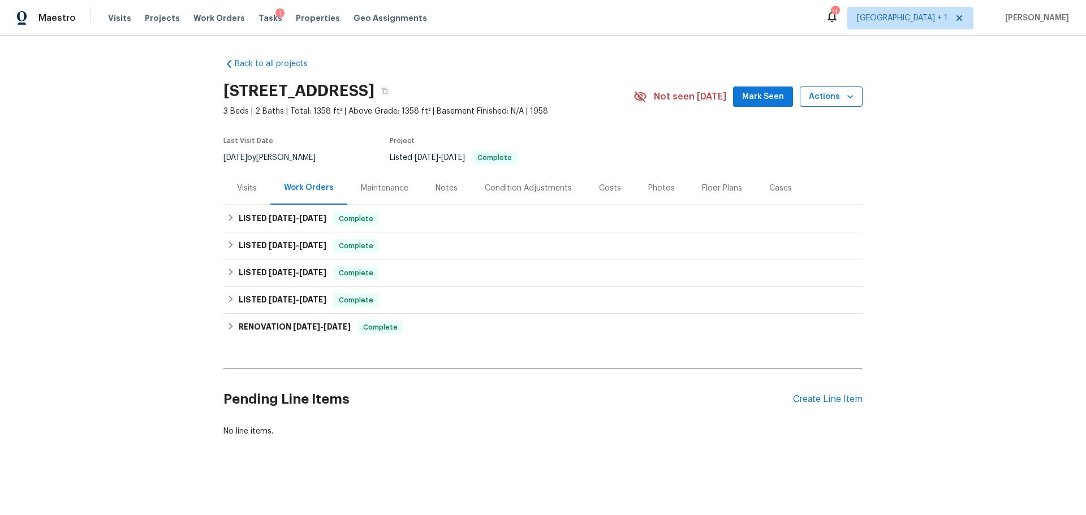
click at [826, 98] on span "Actions" at bounding box center [831, 97] width 45 height 14
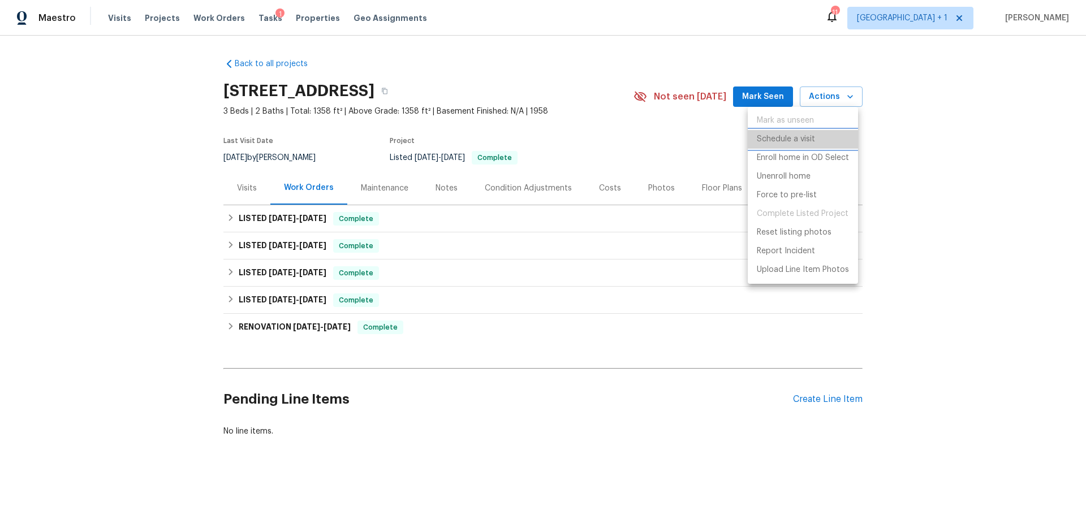
click at [795, 137] on p "Schedule a visit" at bounding box center [786, 139] width 58 height 12
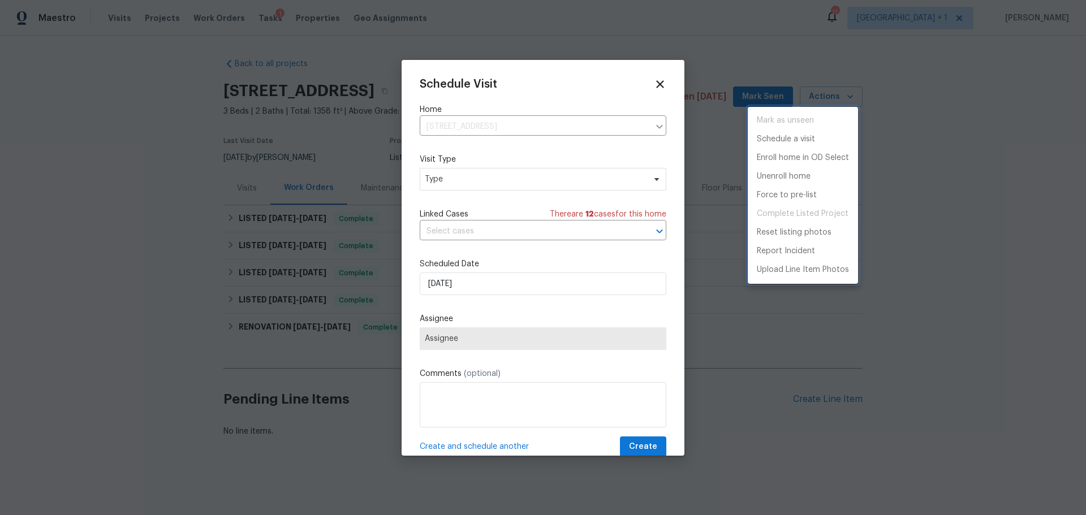
click at [485, 186] on div at bounding box center [543, 257] width 1086 height 515
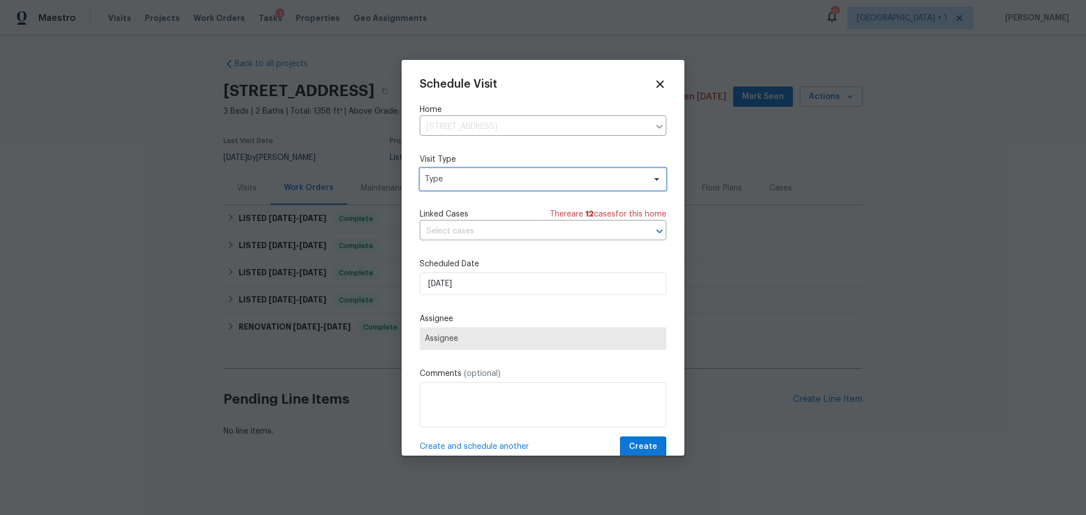
click at [485, 186] on span "Type" at bounding box center [543, 179] width 247 height 23
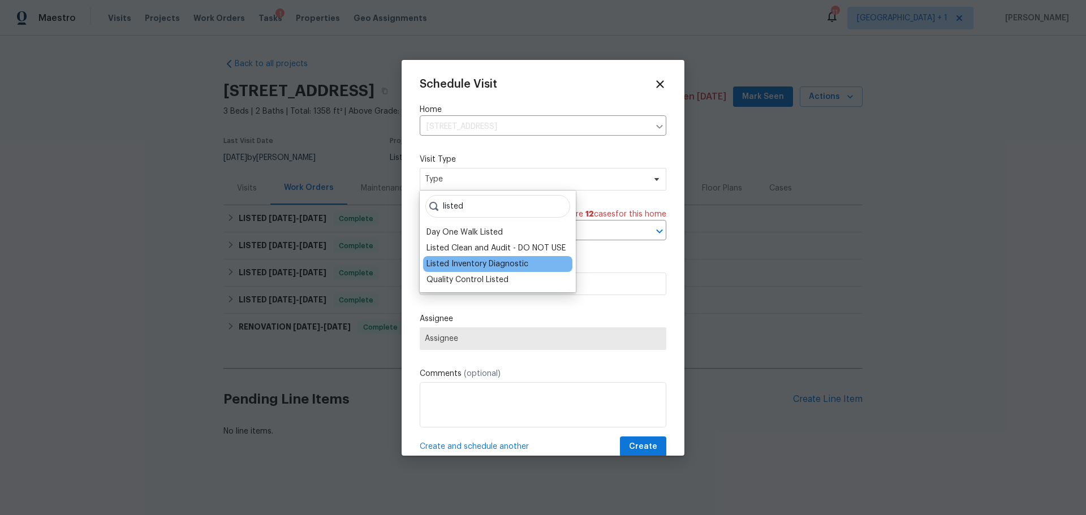
type input "listed"
click at [493, 258] on div "Listed Inventory Diagnostic" at bounding box center [497, 264] width 149 height 16
click at [493, 260] on div "Listed Inventory Diagnostic" at bounding box center [477, 263] width 102 height 11
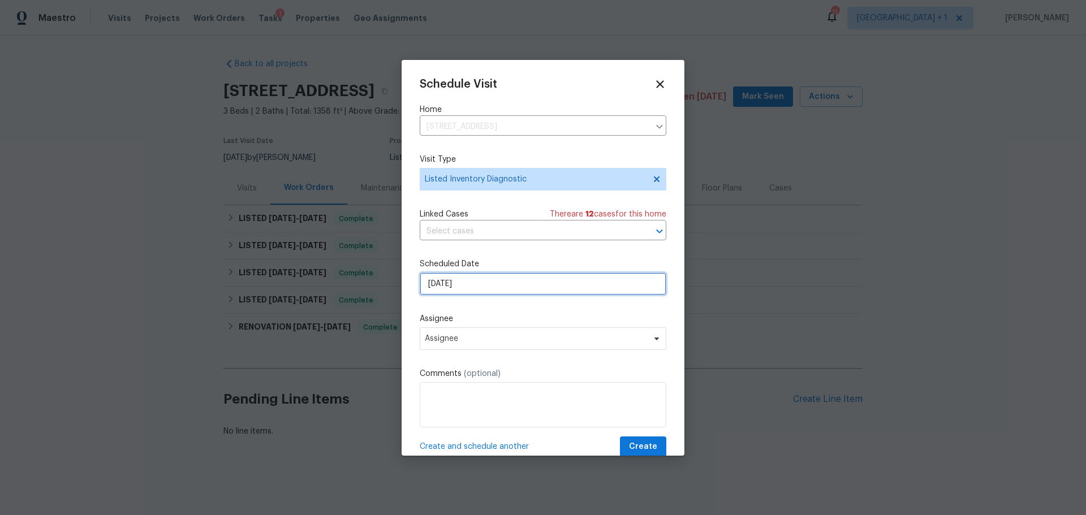
click at [491, 281] on input "[DATE]" at bounding box center [543, 284] width 247 height 23
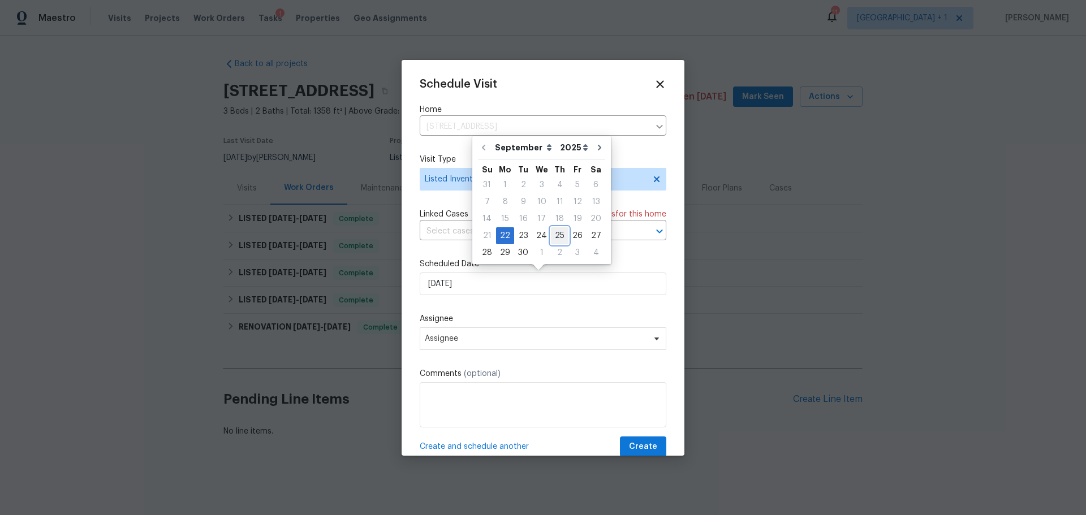
click at [554, 232] on div "25" at bounding box center [560, 236] width 18 height 16
type input "[DATE]"
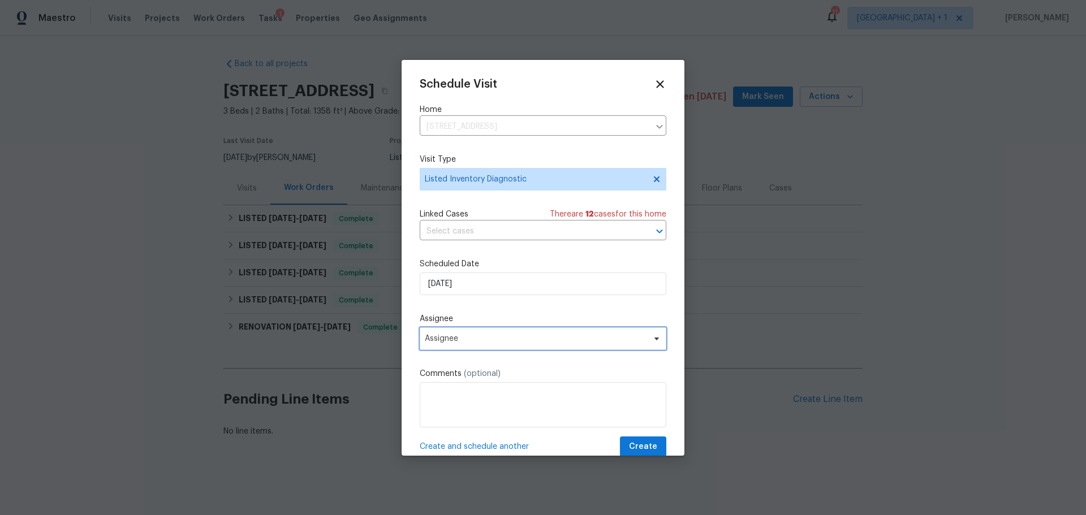
click at [478, 345] on span "Assignee" at bounding box center [543, 338] width 247 height 23
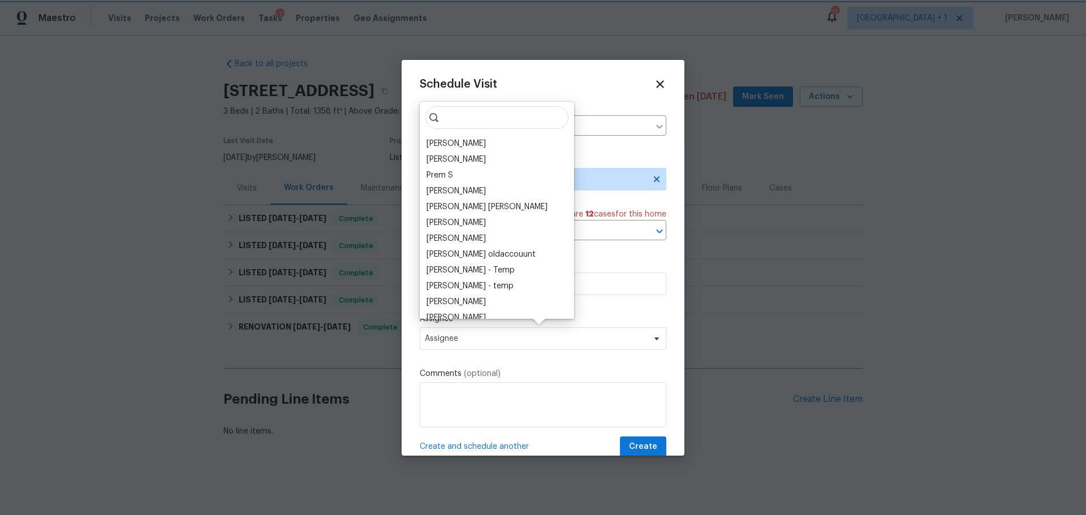
click at [478, 345] on span "Assignee" at bounding box center [543, 338] width 247 height 23
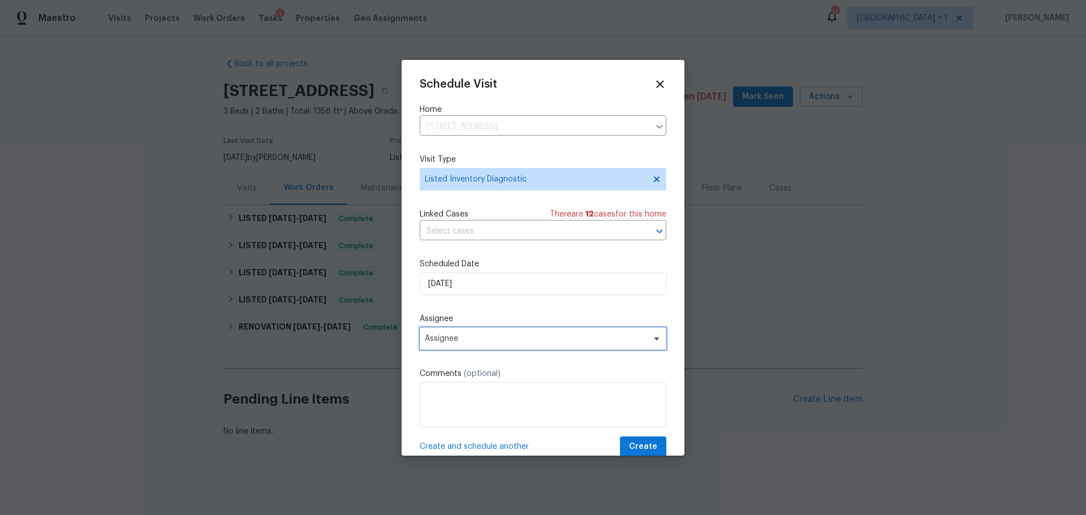
click at [478, 345] on span "Assignee" at bounding box center [543, 338] width 247 height 23
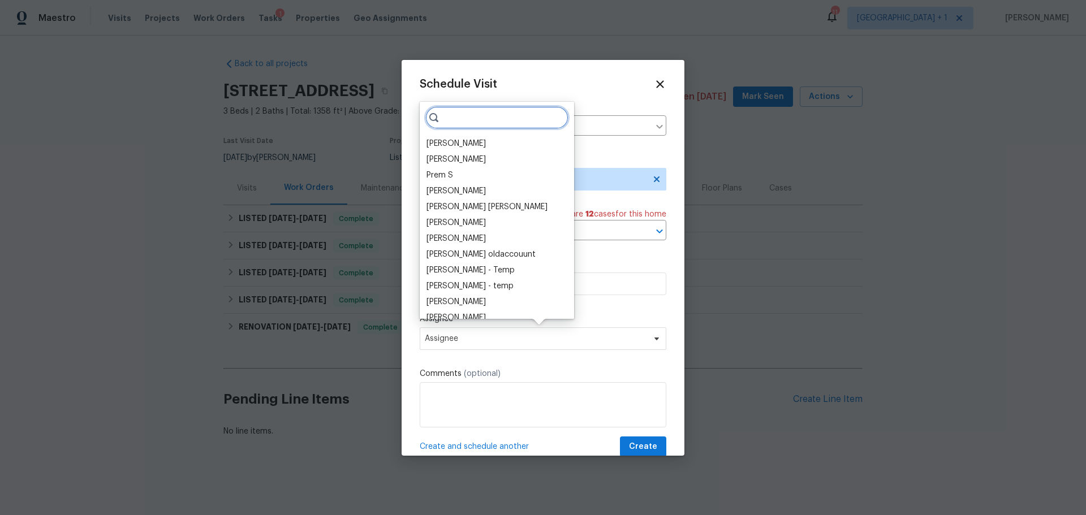
click at [470, 120] on input "search" at bounding box center [496, 117] width 143 height 23
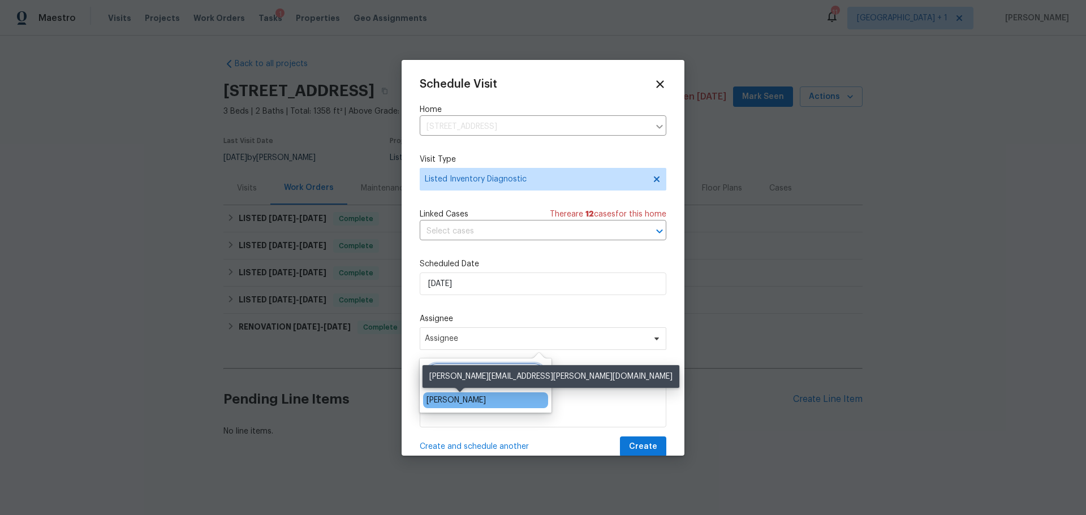
type input "[PERSON_NAME]"
click at [473, 406] on div "[PERSON_NAME]" at bounding box center [455, 400] width 59 height 11
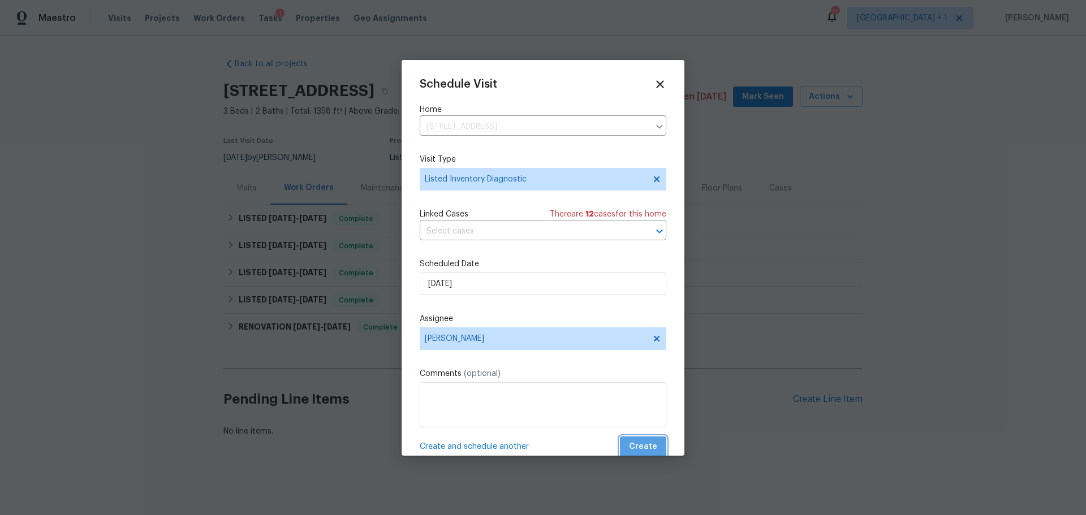
click at [636, 446] on span "Create" at bounding box center [643, 447] width 28 height 14
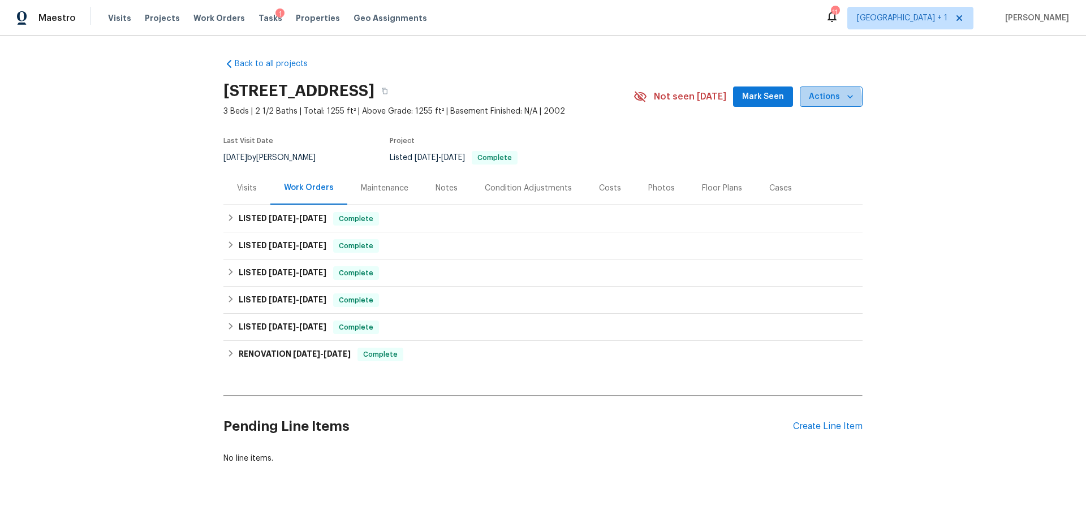
click at [824, 104] on span "Actions" at bounding box center [831, 97] width 45 height 14
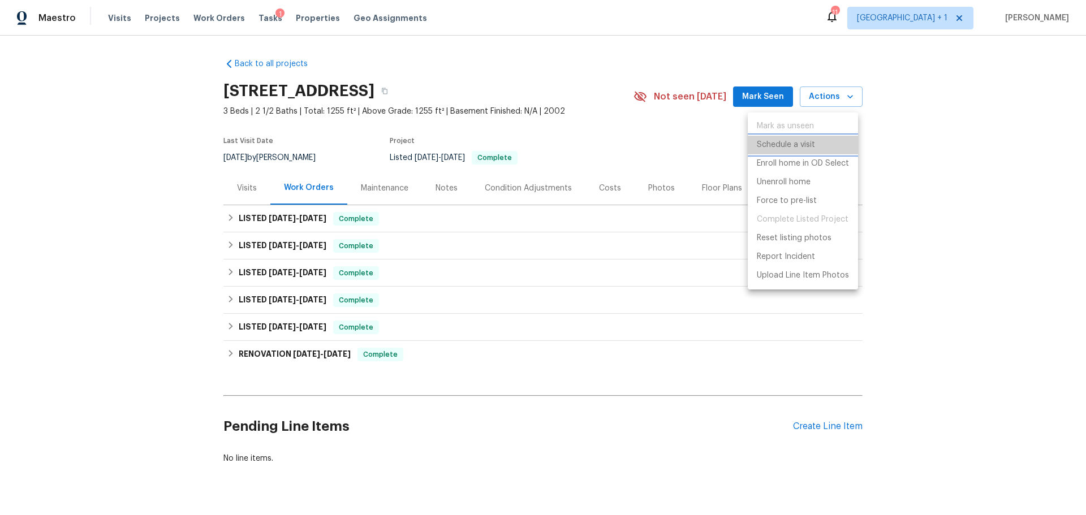
click at [790, 145] on p "Schedule a visit" at bounding box center [786, 145] width 58 height 12
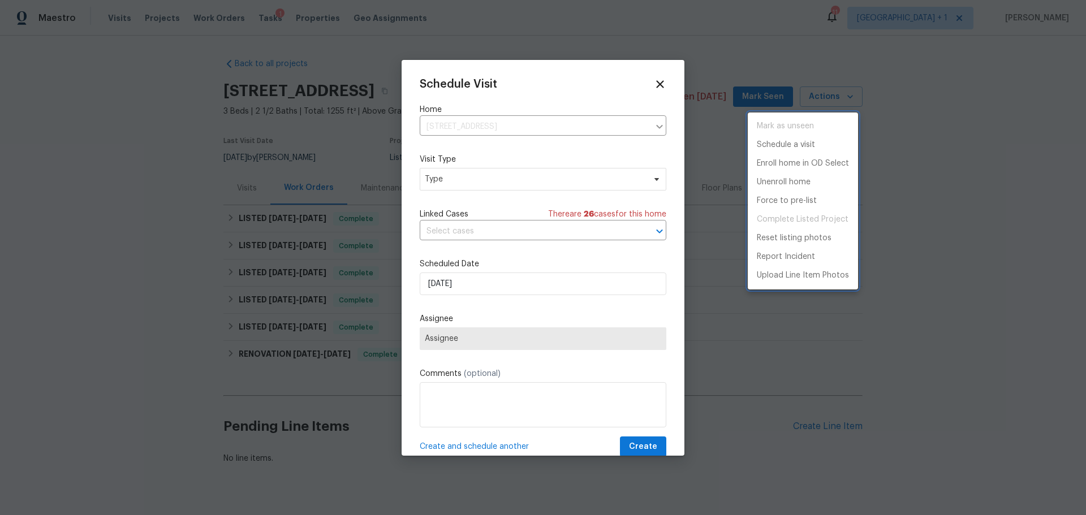
click at [510, 294] on div at bounding box center [543, 257] width 1086 height 515
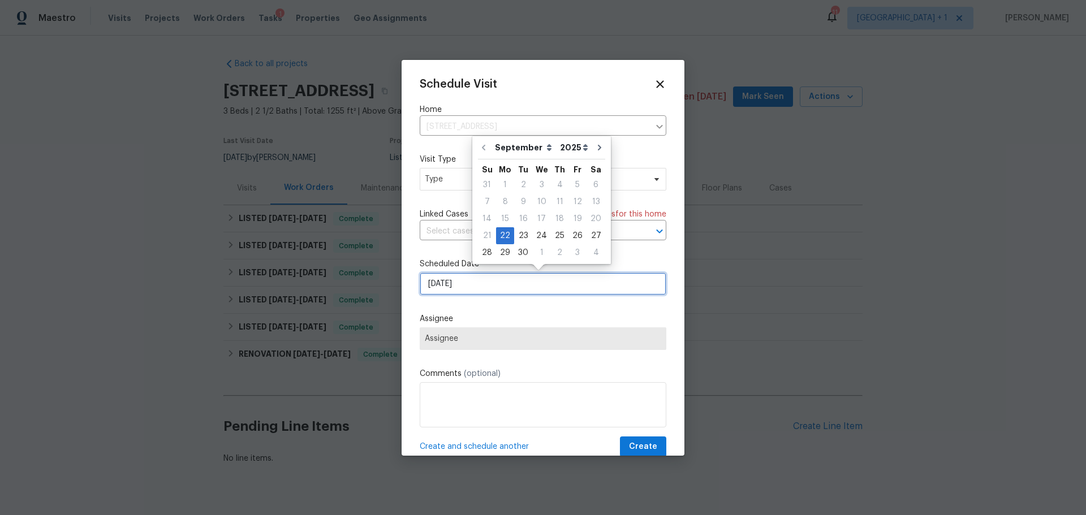
click at [539, 287] on input "[DATE]" at bounding box center [543, 284] width 247 height 23
click at [561, 231] on div "25" at bounding box center [560, 236] width 18 height 16
type input "9/25/2025"
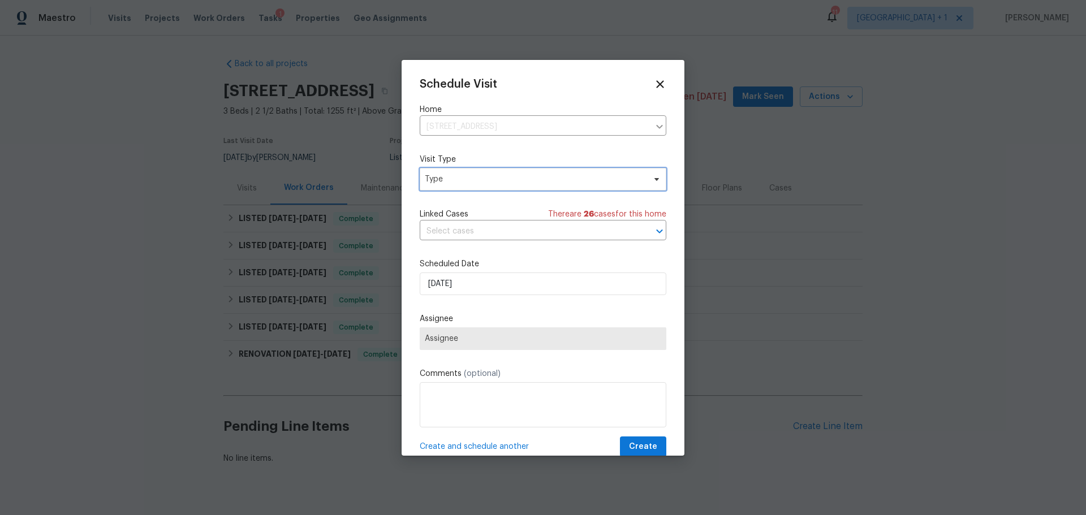
click at [497, 171] on span "Type" at bounding box center [543, 179] width 247 height 23
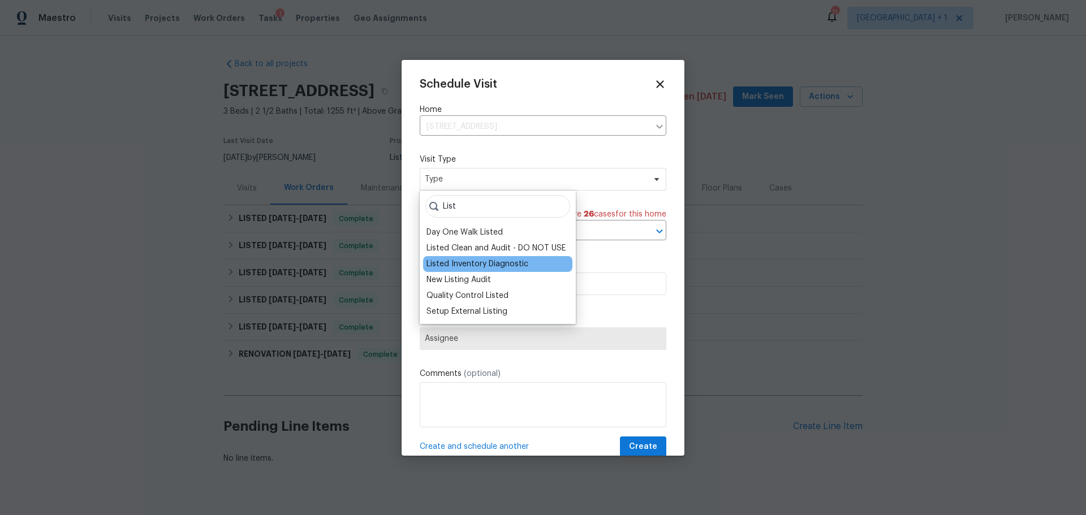
type input "List"
click at [489, 266] on div "Listed Inventory Diagnostic" at bounding box center [477, 263] width 102 height 11
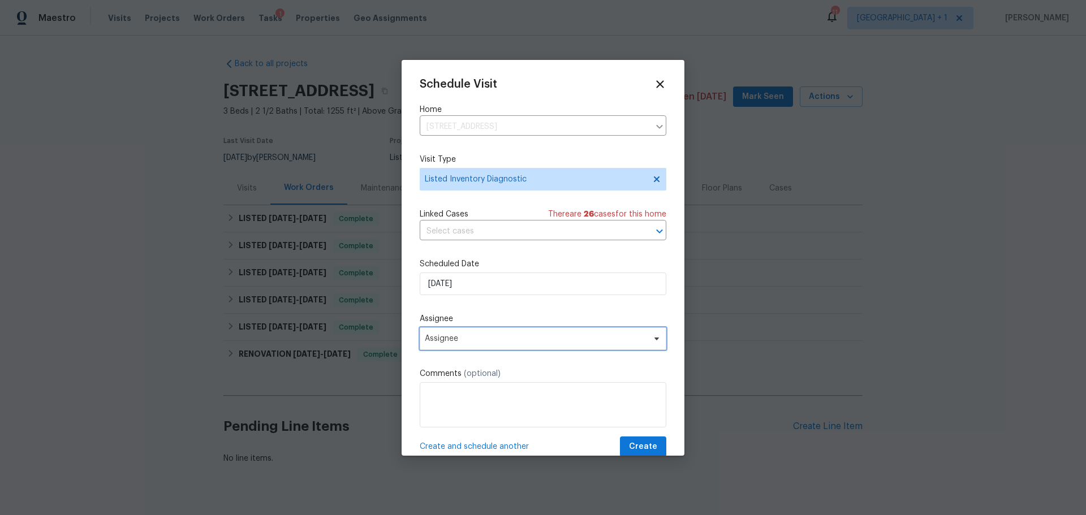
click at [468, 333] on span "Assignee" at bounding box center [543, 338] width 247 height 23
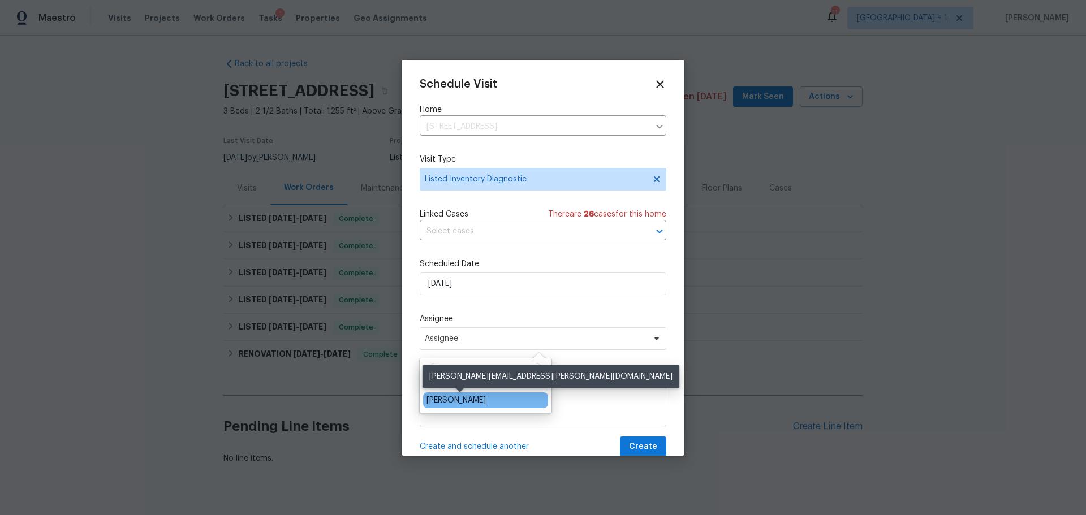
type input "jeremy"
click at [465, 400] on div "[PERSON_NAME]" at bounding box center [455, 400] width 59 height 11
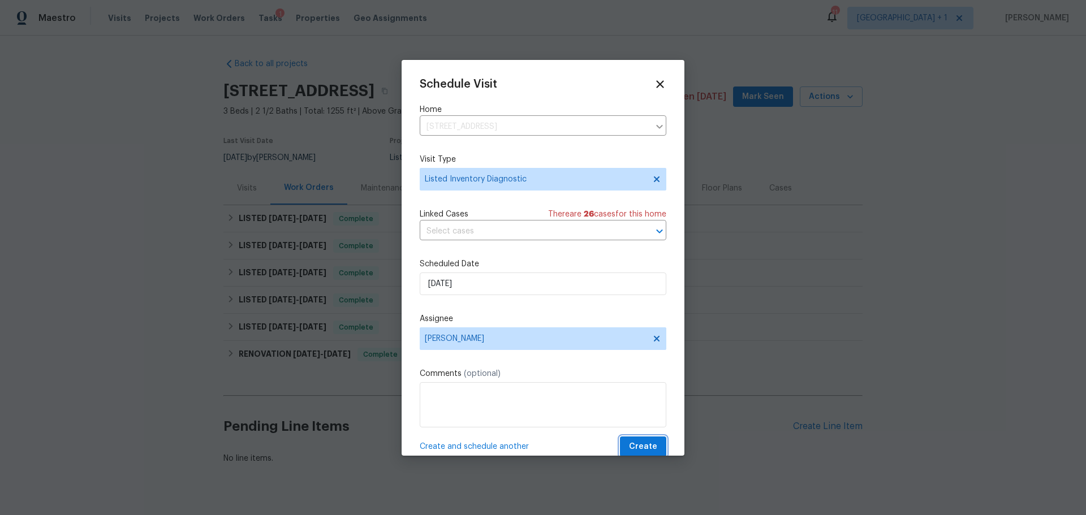
click at [633, 443] on span "Create" at bounding box center [643, 447] width 28 height 14
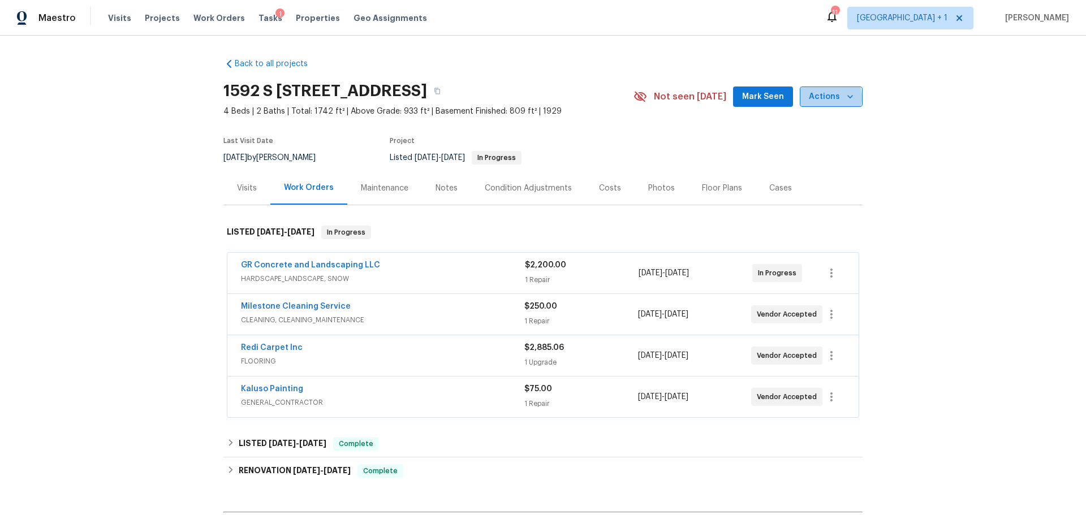
click at [819, 98] on span "Actions" at bounding box center [831, 97] width 45 height 14
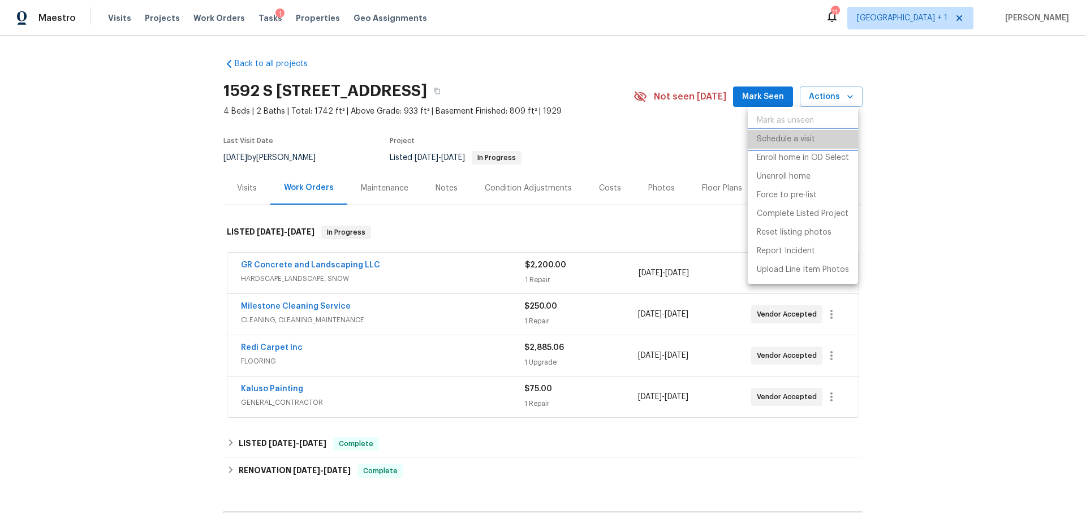
click at [796, 138] on p "Schedule a visit" at bounding box center [786, 139] width 58 height 12
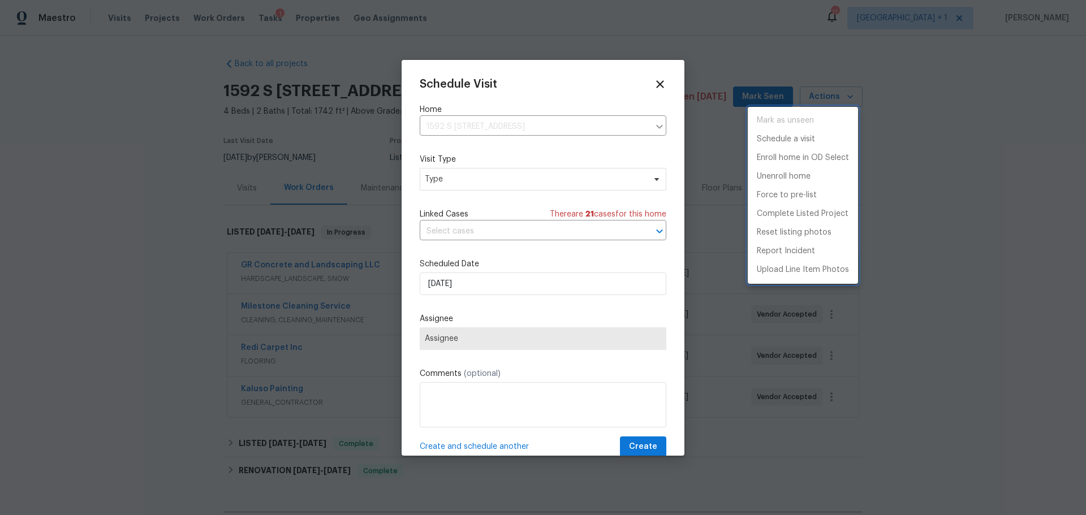
click at [506, 283] on div at bounding box center [543, 257] width 1086 height 515
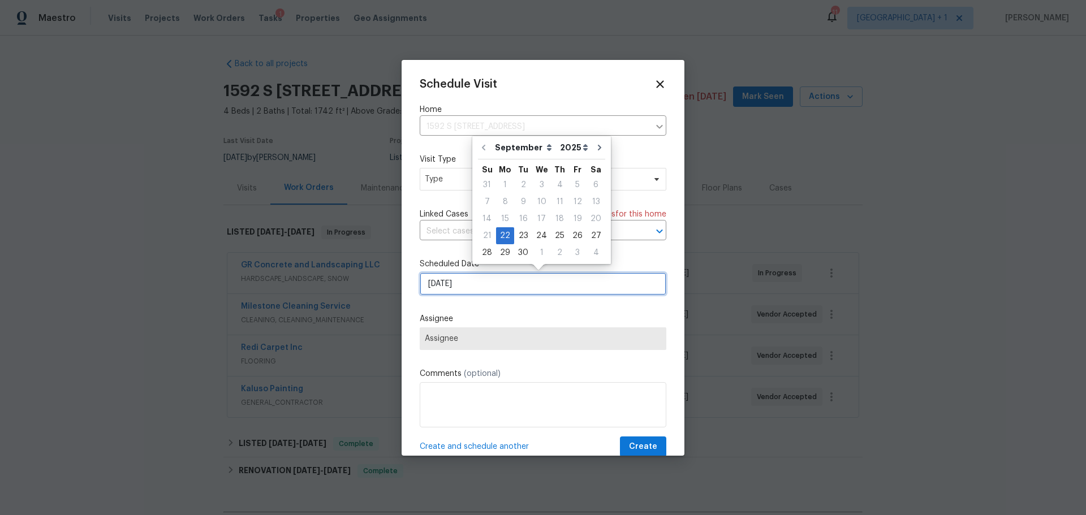
click at [489, 282] on input "[DATE]" at bounding box center [543, 284] width 247 height 23
click at [536, 234] on div "24" at bounding box center [541, 236] width 19 height 16
type input "[DATE]"
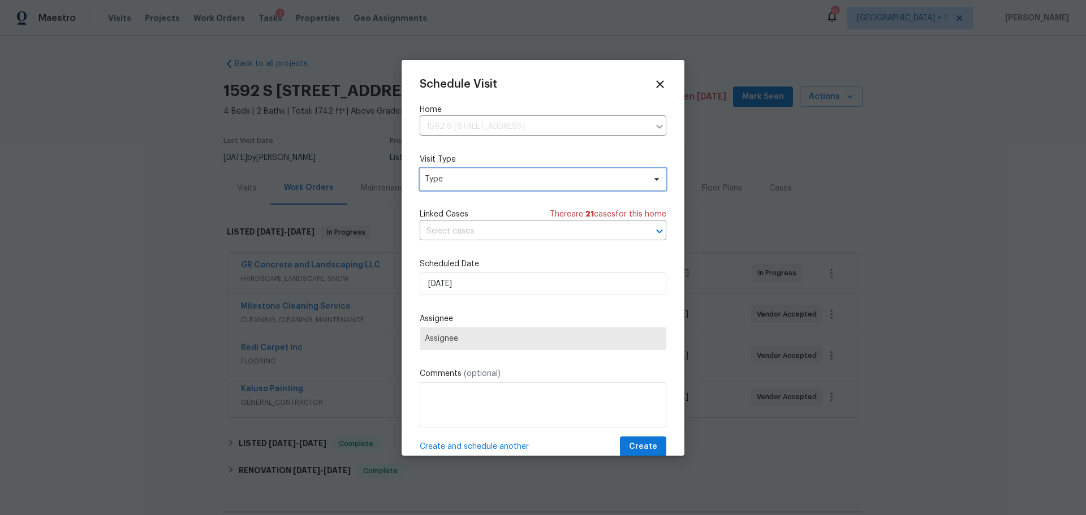
click at [515, 170] on span "Type" at bounding box center [543, 179] width 247 height 23
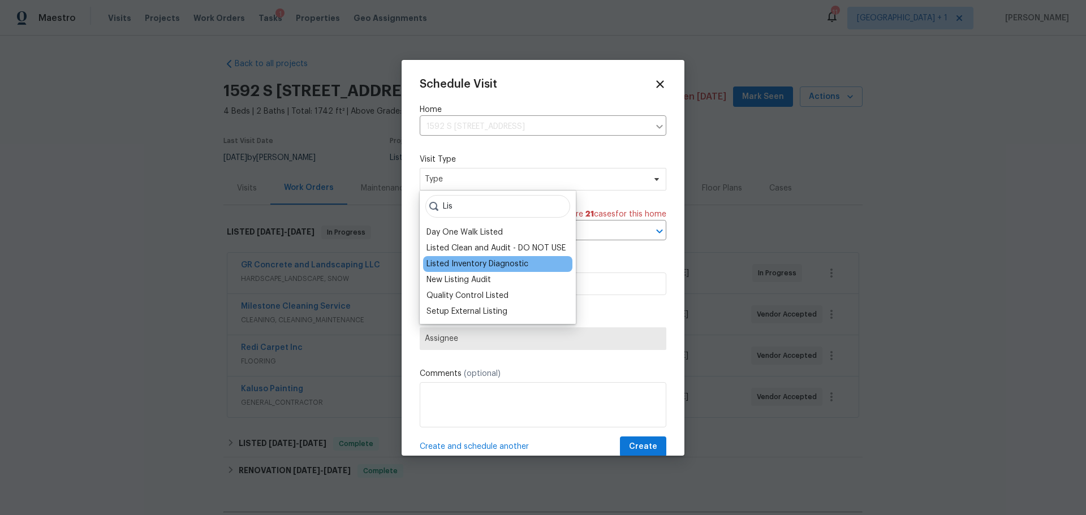
type input "Lis"
click at [493, 266] on div "Listed Inventory Diagnostic" at bounding box center [477, 263] width 102 height 11
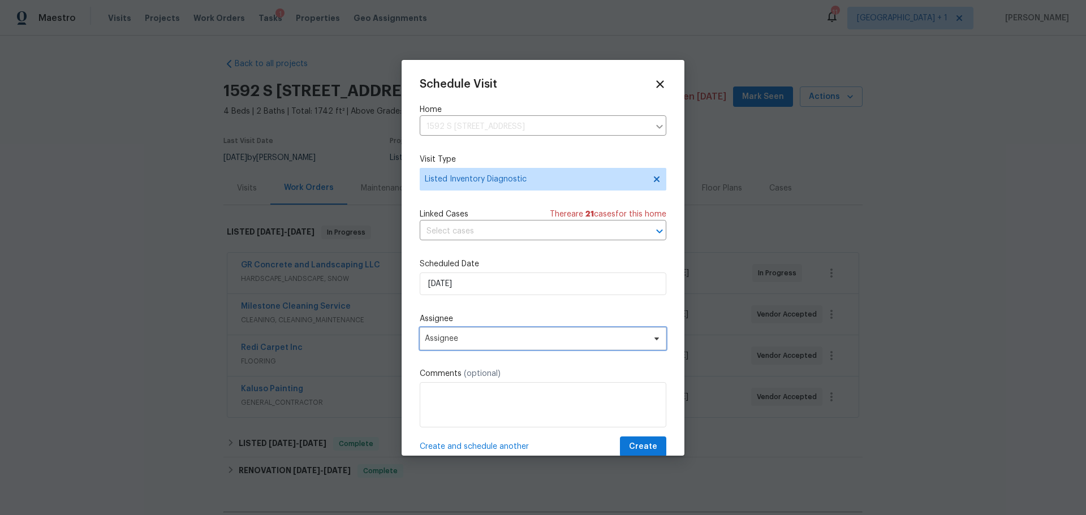
click at [484, 339] on span "Assignee" at bounding box center [536, 338] width 222 height 9
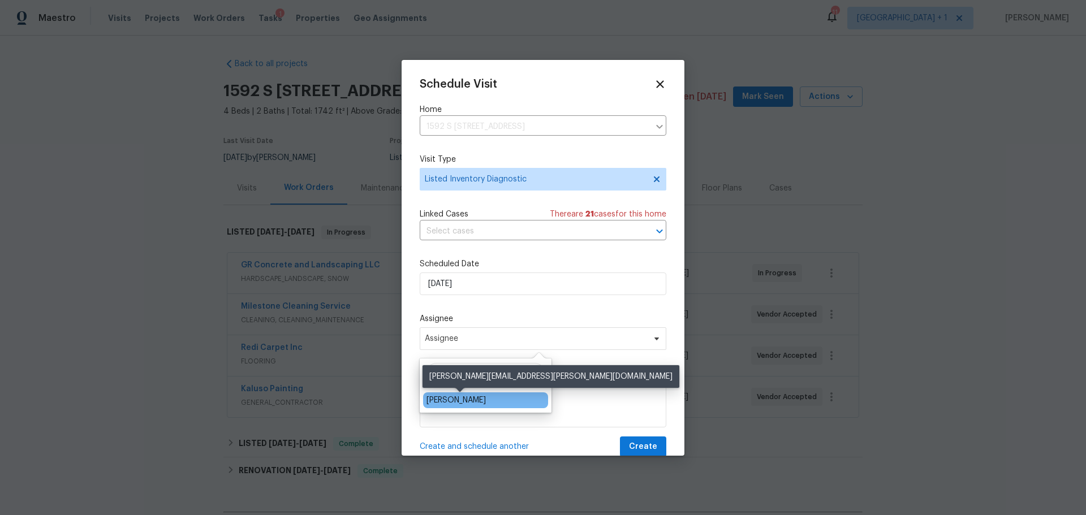
type input "[PERSON_NAME]"
click at [482, 396] on div "[PERSON_NAME]" at bounding box center [455, 400] width 59 height 11
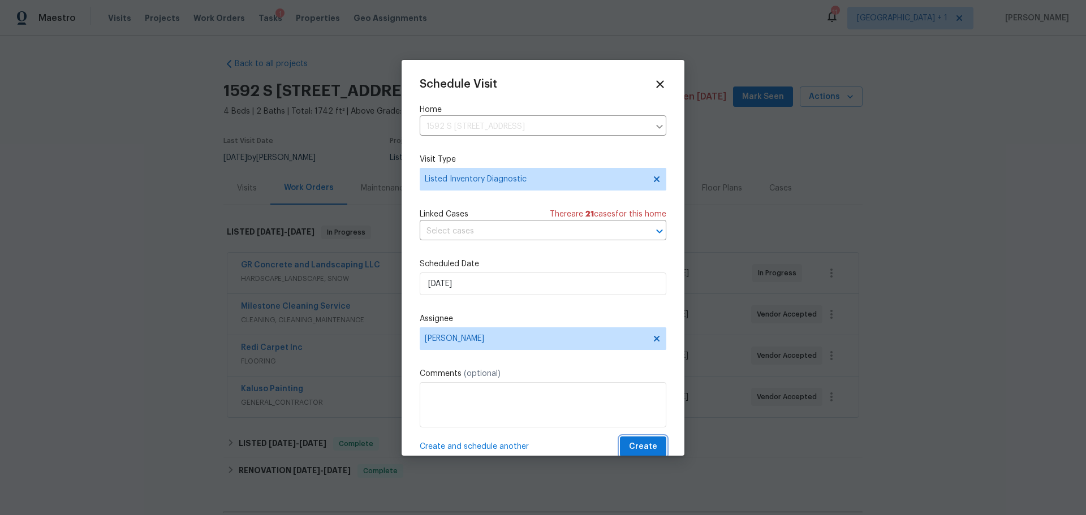
click at [640, 441] on span "Create" at bounding box center [643, 447] width 28 height 14
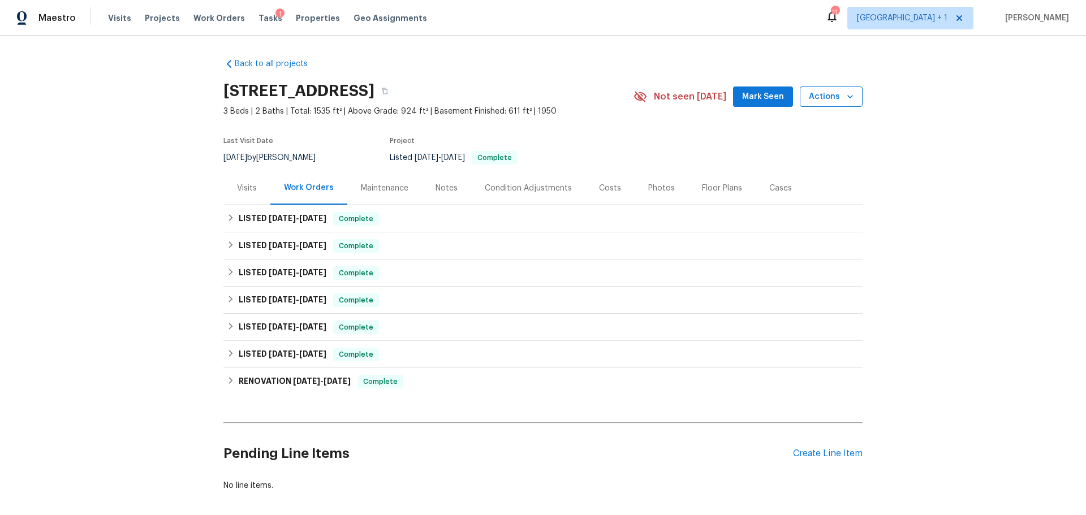
click at [844, 96] on icon "button" at bounding box center [849, 96] width 11 height 11
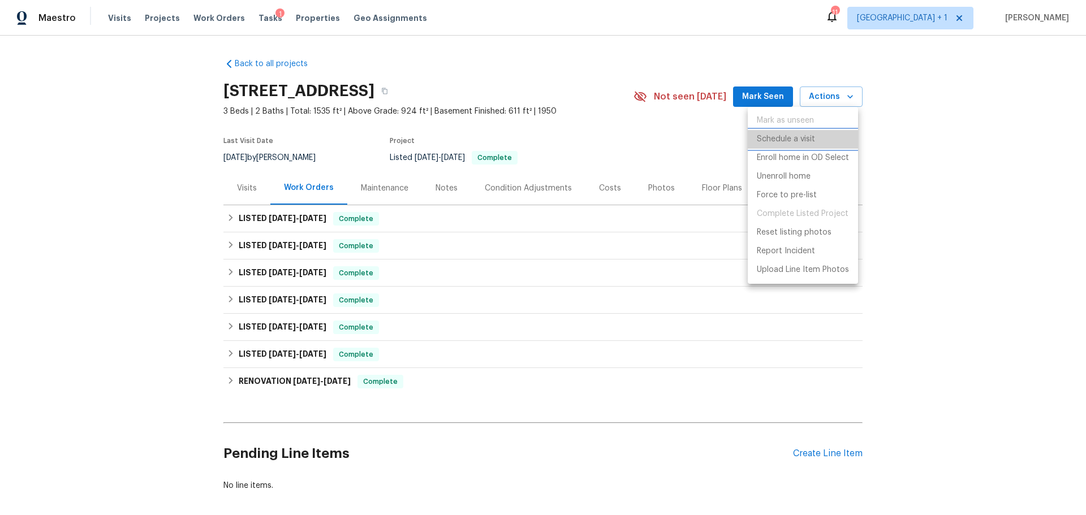
click at [801, 136] on p "Schedule a visit" at bounding box center [786, 139] width 58 height 12
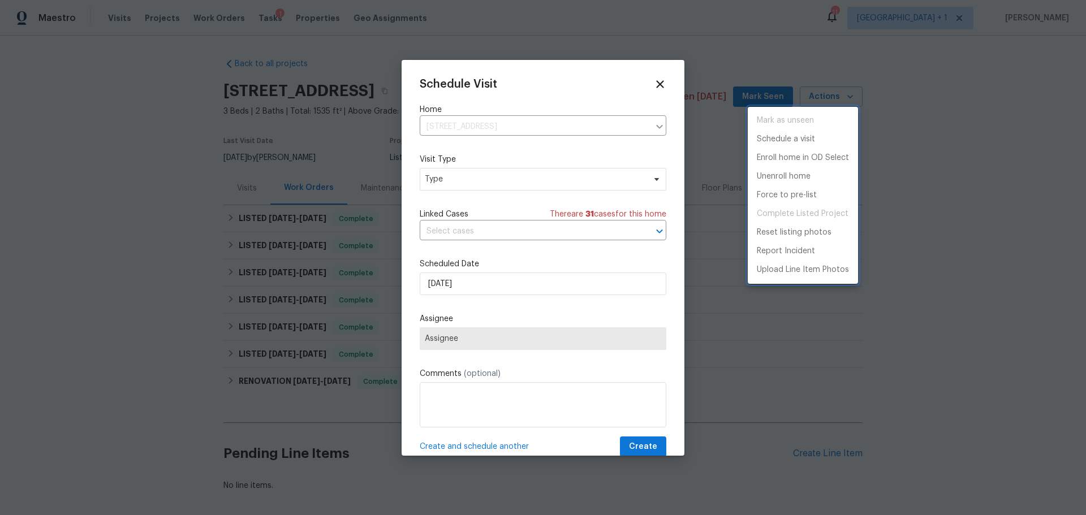
click at [463, 170] on div at bounding box center [543, 257] width 1086 height 515
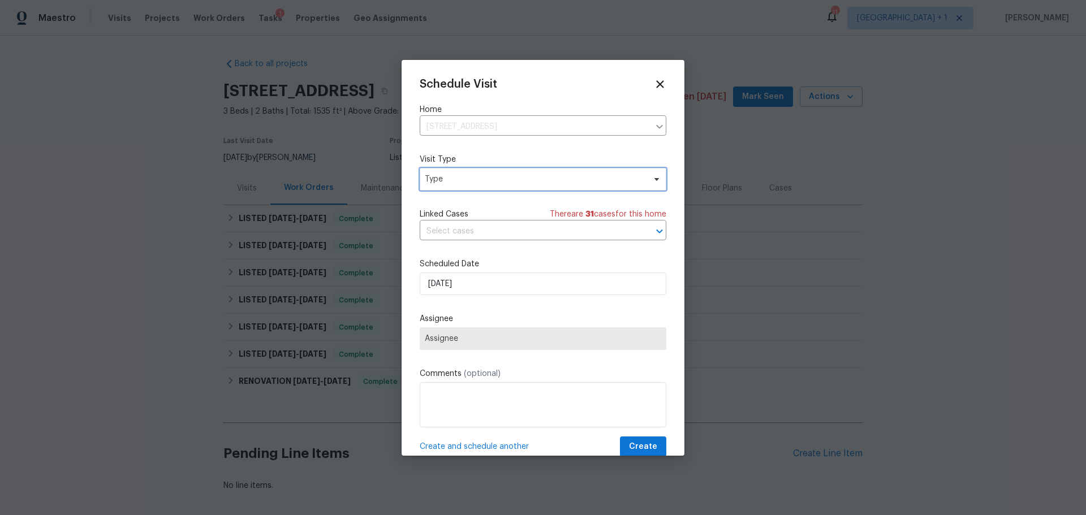
click at [463, 177] on span "Type" at bounding box center [535, 179] width 220 height 11
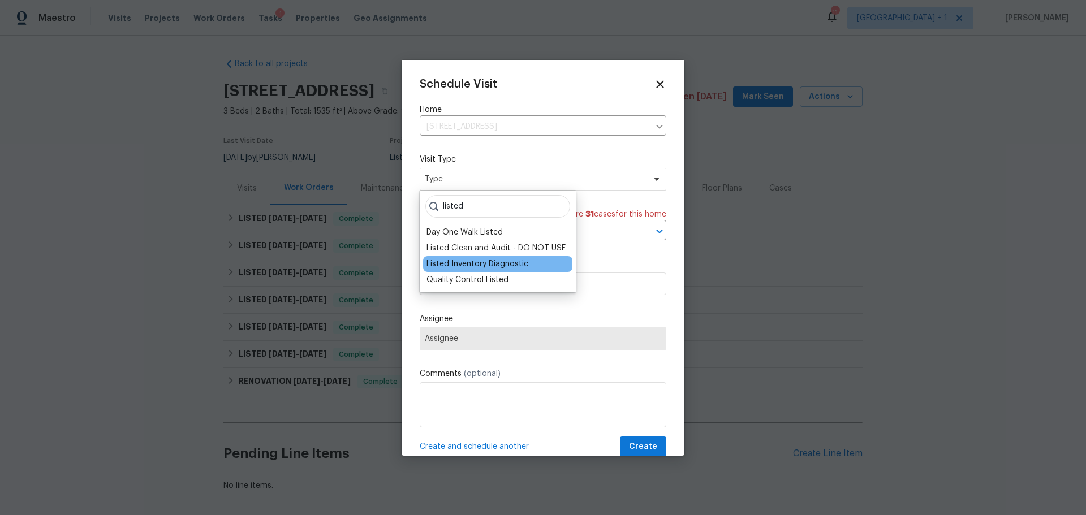
type input "listed"
click at [504, 268] on div "Listed Inventory Diagnostic" at bounding box center [477, 263] width 102 height 11
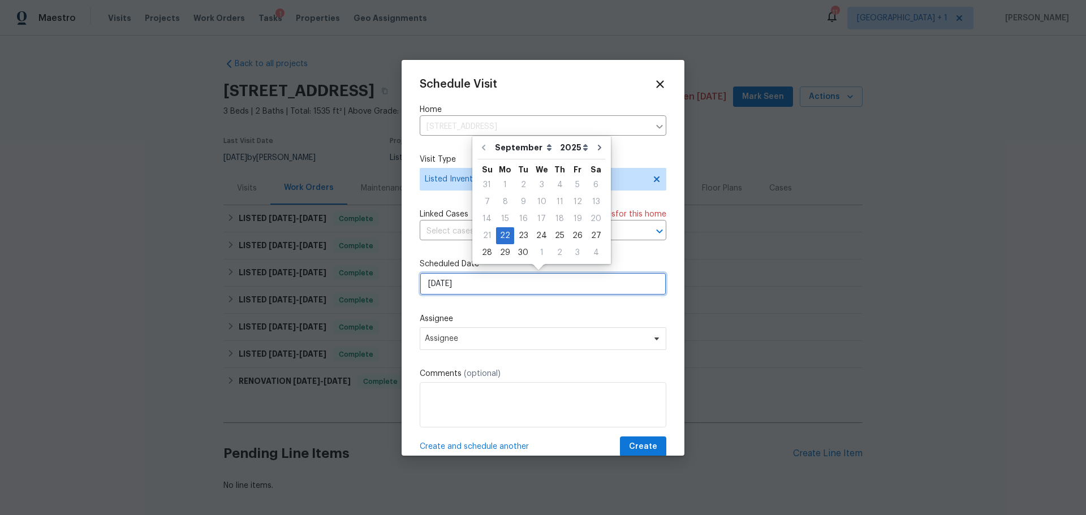
click at [483, 286] on input "[DATE]" at bounding box center [543, 284] width 247 height 23
click at [540, 238] on div "24" at bounding box center [541, 236] width 19 height 16
type input "[DATE]"
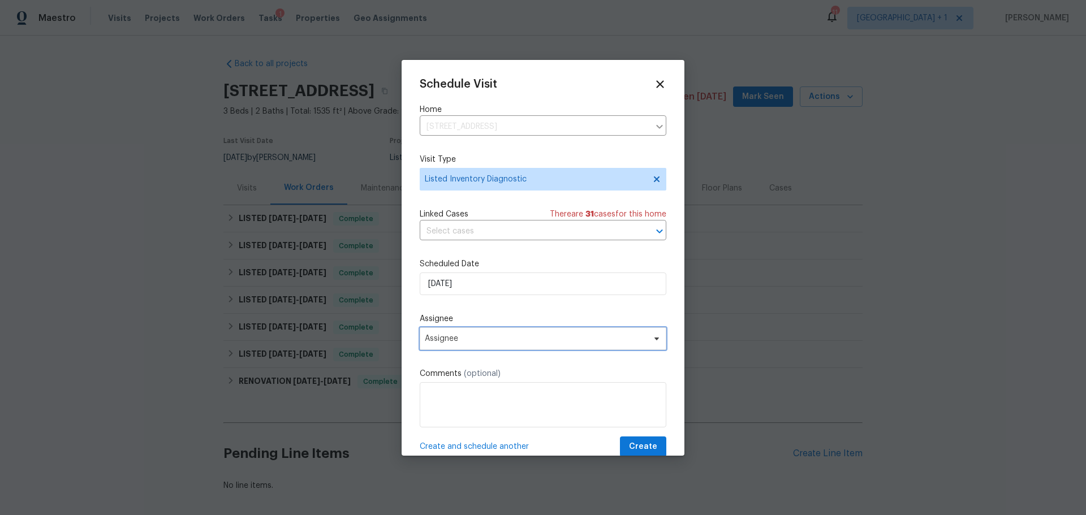
click at [456, 344] on span "Assignee" at bounding box center [543, 338] width 247 height 23
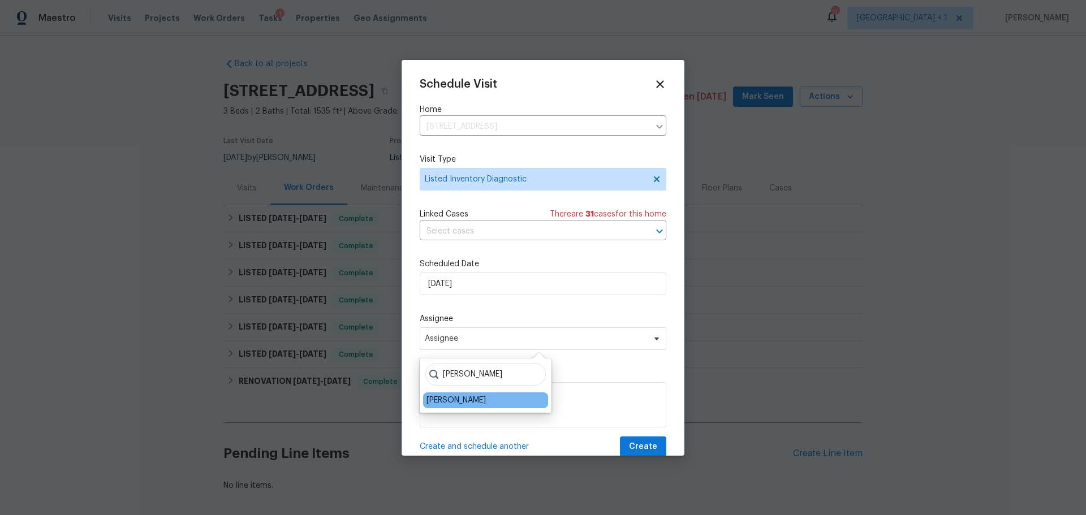
type input "[PERSON_NAME]"
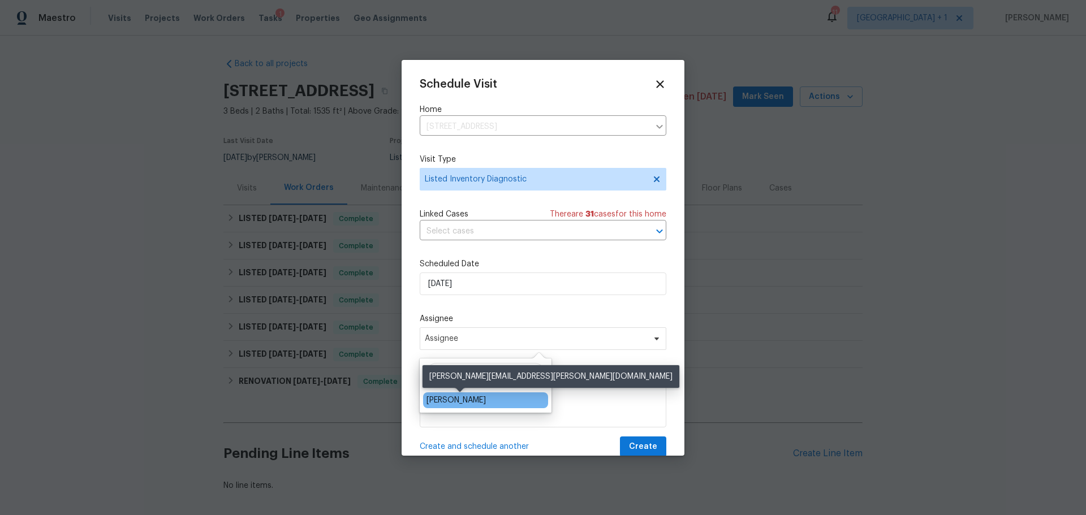
click at [464, 400] on div "[PERSON_NAME]" at bounding box center [455, 400] width 59 height 11
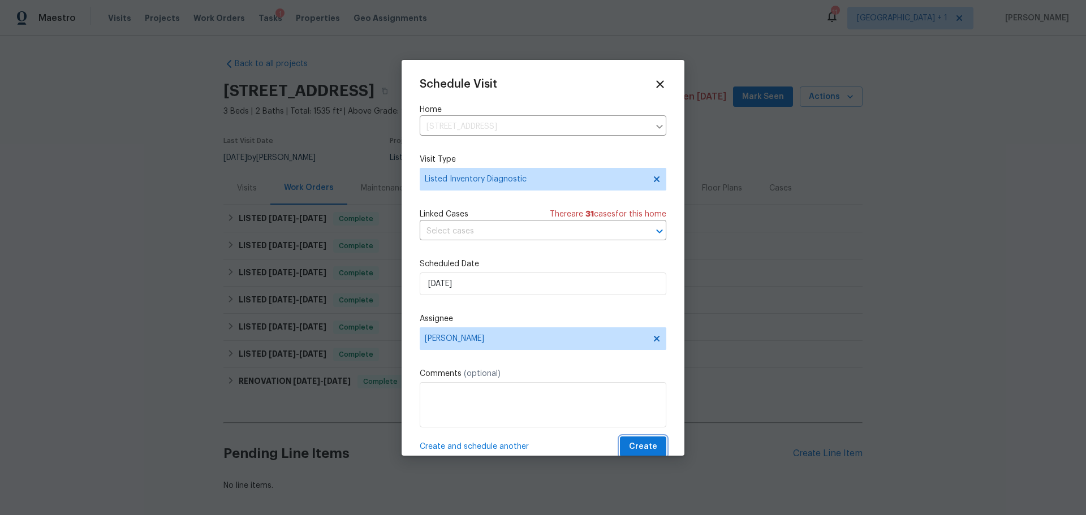
click at [640, 440] on span "Create" at bounding box center [643, 447] width 28 height 14
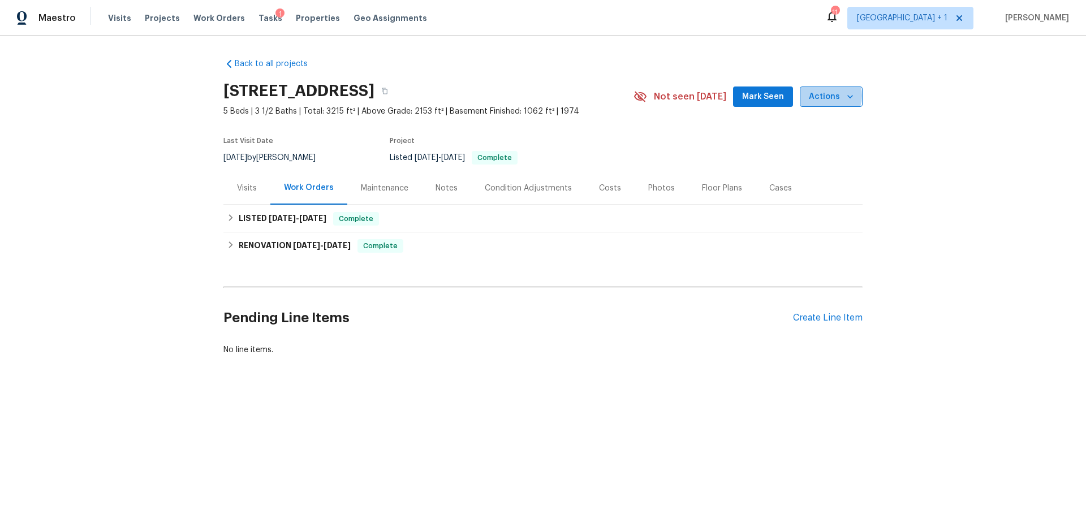
click at [827, 96] on span "Actions" at bounding box center [831, 97] width 45 height 14
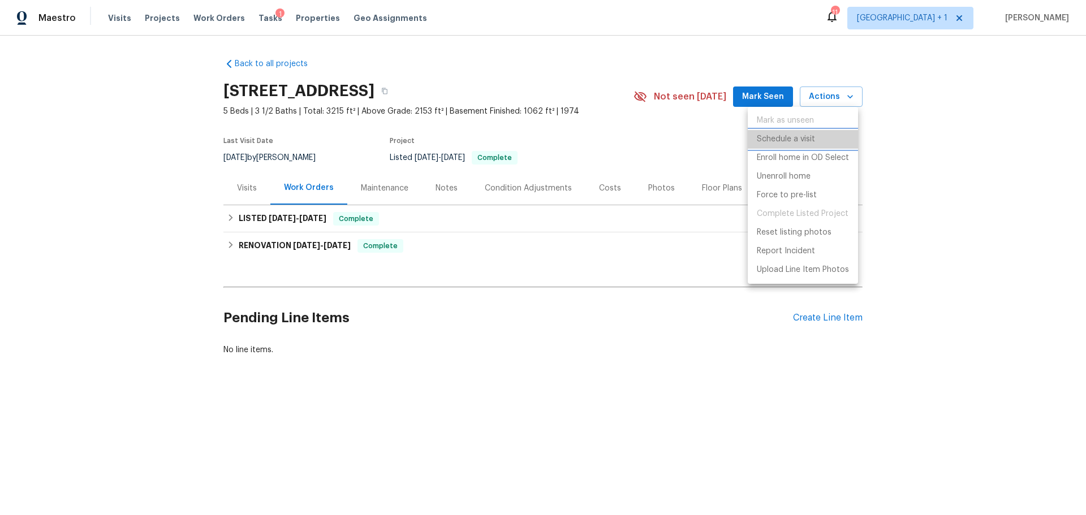
click at [797, 140] on p "Schedule a visit" at bounding box center [786, 139] width 58 height 12
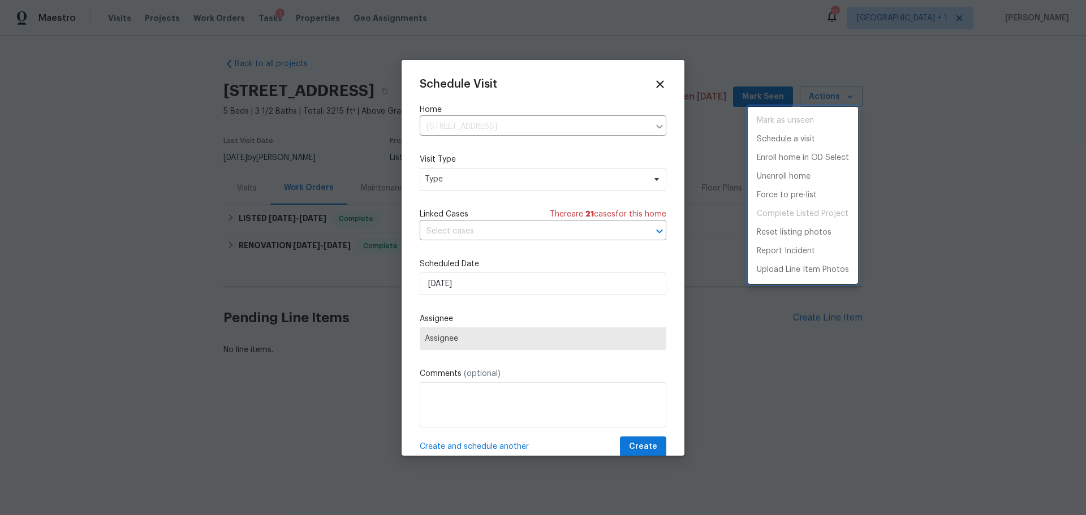
click at [516, 179] on div at bounding box center [543, 257] width 1086 height 515
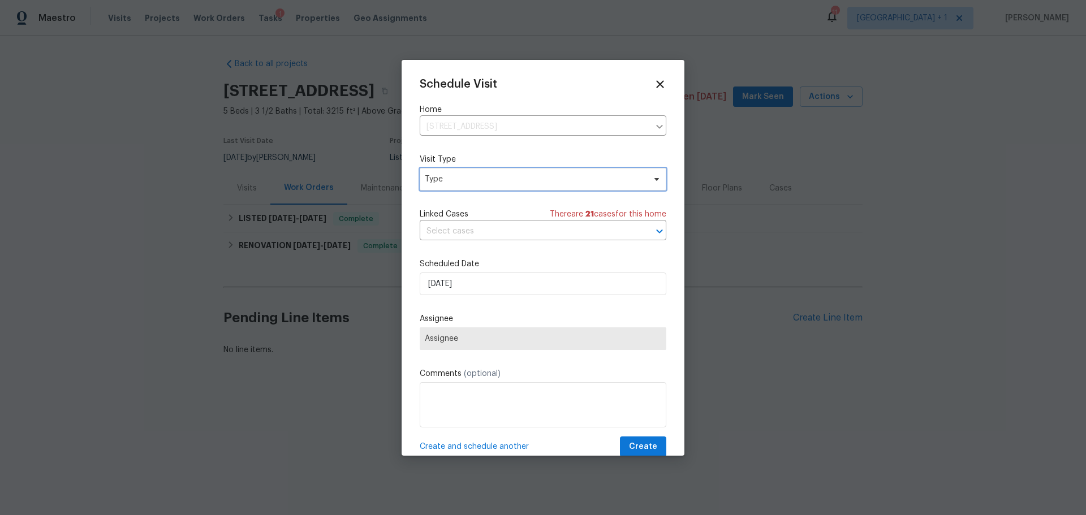
click at [516, 179] on span "Type" at bounding box center [535, 179] width 220 height 11
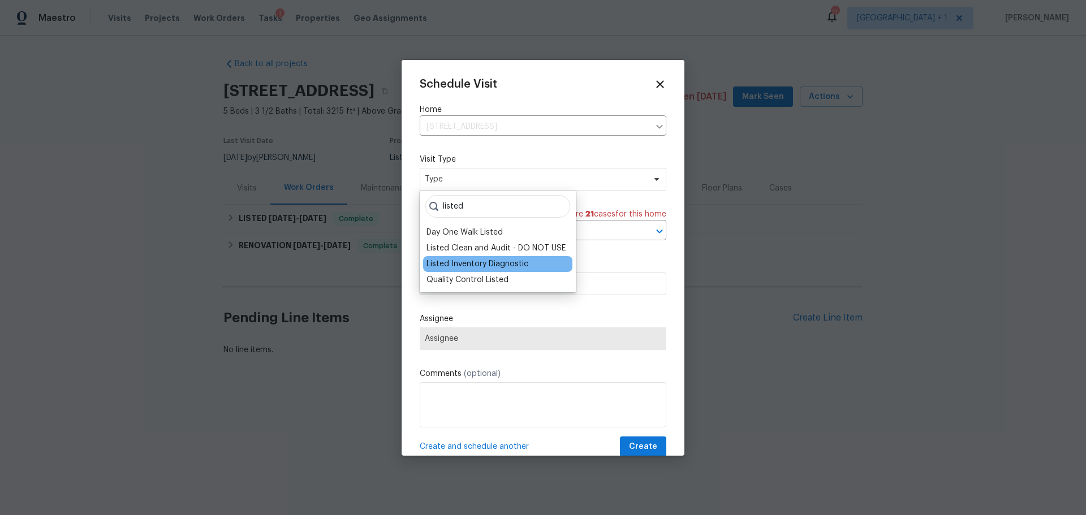
type input "listed"
click at [519, 262] on div "Listed Inventory Diagnostic" at bounding box center [477, 263] width 102 height 11
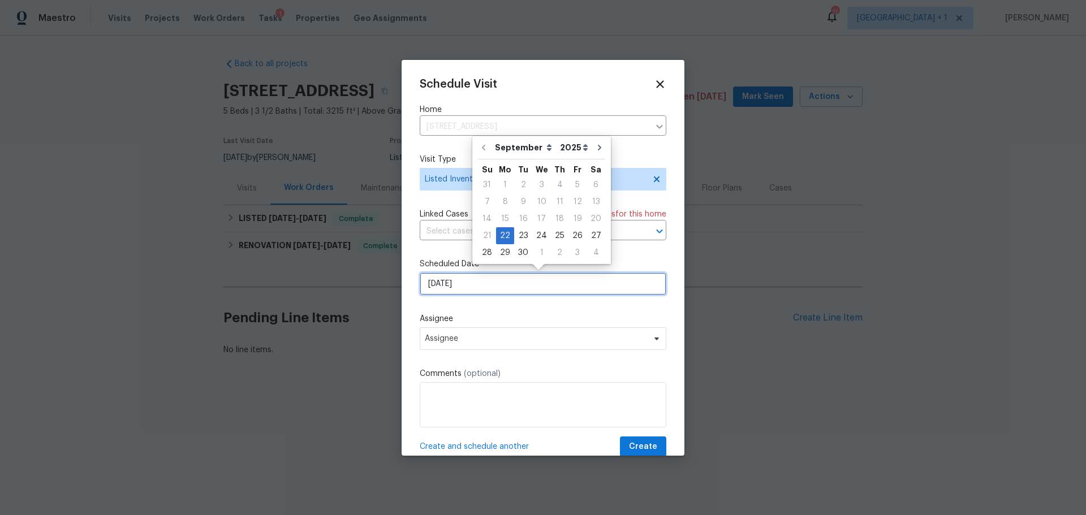
click at [498, 283] on input "[DATE]" at bounding box center [543, 284] width 247 height 23
click at [538, 236] on div "24" at bounding box center [541, 236] width 19 height 16
type input "[DATE]"
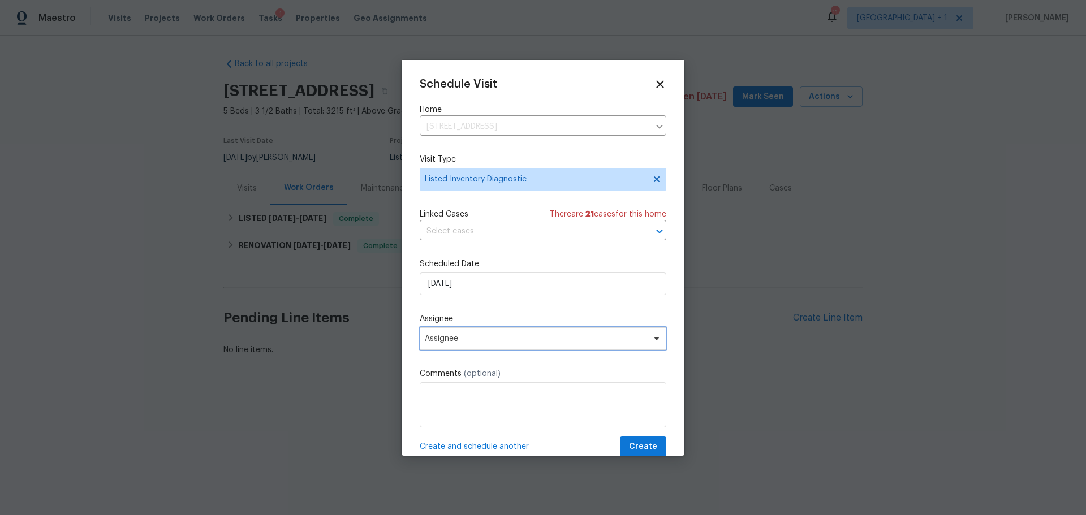
click at [472, 338] on span "Assignee" at bounding box center [536, 338] width 222 height 9
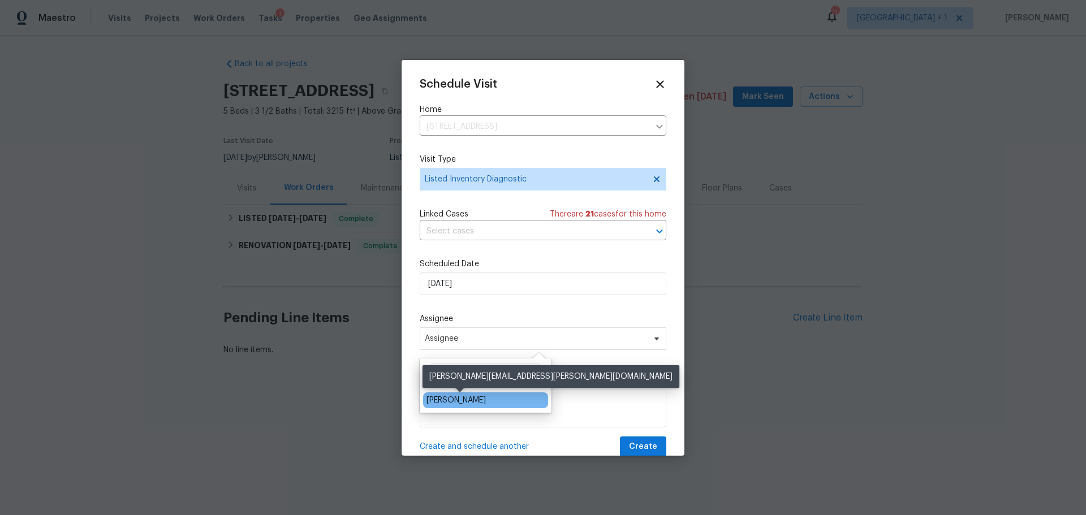
type input "[PERSON_NAME]"
click at [482, 399] on div "[PERSON_NAME]" at bounding box center [455, 400] width 59 height 11
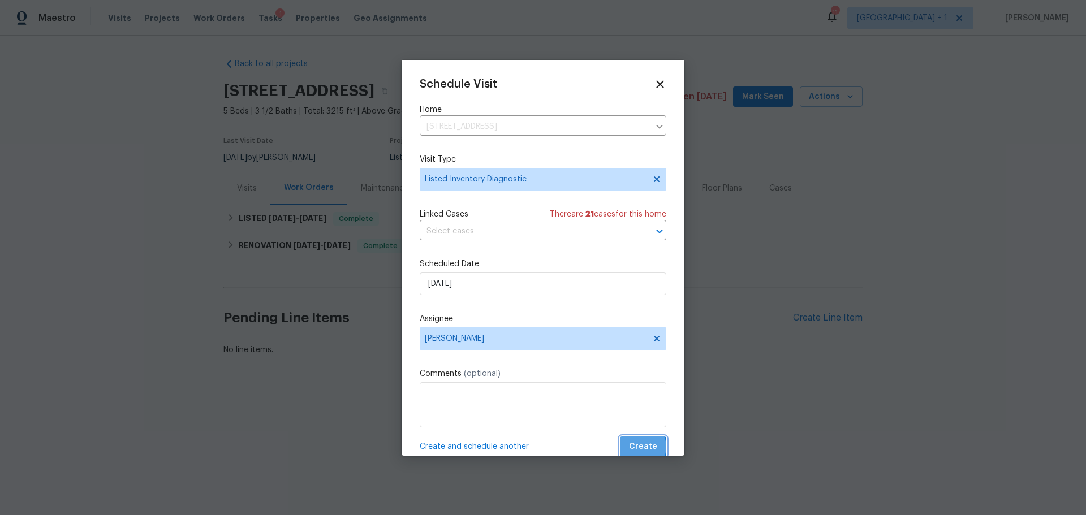
click at [631, 447] on span "Create" at bounding box center [643, 447] width 28 height 14
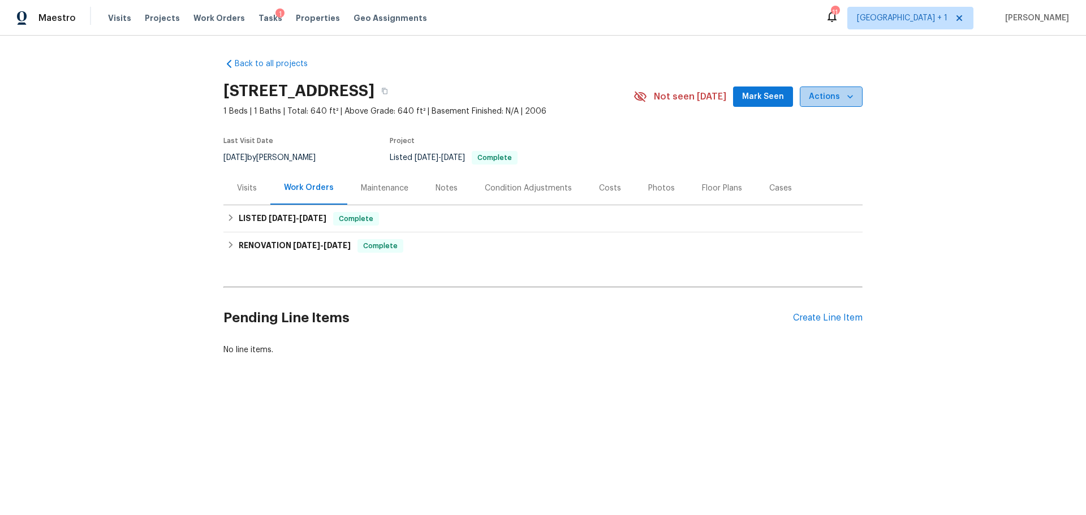
click at [835, 101] on span "Actions" at bounding box center [831, 97] width 45 height 14
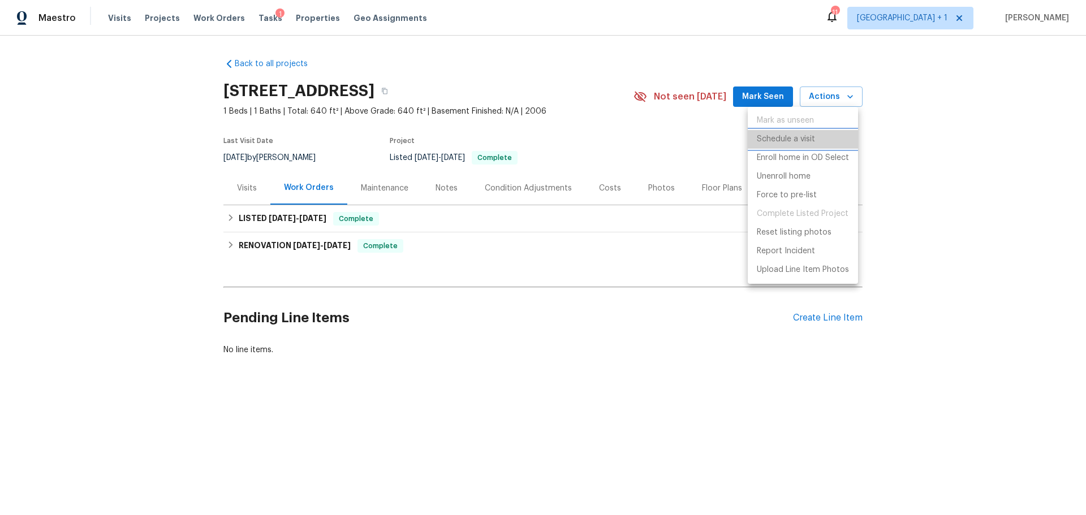
click at [796, 144] on p "Schedule a visit" at bounding box center [786, 139] width 58 height 12
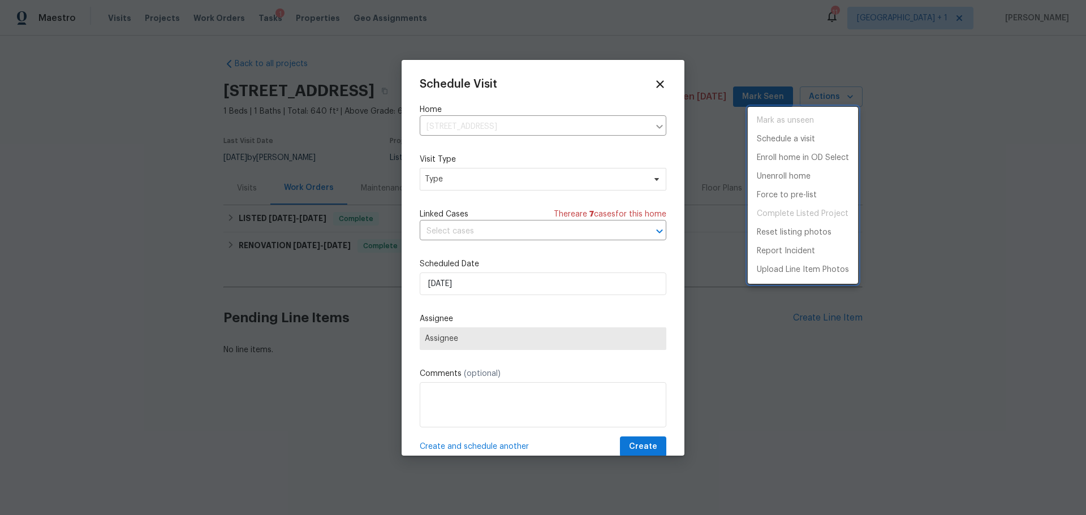
click at [480, 176] on div at bounding box center [543, 257] width 1086 height 515
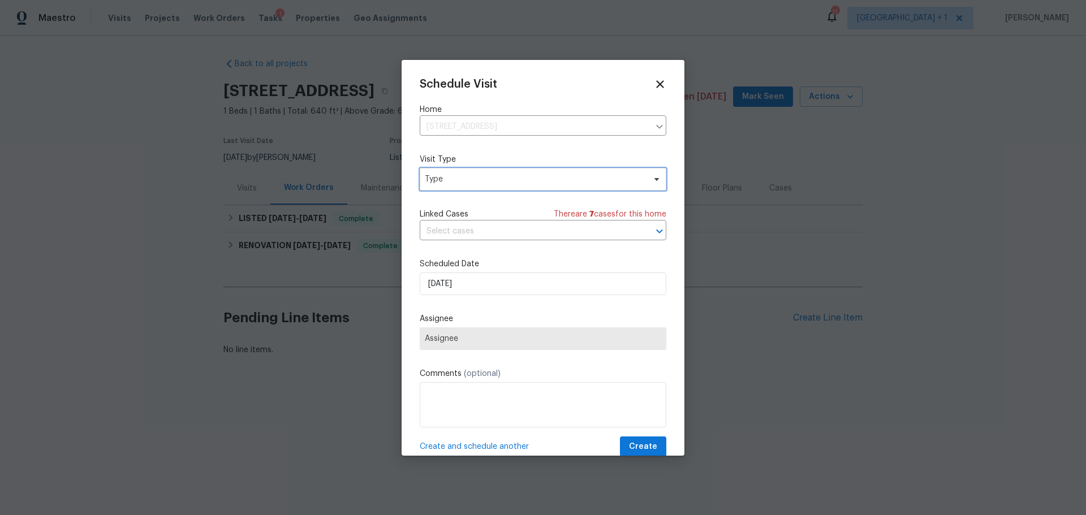
click at [567, 179] on span "Type" at bounding box center [535, 179] width 220 height 11
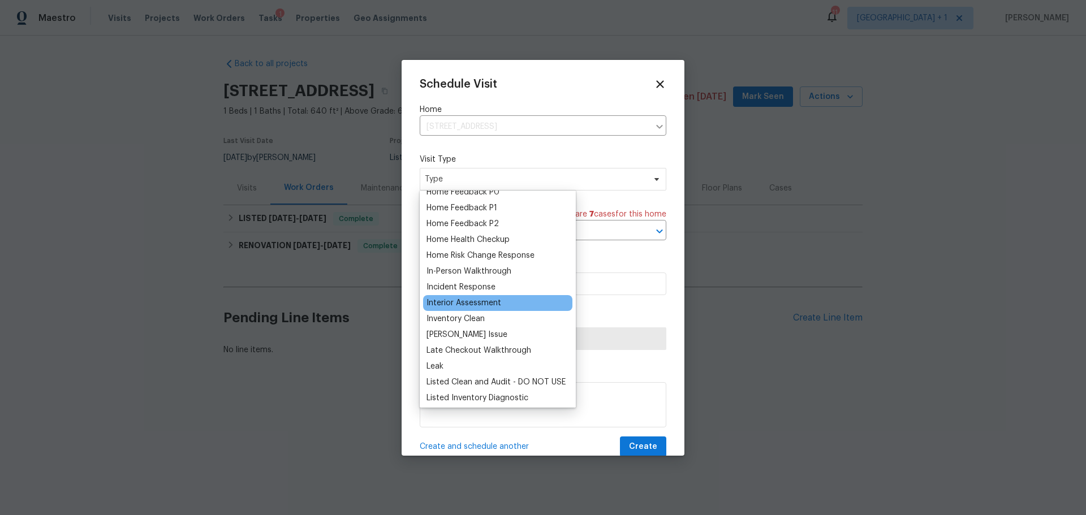
scroll to position [339, 0]
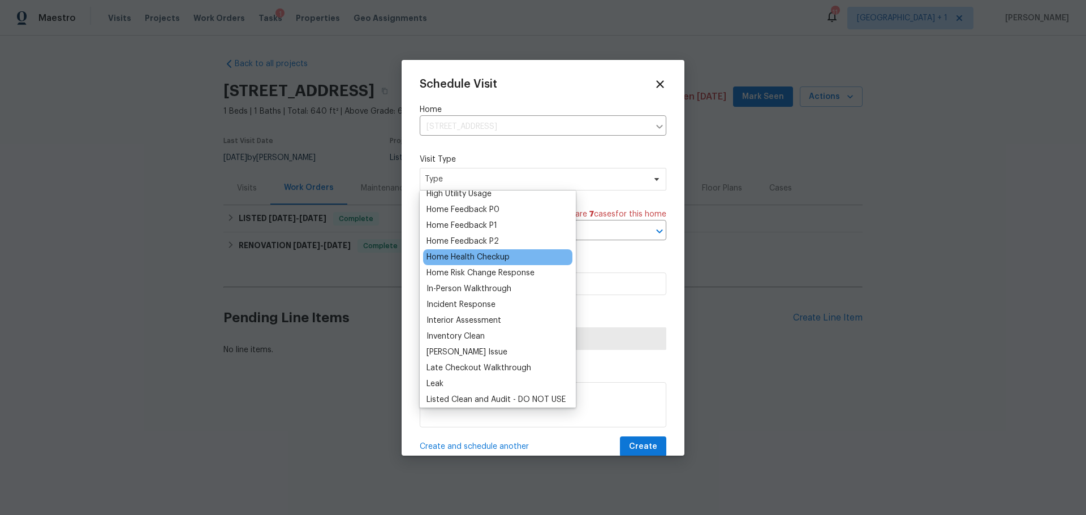
click at [498, 258] on div "Home Health Checkup" at bounding box center [467, 257] width 83 height 11
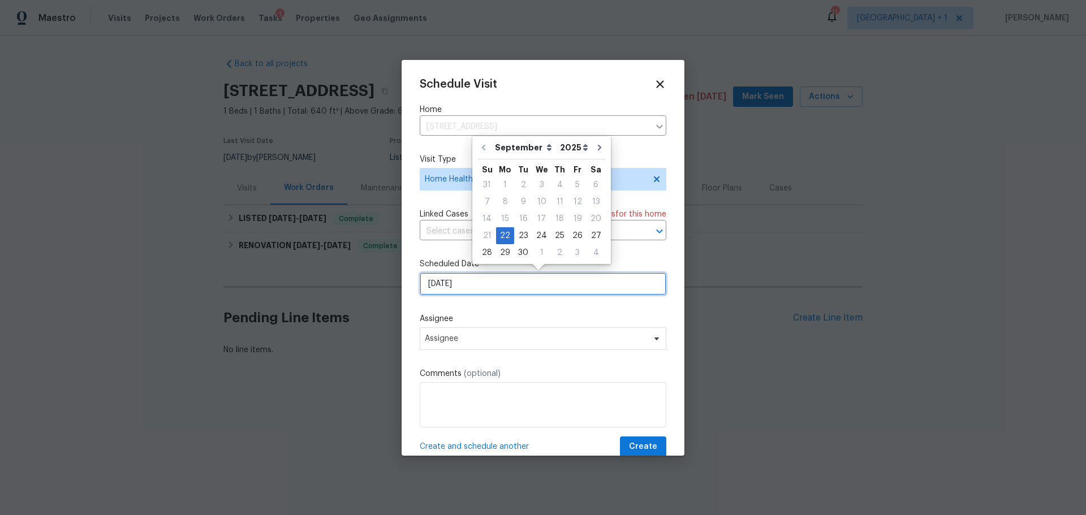
click at [481, 292] on input "[DATE]" at bounding box center [543, 284] width 247 height 23
click at [544, 233] on div "24" at bounding box center [541, 236] width 19 height 16
type input "[DATE]"
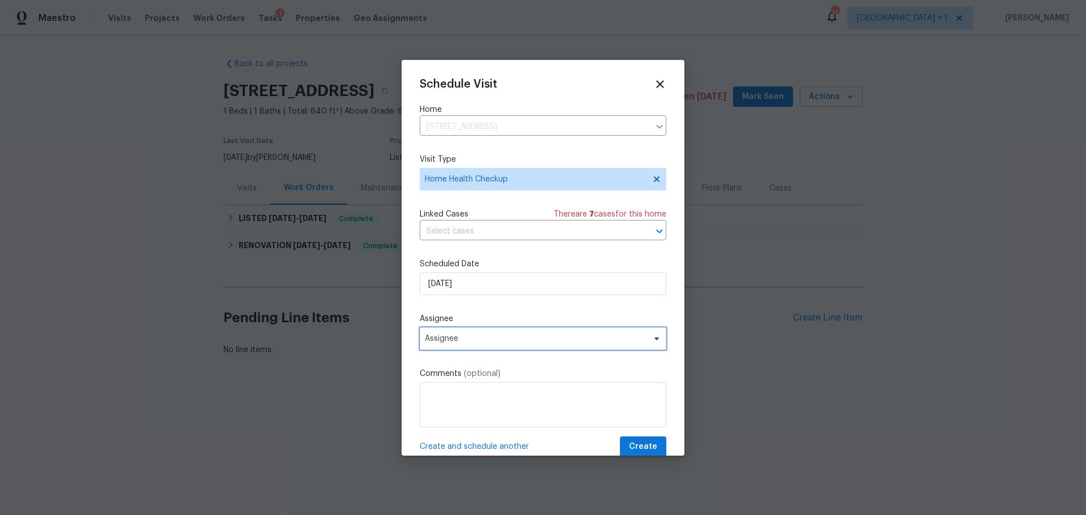
click at [481, 347] on span "Assignee" at bounding box center [543, 338] width 247 height 23
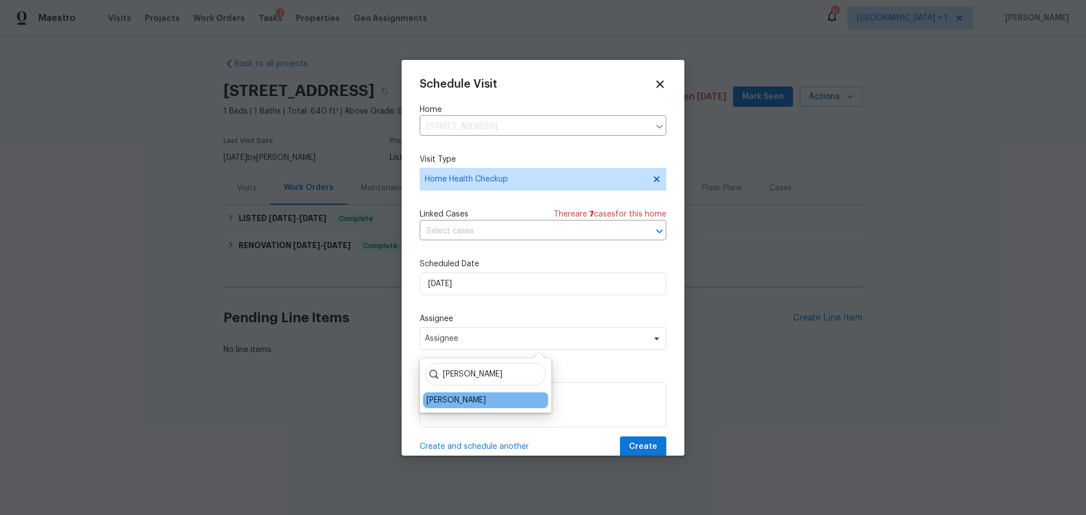
type input "[PERSON_NAME]"
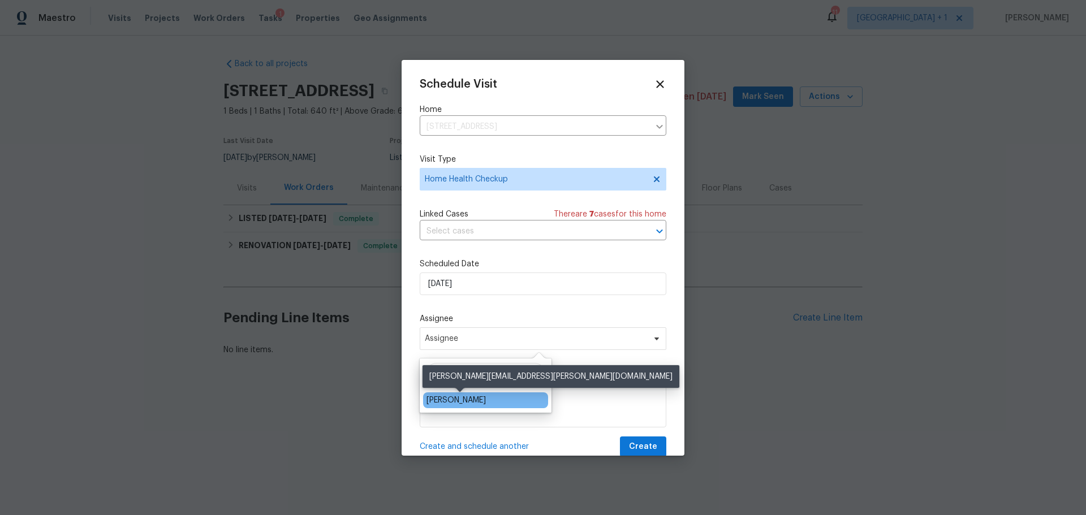
click at [480, 399] on div "[PERSON_NAME]" at bounding box center [455, 400] width 59 height 11
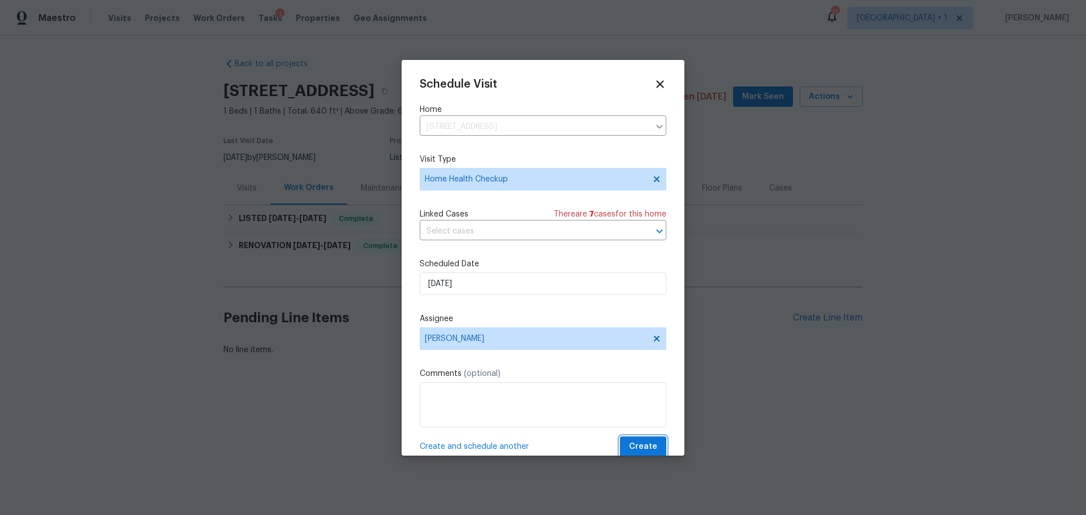
click at [636, 441] on span "Create" at bounding box center [643, 447] width 28 height 14
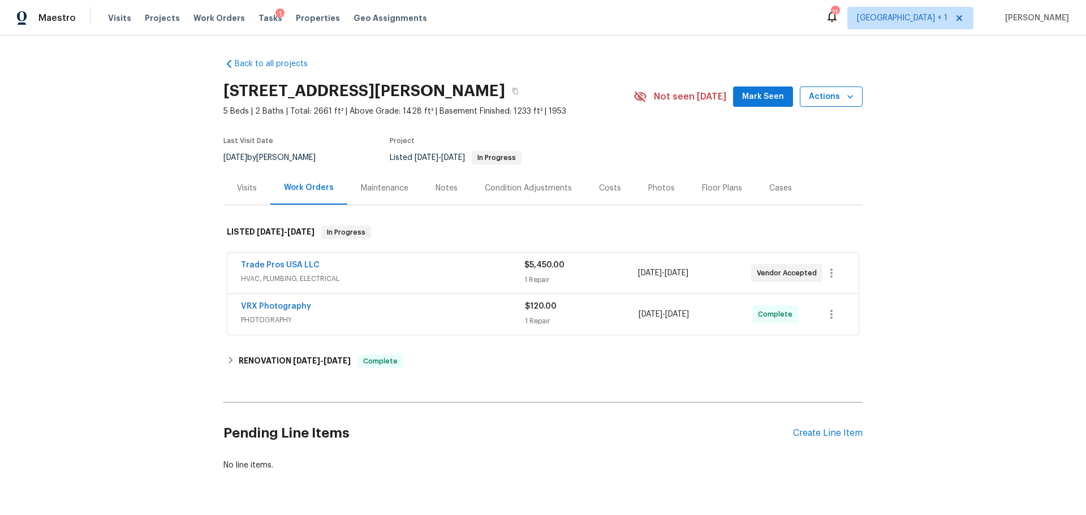
click at [825, 100] on span "Actions" at bounding box center [831, 97] width 45 height 14
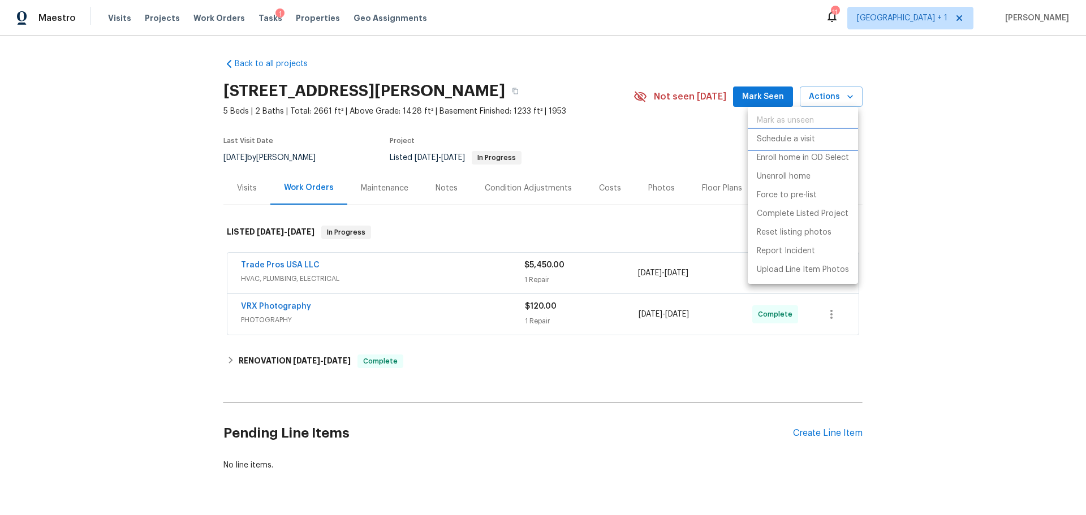
click at [819, 144] on li "Schedule a visit" at bounding box center [803, 139] width 110 height 19
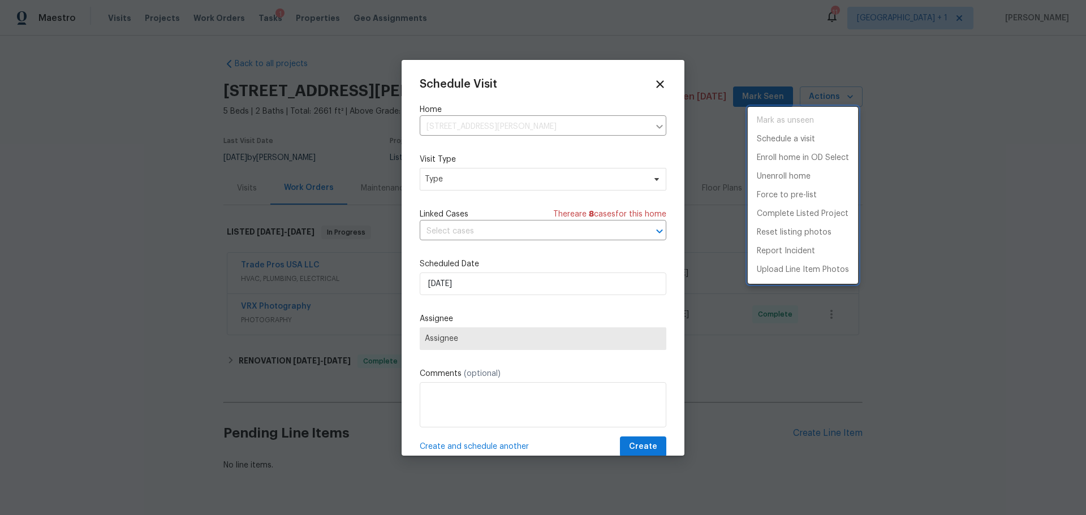
click at [503, 176] on div at bounding box center [543, 257] width 1086 height 515
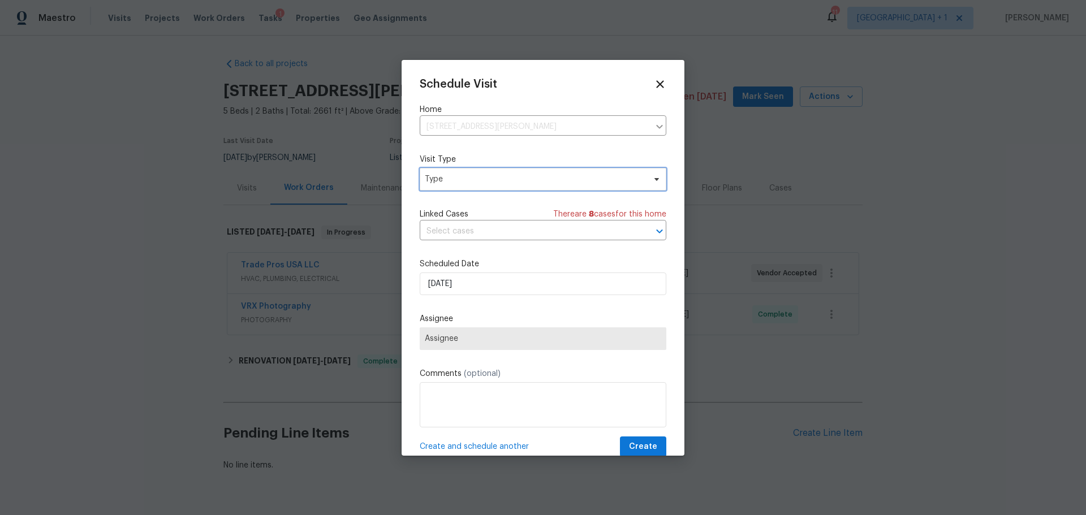
click at [503, 176] on span "Type" at bounding box center [535, 179] width 220 height 11
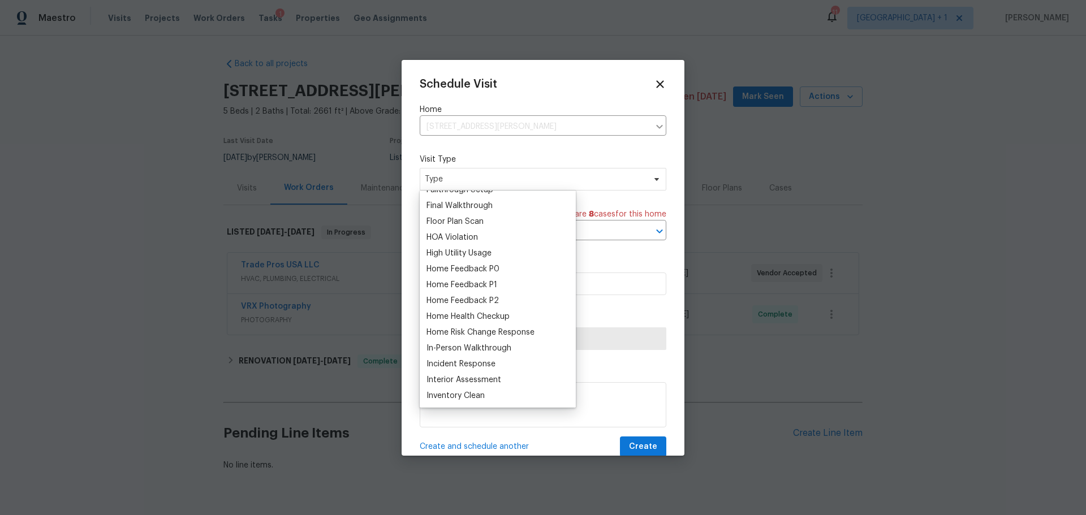
scroll to position [283, 0]
click at [501, 310] on div "Home Health Checkup" at bounding box center [467, 313] width 83 height 11
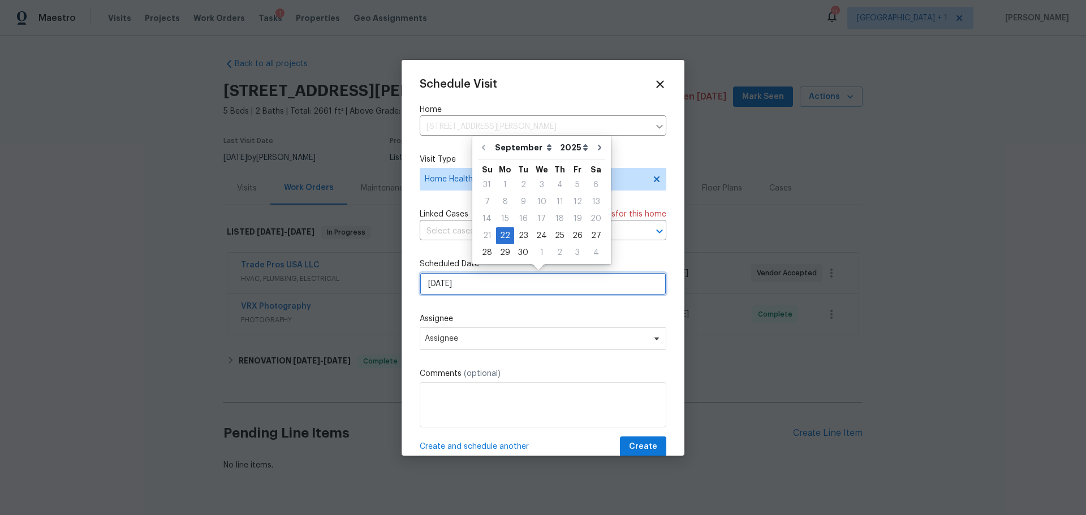
click at [495, 286] on input "[DATE]" at bounding box center [543, 284] width 247 height 23
click at [553, 235] on div "25" at bounding box center [560, 236] width 18 height 16
type input "9/25/2025"
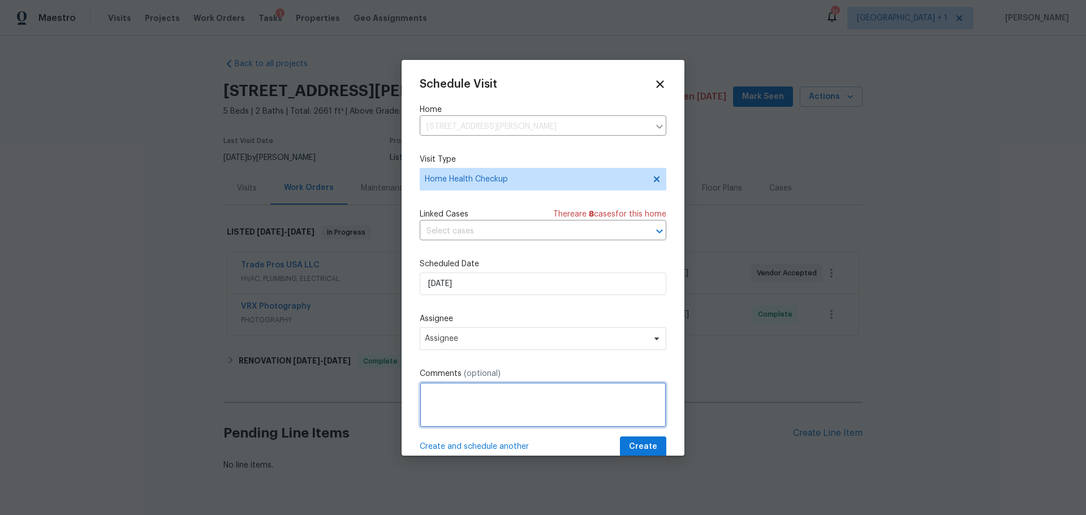
click at [475, 400] on textarea at bounding box center [543, 404] width 247 height 45
type textarea "Resale in contract"
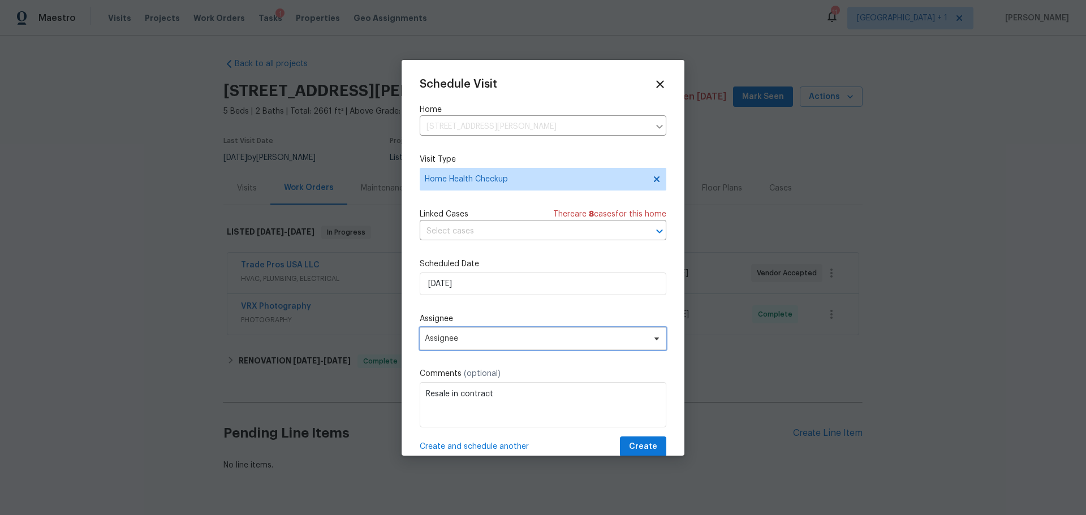
click at [489, 341] on span "Assignee" at bounding box center [536, 338] width 222 height 9
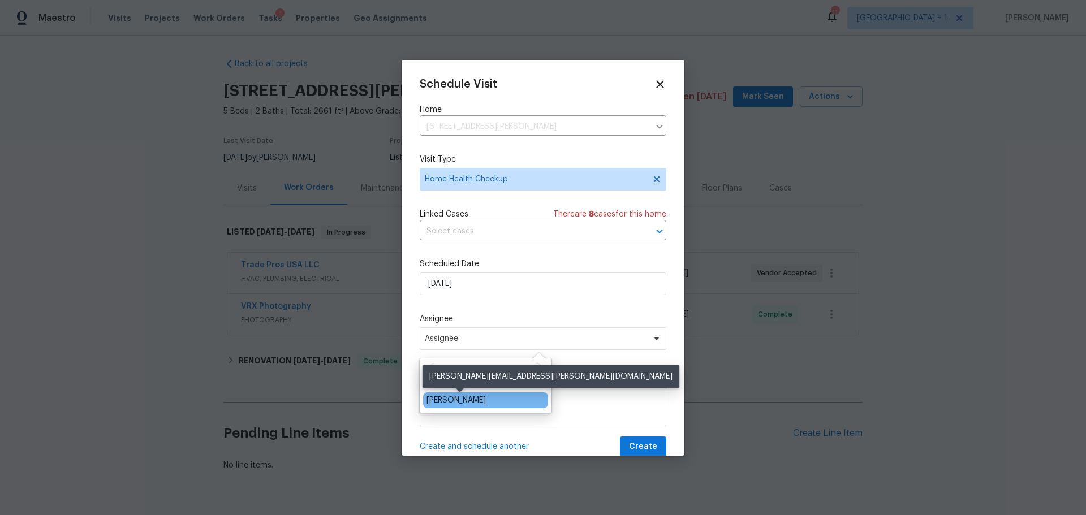
type input "[PERSON_NAME]"
click at [474, 398] on div "[PERSON_NAME]" at bounding box center [455, 400] width 59 height 11
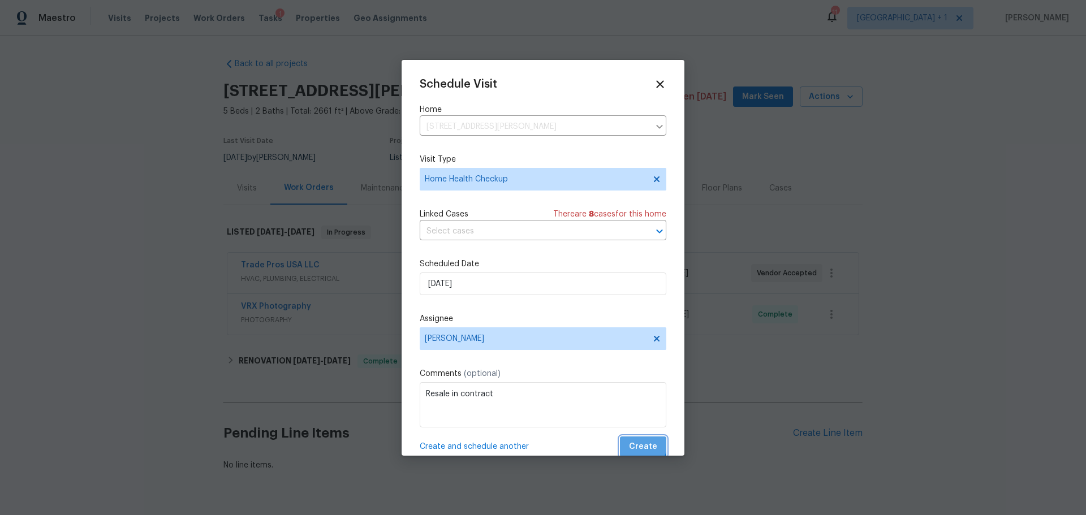
click at [635, 445] on span "Create" at bounding box center [643, 447] width 28 height 14
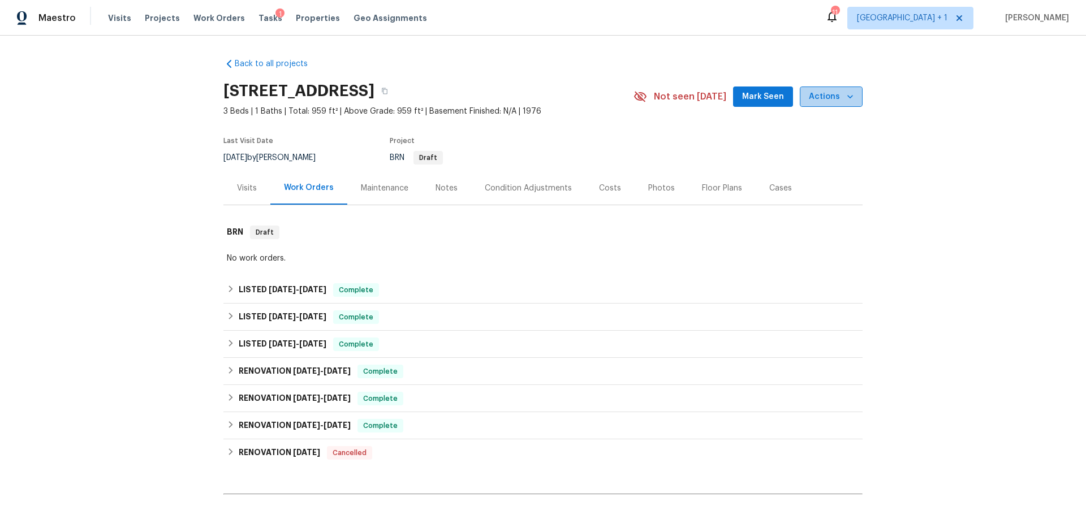
click at [838, 99] on span "Actions" at bounding box center [831, 97] width 45 height 14
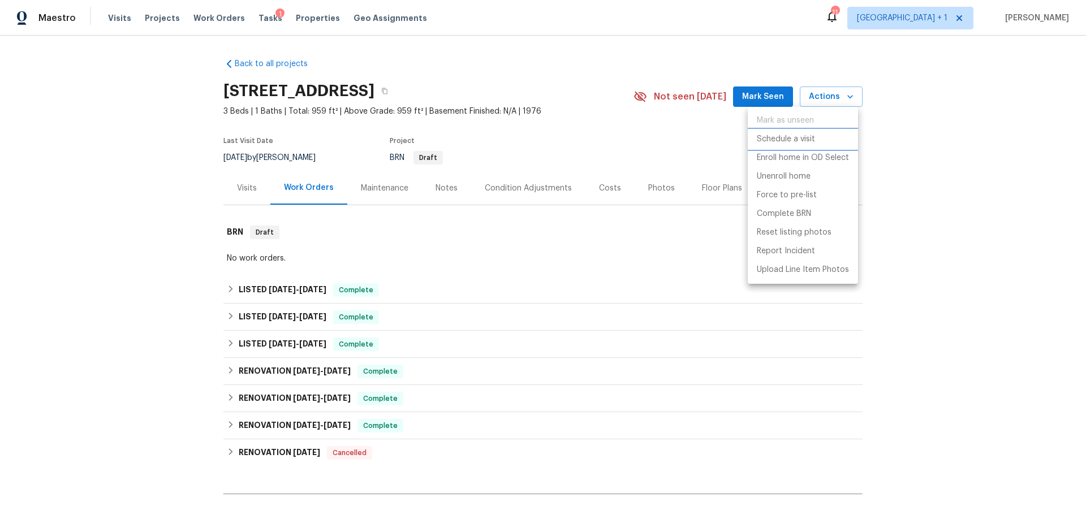
click at [810, 139] on p "Schedule a visit" at bounding box center [786, 139] width 58 height 12
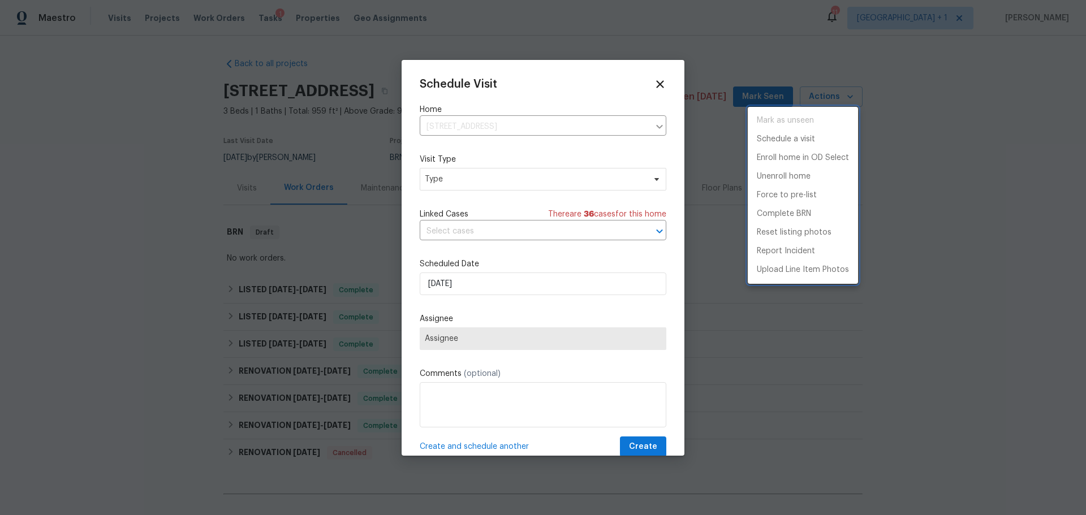
click at [516, 184] on div at bounding box center [543, 257] width 1086 height 515
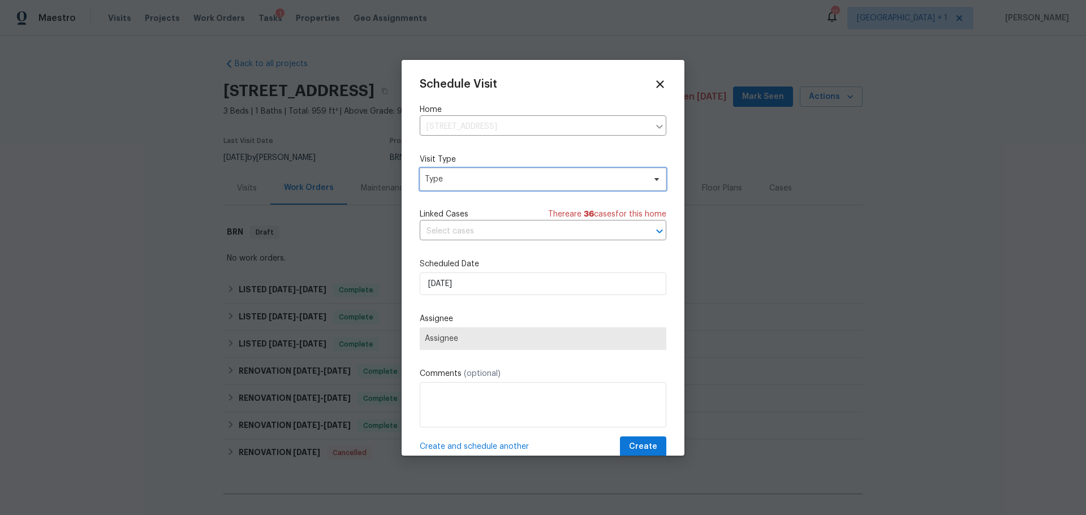
click at [516, 184] on span "Type" at bounding box center [535, 179] width 220 height 11
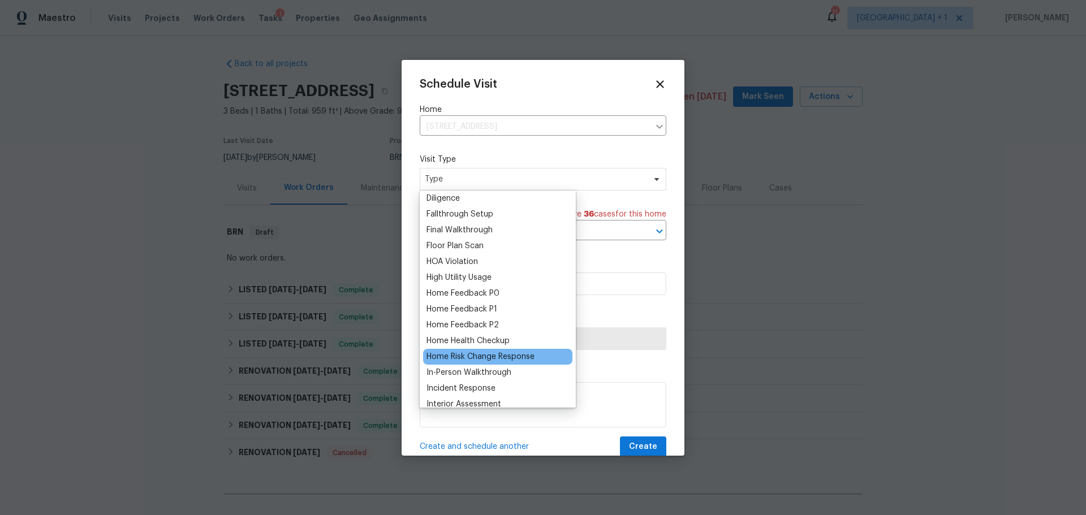
scroll to position [283, 0]
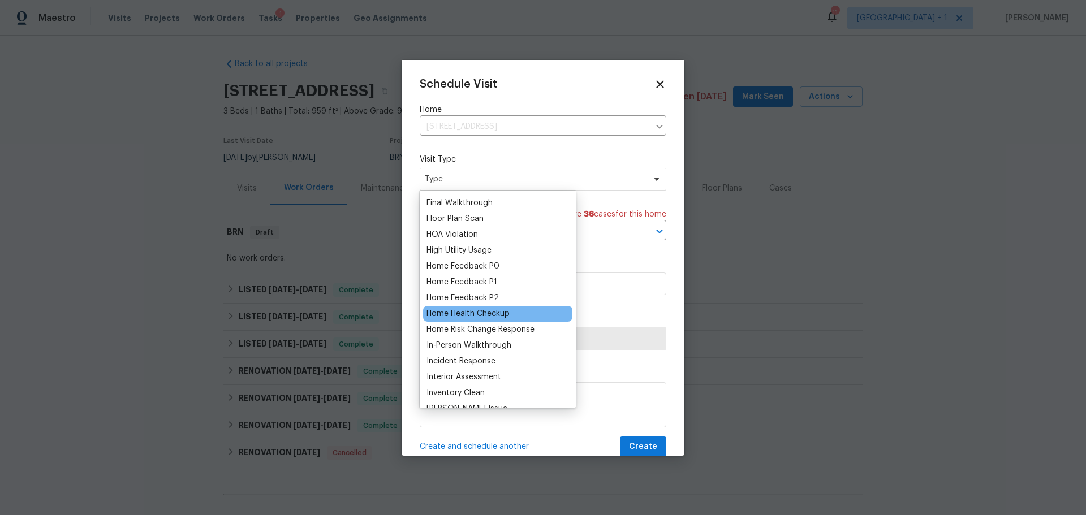
click at [474, 314] on div "Home Health Checkup" at bounding box center [467, 313] width 83 height 11
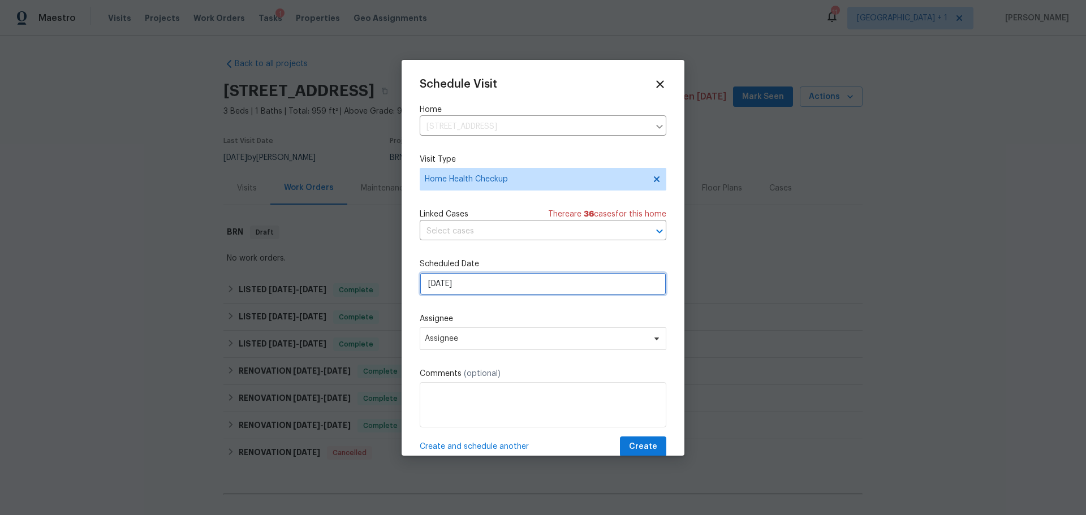
click at [472, 288] on input "[DATE]" at bounding box center [543, 284] width 247 height 23
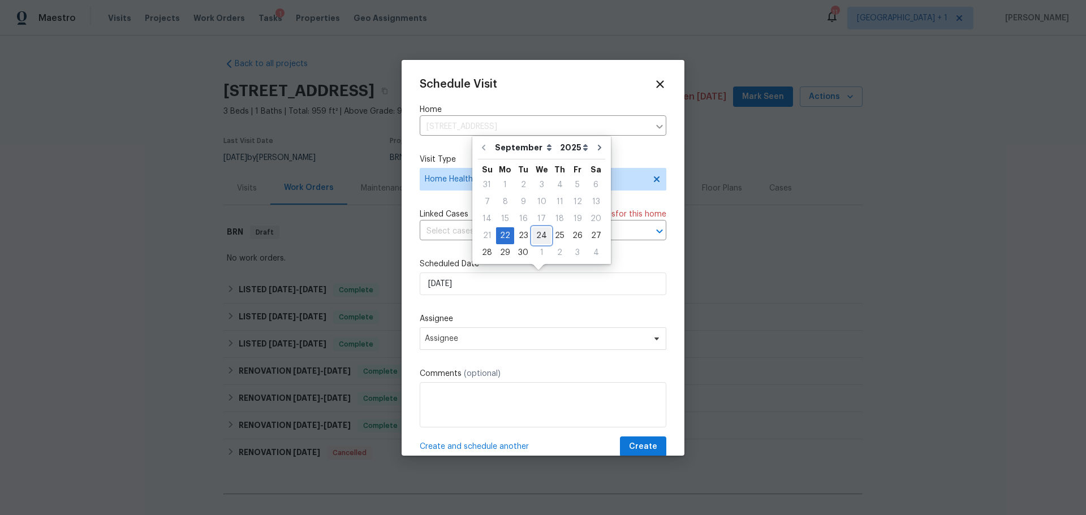
click at [536, 232] on div "24" at bounding box center [541, 236] width 19 height 16
type input "[DATE]"
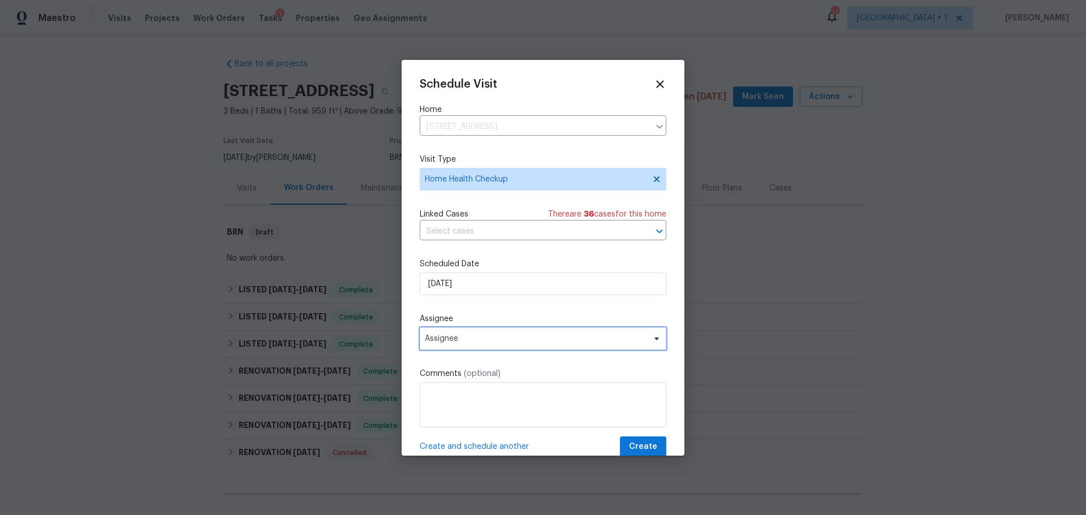
click at [498, 329] on span "Assignee" at bounding box center [543, 338] width 247 height 23
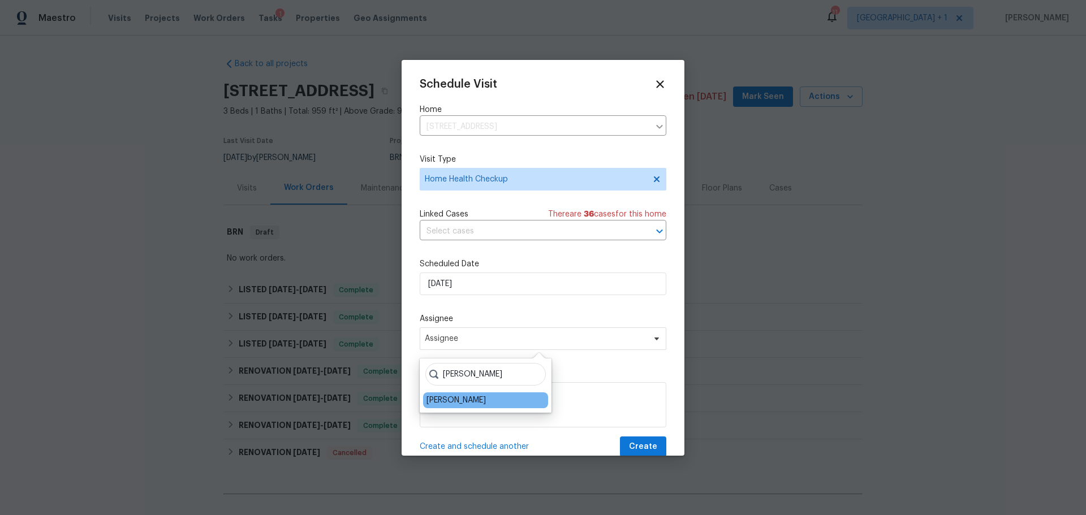
type input "[PERSON_NAME]"
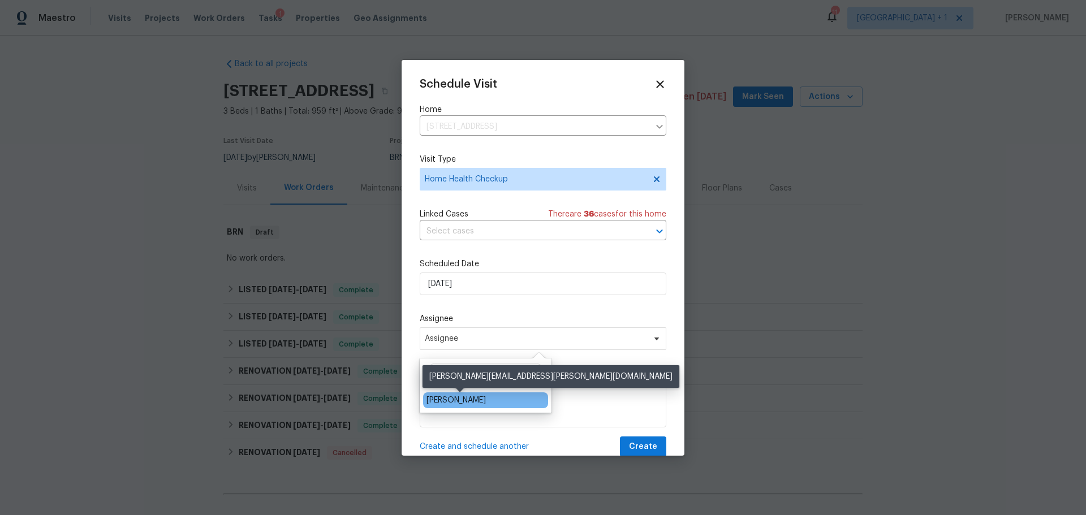
click at [485, 403] on div "[PERSON_NAME]" at bounding box center [455, 400] width 59 height 11
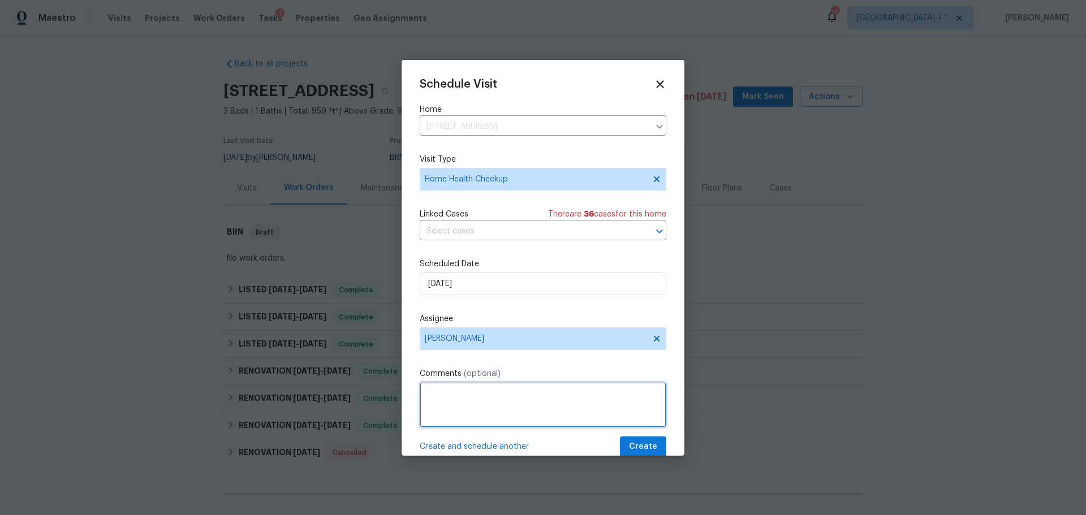
click at [485, 403] on textarea at bounding box center [543, 404] width 247 height 45
type textarea "Resale in contract"
click at [642, 447] on span "Create" at bounding box center [643, 447] width 28 height 14
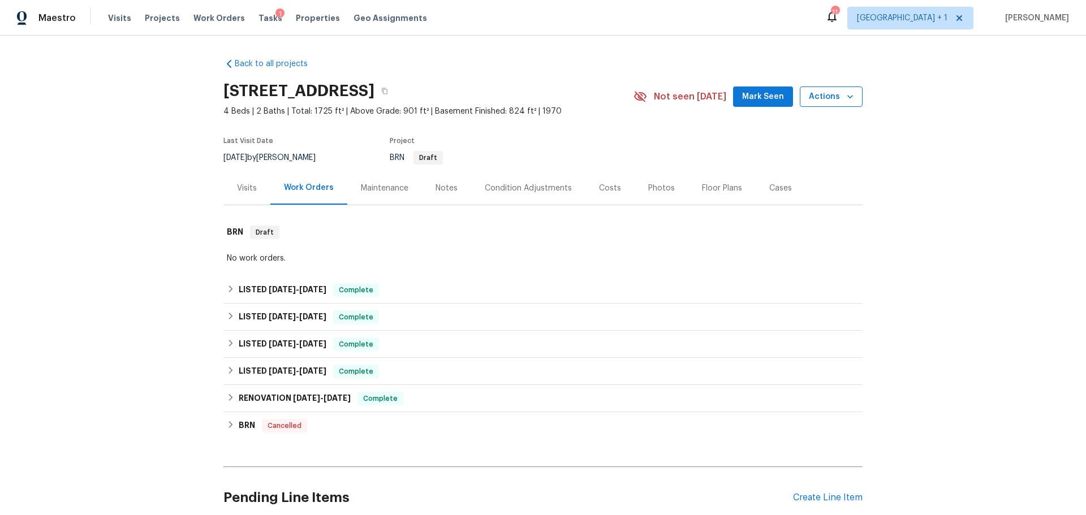
click at [844, 94] on icon "button" at bounding box center [849, 96] width 11 height 11
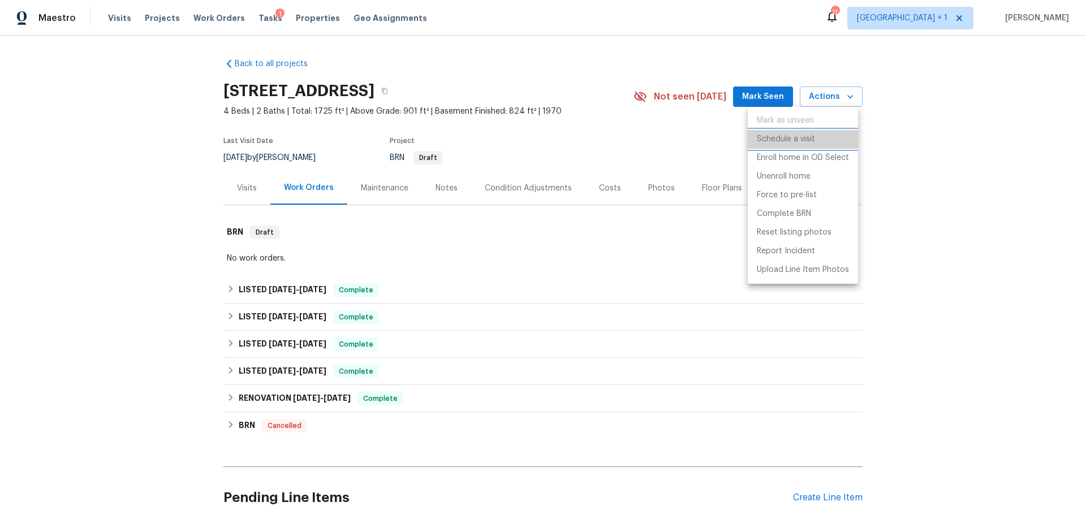
click at [795, 140] on p "Schedule a visit" at bounding box center [786, 139] width 58 height 12
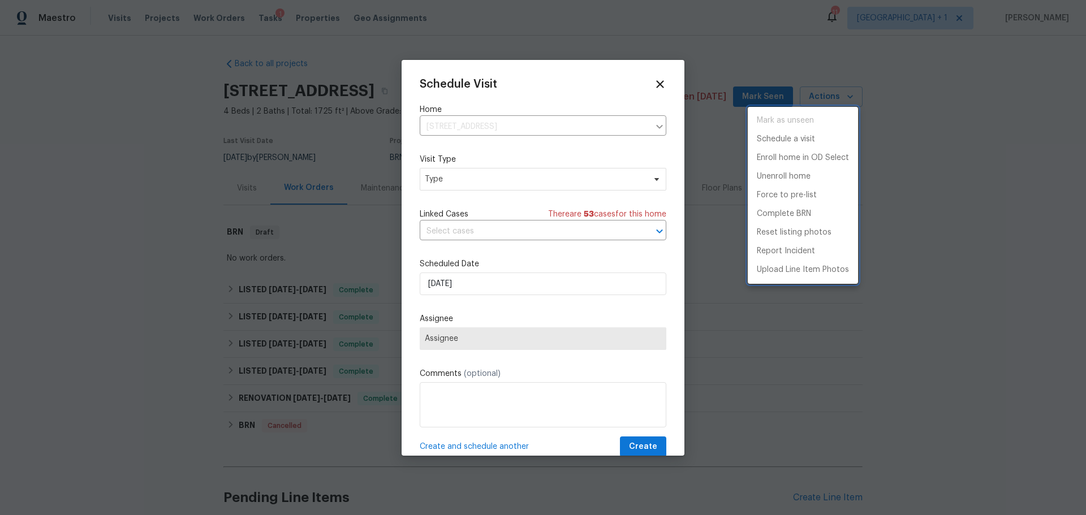
click at [527, 172] on div at bounding box center [543, 257] width 1086 height 515
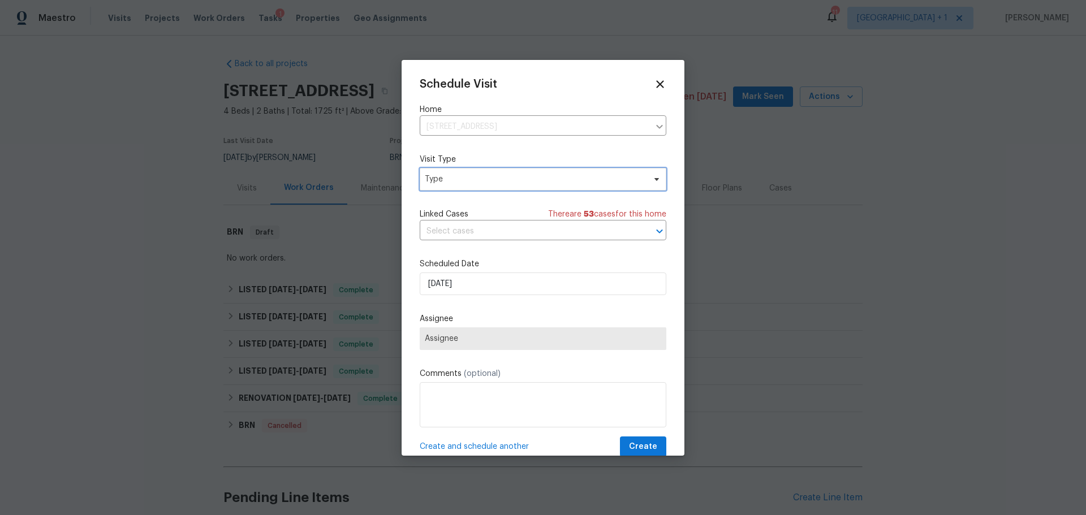
click at [524, 180] on span "Type" at bounding box center [535, 179] width 220 height 11
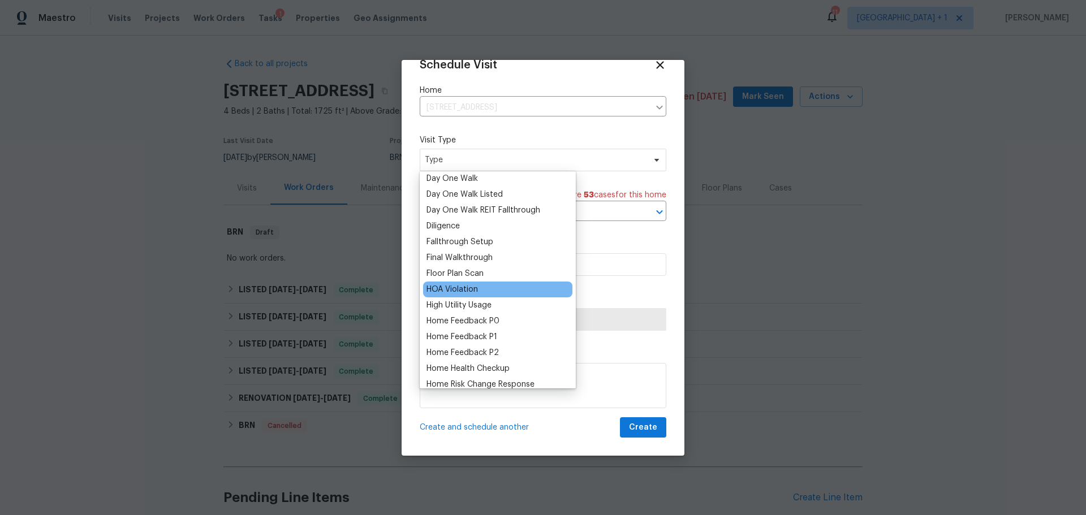
scroll to position [226, 0]
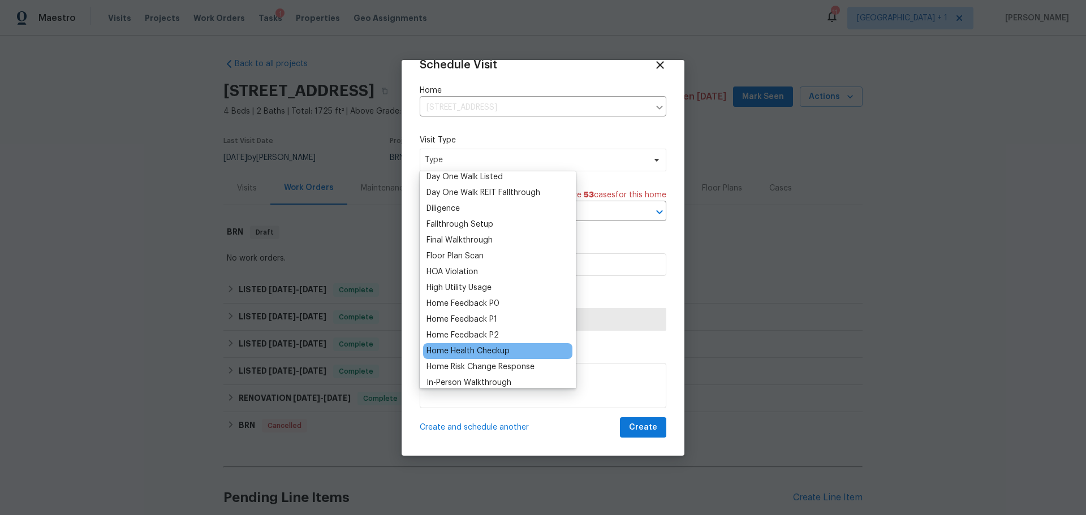
click at [474, 347] on div "Home Health Checkup" at bounding box center [467, 351] width 83 height 11
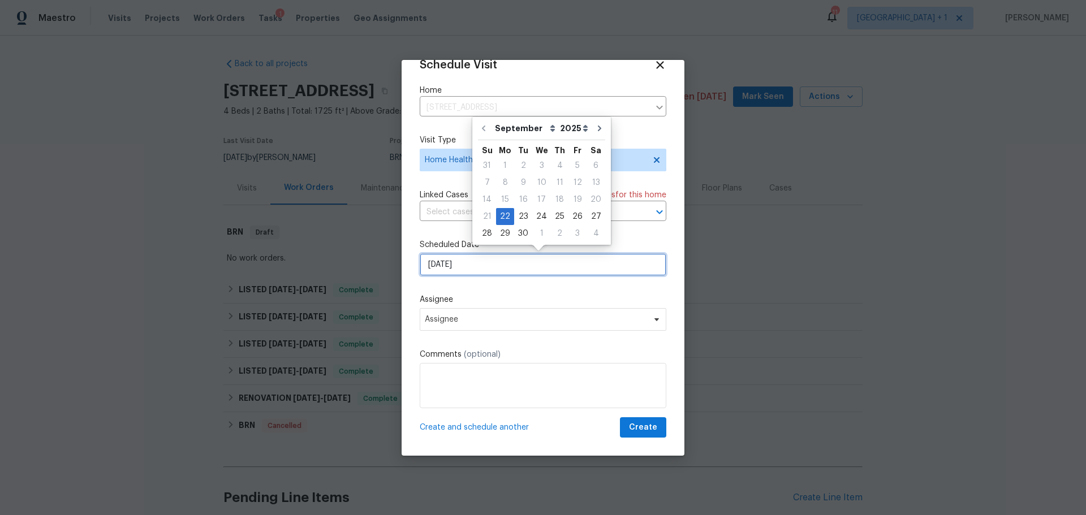
click at [478, 270] on input "[DATE]" at bounding box center [543, 264] width 247 height 23
click at [555, 214] on div "25" at bounding box center [560, 217] width 18 height 16
type input "[DATE]"
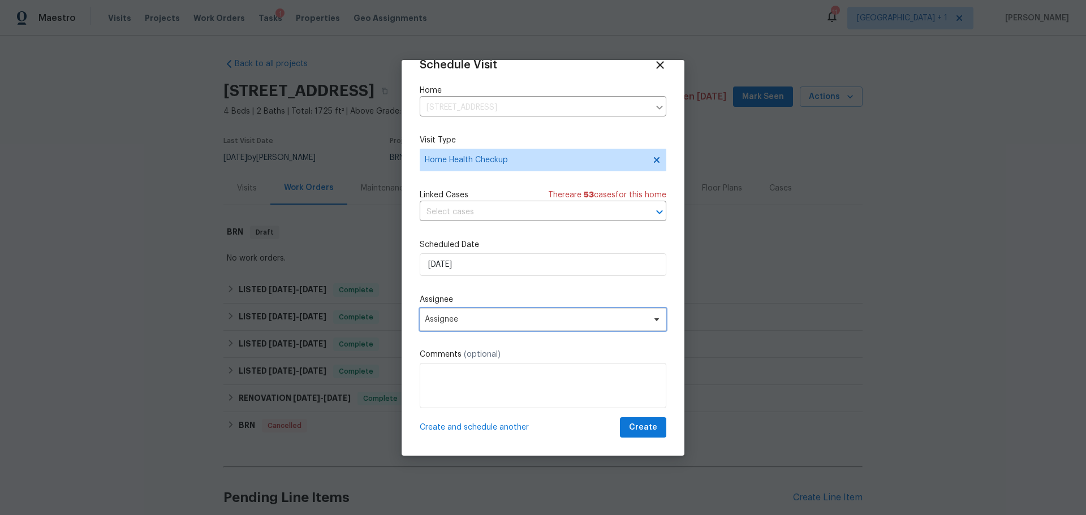
click at [466, 316] on span "Assignee" at bounding box center [536, 319] width 222 height 9
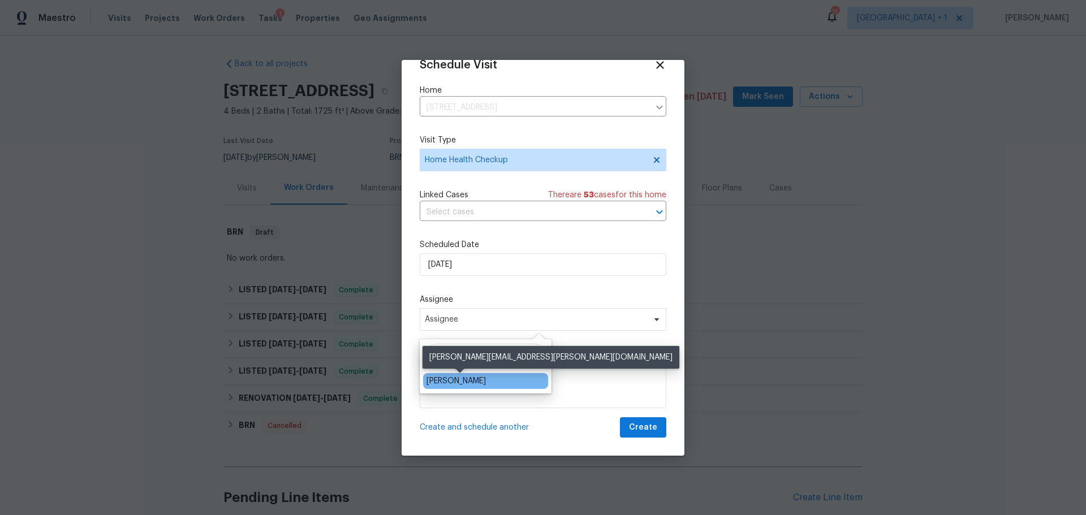
type input "jeremy"
click at [469, 384] on div "[PERSON_NAME]" at bounding box center [455, 381] width 59 height 11
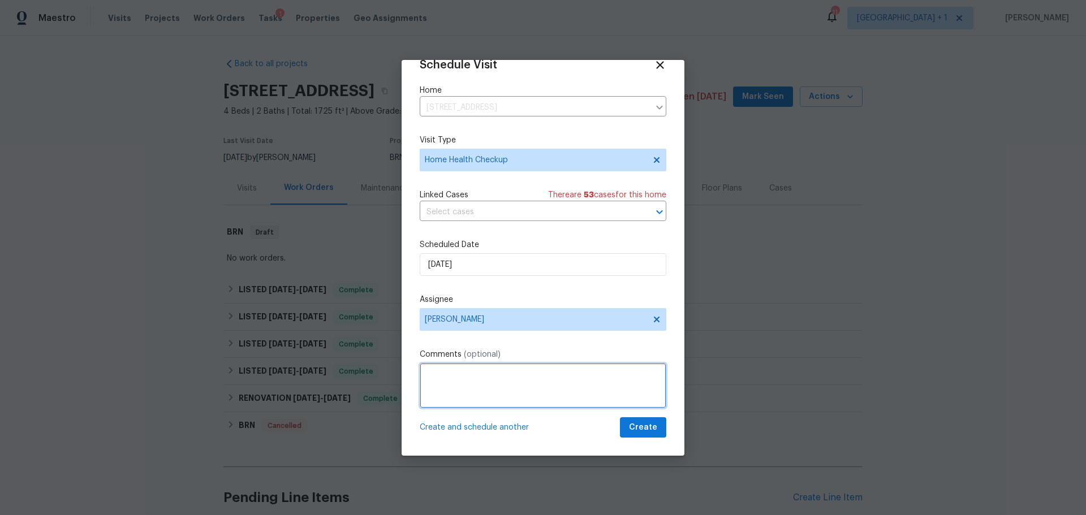
click at [469, 384] on textarea at bounding box center [543, 385] width 247 height 45
type textarea "Resale in contract"
click at [633, 429] on span "Create" at bounding box center [643, 428] width 28 height 14
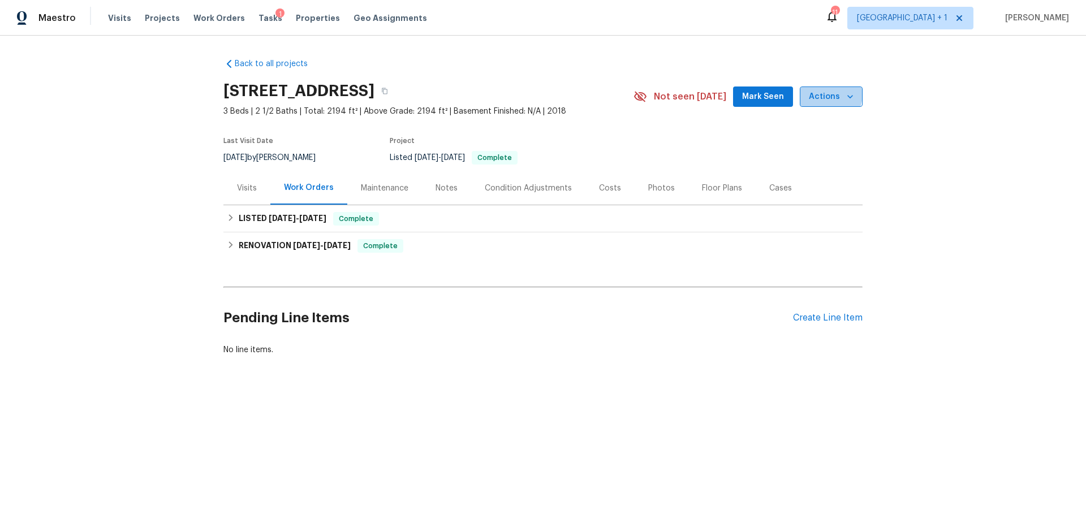
click at [820, 94] on span "Actions" at bounding box center [831, 97] width 45 height 14
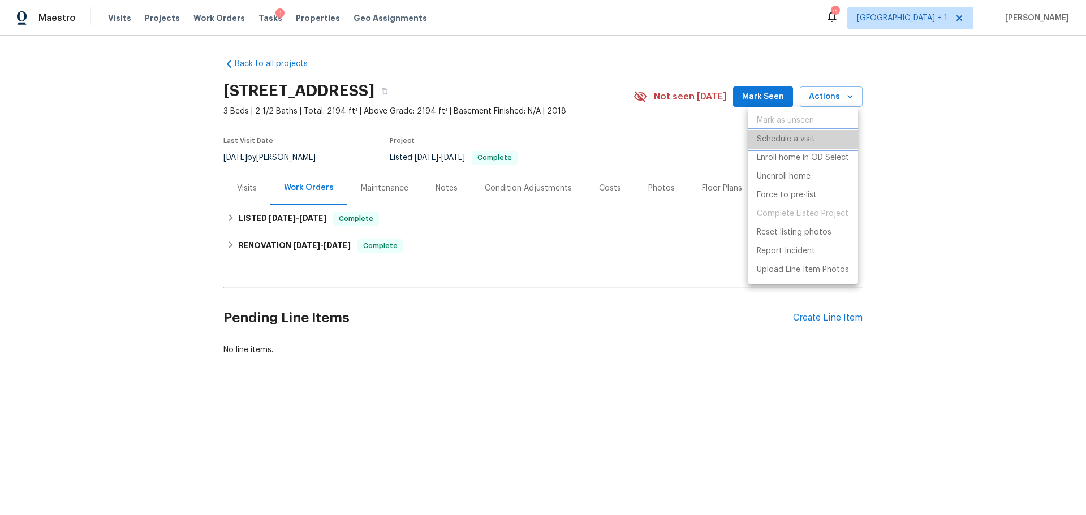
click at [766, 143] on p "Schedule a visit" at bounding box center [786, 139] width 58 height 12
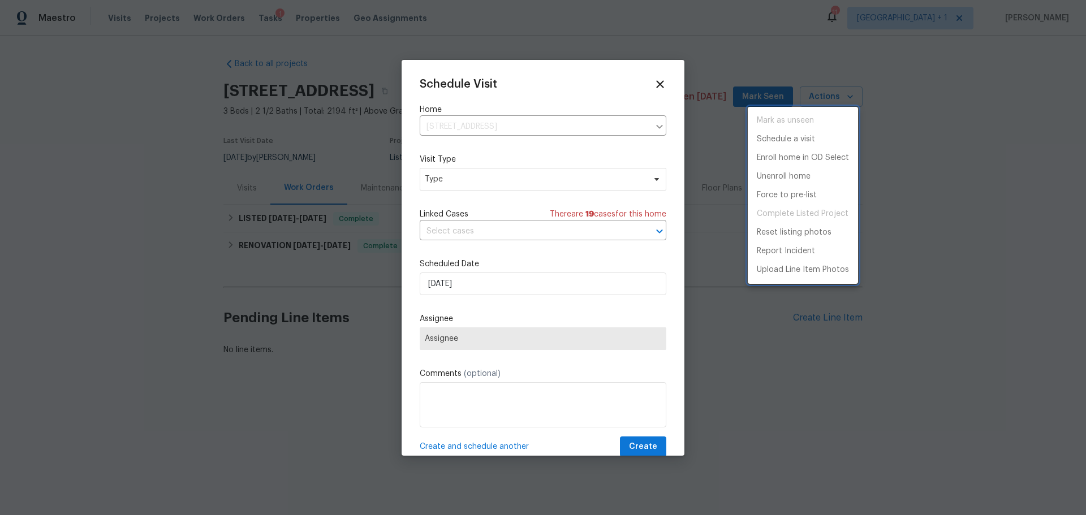
click at [481, 174] on div at bounding box center [543, 257] width 1086 height 515
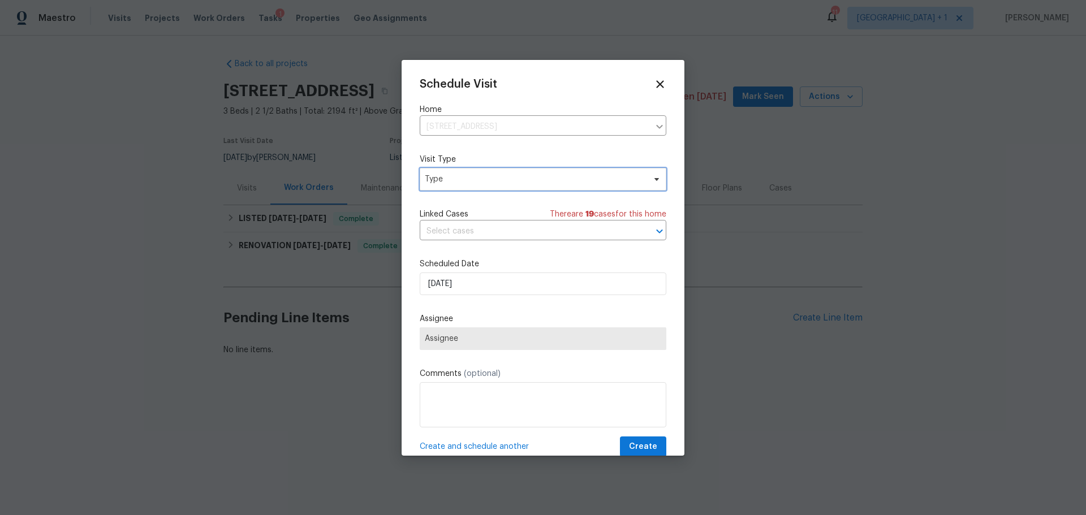
click at [481, 174] on span "Type" at bounding box center [535, 179] width 220 height 11
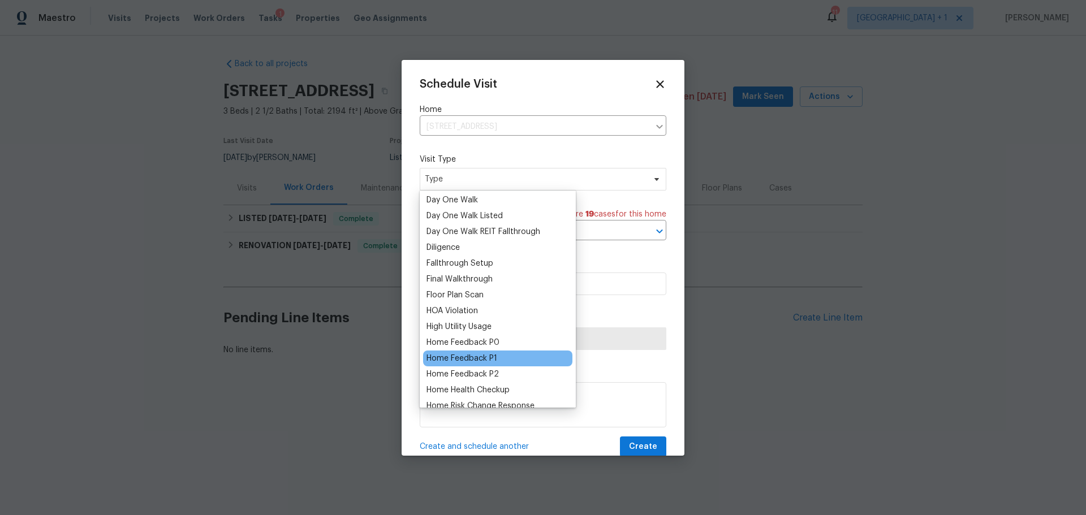
scroll to position [226, 0]
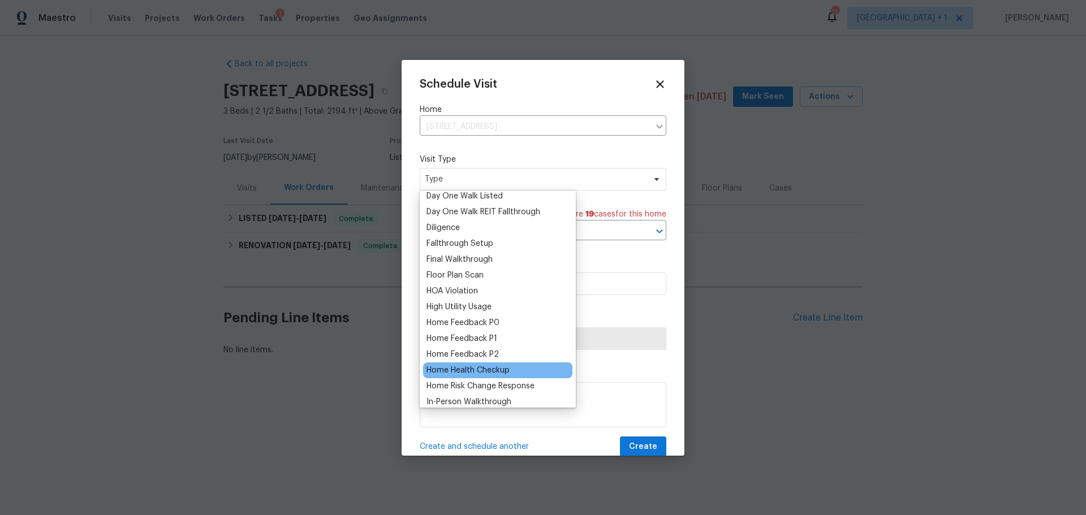
click at [460, 370] on div "Home Health Checkup" at bounding box center [467, 370] width 83 height 11
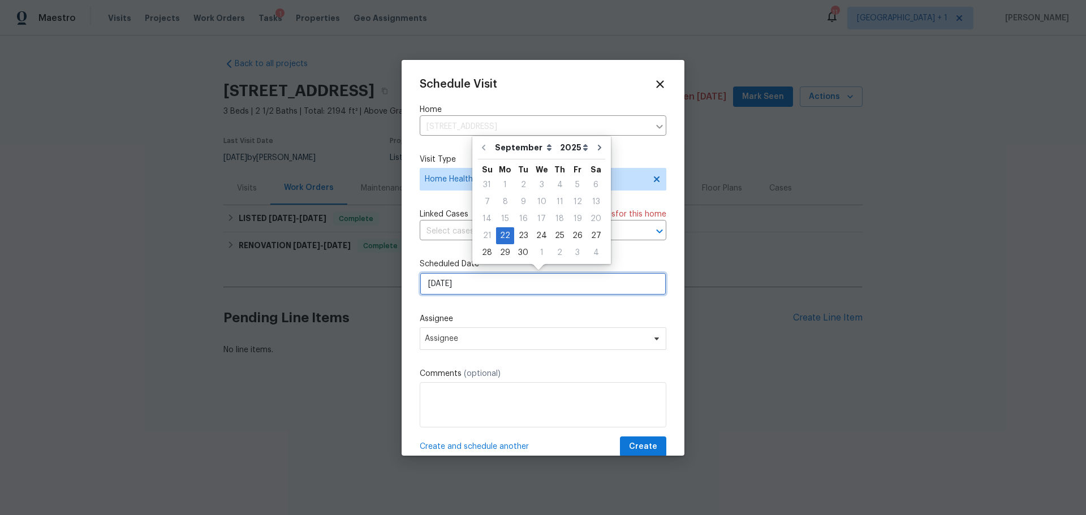
click at [470, 287] on input "[DATE]" at bounding box center [543, 284] width 247 height 23
click at [557, 232] on div "25" at bounding box center [560, 236] width 18 height 16
type input "[DATE]"
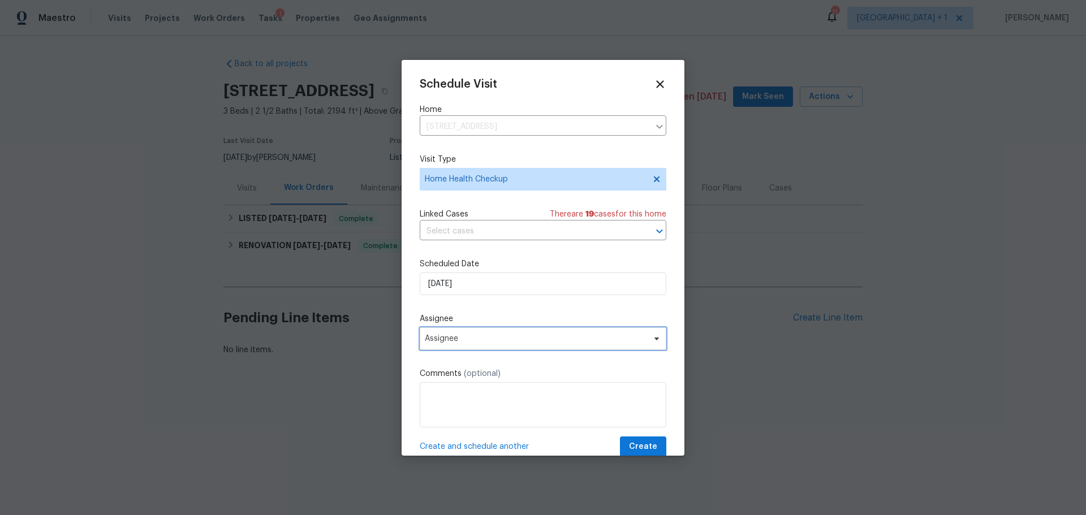
click at [469, 338] on span "Assignee" at bounding box center [536, 338] width 222 height 9
type input "[PERSON_NAME]"
click at [655, 80] on icon at bounding box center [659, 83] width 13 height 13
